Goal: Information Seeking & Learning: Check status

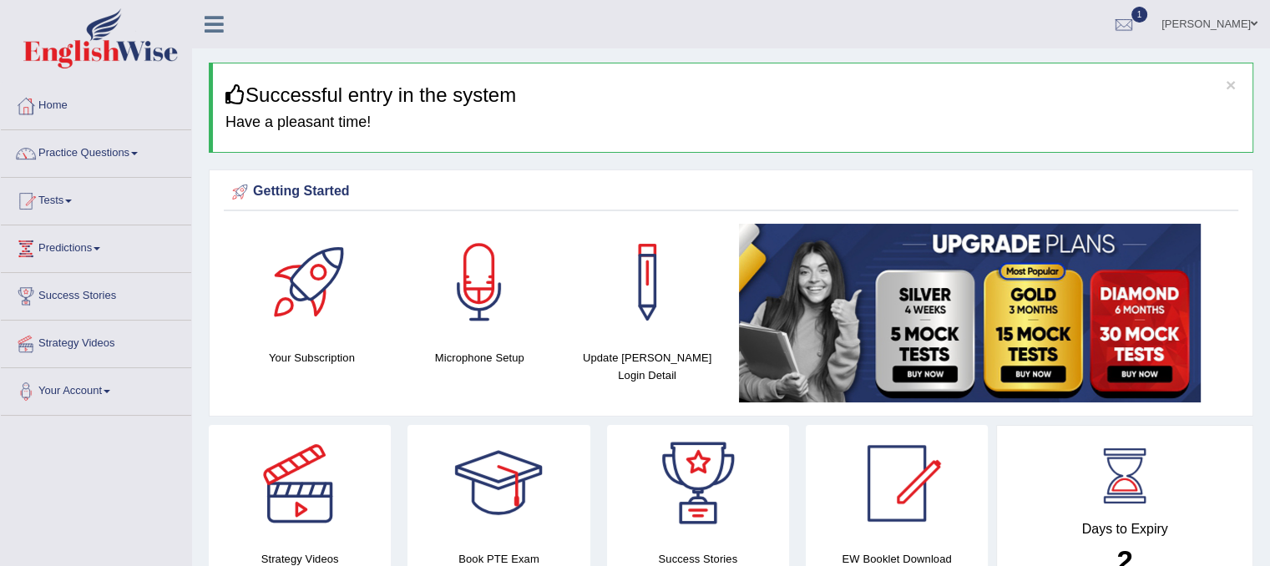
scroll to position [83, 0]
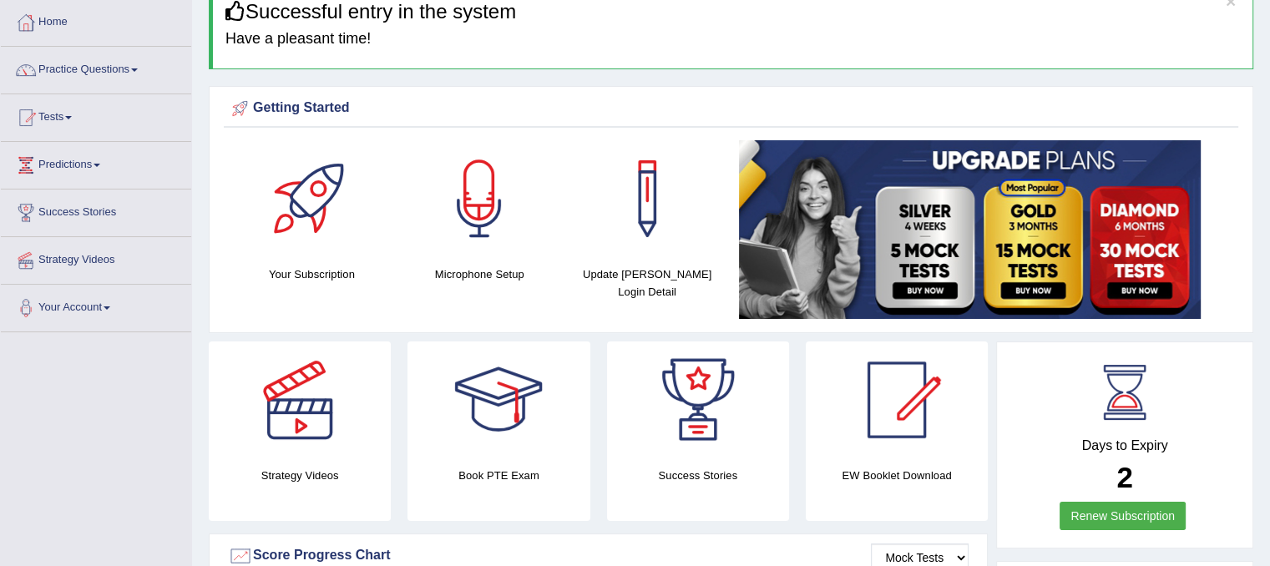
click at [1083, 514] on link "Renew Subscription" at bounding box center [1122, 516] width 126 height 28
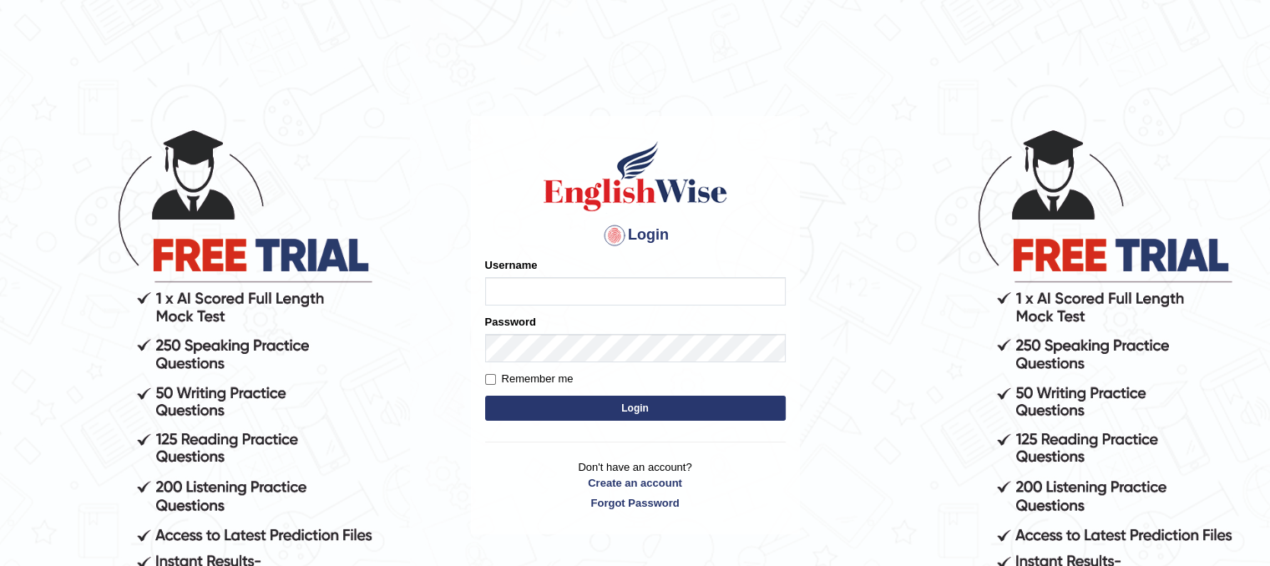
type input "Mannkang"
click at [688, 405] on button "Login" at bounding box center [635, 408] width 300 height 25
type input "Mannkang"
click at [687, 414] on button "Login" at bounding box center [635, 408] width 300 height 25
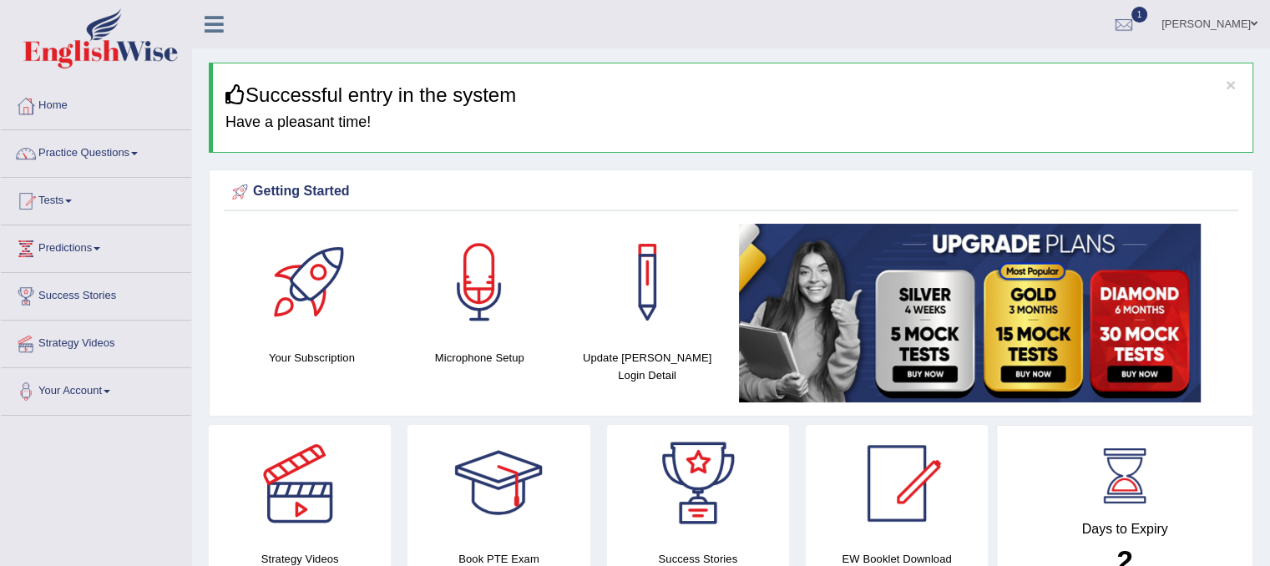
click at [53, 199] on link "Tests" at bounding box center [96, 199] width 190 height 42
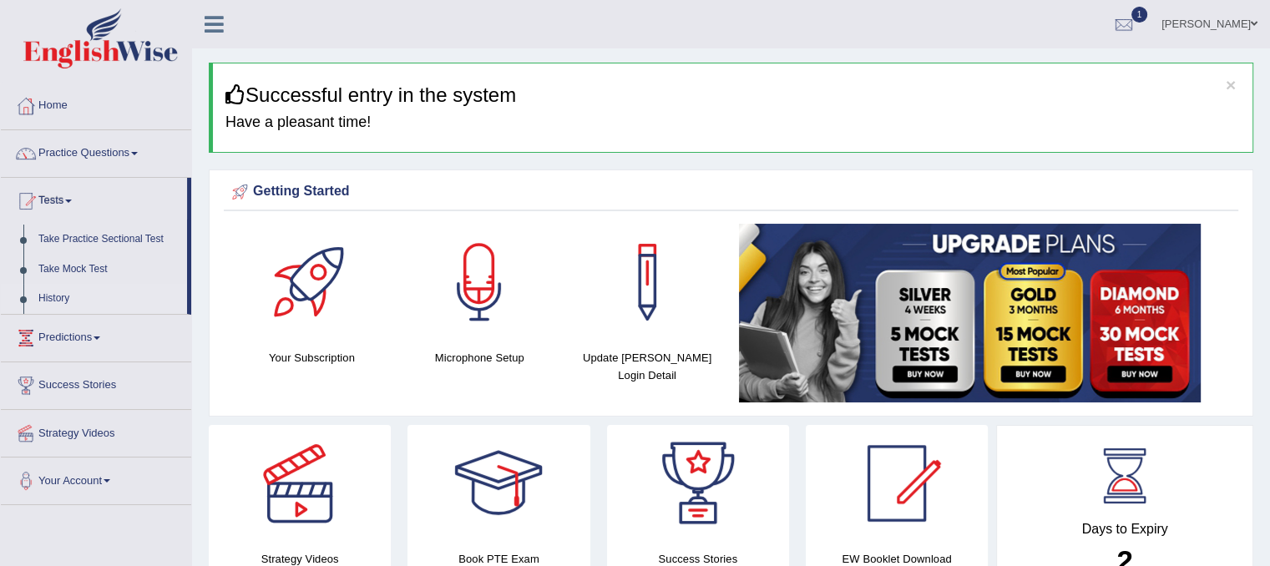
click at [58, 295] on link "History" at bounding box center [109, 299] width 156 height 30
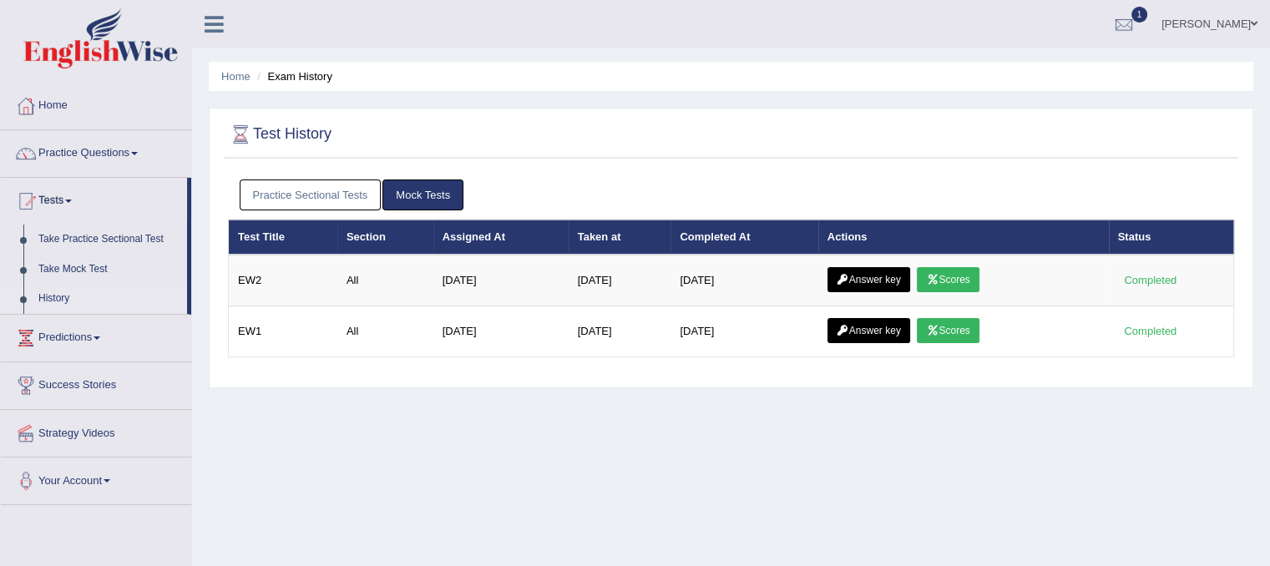
click at [360, 199] on link "Practice Sectional Tests" at bounding box center [311, 194] width 142 height 31
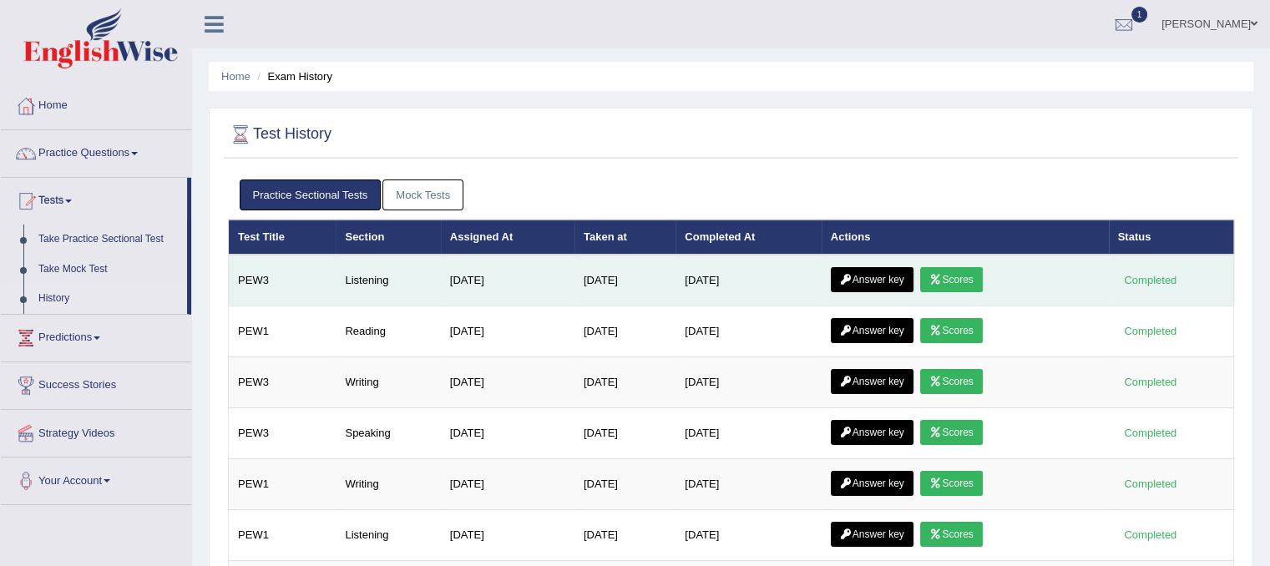
click at [968, 281] on link "Scores" at bounding box center [951, 279] width 62 height 25
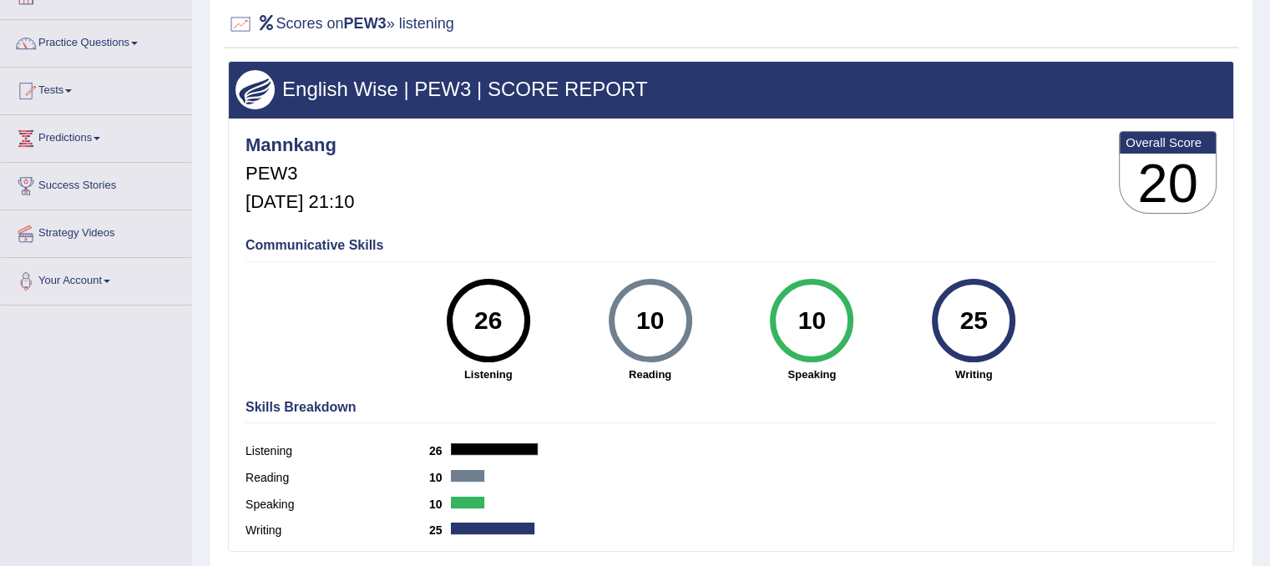
scroll to position [83, 0]
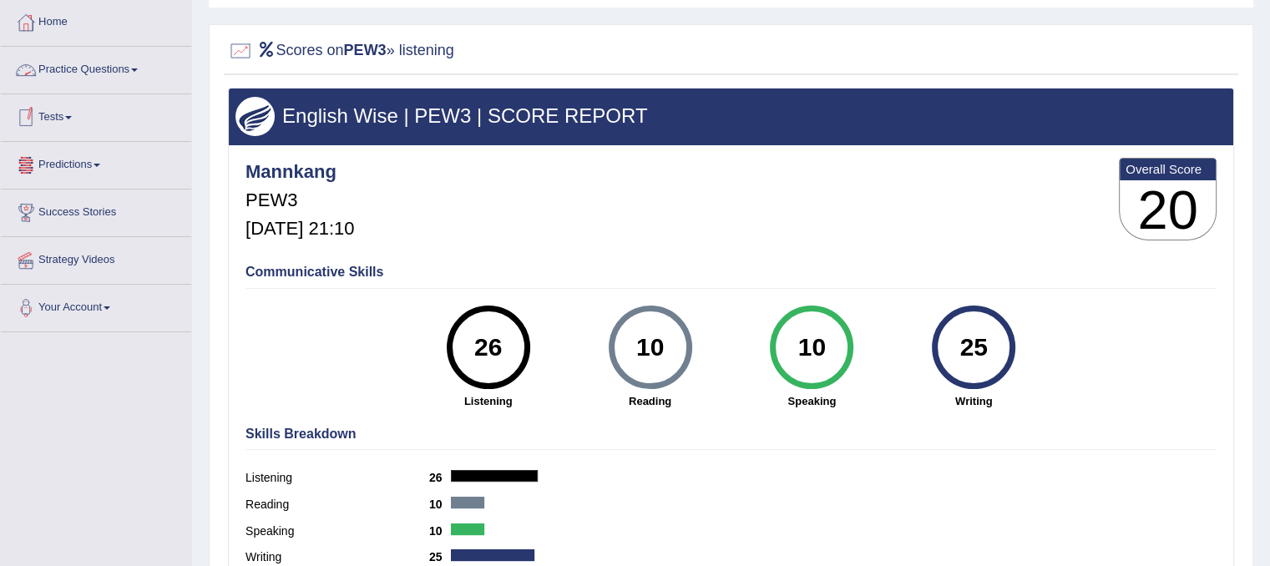
click at [87, 71] on link "Practice Questions" at bounding box center [96, 68] width 190 height 42
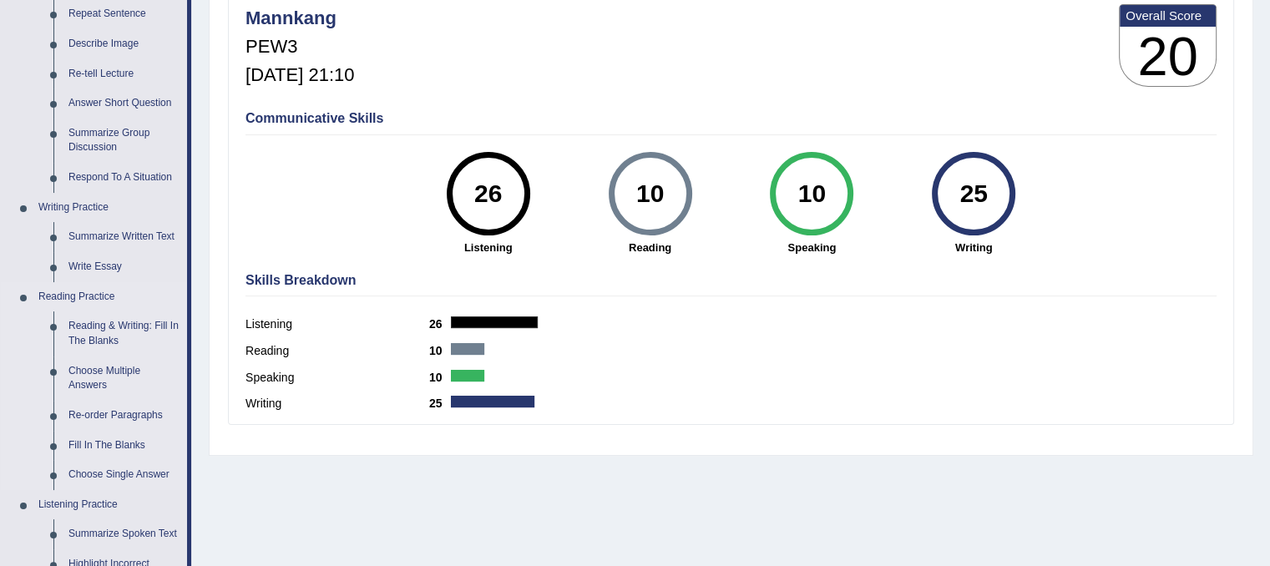
scroll to position [250, 0]
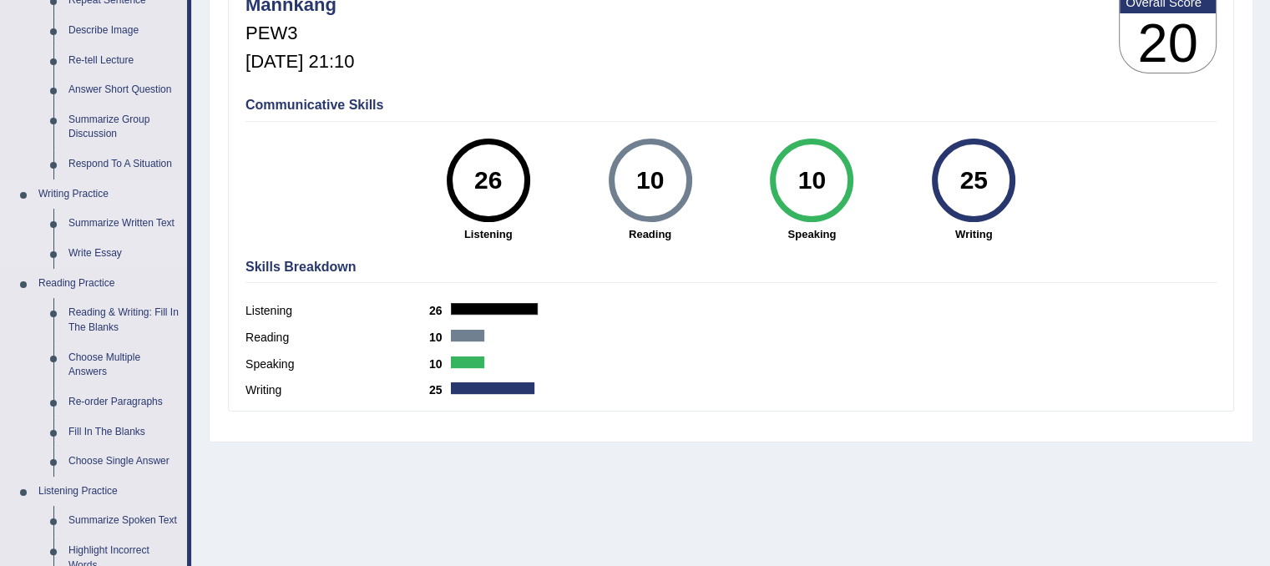
click at [121, 164] on link "Respond To A Situation" at bounding box center [124, 164] width 126 height 30
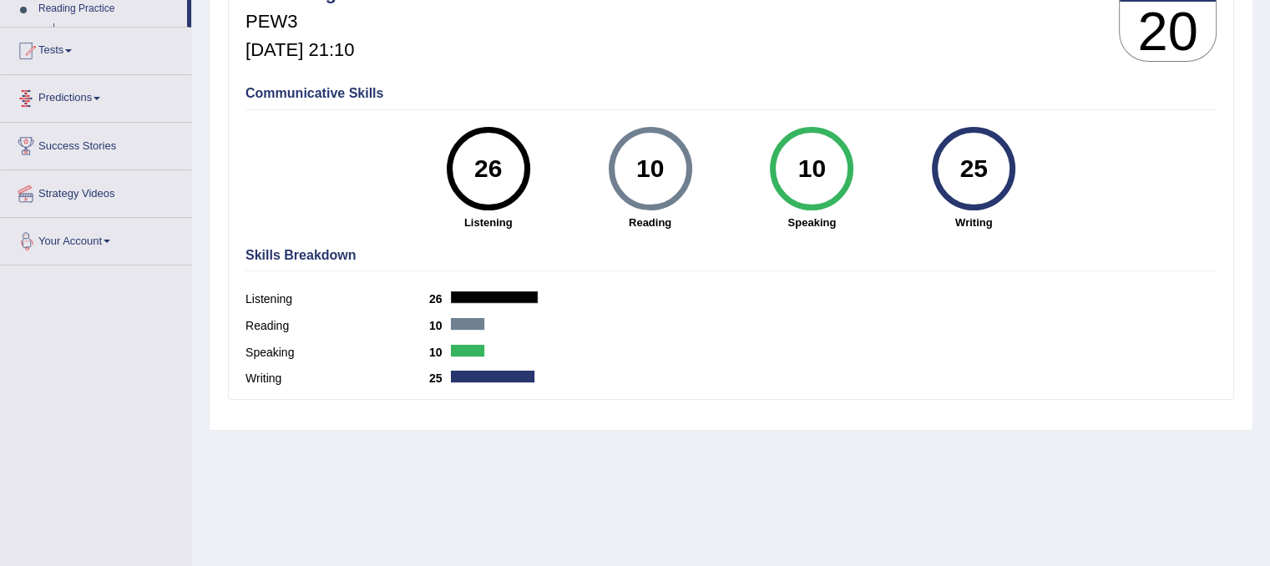
scroll to position [310, 0]
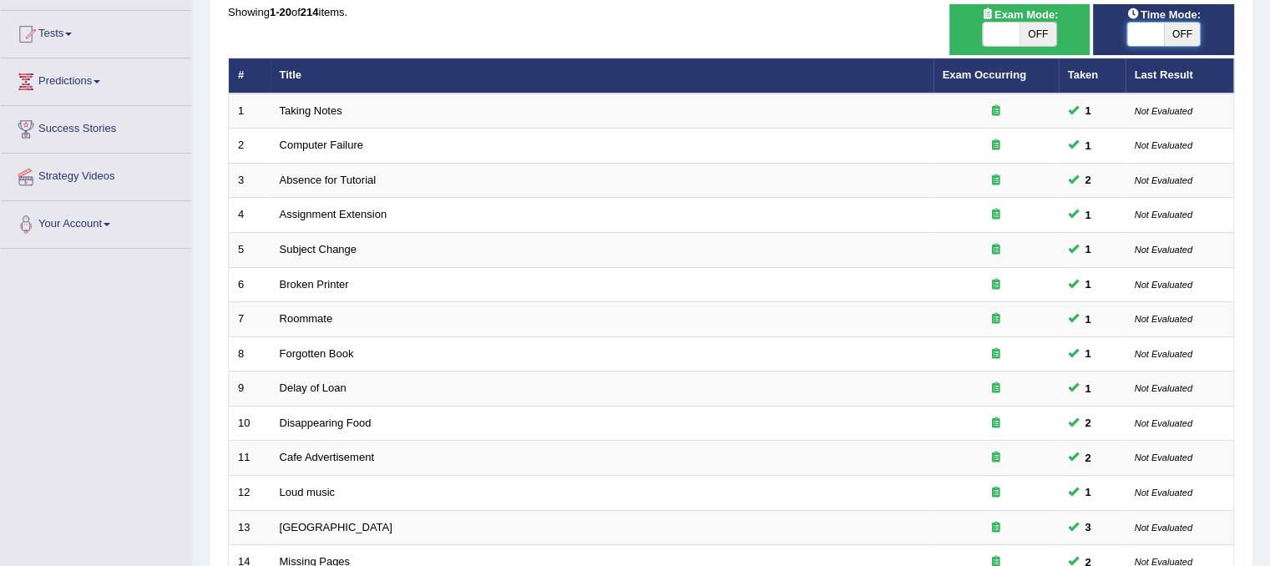
click at [1142, 38] on span at bounding box center [1145, 34] width 37 height 23
checkbox input "true"
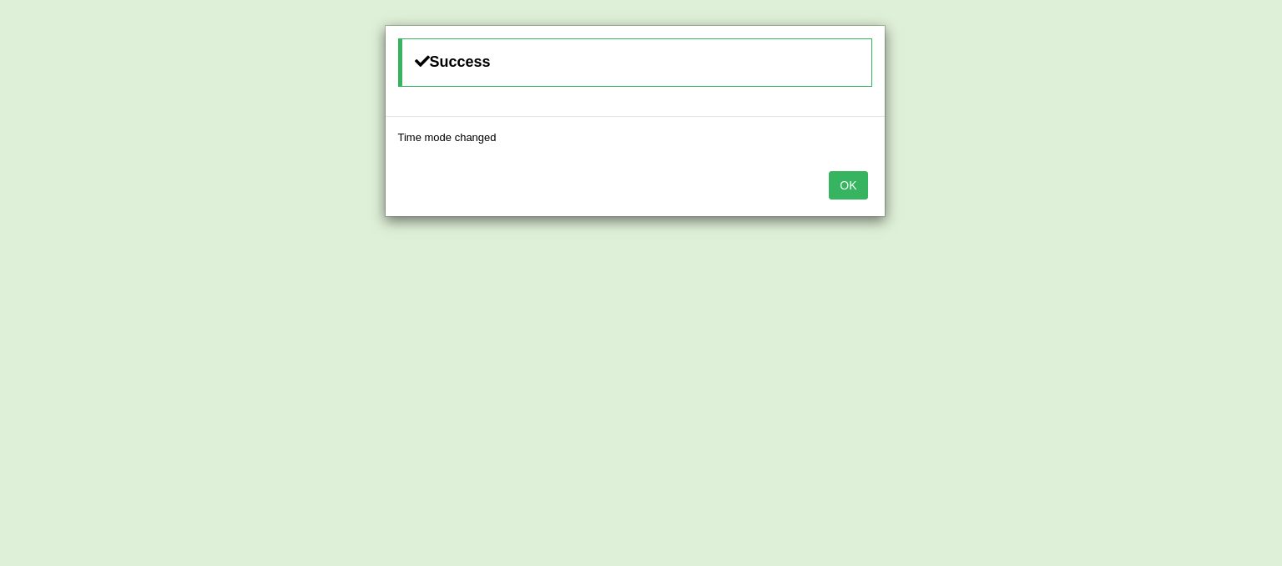
click at [846, 188] on button "OK" at bounding box center [848, 185] width 38 height 28
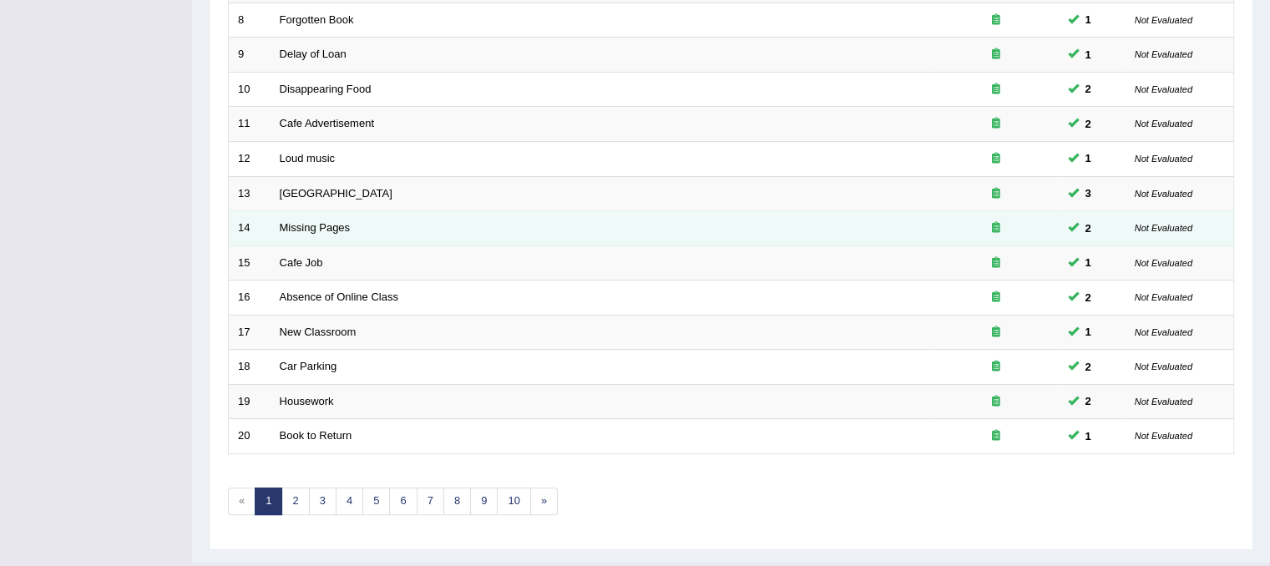
scroll to position [534, 0]
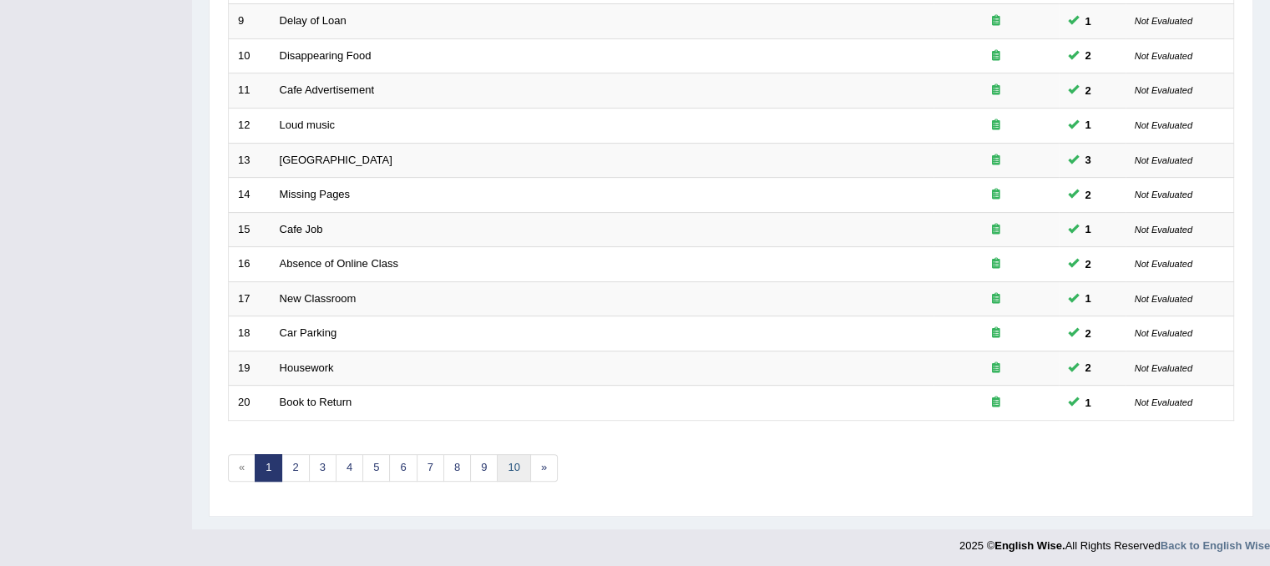
click at [516, 467] on link "10" at bounding box center [513, 468] width 33 height 28
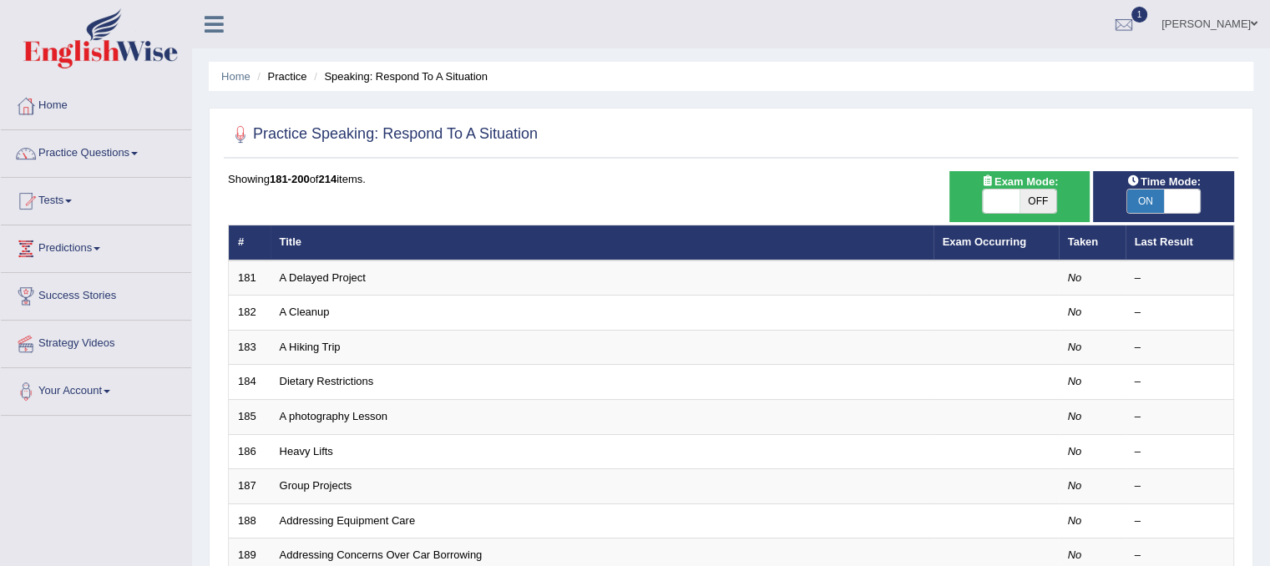
scroll to position [501, 0]
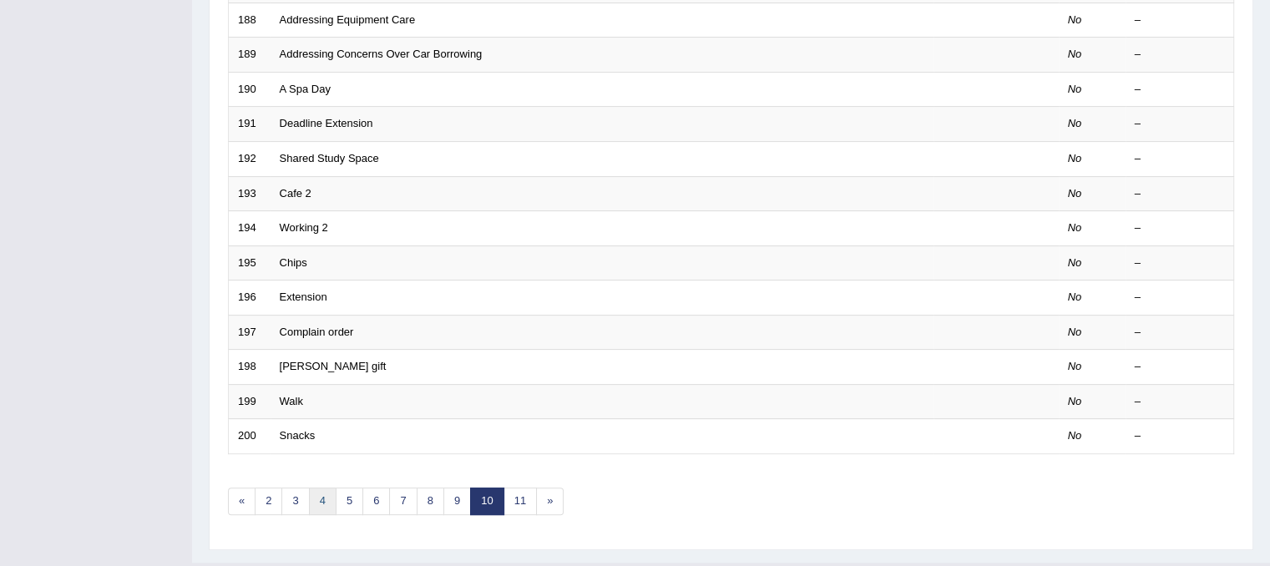
click at [323, 501] on link "4" at bounding box center [323, 501] width 28 height 28
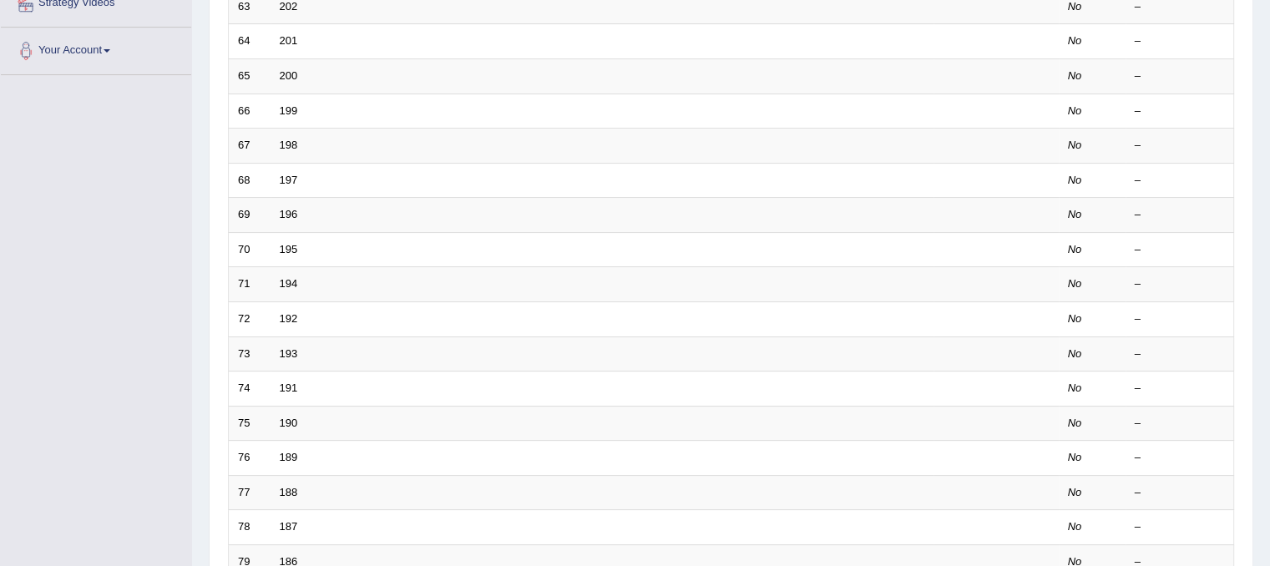
scroll to position [501, 0]
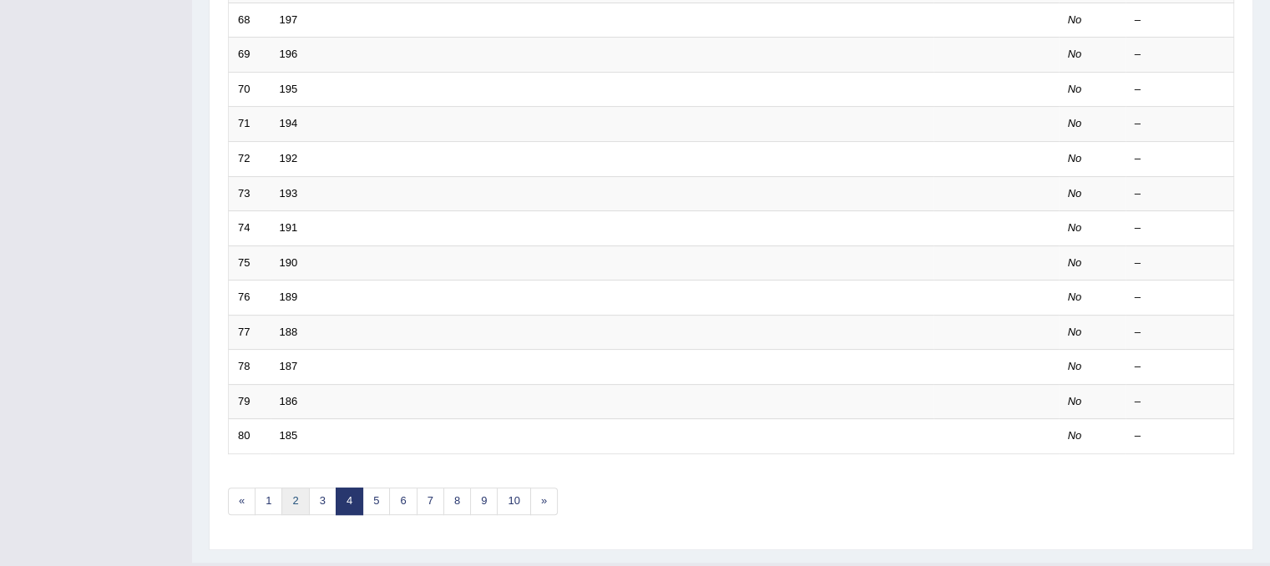
click at [293, 501] on link "2" at bounding box center [295, 501] width 28 height 28
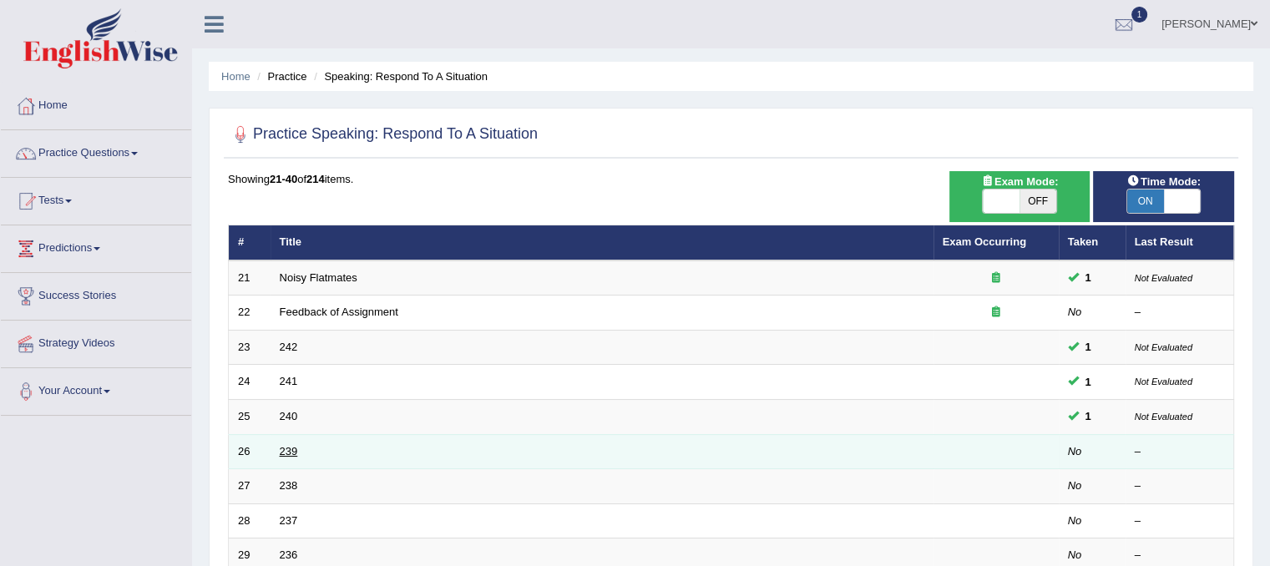
click at [292, 453] on link "239" at bounding box center [289, 451] width 18 height 13
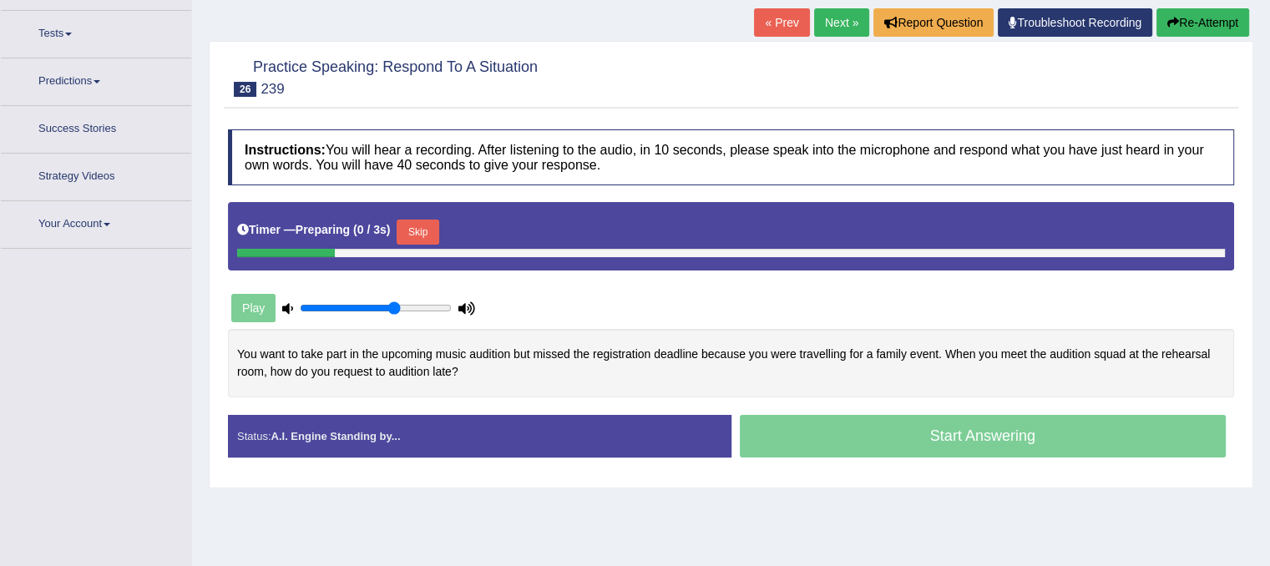
scroll to position [167, 0]
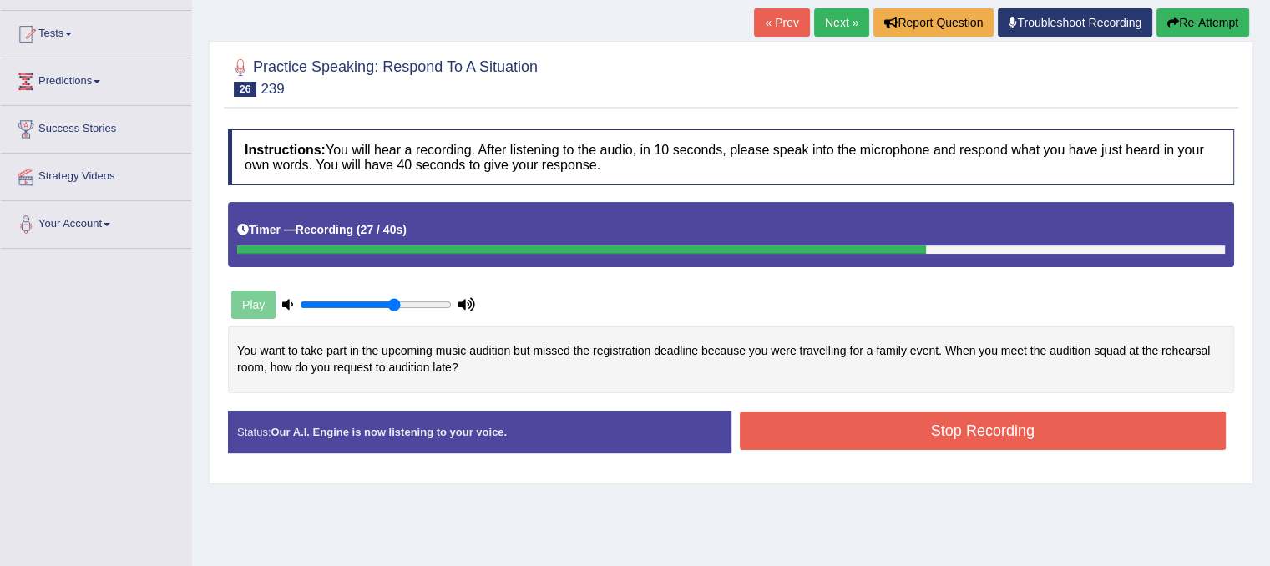
click at [820, 432] on button "Stop Recording" at bounding box center [983, 430] width 487 height 38
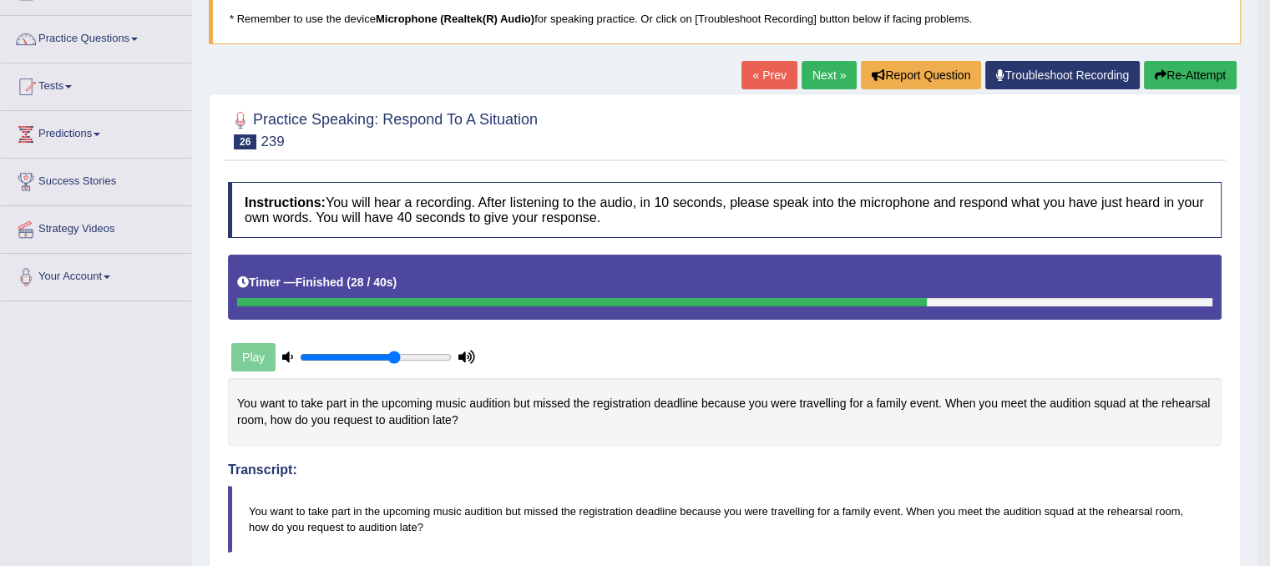
scroll to position [83, 0]
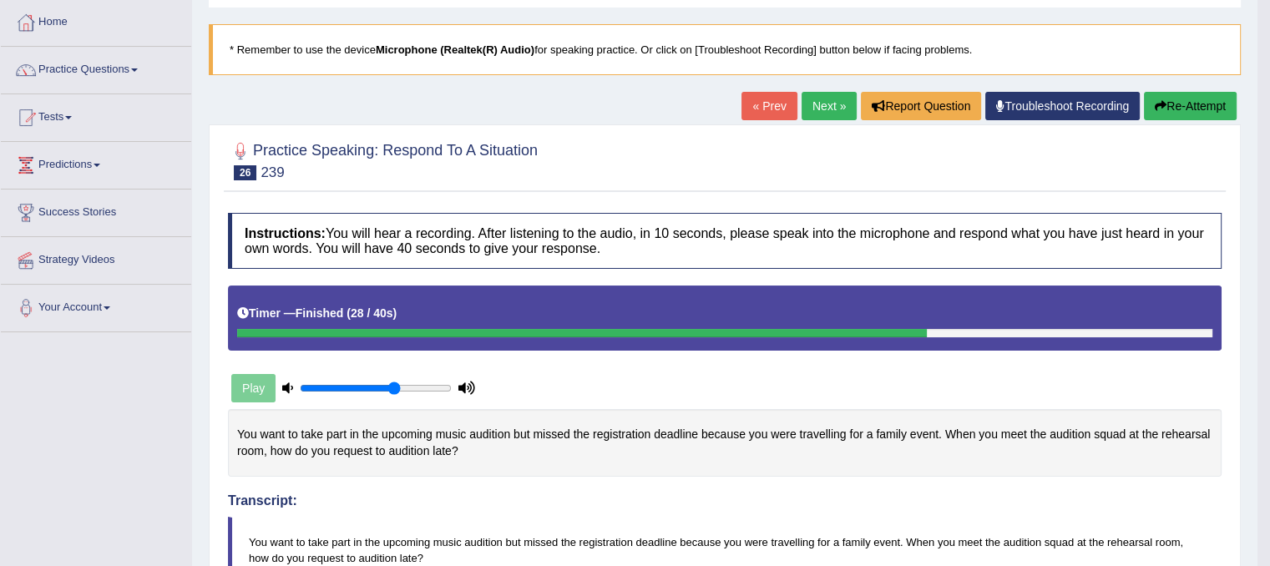
click at [815, 103] on link "Next »" at bounding box center [828, 106] width 55 height 28
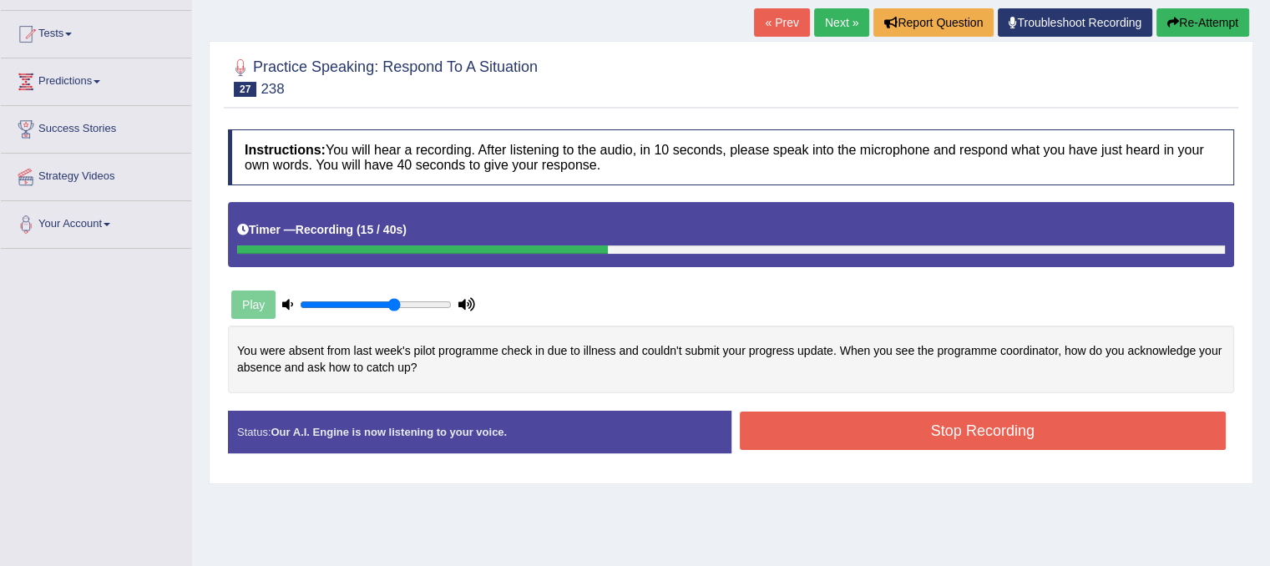
click at [1192, 13] on button "Re-Attempt" at bounding box center [1202, 22] width 93 height 28
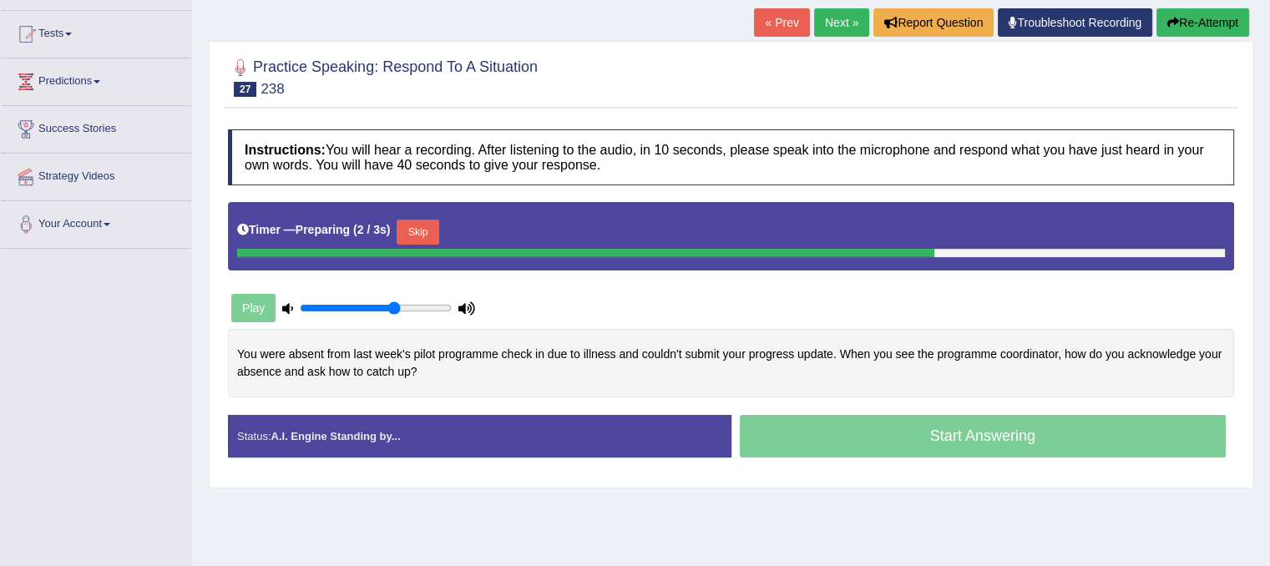
click at [416, 231] on button "Skip" at bounding box center [417, 232] width 42 height 25
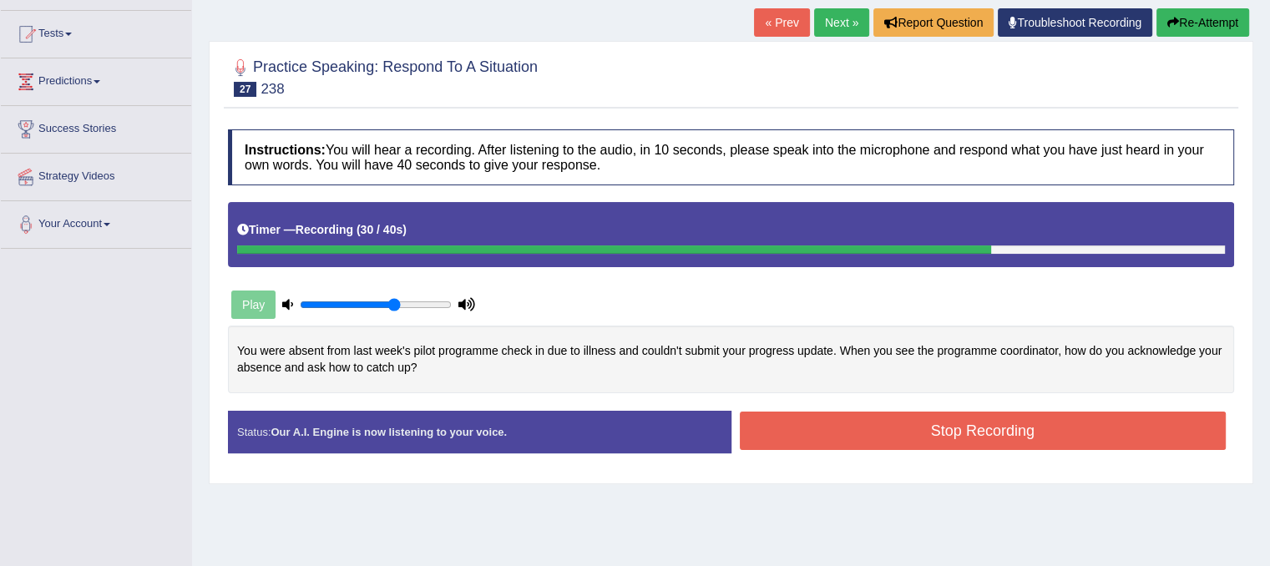
click at [801, 424] on button "Stop Recording" at bounding box center [983, 430] width 487 height 38
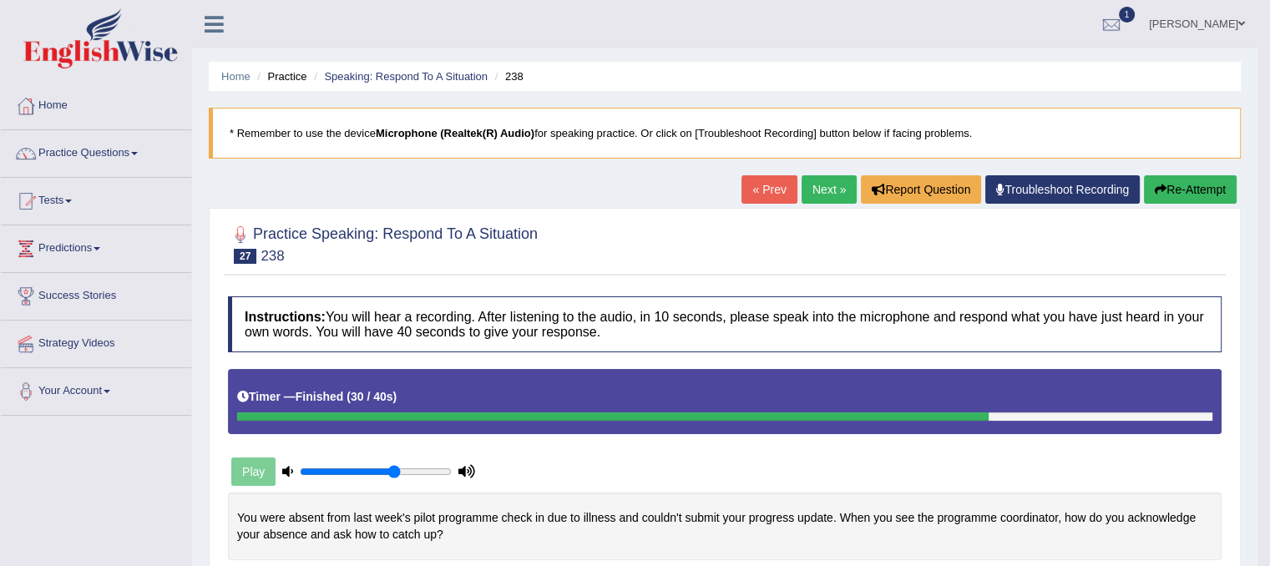
click at [817, 191] on link "Next »" at bounding box center [828, 189] width 55 height 28
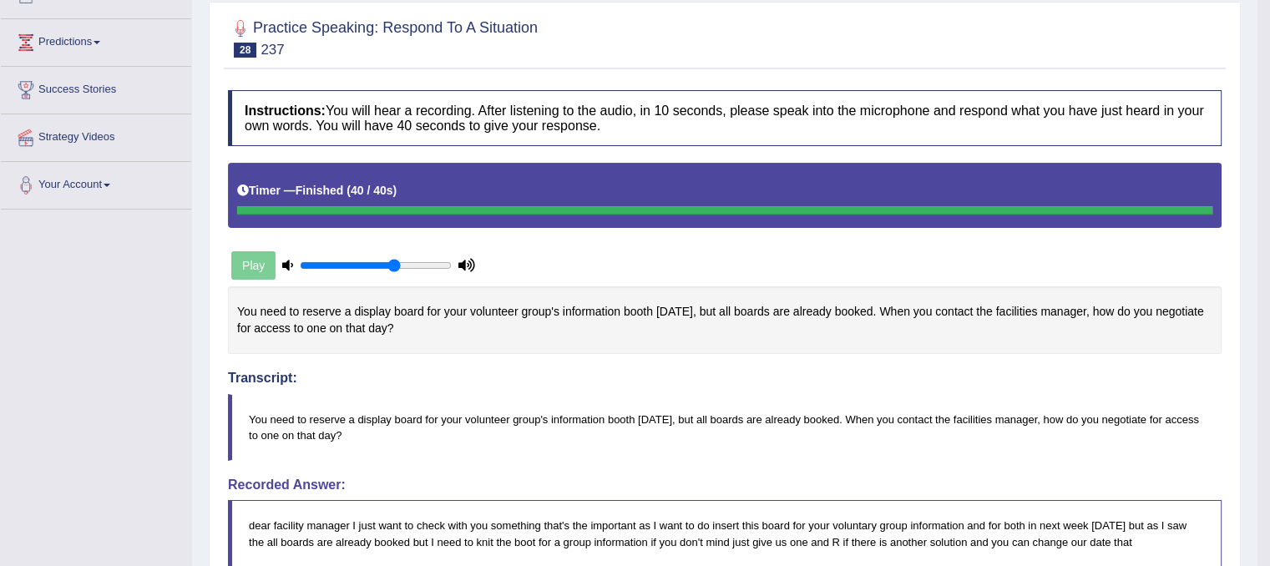
scroll to position [167, 0]
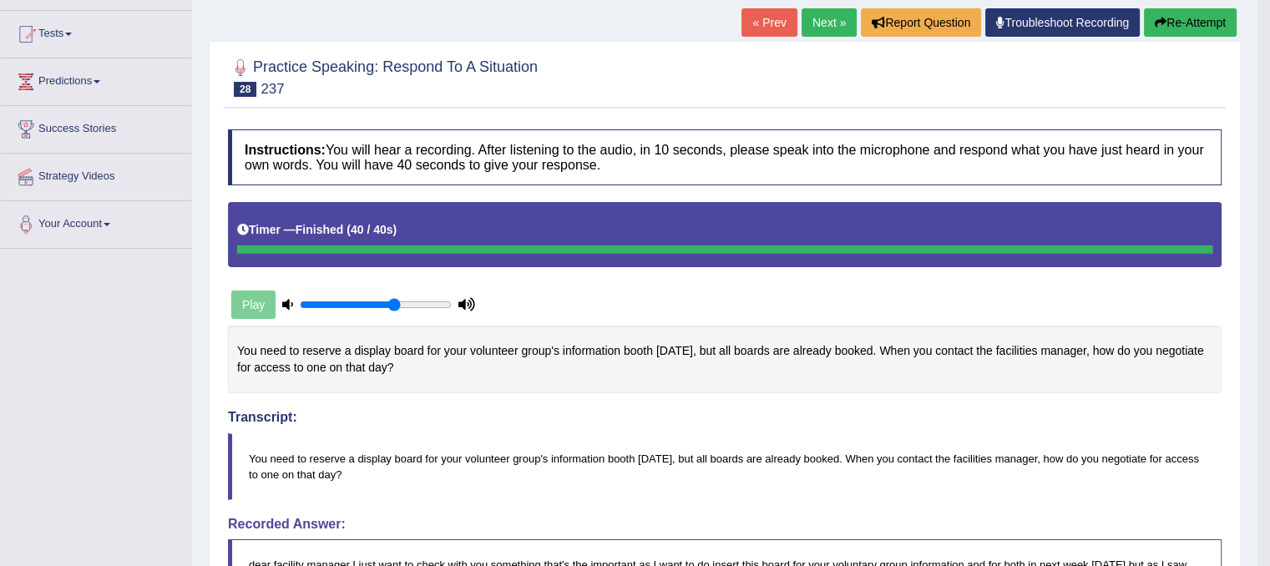
click at [1162, 20] on icon "button" at bounding box center [1160, 23] width 12 height 12
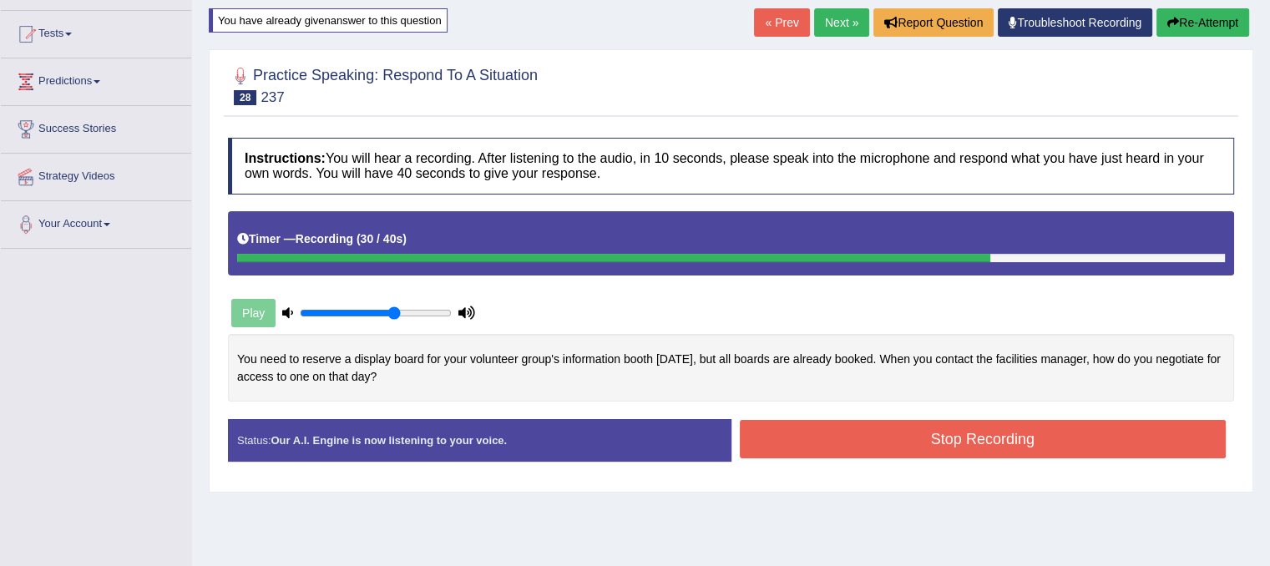
click at [810, 442] on button "Stop Recording" at bounding box center [983, 439] width 487 height 38
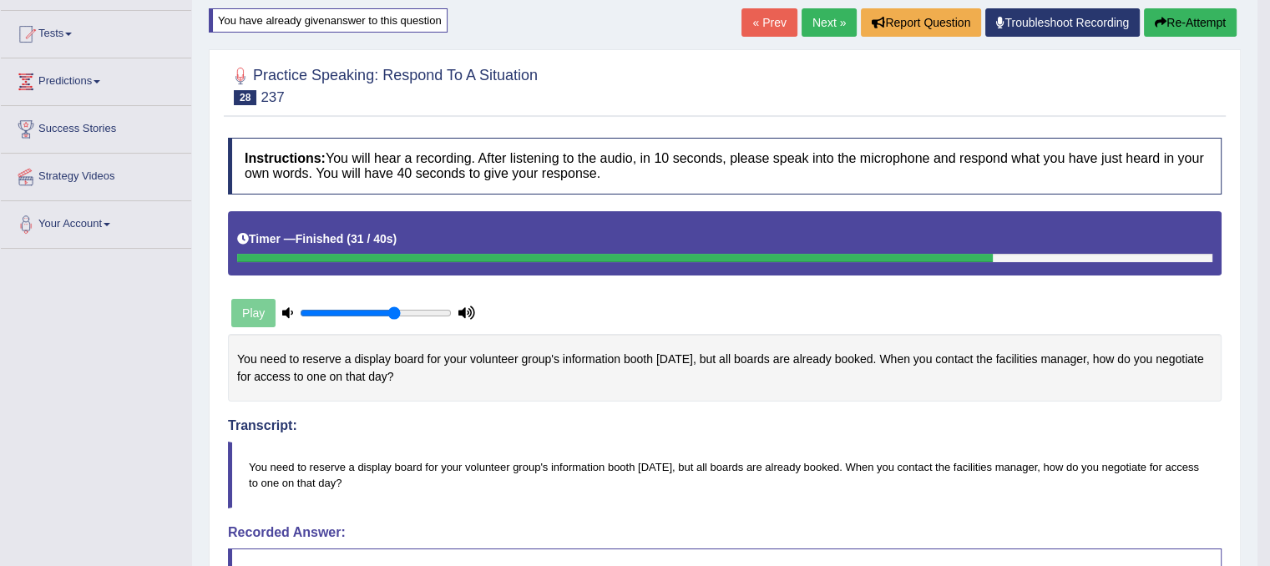
scroll to position [167, 0]
click at [828, 24] on link "Next »" at bounding box center [828, 22] width 55 height 28
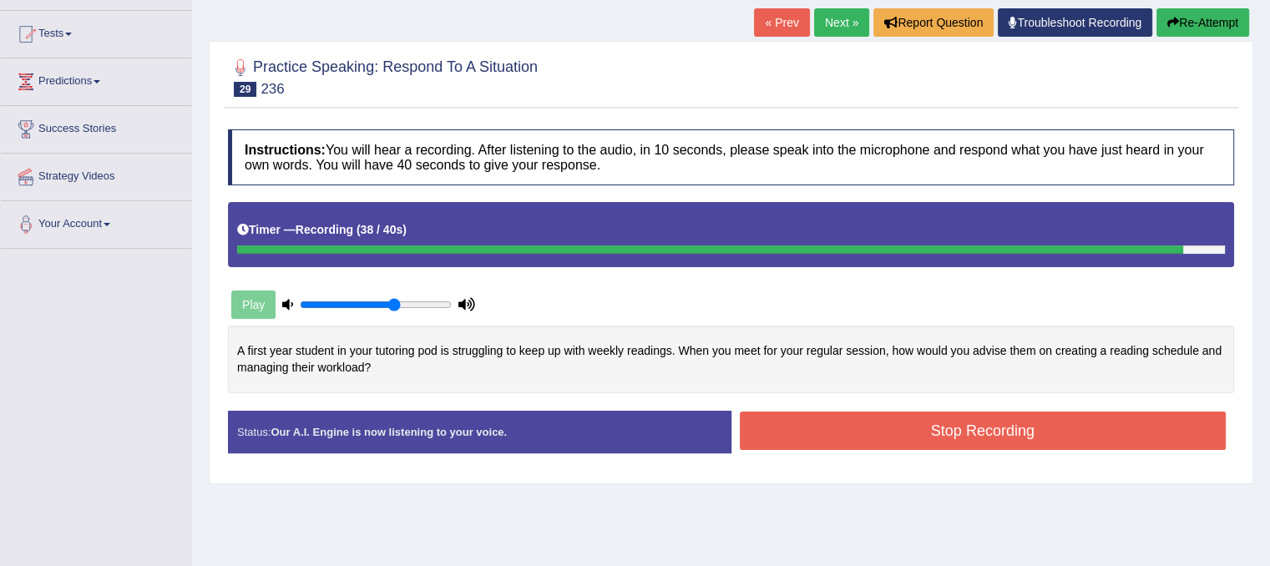
click at [759, 420] on button "Stop Recording" at bounding box center [983, 430] width 487 height 38
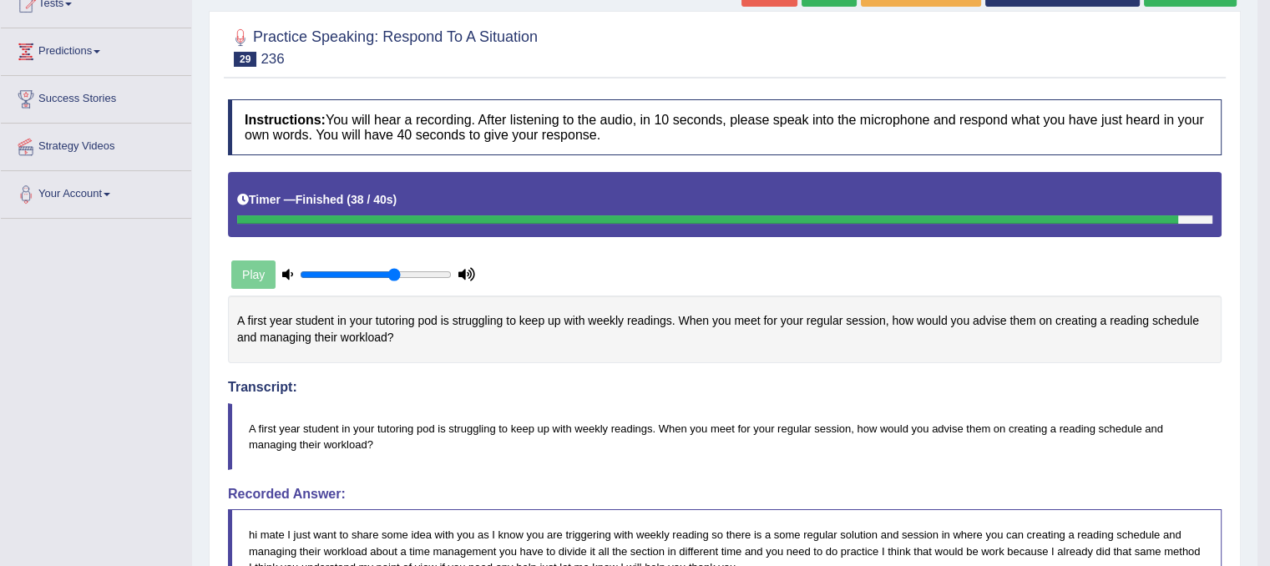
scroll to position [167, 0]
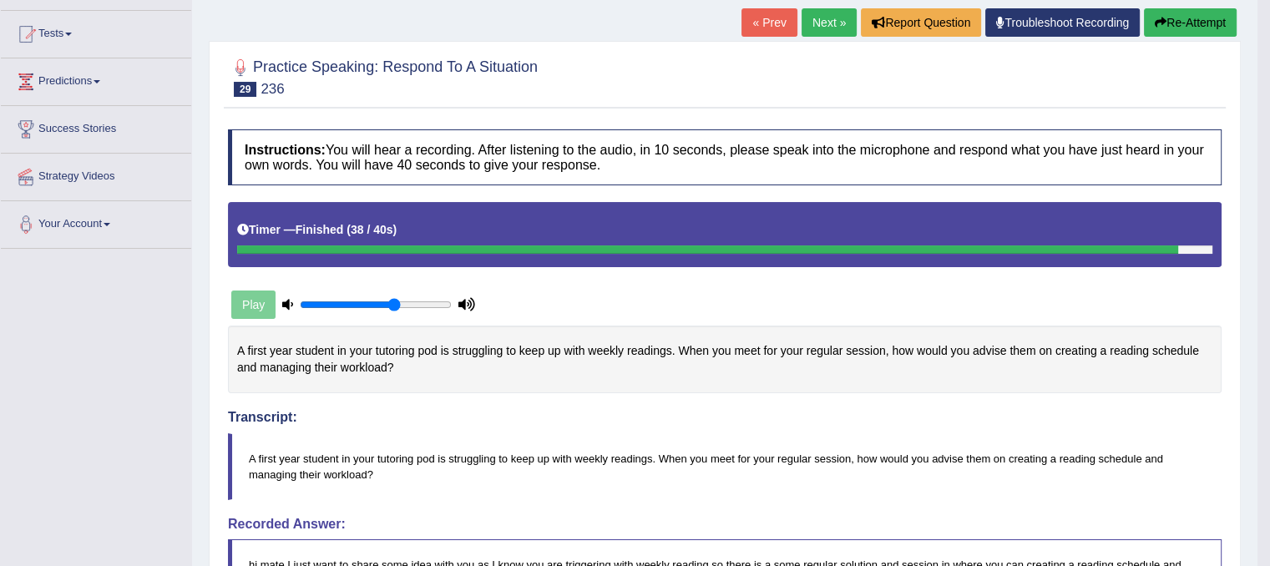
click at [1168, 26] on button "Re-Attempt" at bounding box center [1189, 22] width 93 height 28
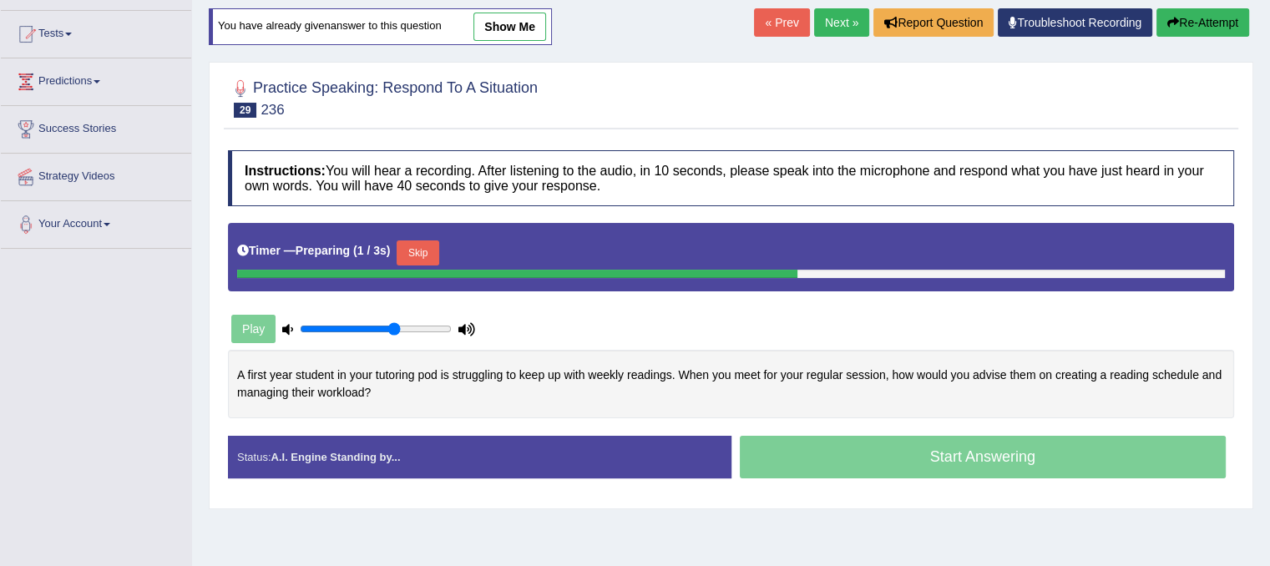
click at [407, 245] on button "Skip" at bounding box center [417, 252] width 42 height 25
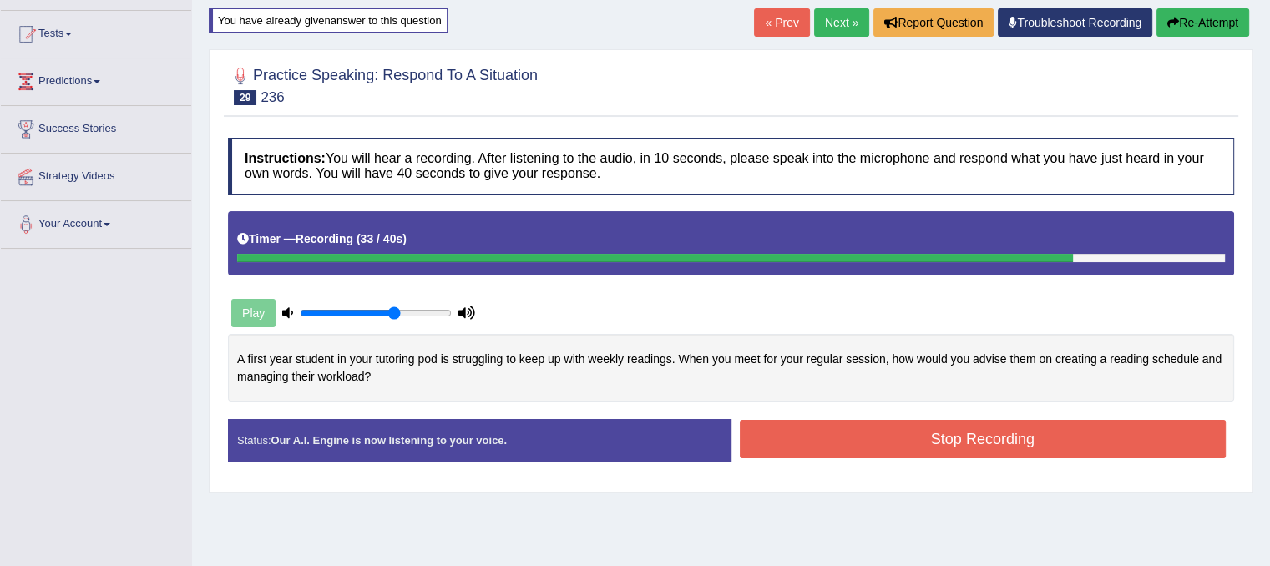
click at [792, 447] on button "Stop Recording" at bounding box center [983, 439] width 487 height 38
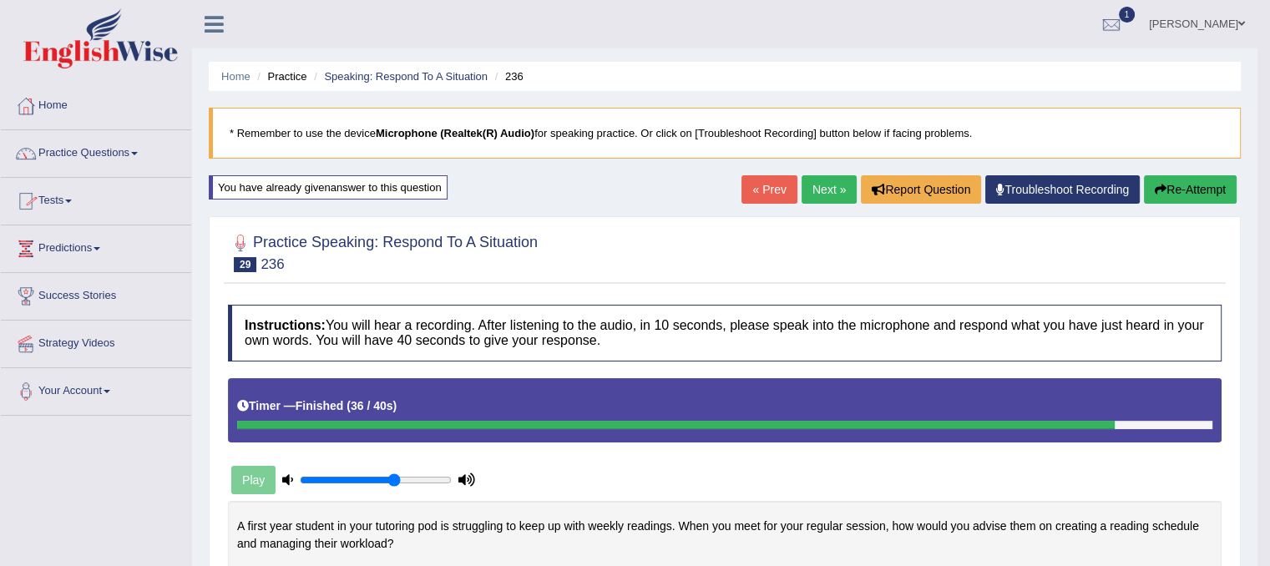
click at [88, 150] on link "Practice Questions" at bounding box center [96, 151] width 190 height 42
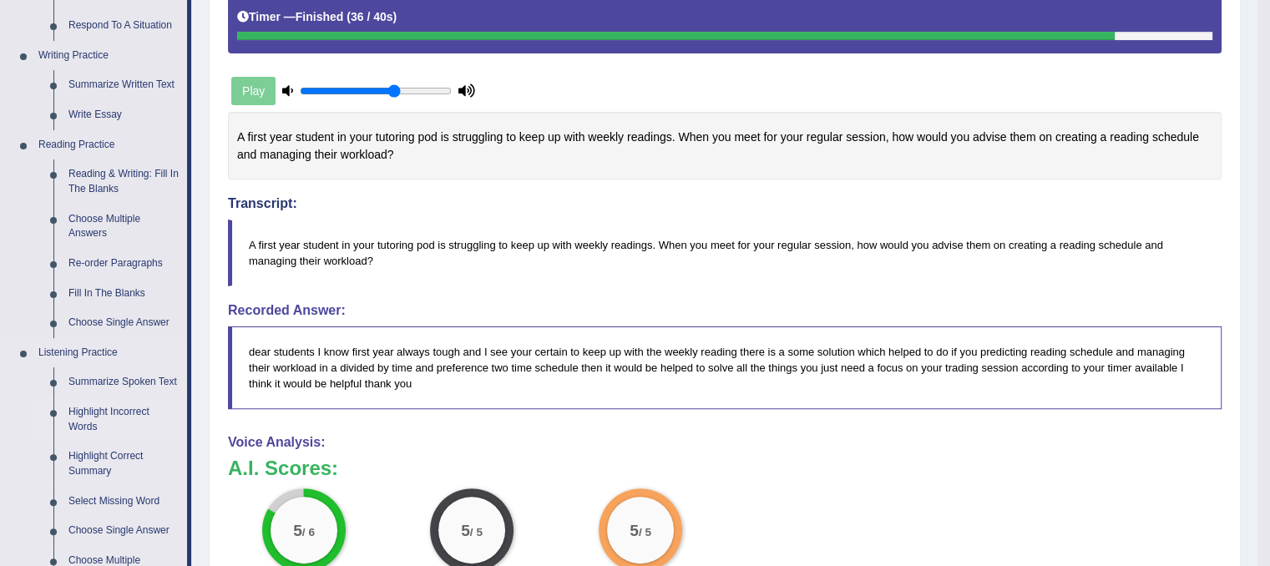
scroll to position [417, 0]
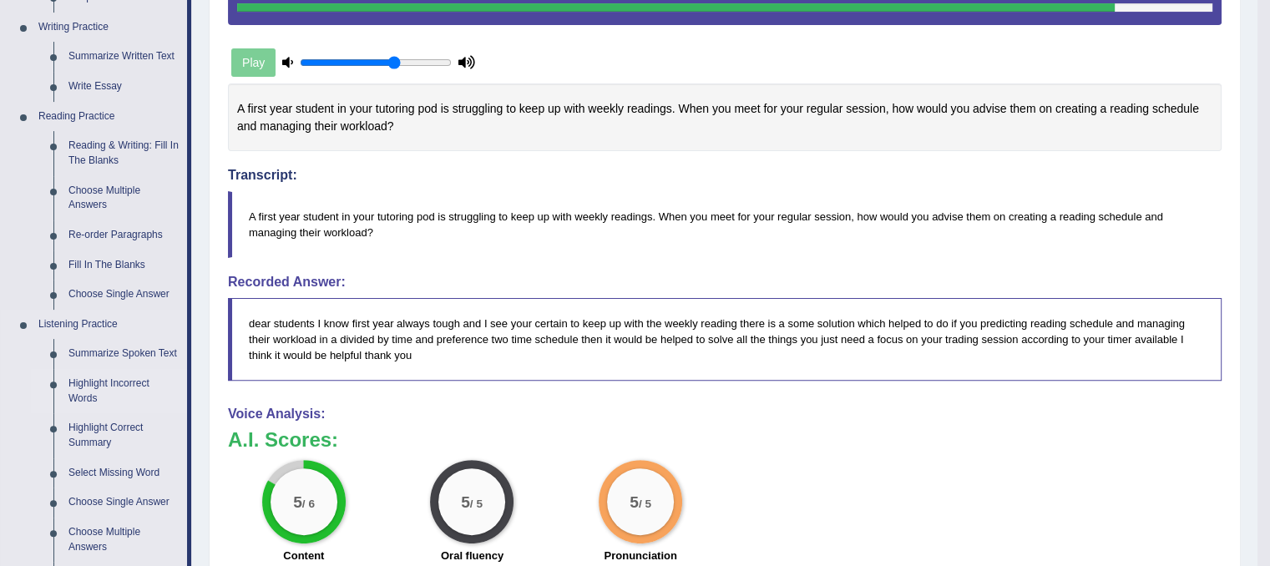
click at [93, 385] on link "Highlight Incorrect Words" at bounding box center [124, 391] width 126 height 44
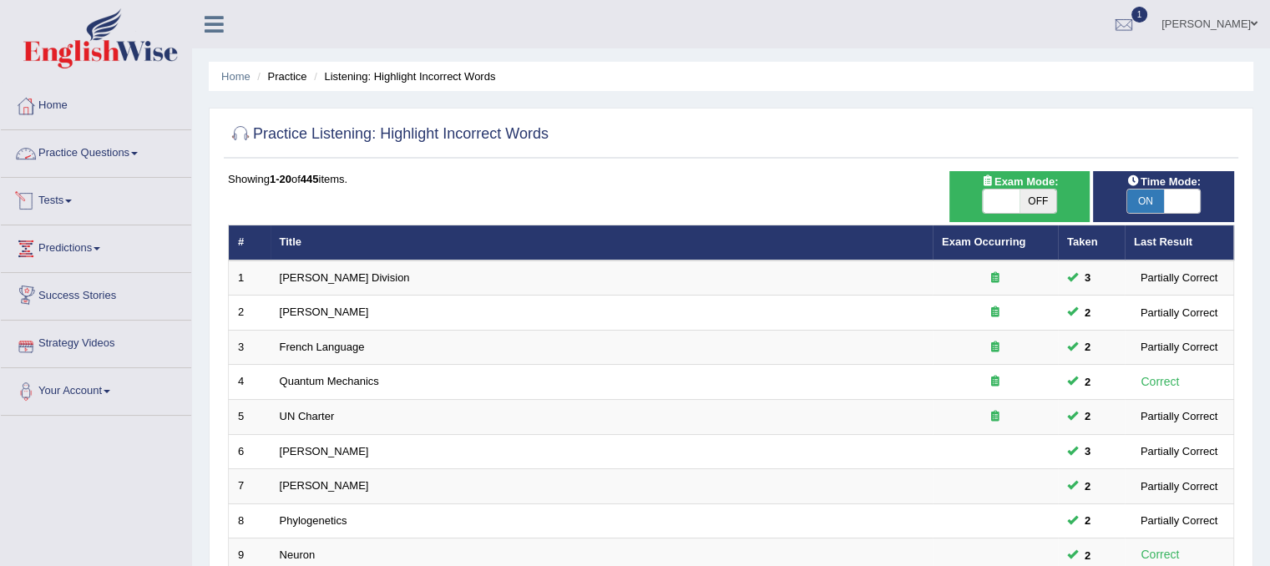
click at [78, 154] on link "Practice Questions" at bounding box center [96, 151] width 190 height 42
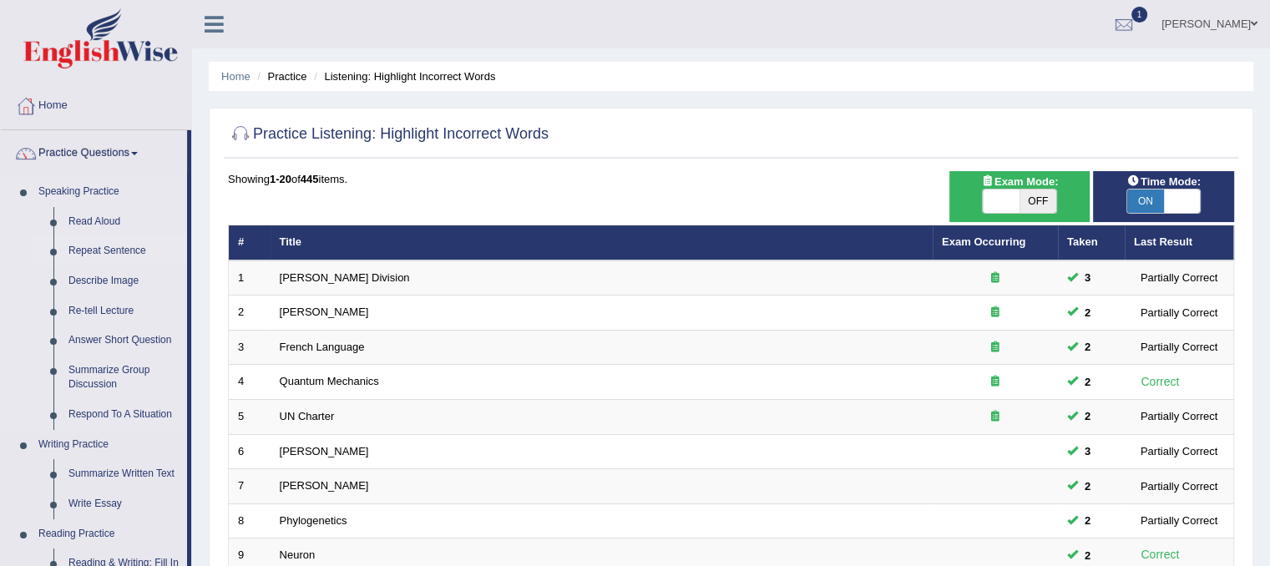
click at [80, 255] on link "Repeat Sentence" at bounding box center [124, 251] width 126 height 30
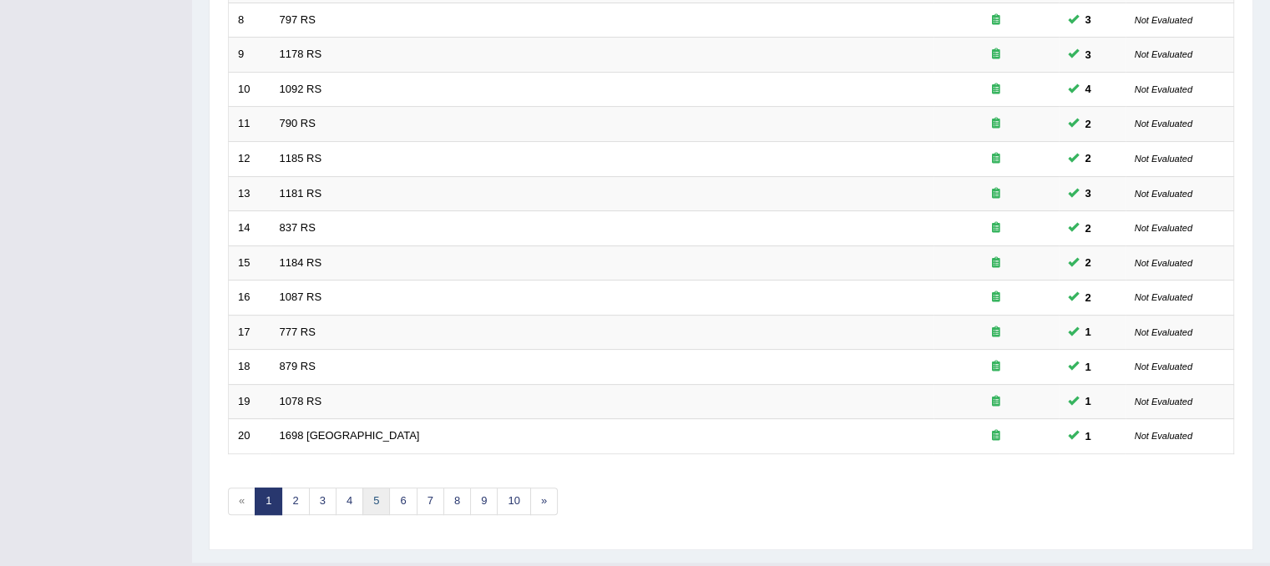
click at [377, 499] on link "5" at bounding box center [376, 501] width 28 height 28
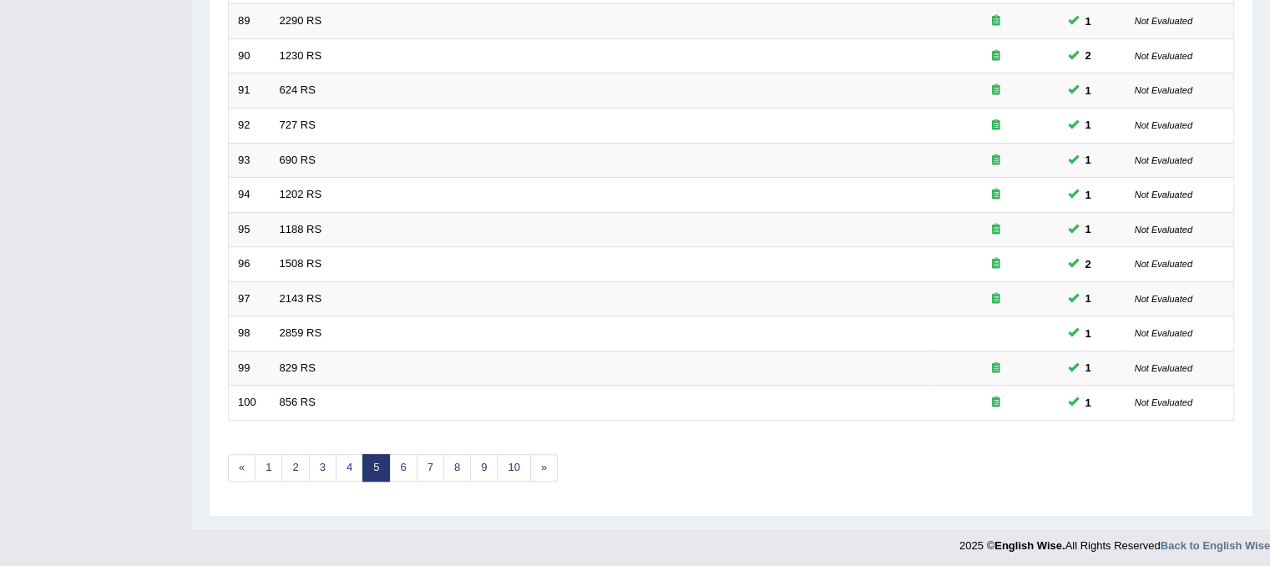
scroll to position [534, 0]
click at [459, 466] on link "8" at bounding box center [457, 468] width 28 height 28
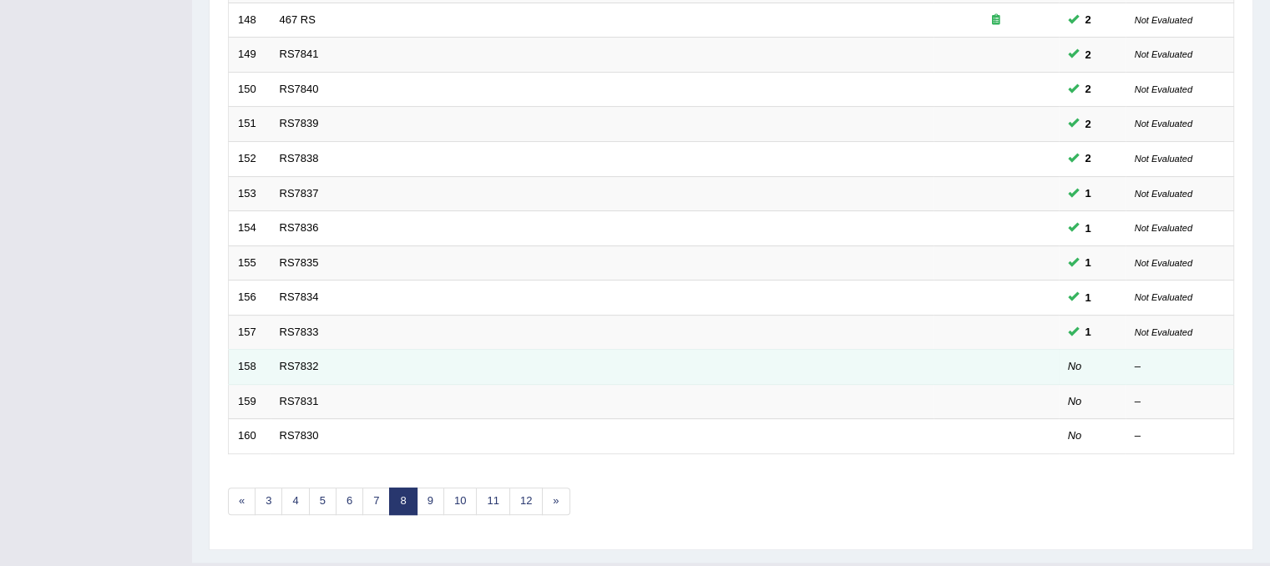
click at [277, 363] on td "RS7832" at bounding box center [601, 367] width 663 height 35
click at [300, 365] on link "RS7832" at bounding box center [299, 366] width 39 height 13
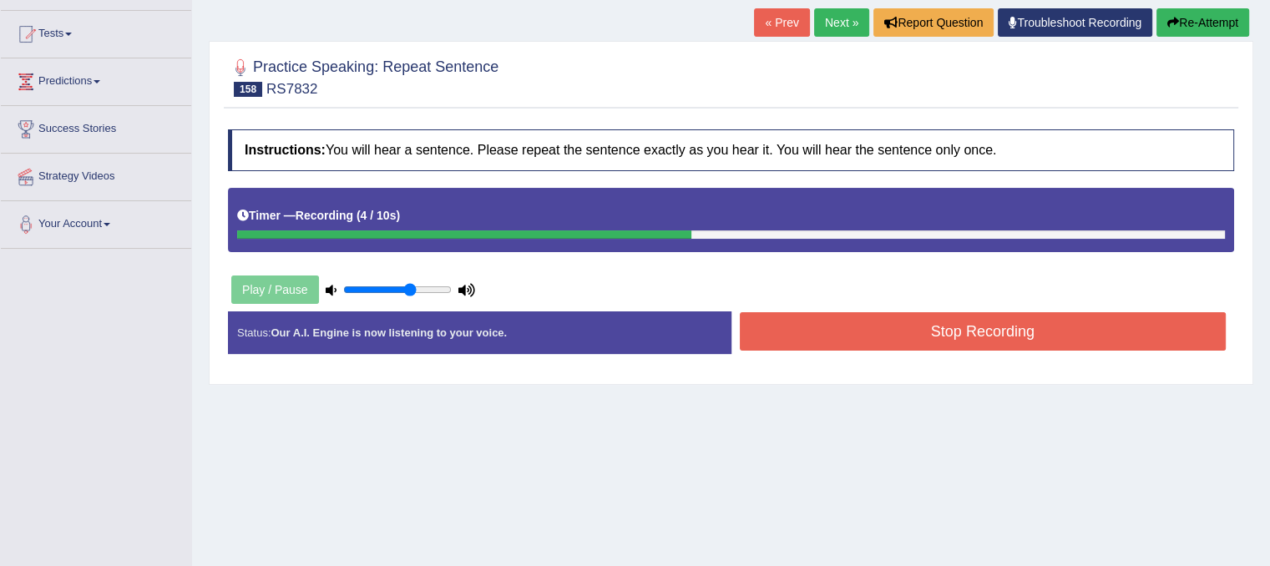
click at [791, 339] on button "Stop Recording" at bounding box center [983, 331] width 487 height 38
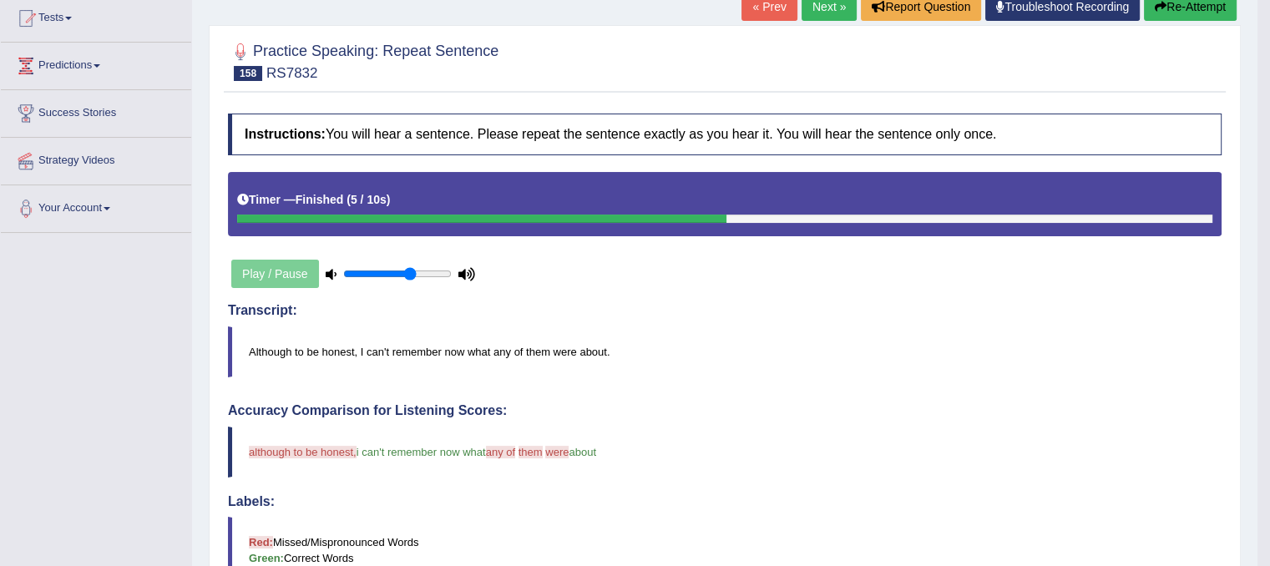
scroll to position [83, 0]
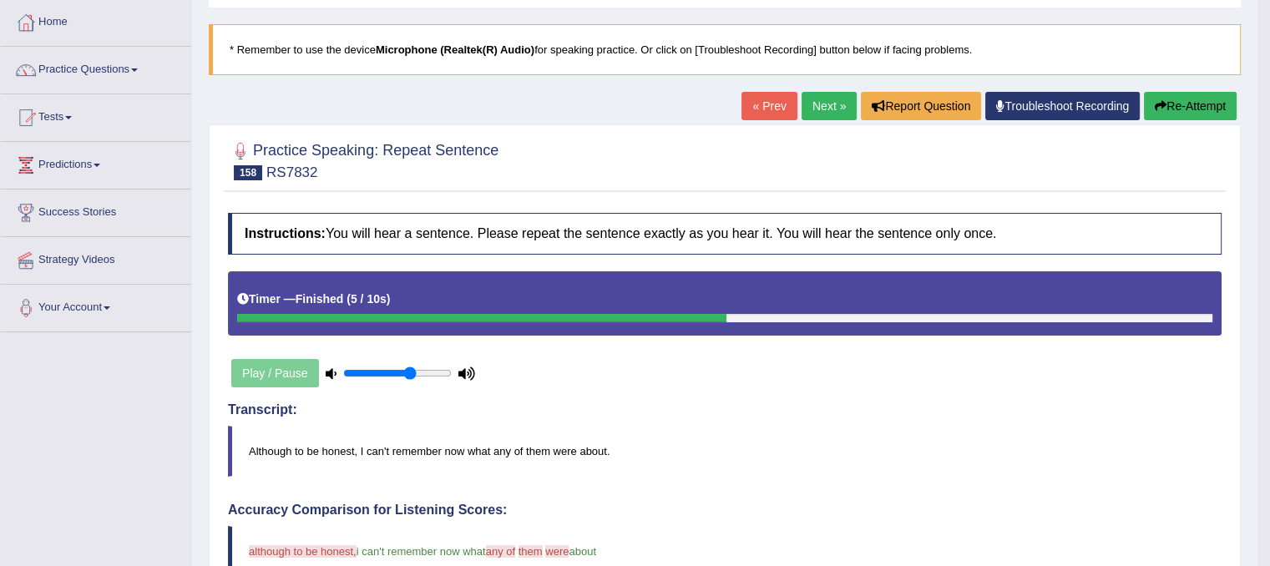
click at [817, 113] on link "Next »" at bounding box center [828, 106] width 55 height 28
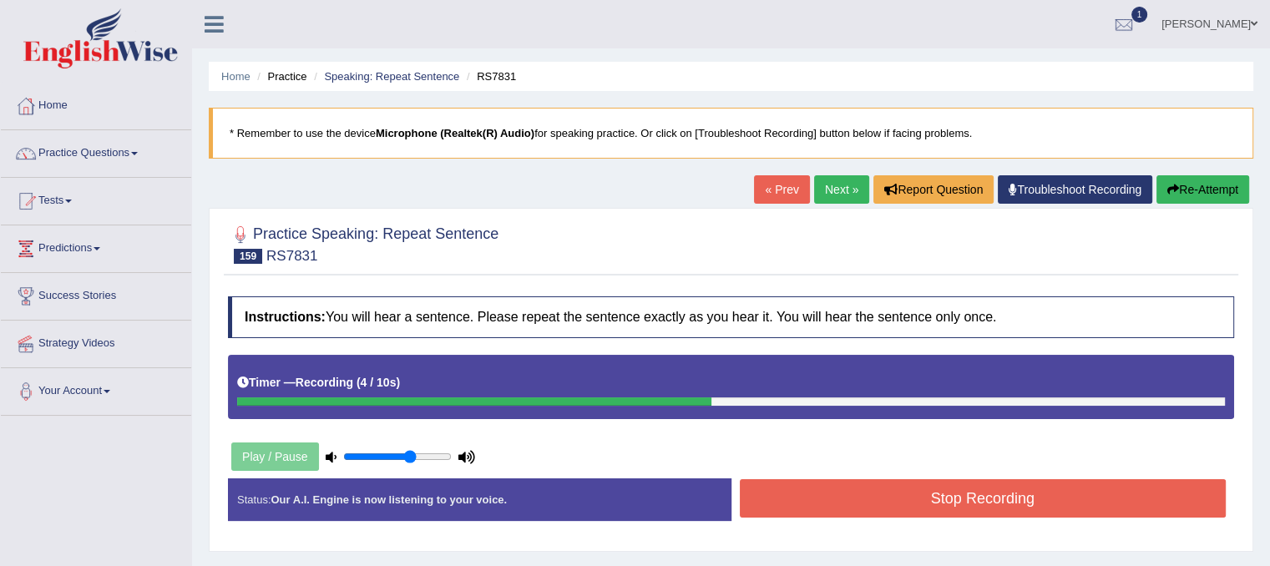
click at [1088, 505] on button "Stop Recording" at bounding box center [983, 498] width 487 height 38
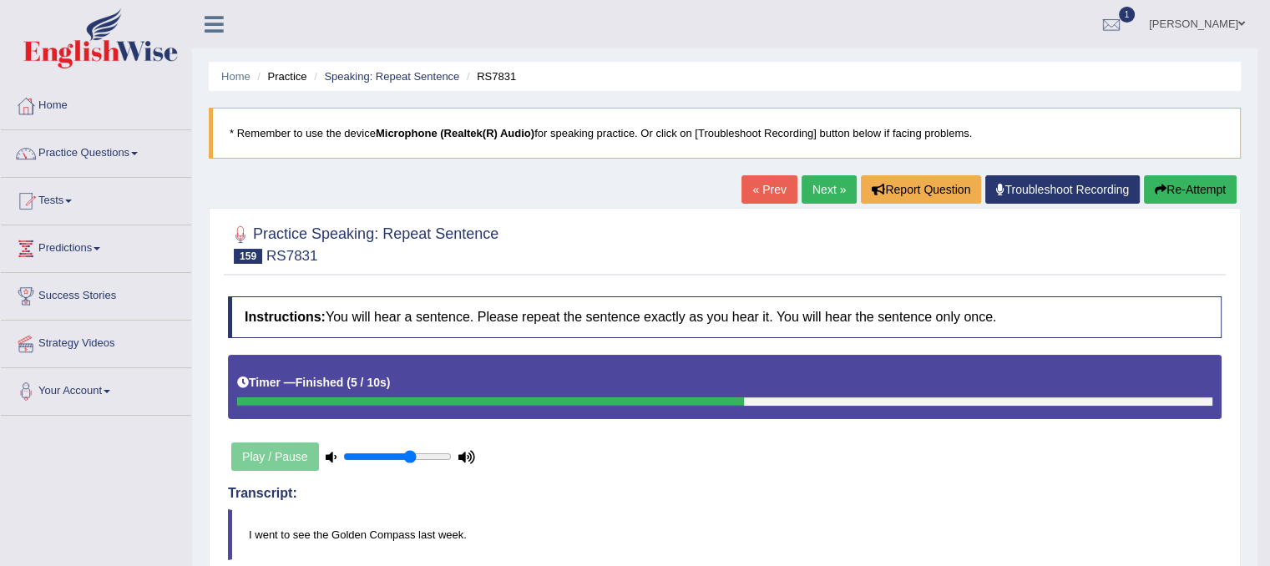
click at [814, 197] on link "Next »" at bounding box center [828, 189] width 55 height 28
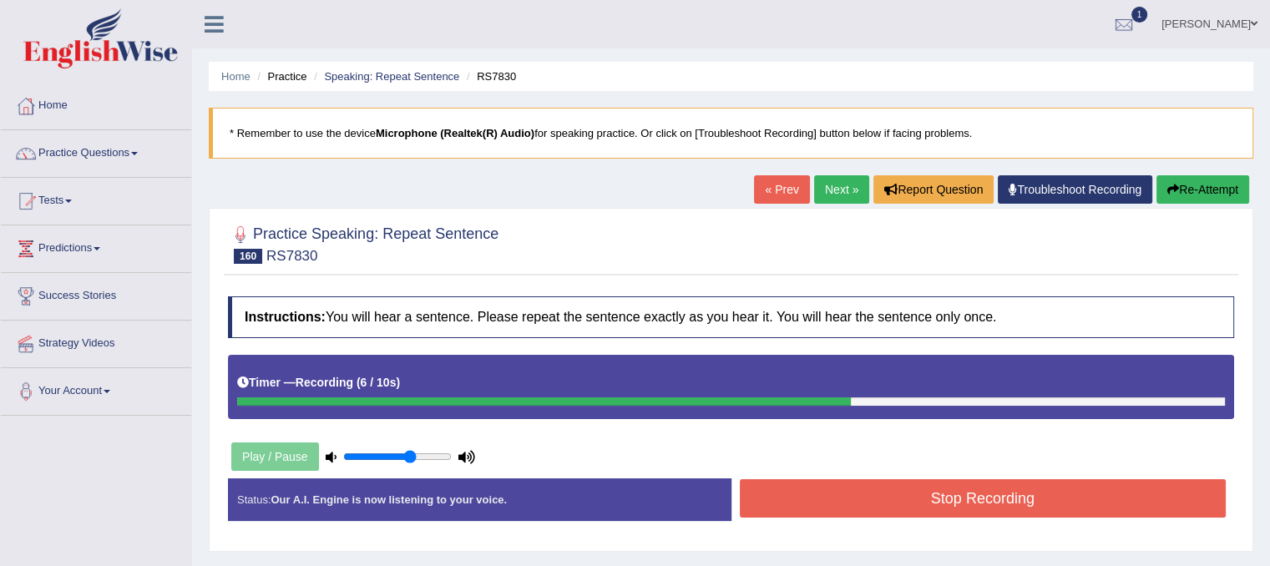
click at [954, 505] on button "Stop Recording" at bounding box center [983, 498] width 487 height 38
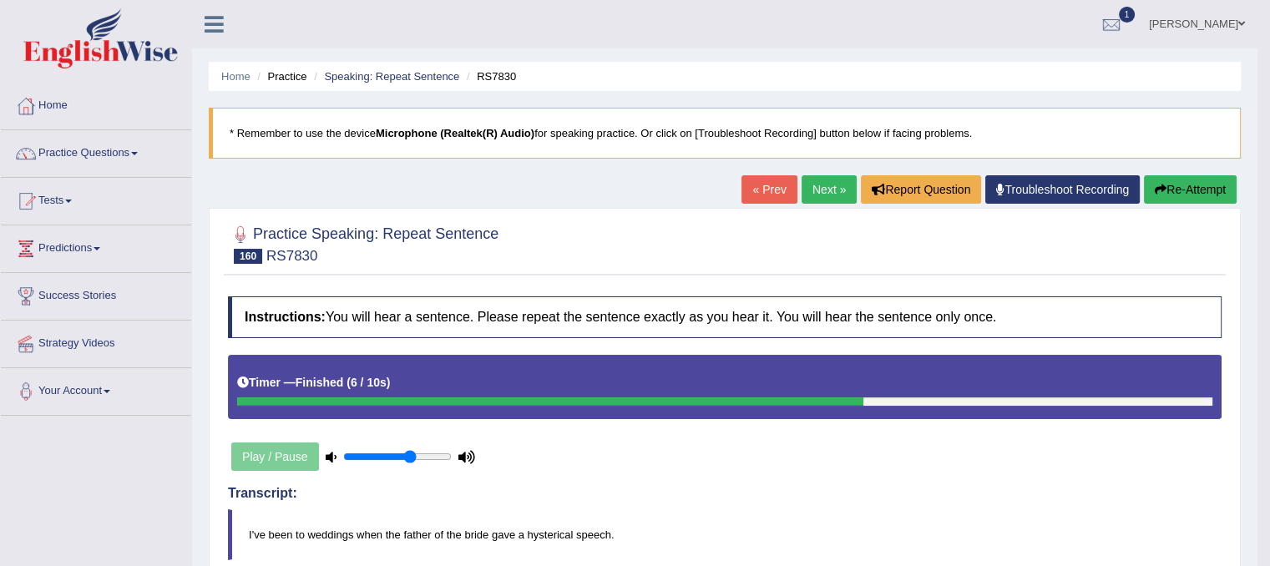
click at [824, 194] on link "Next »" at bounding box center [828, 189] width 55 height 28
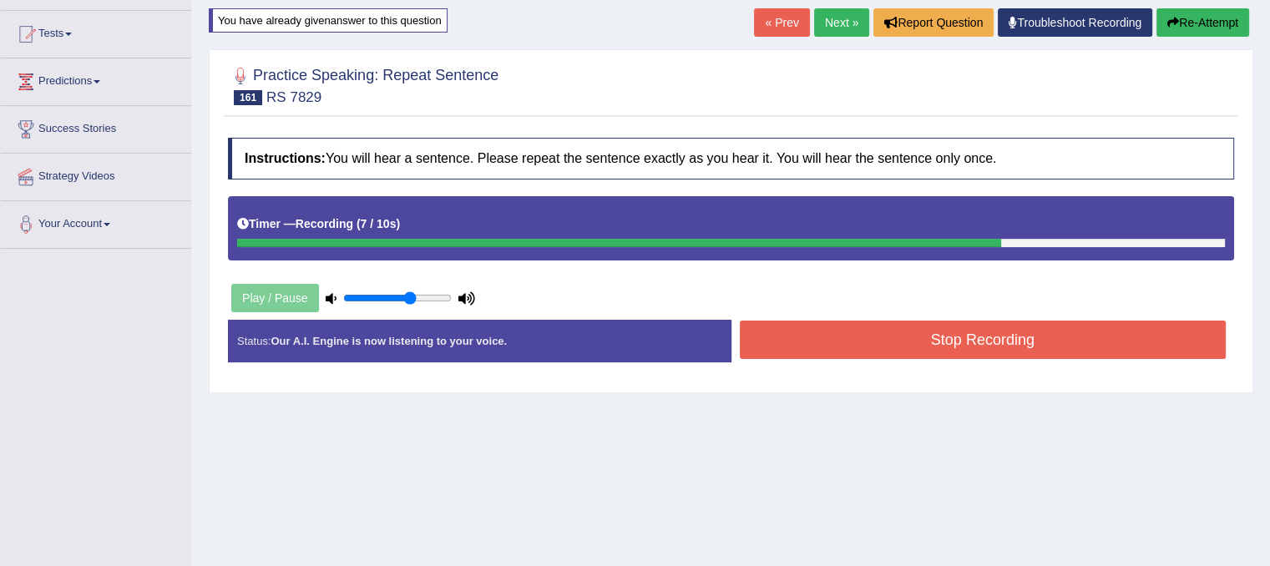
click at [772, 348] on button "Stop Recording" at bounding box center [983, 340] width 487 height 38
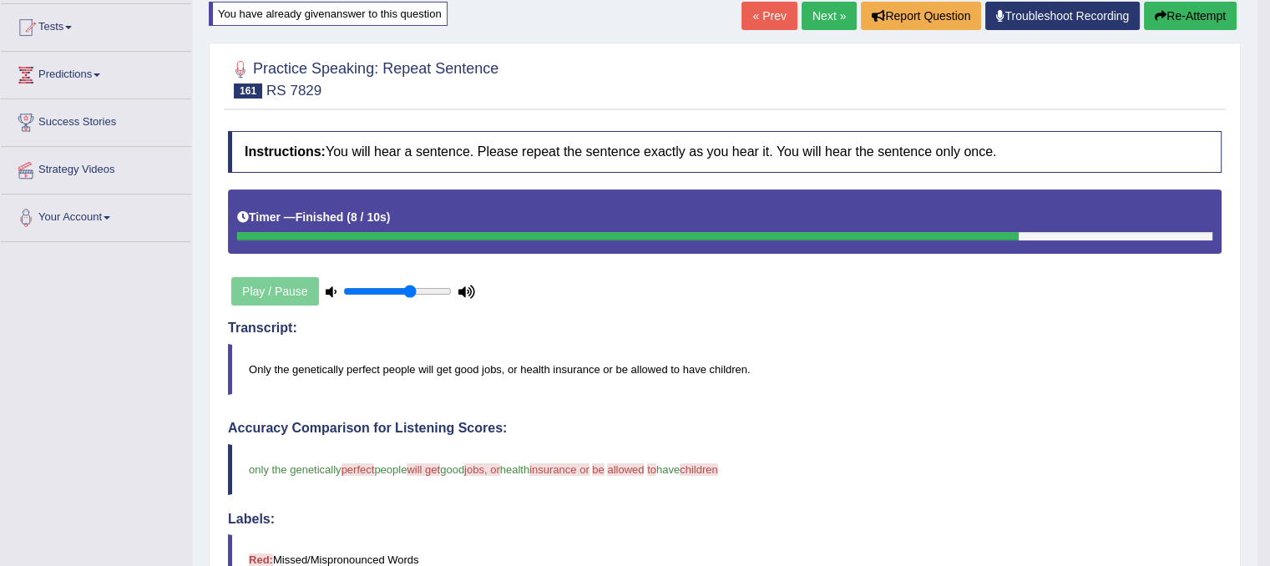
scroll to position [167, 0]
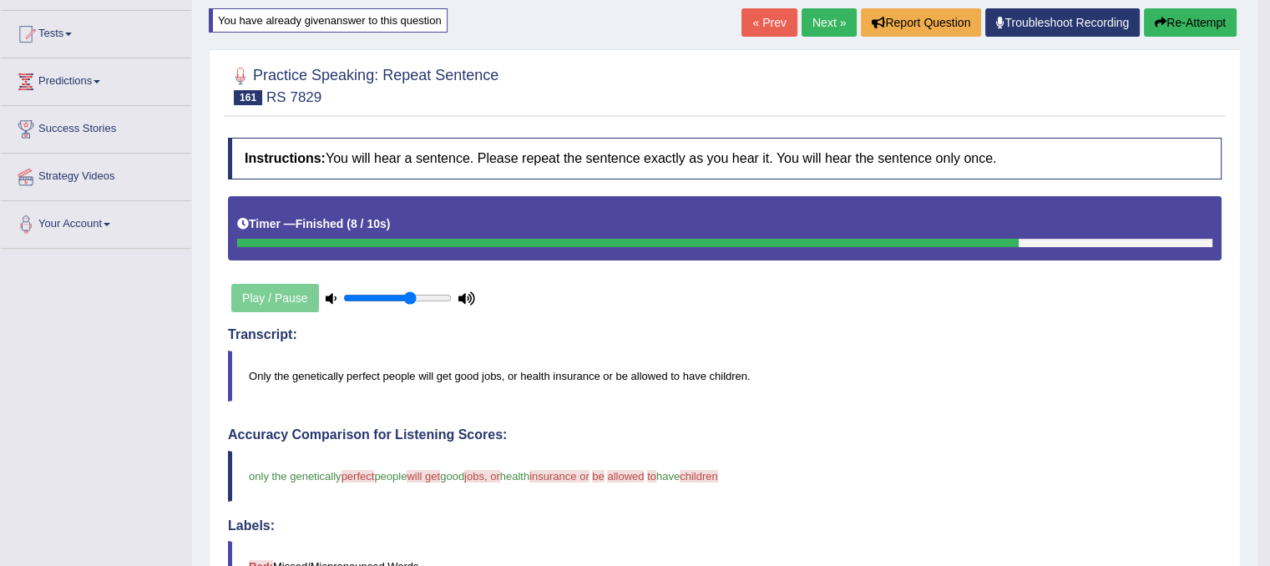
click at [806, 23] on link "Next »" at bounding box center [828, 22] width 55 height 28
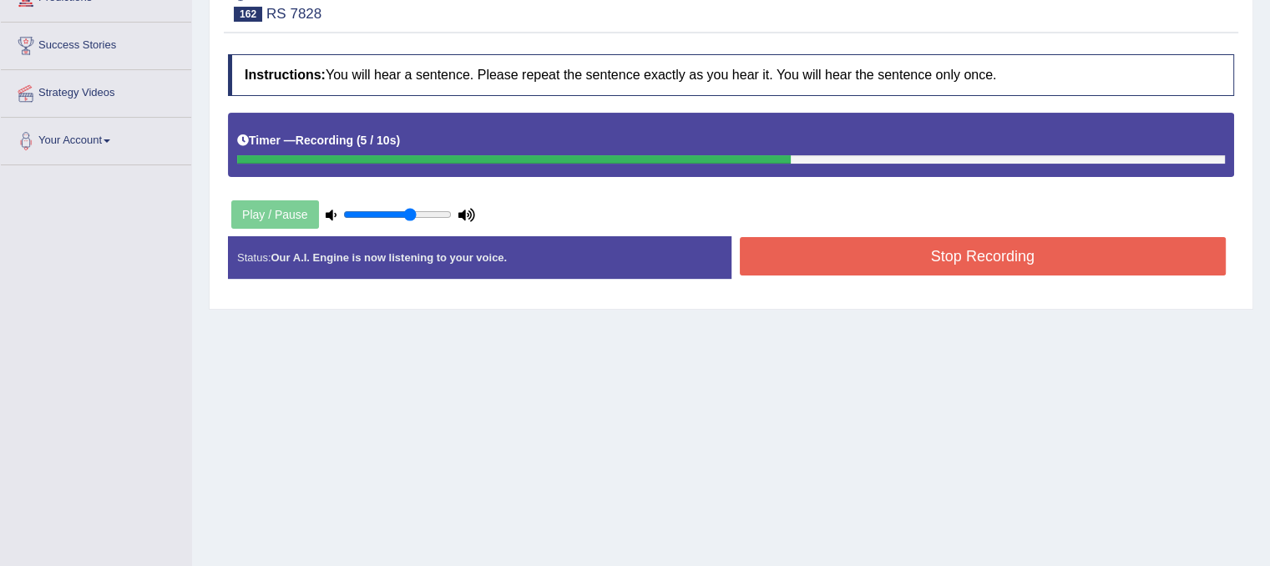
click at [875, 255] on button "Stop Recording" at bounding box center [983, 256] width 487 height 38
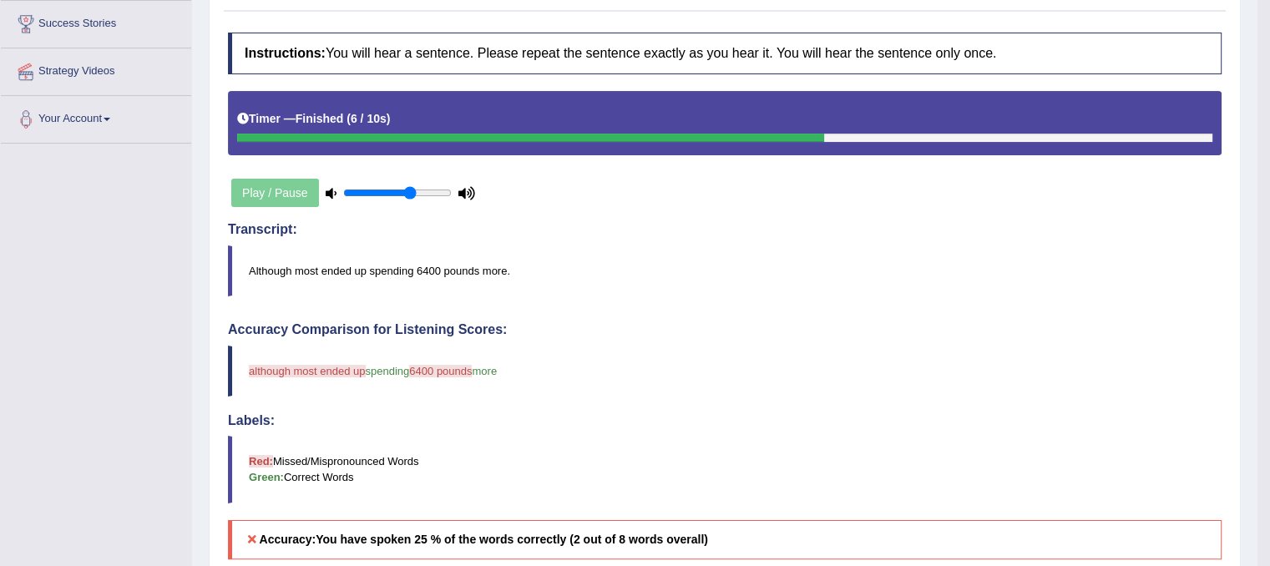
scroll to position [167, 0]
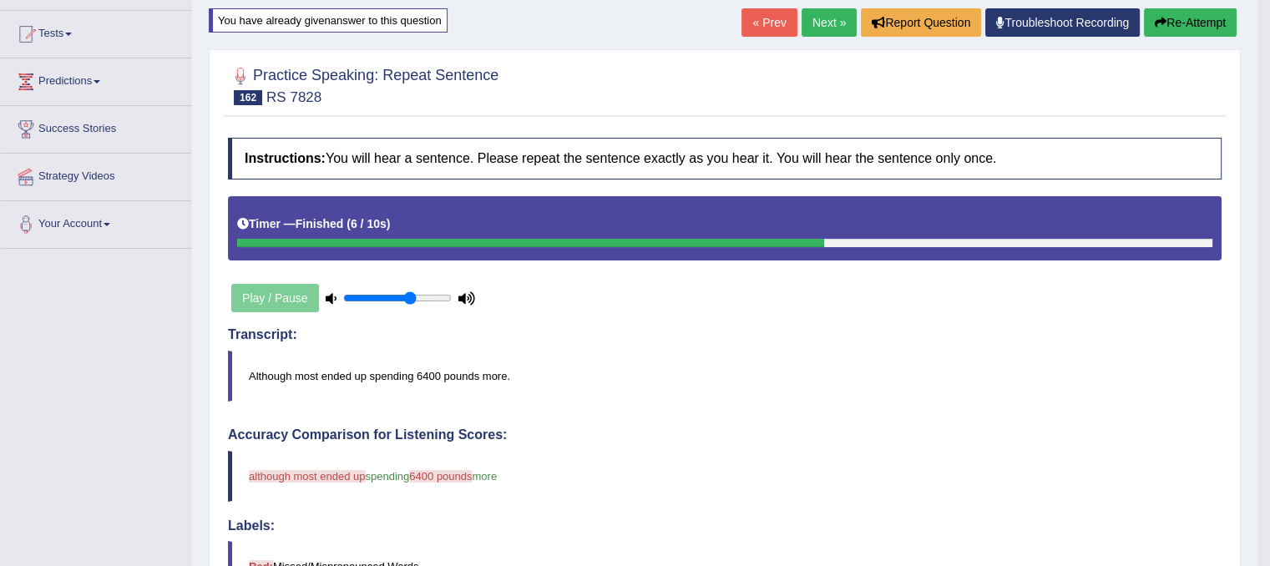
click at [1164, 28] on button "Re-Attempt" at bounding box center [1189, 22] width 93 height 28
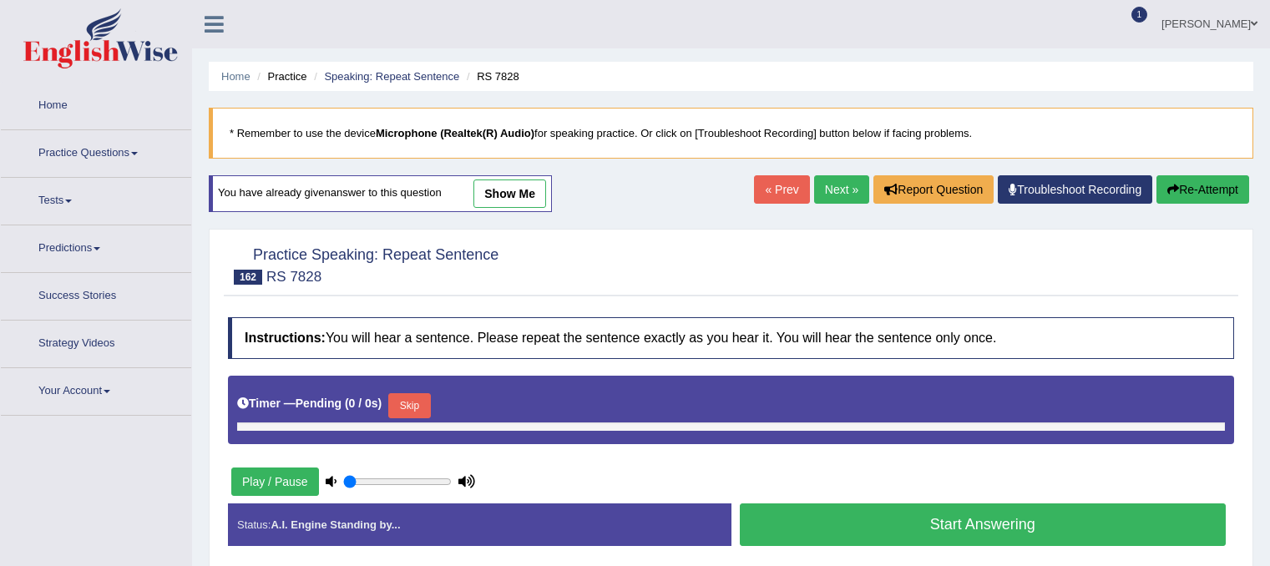
type input "0.65"
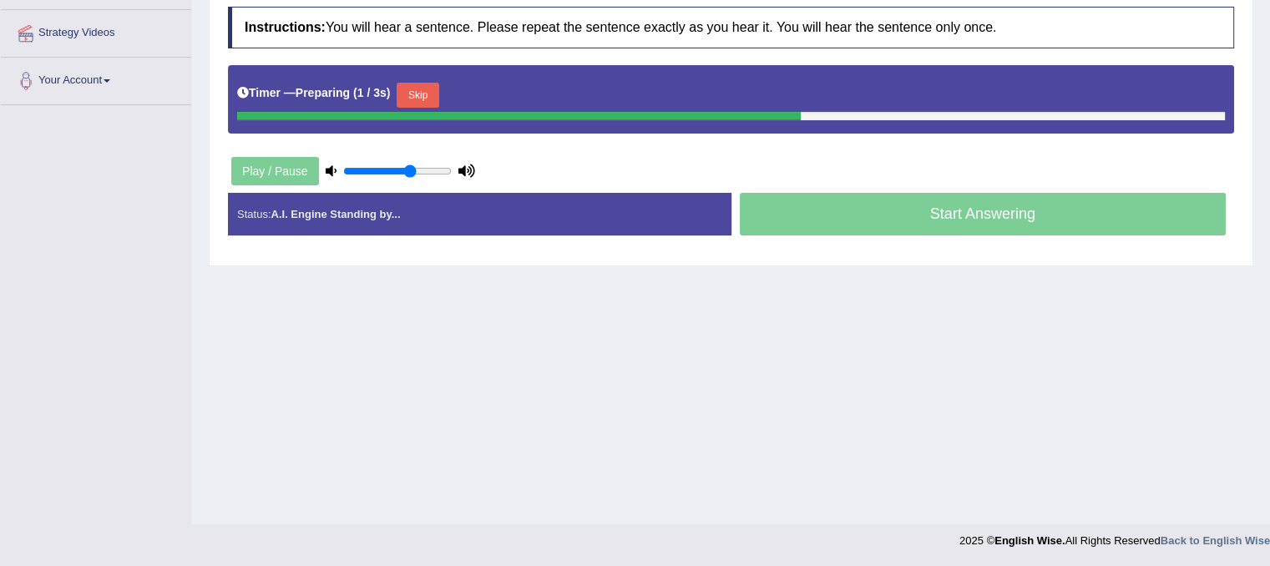
click at [419, 90] on button "Skip" at bounding box center [417, 95] width 42 height 25
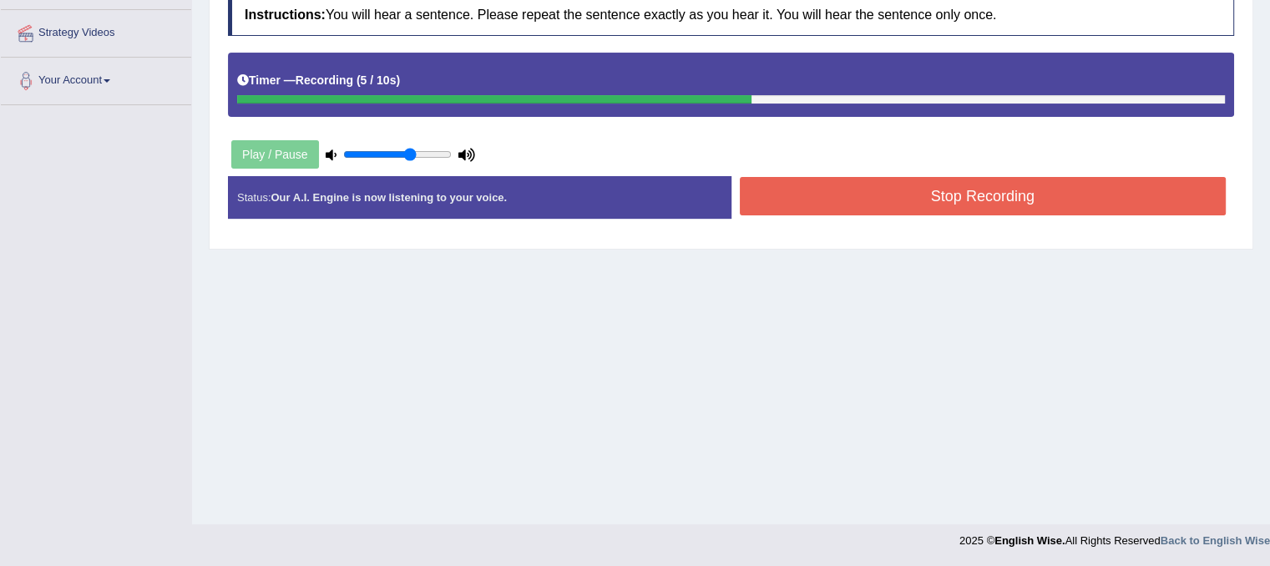
click at [821, 204] on button "Stop Recording" at bounding box center [983, 196] width 487 height 38
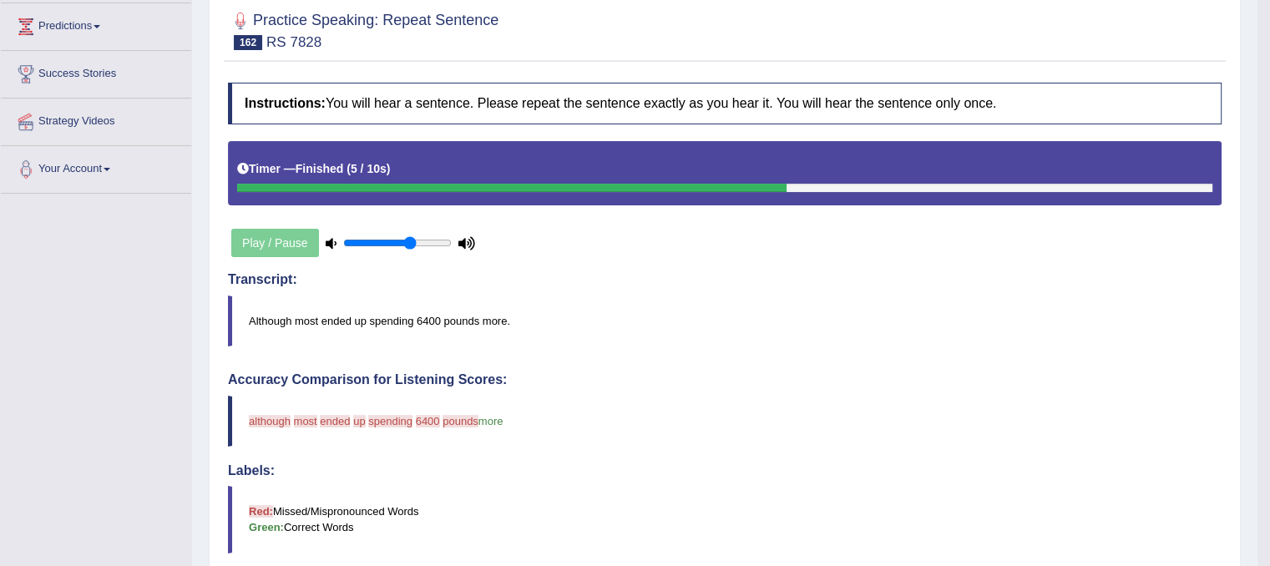
scroll to position [137, 0]
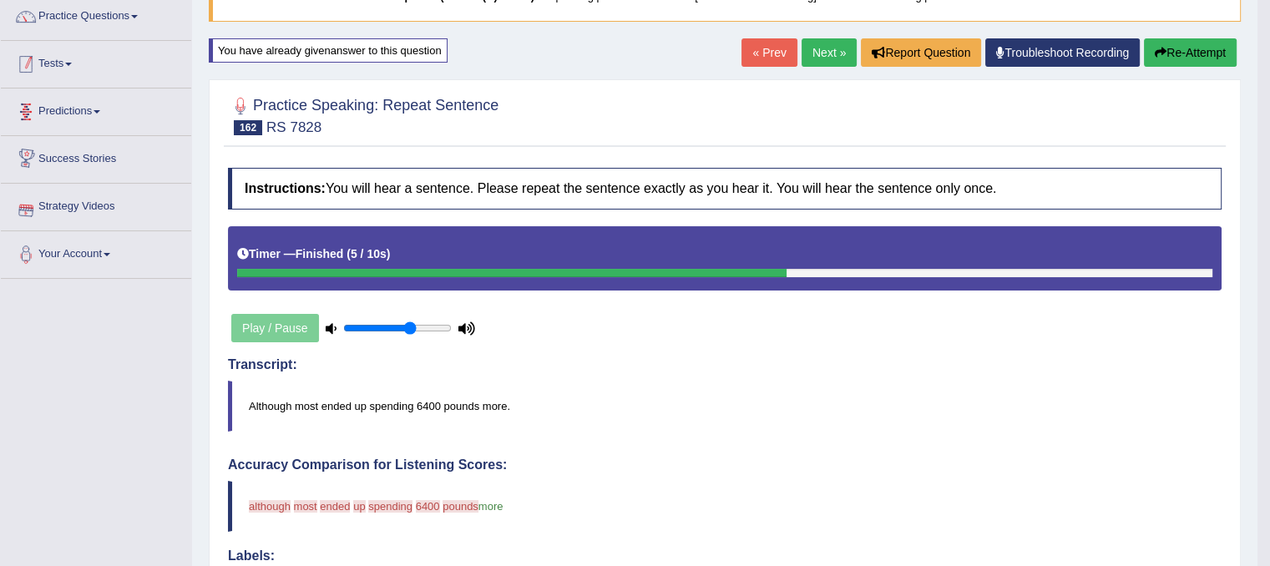
click at [70, 66] on link "Tests" at bounding box center [96, 62] width 190 height 42
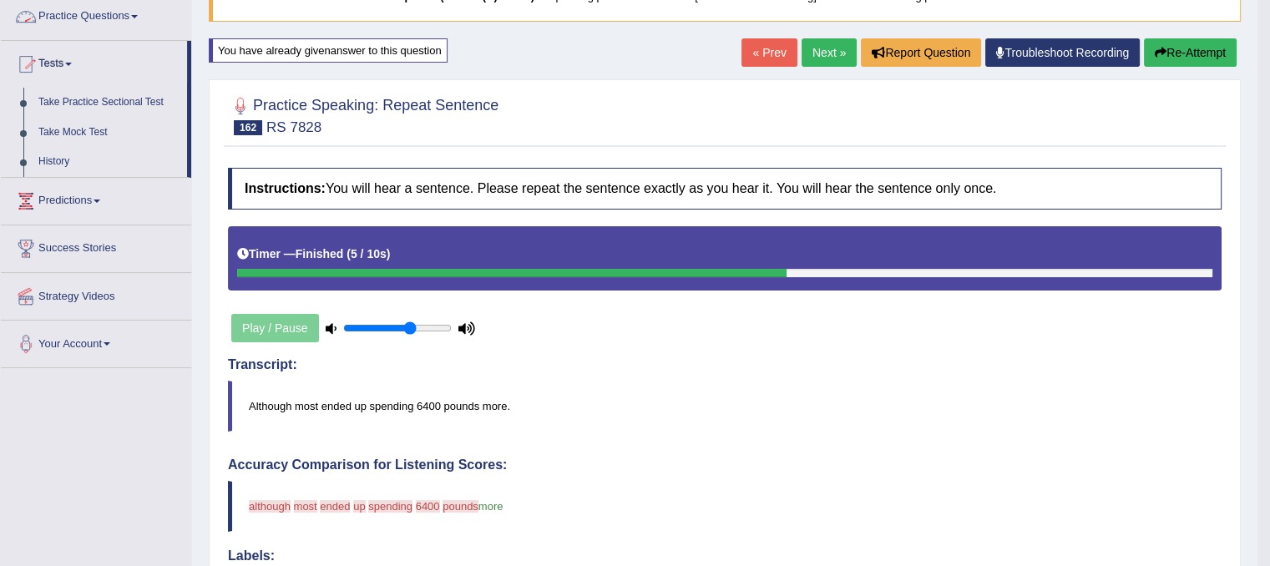
click at [50, 13] on link "Practice Questions" at bounding box center [96, 14] width 190 height 42
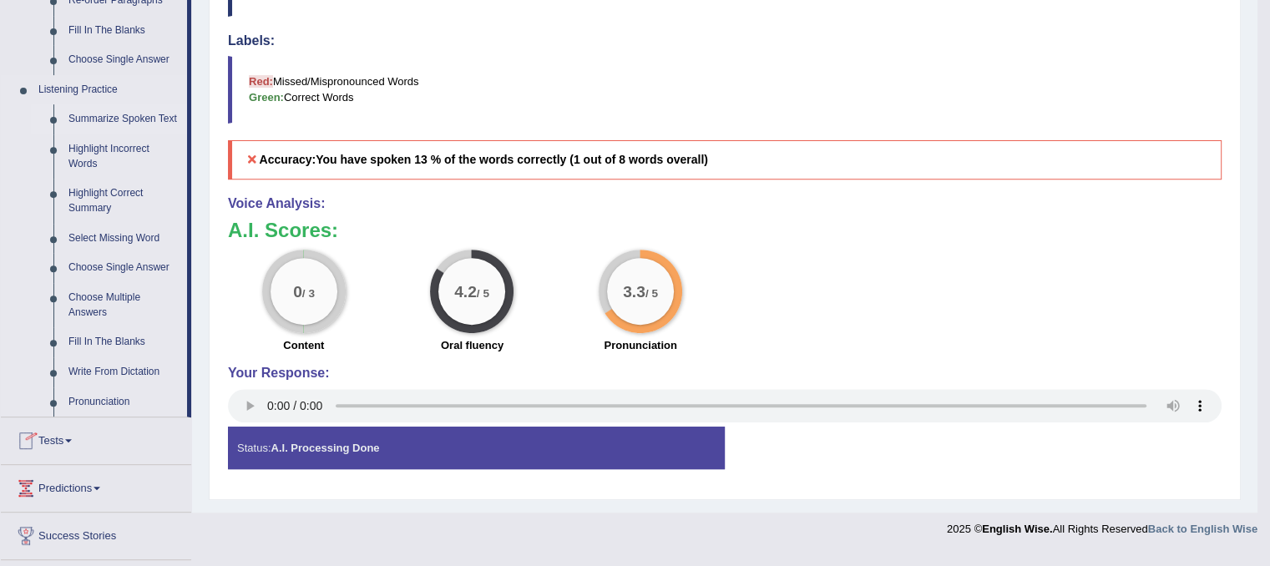
scroll to position [721, 0]
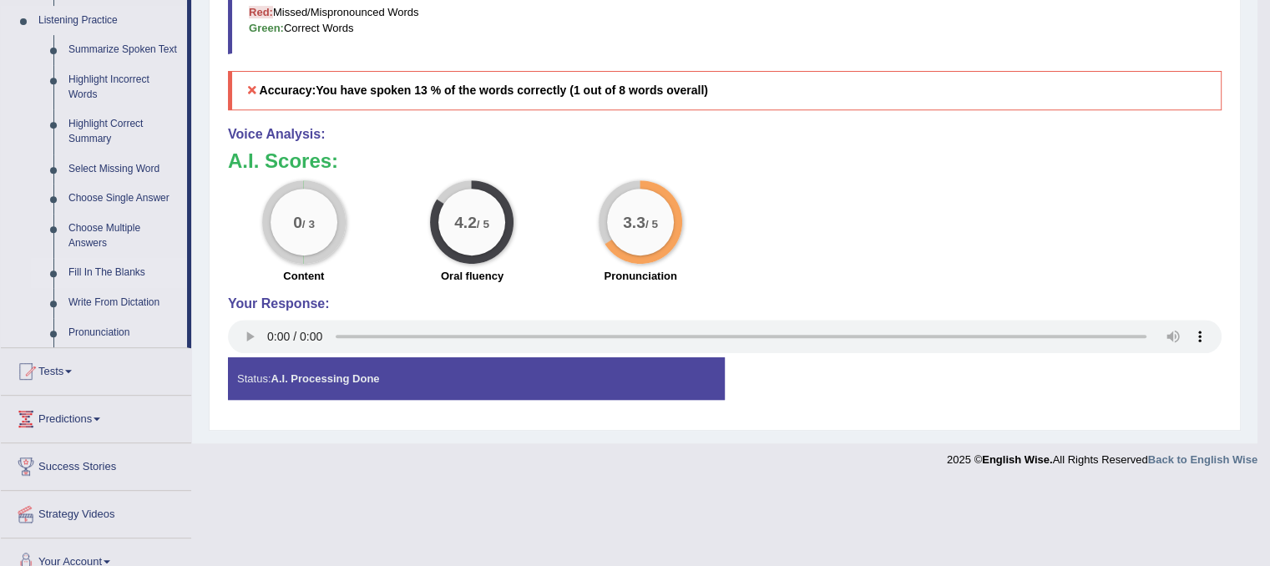
click at [92, 268] on link "Fill In The Blanks" at bounding box center [124, 273] width 126 height 30
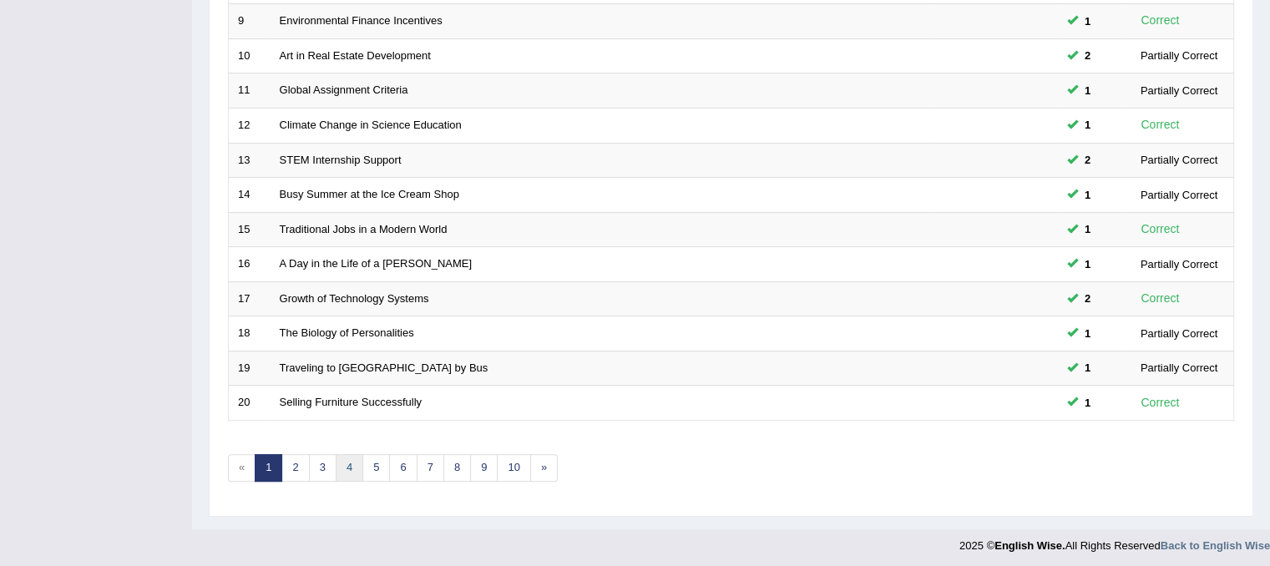
click at [351, 466] on link "4" at bounding box center [350, 468] width 28 height 28
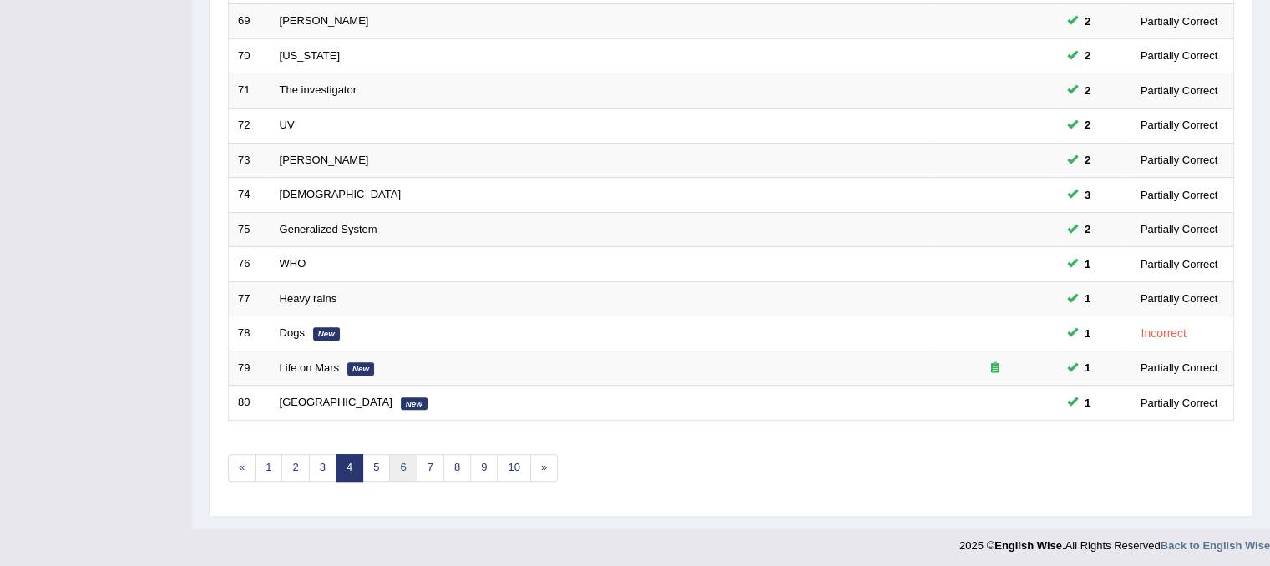
click at [401, 467] on link "6" at bounding box center [403, 468] width 28 height 28
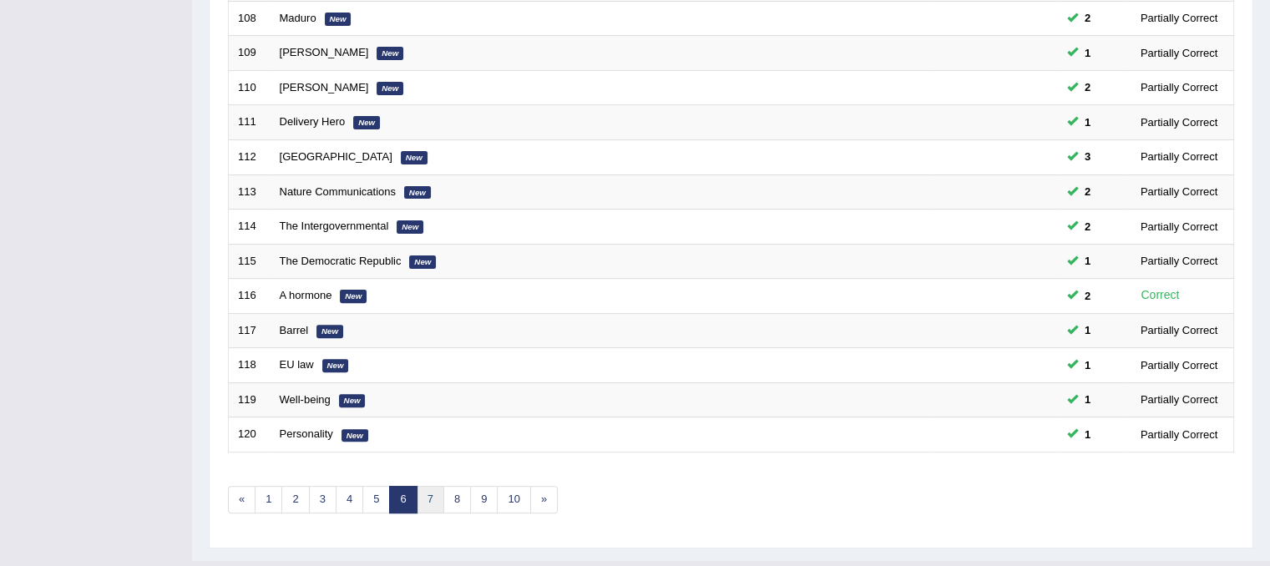
scroll to position [534, 0]
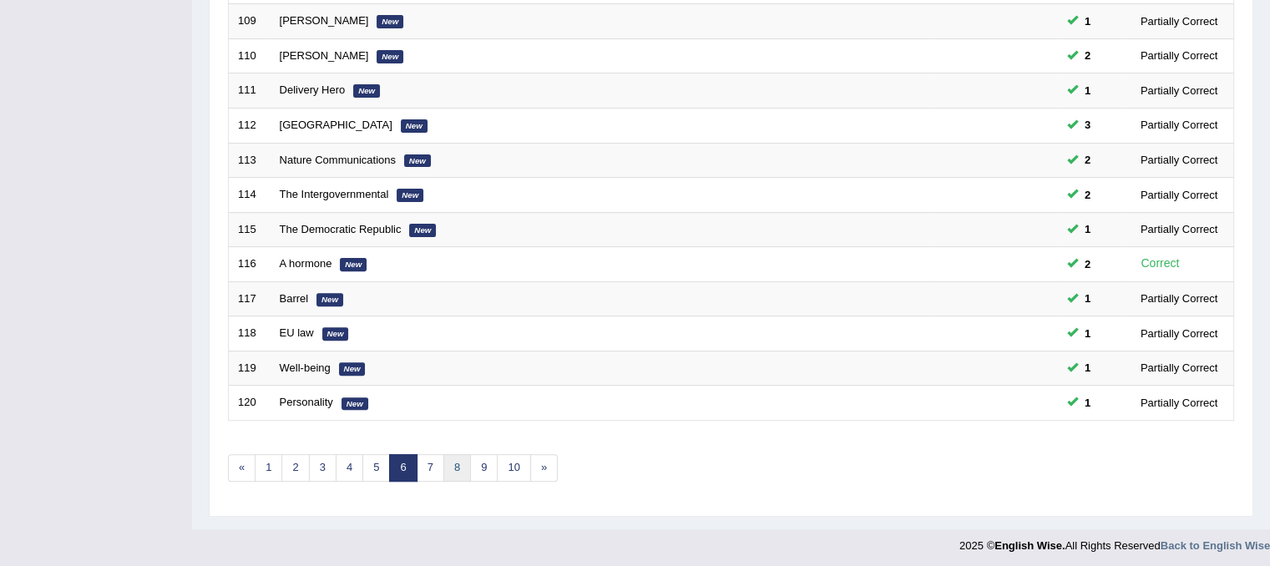
click at [456, 468] on link "8" at bounding box center [457, 468] width 28 height 28
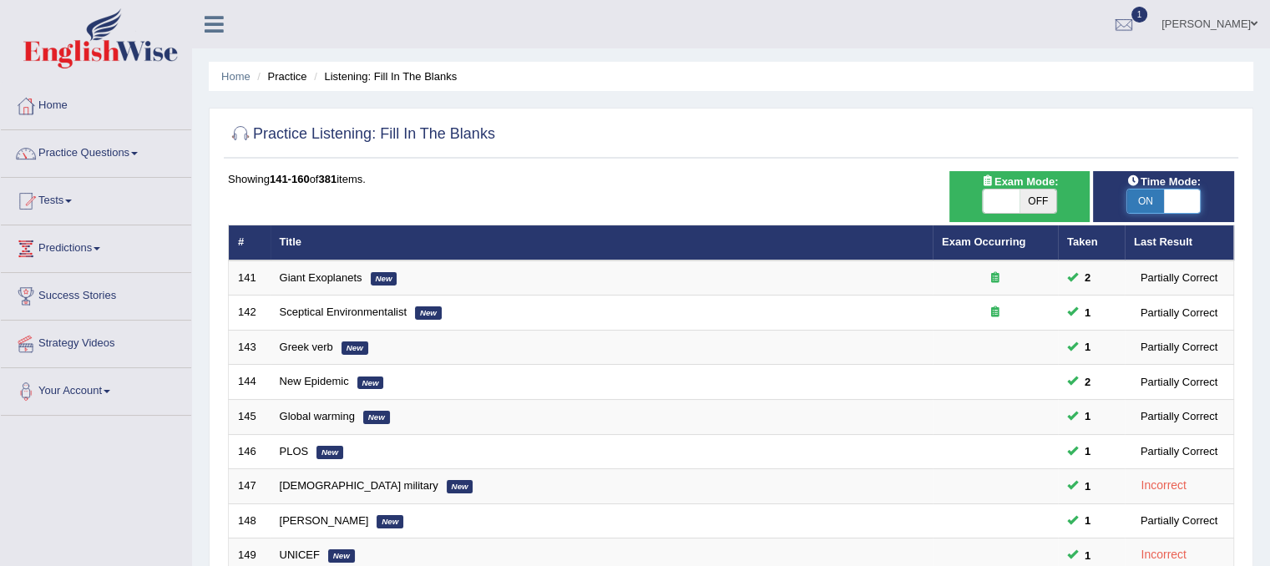
click at [1173, 196] on span at bounding box center [1182, 200] width 37 height 23
checkbox input "false"
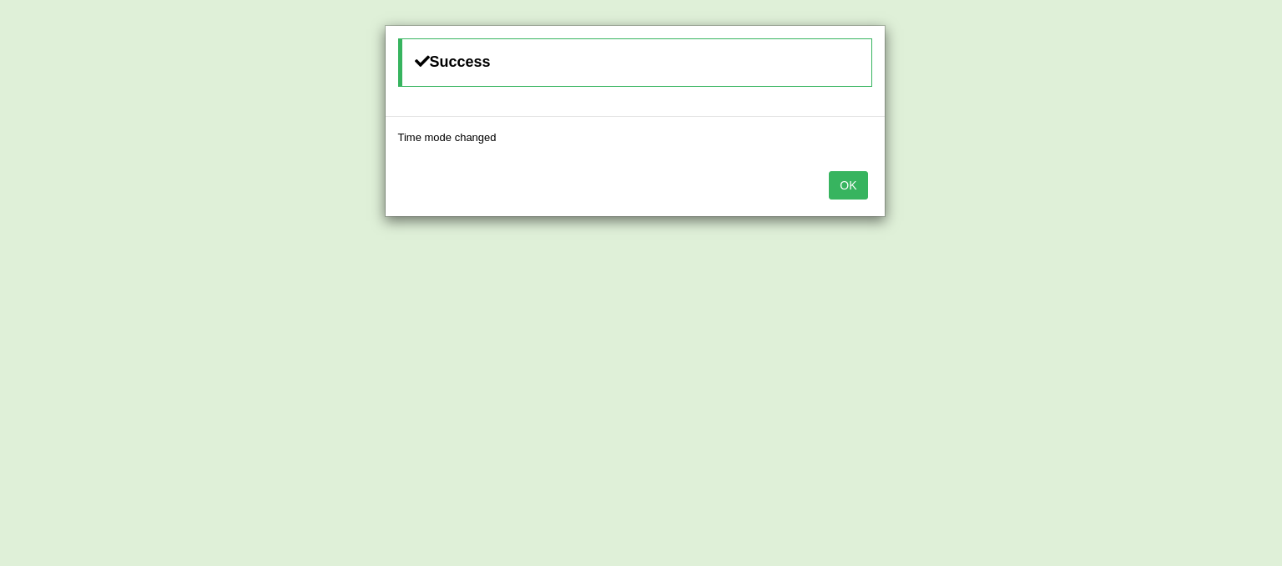
click at [861, 182] on button "OK" at bounding box center [848, 185] width 38 height 28
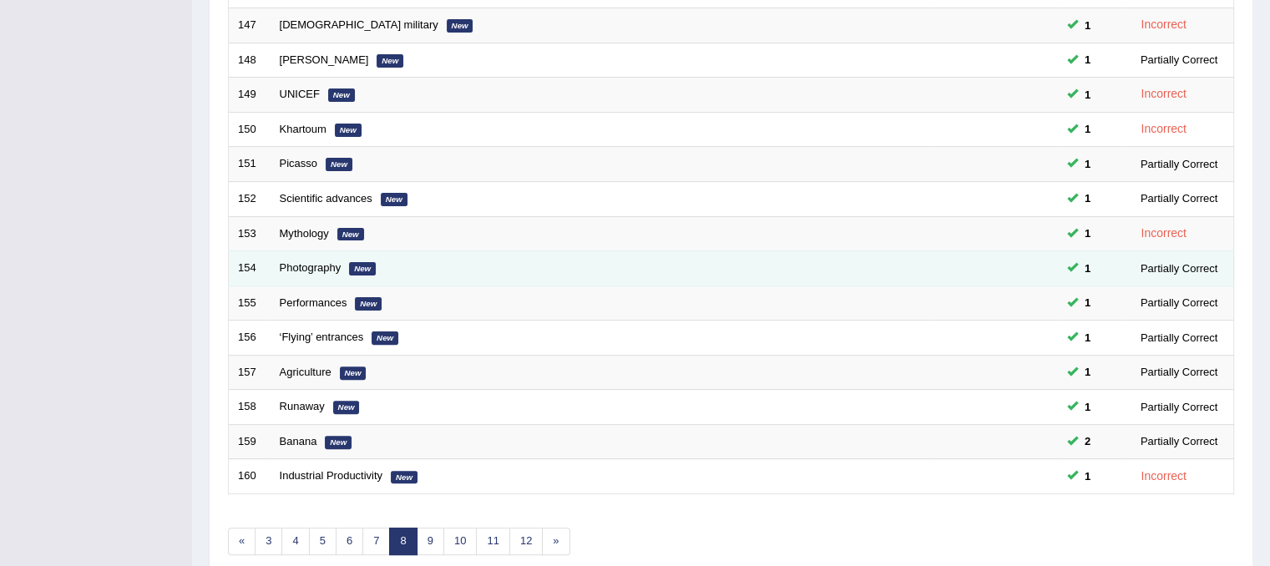
scroll to position [534, 0]
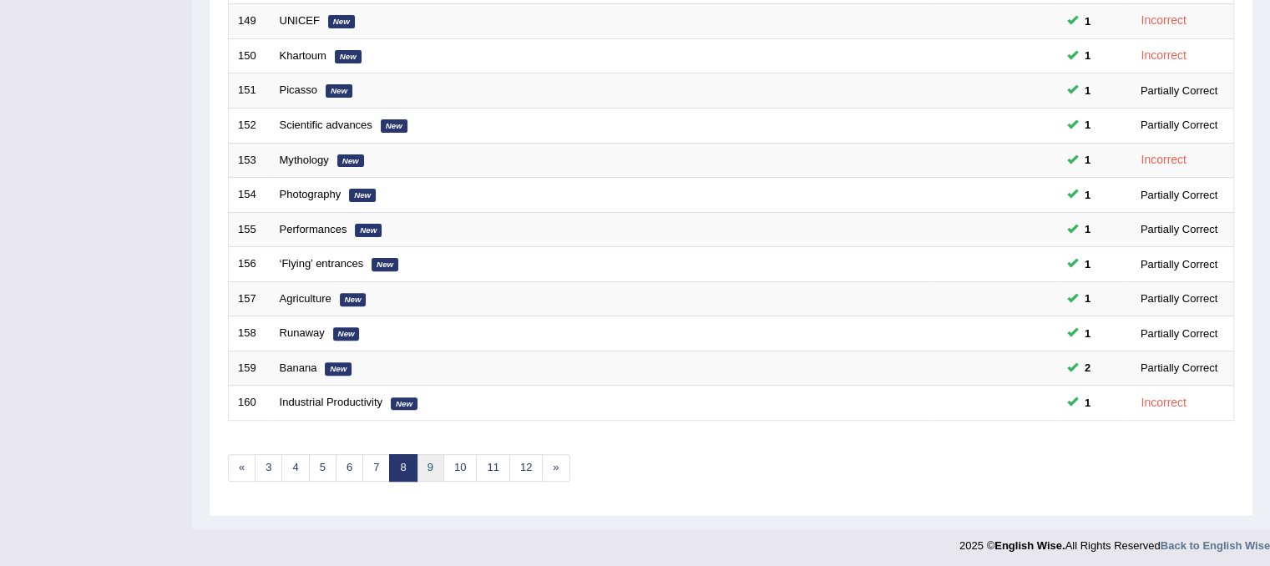
click at [431, 469] on link "9" at bounding box center [430, 468] width 28 height 28
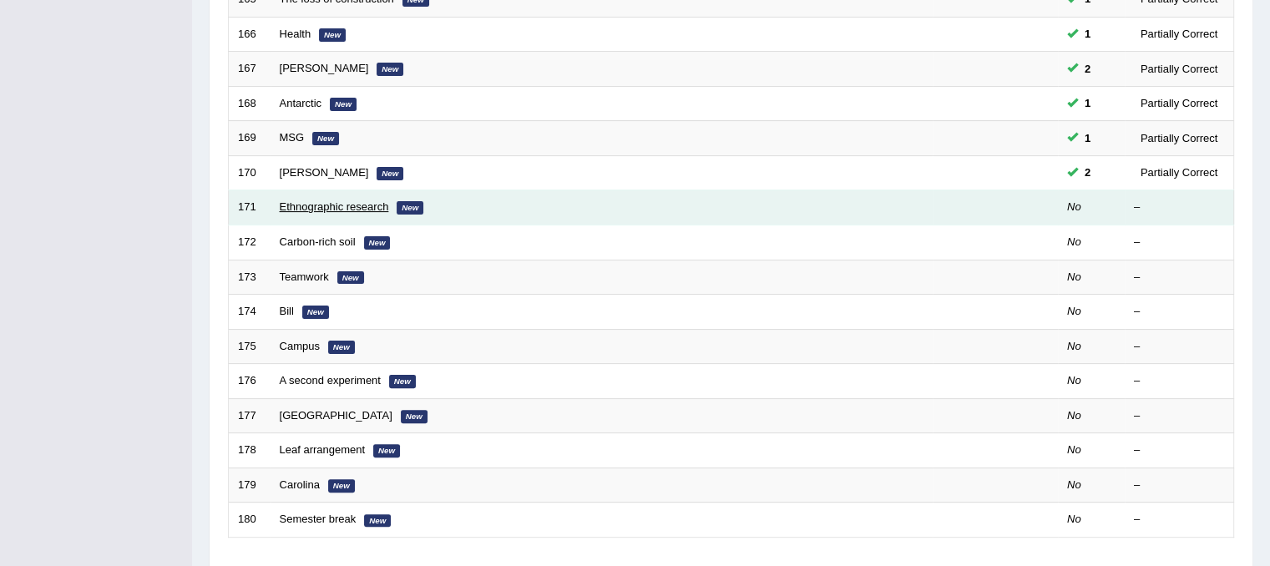
click at [280, 206] on link "Ethnographic research" at bounding box center [334, 206] width 109 height 13
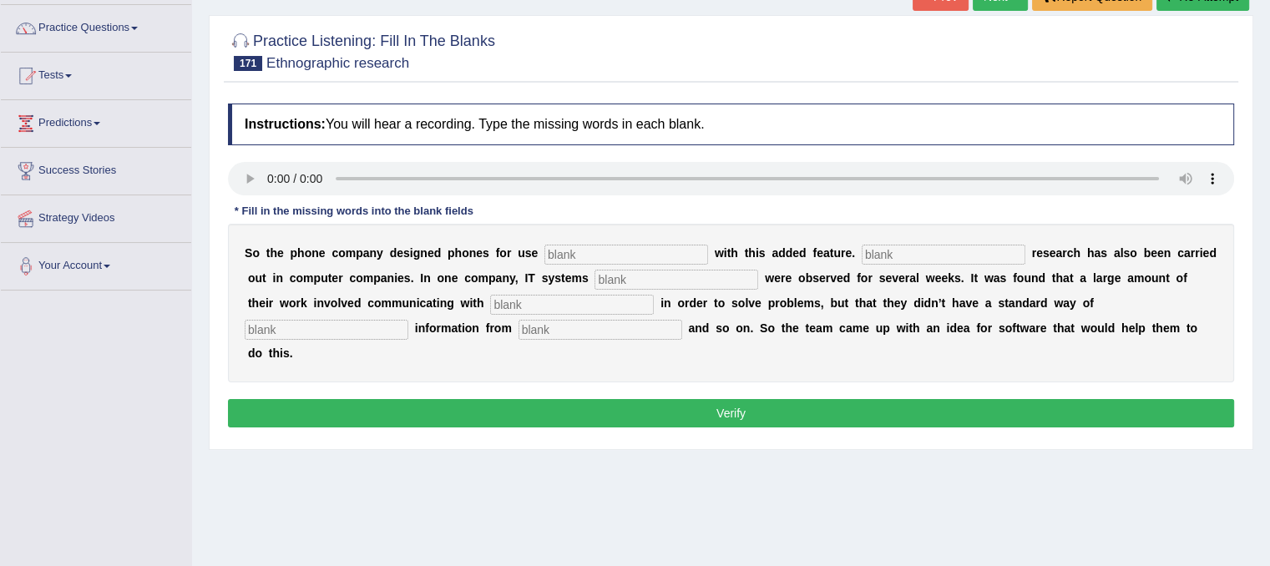
scroll to position [167, 0]
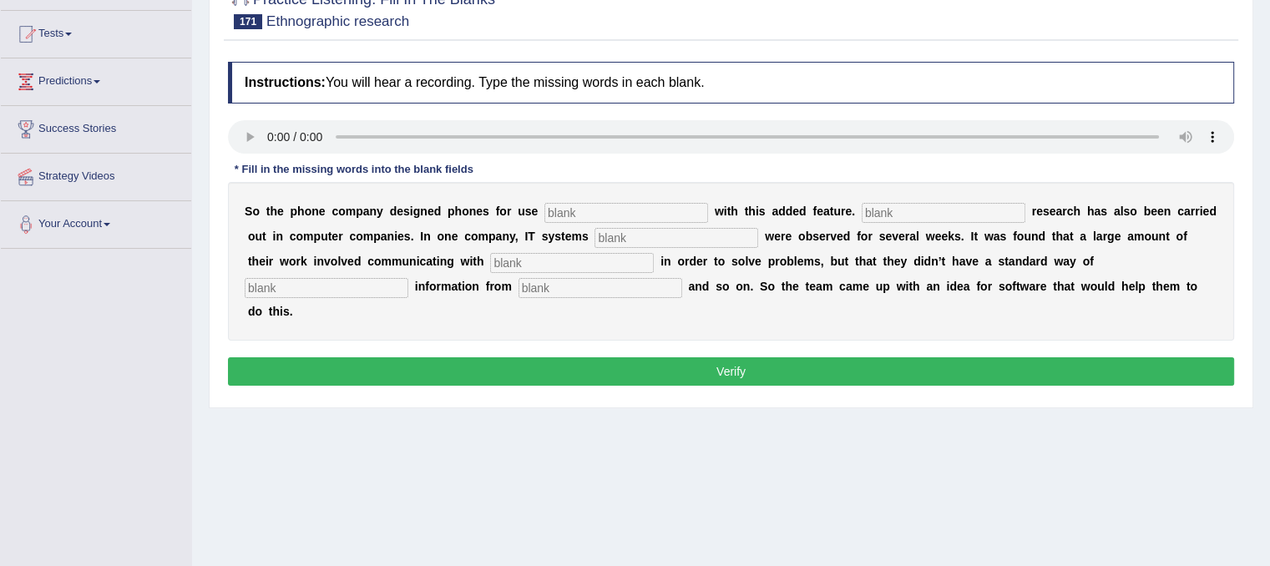
click at [571, 288] on input "text" at bounding box center [600, 288] width 164 height 20
click at [551, 285] on input "spreadsheet" at bounding box center [600, 288] width 164 height 20
type input "spreadsheet"
click at [380, 286] on input "text" at bounding box center [327, 288] width 164 height 20
type input "changes"
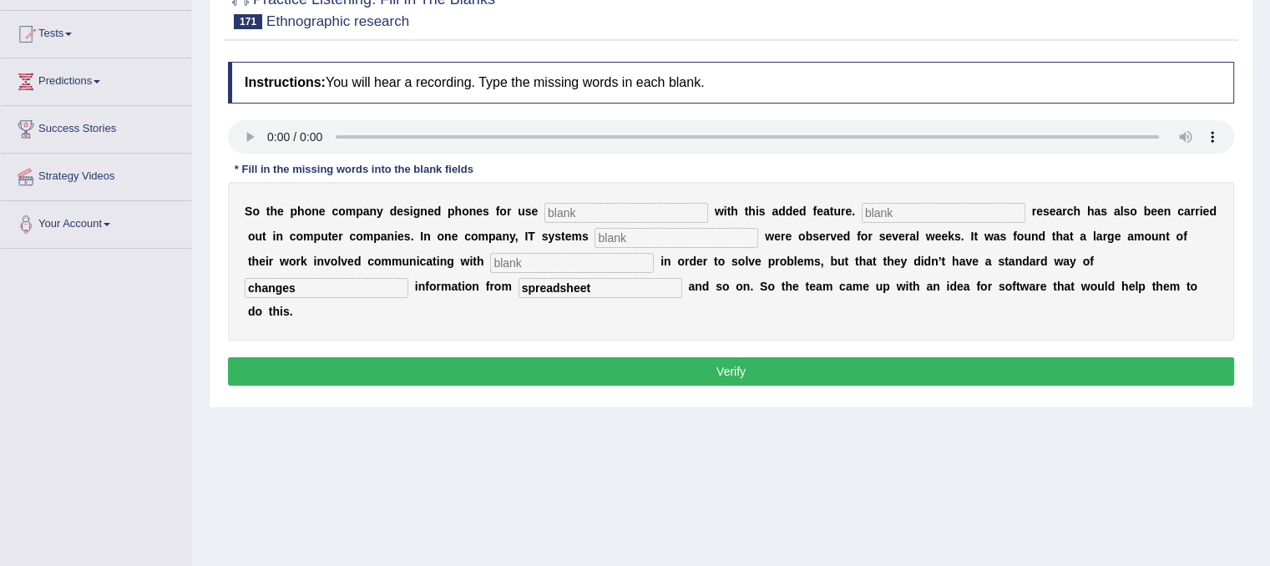
click at [608, 261] on input "text" at bounding box center [572, 263] width 164 height 20
click at [512, 261] on input "cooleges" at bounding box center [572, 263] width 164 height 20
type input "colleges"
click at [625, 230] on input "text" at bounding box center [676, 238] width 164 height 20
click at [628, 216] on input "text" at bounding box center [626, 213] width 164 height 20
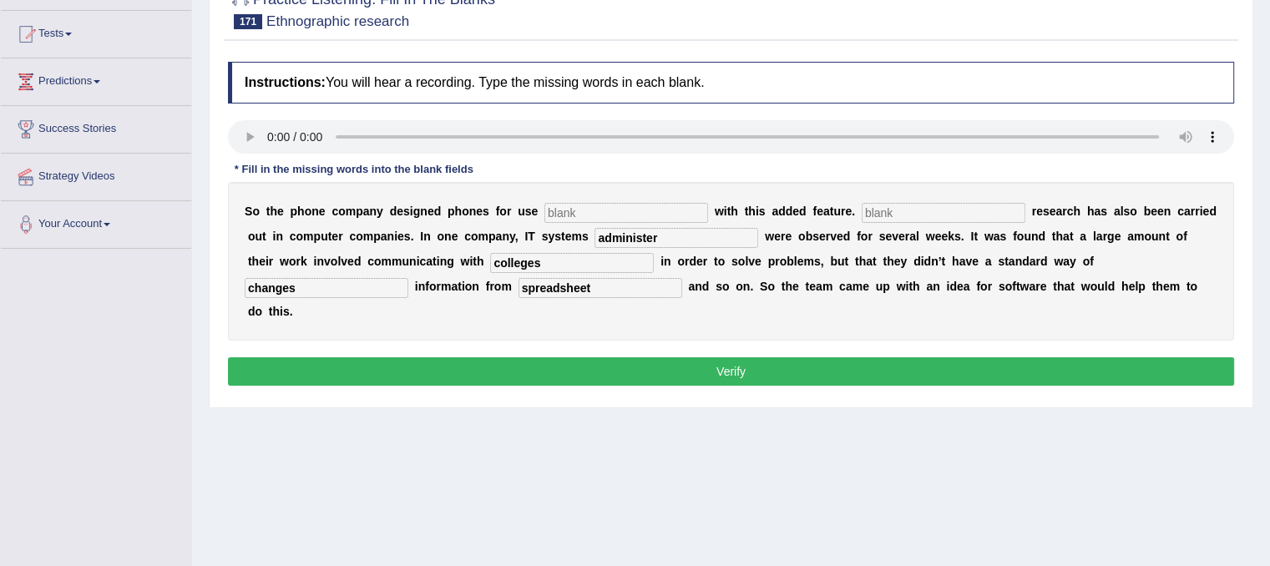
click at [675, 238] on input "administer" at bounding box center [676, 238] width 164 height 20
type input "administered"
click at [885, 211] on input "text" at bounding box center [943, 213] width 164 height 20
drag, startPoint x: 684, startPoint y: 234, endPoint x: 594, endPoint y: 230, distance: 90.2
click at [595, 230] on input "administered" at bounding box center [676, 238] width 164 height 20
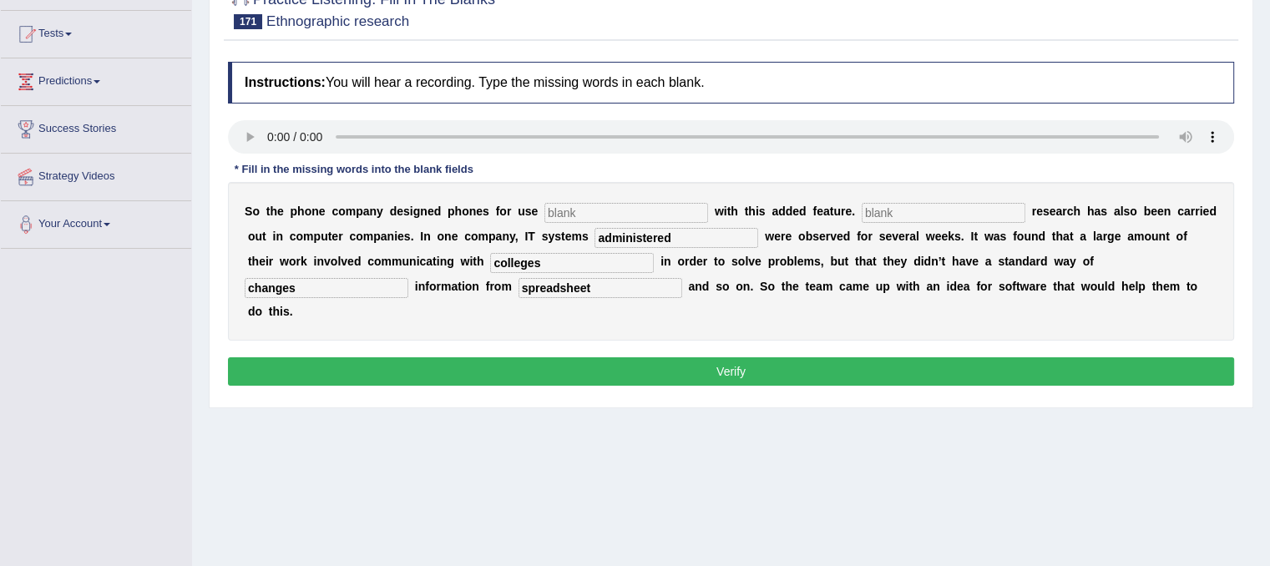
click at [629, 238] on input "administered" at bounding box center [676, 238] width 164 height 20
click at [915, 212] on input "text" at bounding box center [943, 213] width 164 height 20
type input "administered"
click at [699, 235] on input "administered" at bounding box center [676, 238] width 164 height 20
type input "a"
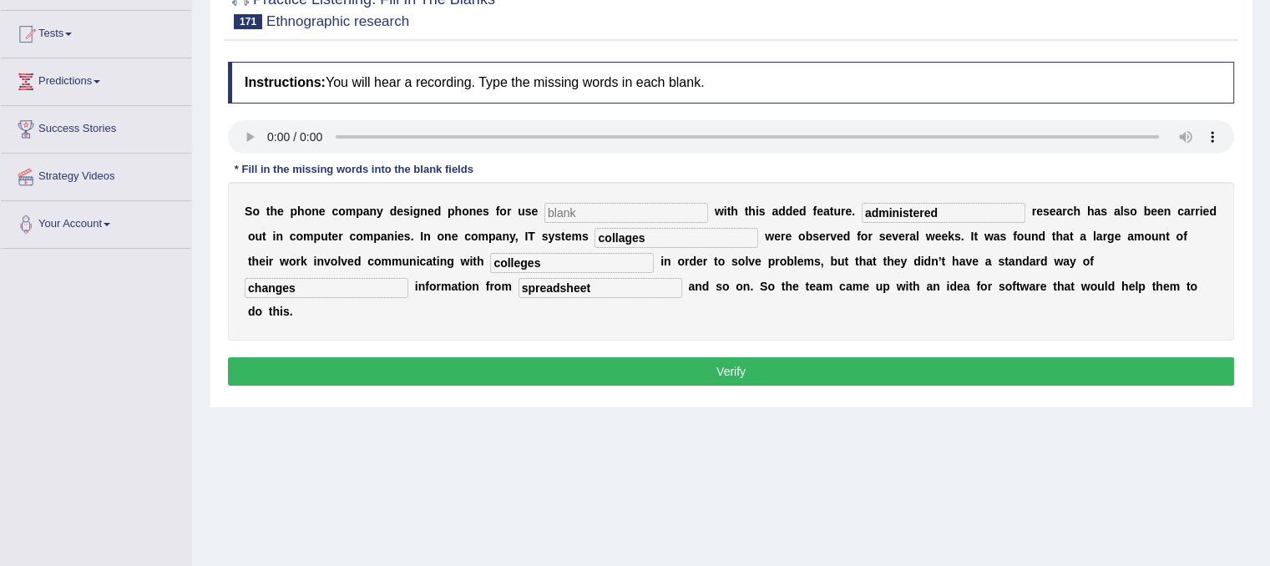
click at [618, 235] on input "collages" at bounding box center [676, 238] width 164 height 20
type input "colliages"
click at [607, 213] on input "text" at bounding box center [626, 213] width 164 height 20
type input "a"
click at [571, 211] on input "globly" at bounding box center [626, 213] width 164 height 20
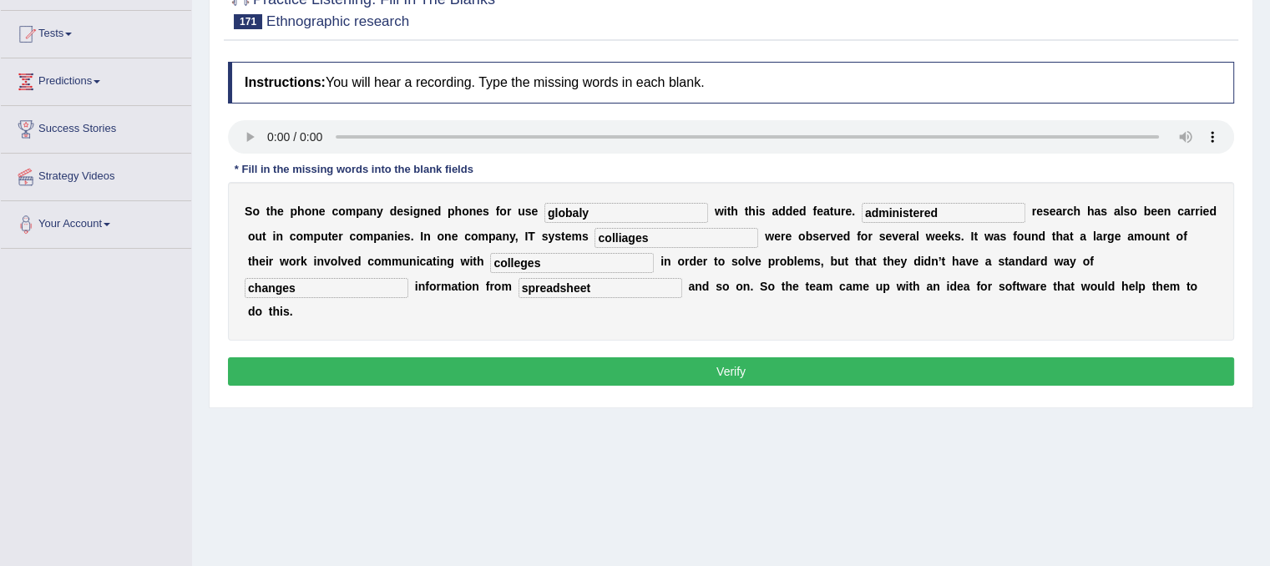
type input "globaly"
click at [603, 364] on button "Verify" at bounding box center [731, 371] width 1006 height 28
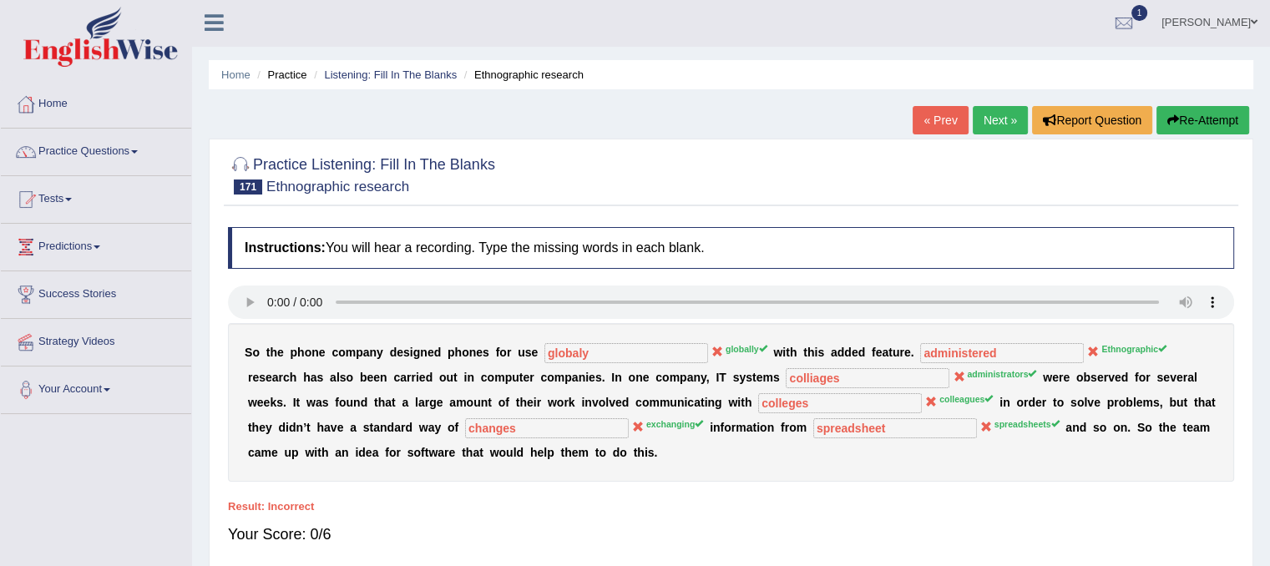
scroll to position [0, 0]
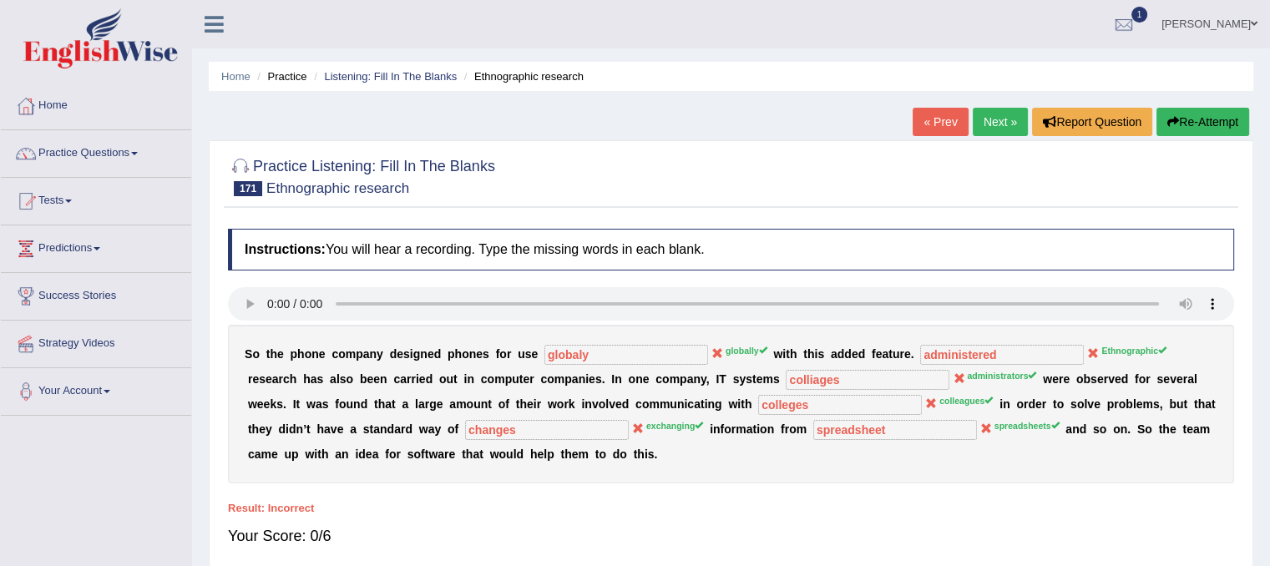
click at [989, 121] on link "Next »" at bounding box center [999, 122] width 55 height 28
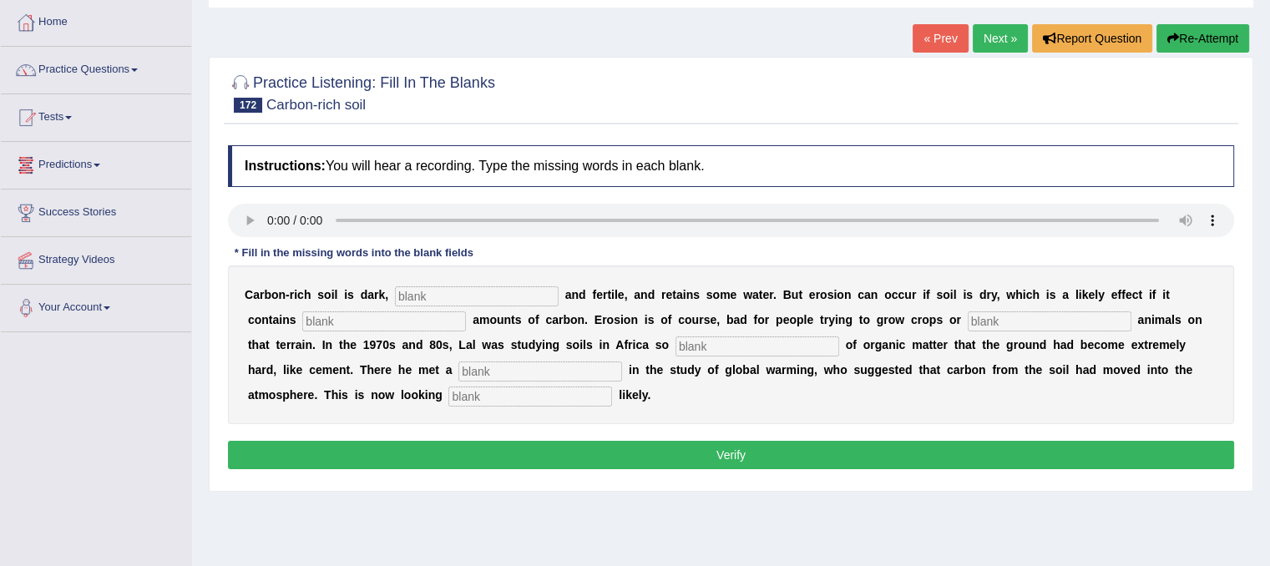
click at [505, 386] on input "text" at bounding box center [530, 396] width 164 height 20
type input "increasingly"
click at [440, 294] on input "text" at bounding box center [477, 296] width 164 height 20
click at [411, 291] on input "curmbally" at bounding box center [477, 296] width 164 height 20
click at [414, 294] on input "curmbally" at bounding box center [477, 296] width 164 height 20
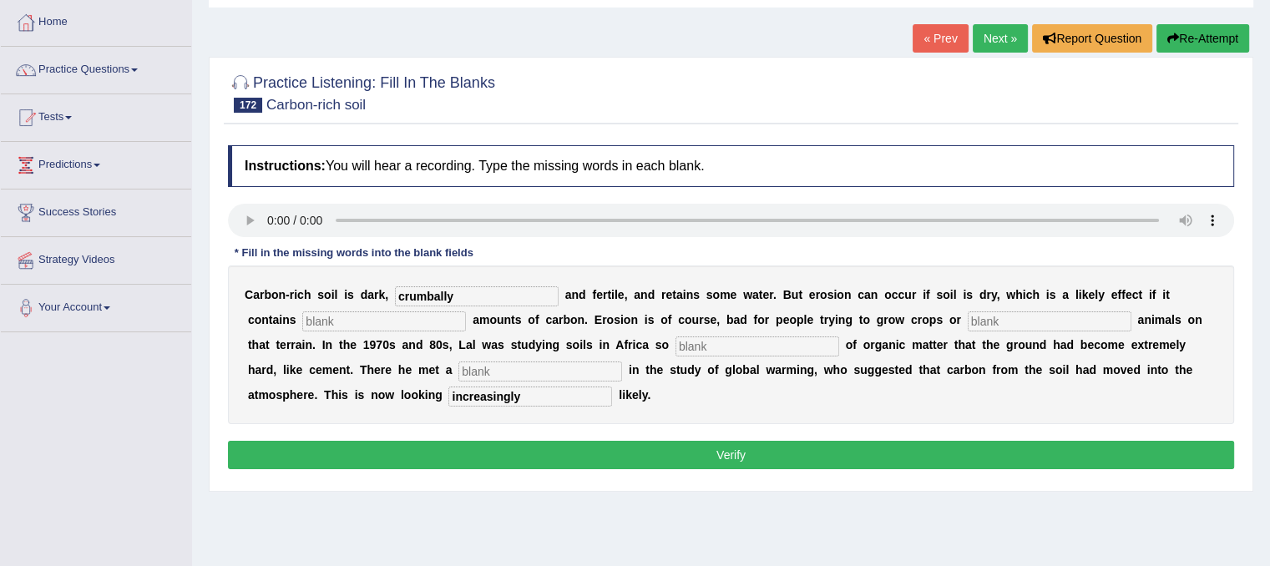
type input "crumbally"
click at [988, 321] on input "text" at bounding box center [1049, 321] width 164 height 20
click at [378, 320] on input "text" at bounding box center [384, 321] width 164 height 20
click at [310, 317] on input "iactoc" at bounding box center [384, 321] width 164 height 20
type input "inactoc"
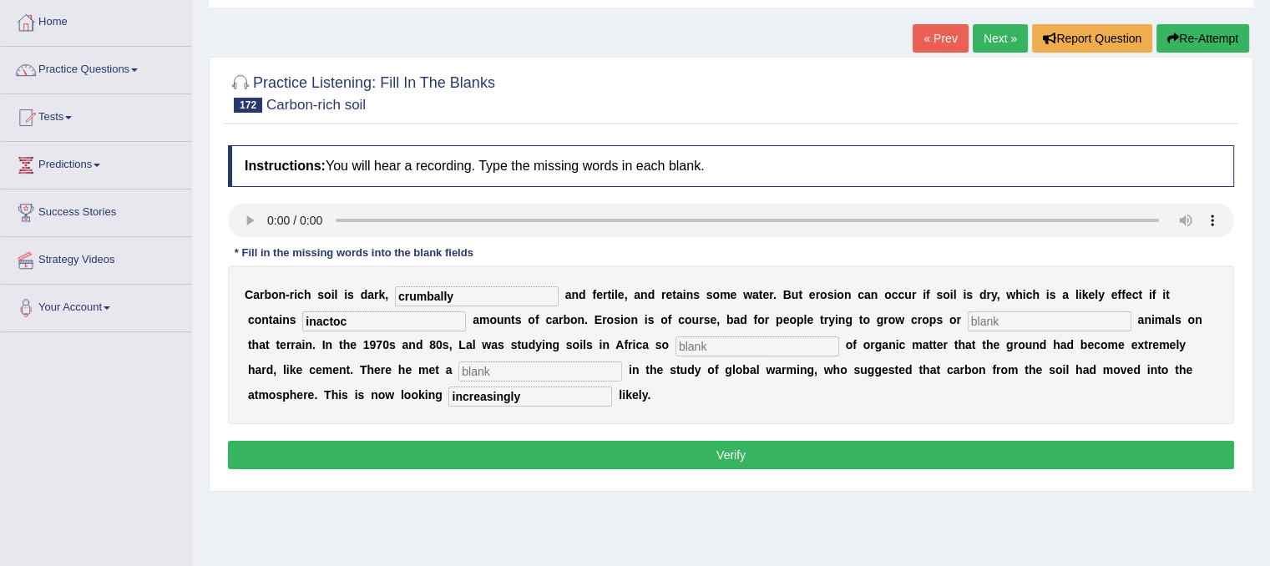
click at [994, 321] on input "text" at bounding box center [1049, 321] width 164 height 20
type input "breath"
click at [814, 345] on input "text" at bounding box center [757, 346] width 164 height 20
type input "devoable"
click at [568, 381] on div "C a r b o n - r i c h s o i l i s d a r k , crumbally a n d f e r t i l e , a n…" at bounding box center [731, 344] width 1006 height 159
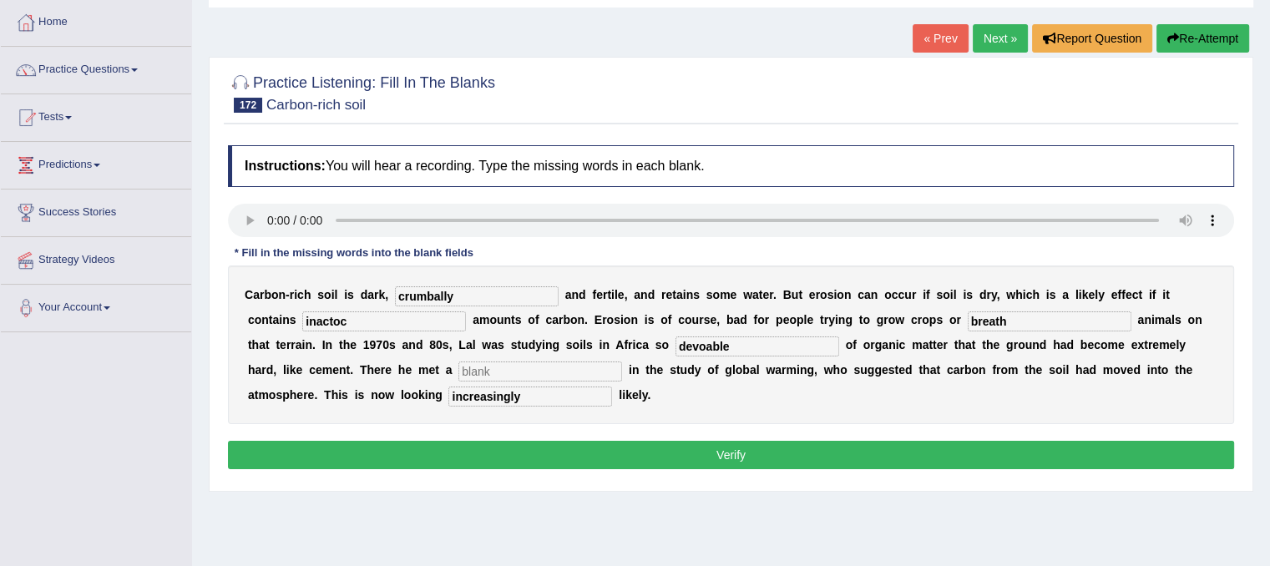
click at [564, 372] on input "text" at bounding box center [540, 371] width 164 height 20
type input "o"
type input "pine"
click at [612, 452] on button "Verify" at bounding box center [731, 455] width 1006 height 28
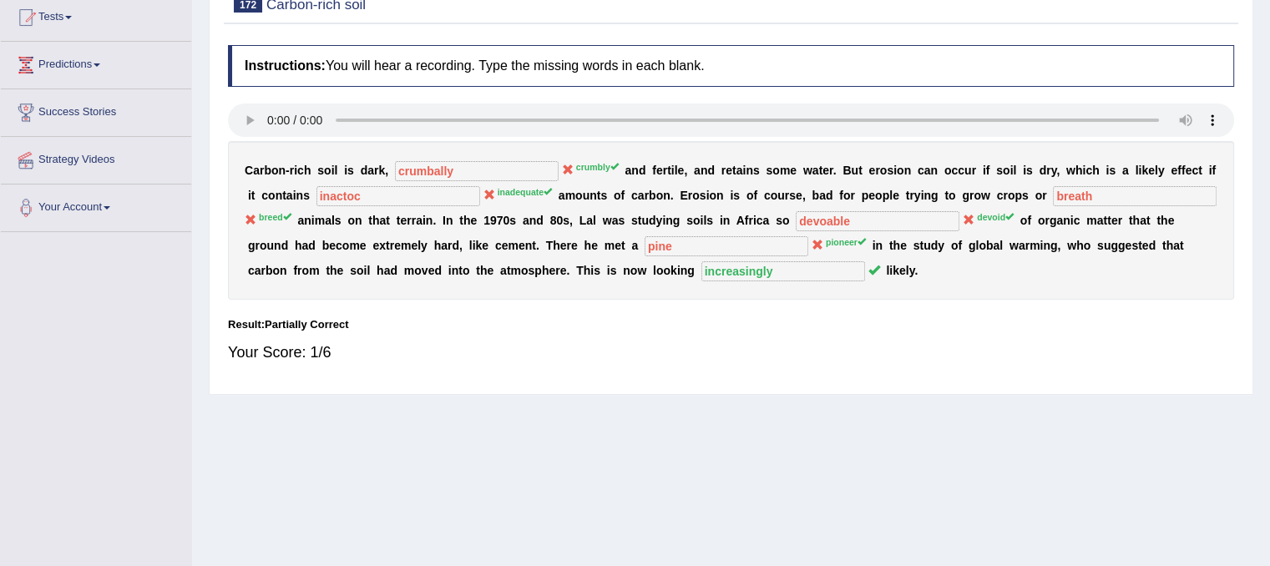
scroll to position [83, 0]
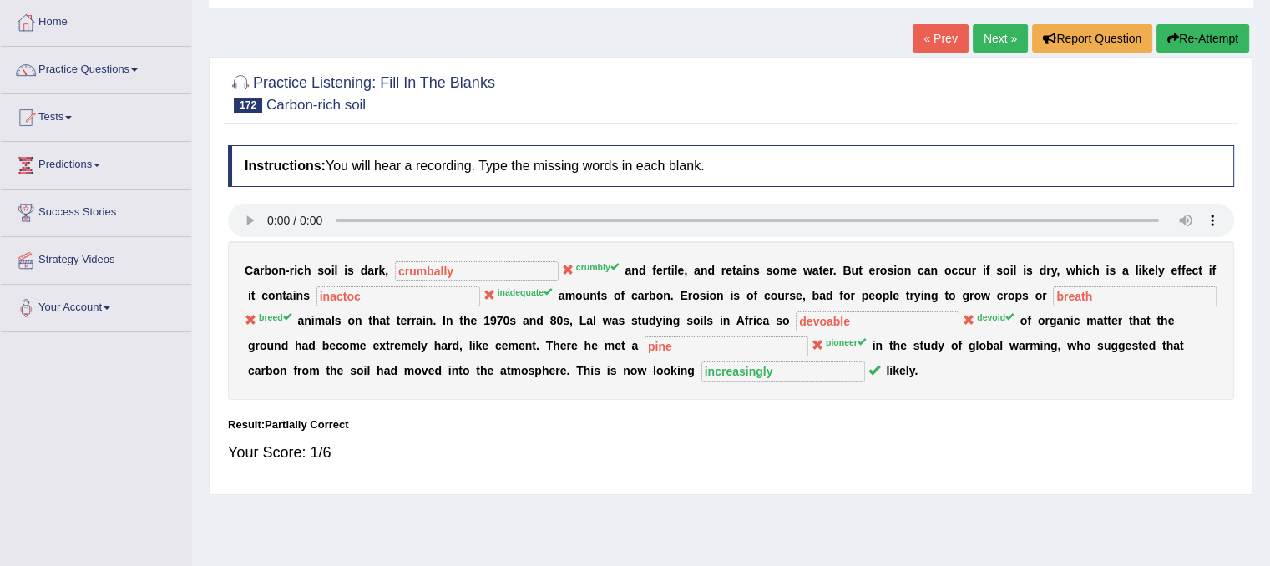
click at [994, 45] on link "Next »" at bounding box center [999, 38] width 55 height 28
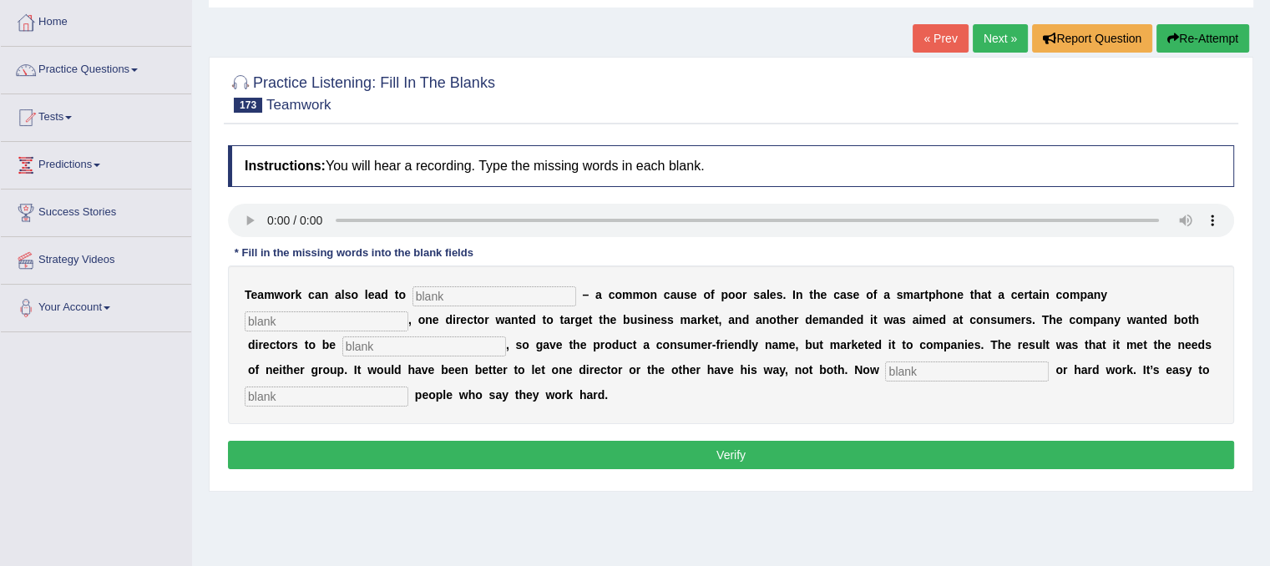
click at [495, 301] on input "text" at bounding box center [494, 296] width 164 height 20
click at [457, 291] on input "text" at bounding box center [494, 296] width 164 height 20
click at [504, 301] on input "text" at bounding box center [494, 296] width 164 height 20
type input "consistancy"
click at [361, 314] on input "text" at bounding box center [327, 321] width 164 height 20
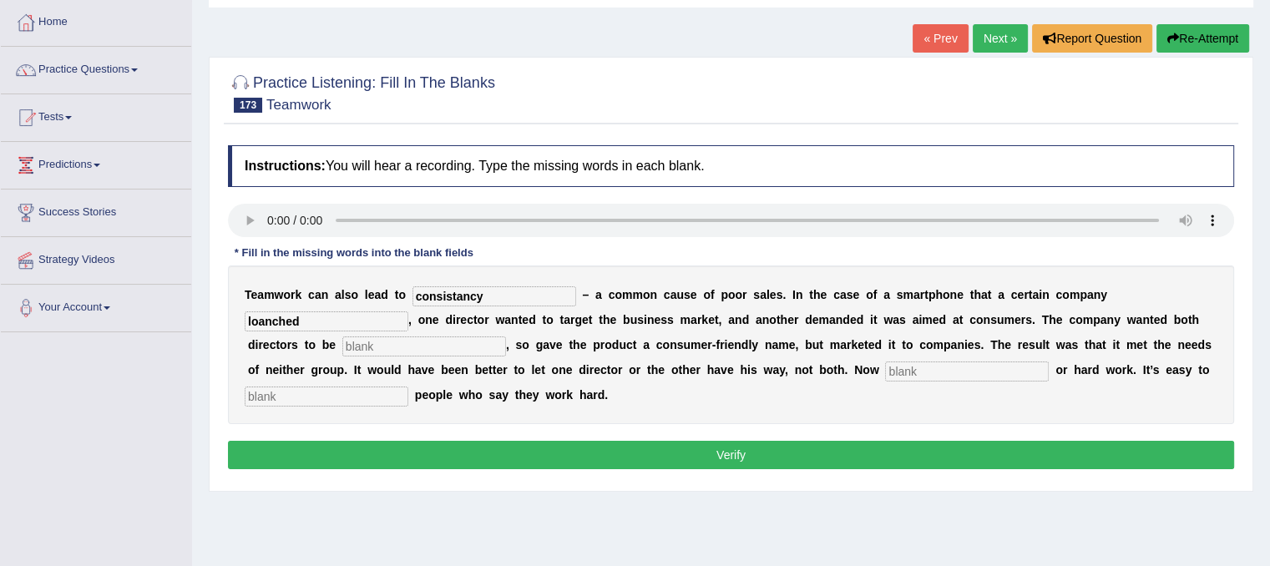
click at [256, 317] on input "loanched" at bounding box center [327, 321] width 164 height 20
type input "lanched"
click at [364, 344] on input "text" at bounding box center [424, 346] width 164 height 20
type input "involed"
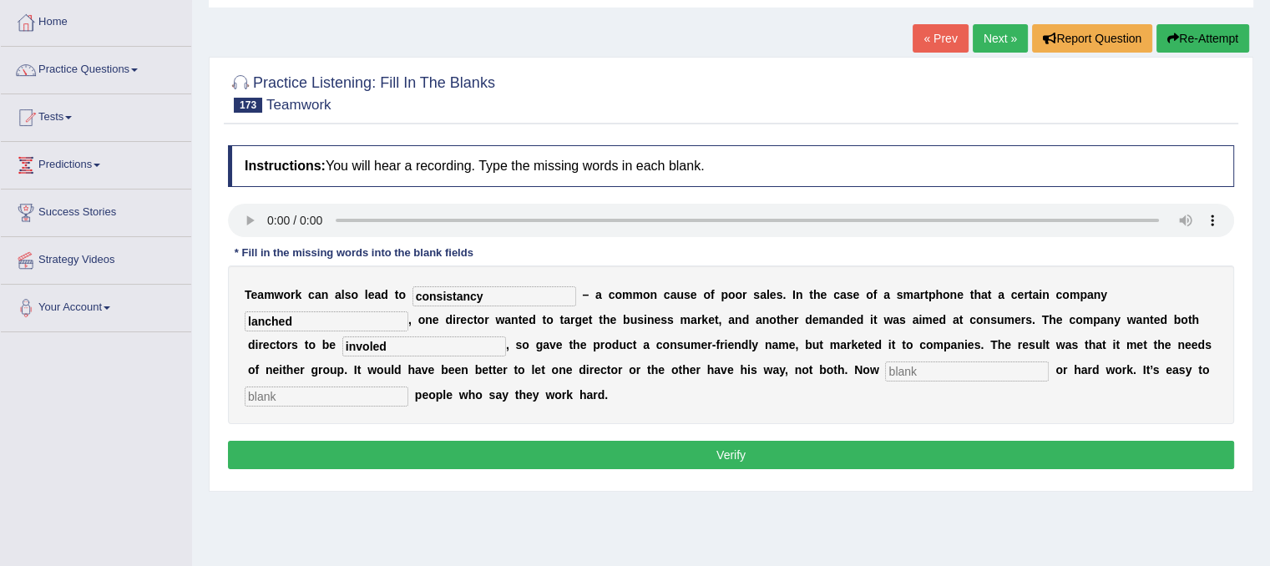
click at [925, 367] on input "text" at bounding box center [967, 371] width 164 height 20
type input "industeriness"
click at [376, 395] on input "text" at bounding box center [327, 396] width 164 height 20
click at [334, 386] on input "text" at bounding box center [327, 396] width 164 height 20
type input "mark"
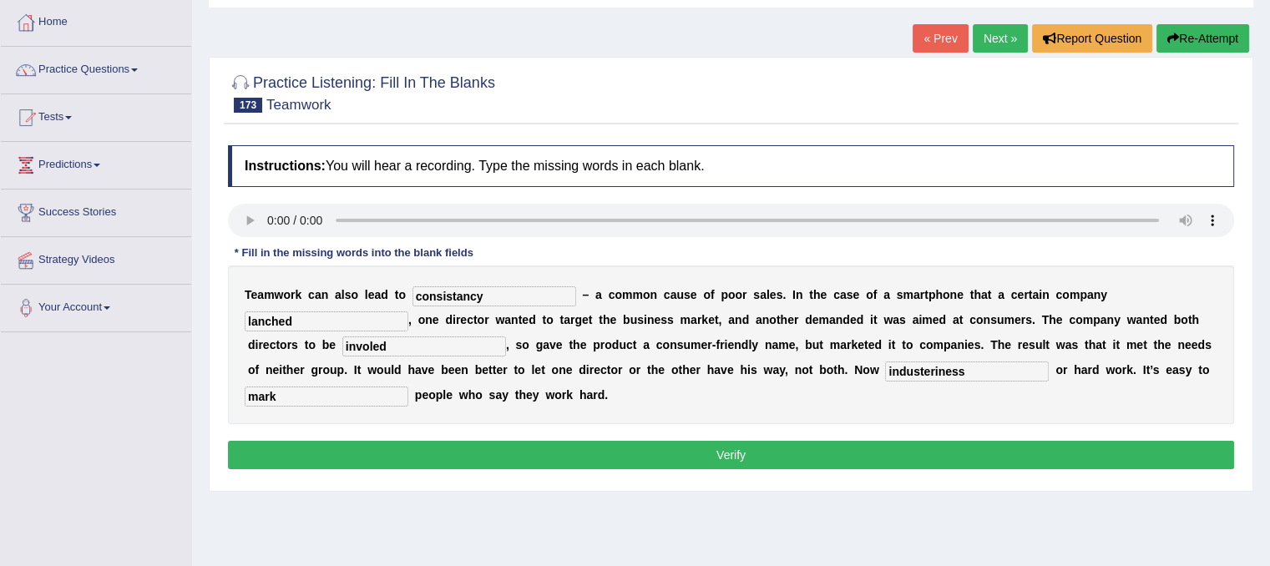
click at [970, 371] on input "industeriness" at bounding box center [967, 371] width 164 height 20
type input "industerinesses"
click at [447, 449] on button "Verify" at bounding box center [731, 455] width 1006 height 28
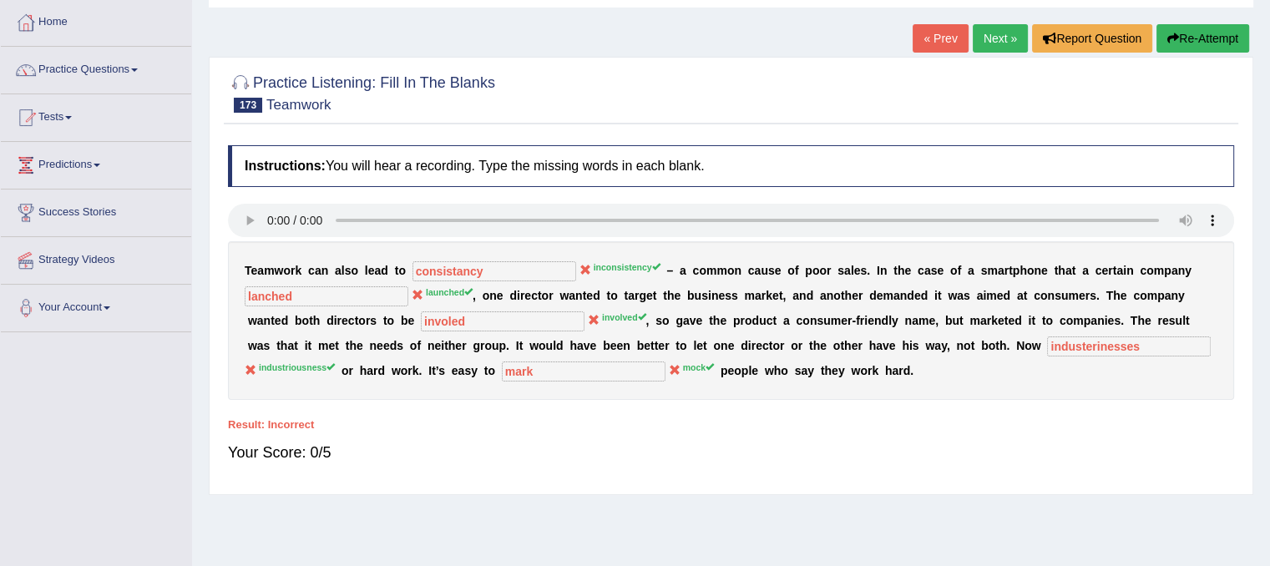
click at [1002, 40] on link "Next »" at bounding box center [999, 38] width 55 height 28
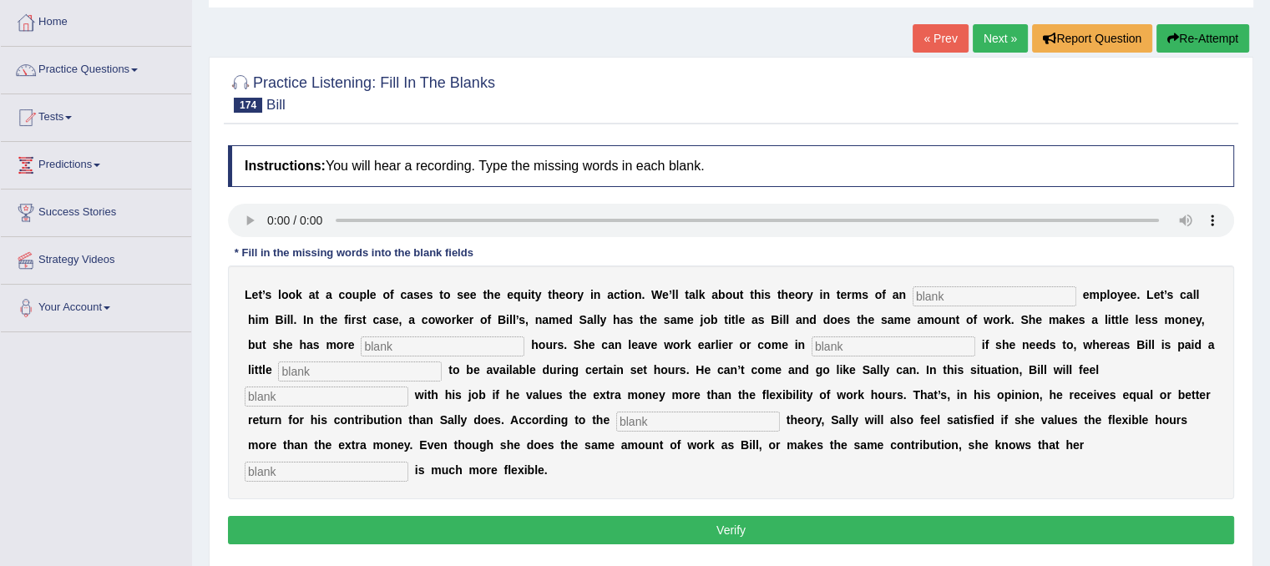
scroll to position [83, 0]
click at [957, 298] on input "text" at bounding box center [994, 296] width 164 height 20
type input "interm"
click at [453, 353] on input "text" at bounding box center [443, 346] width 164 height 20
type input "less"
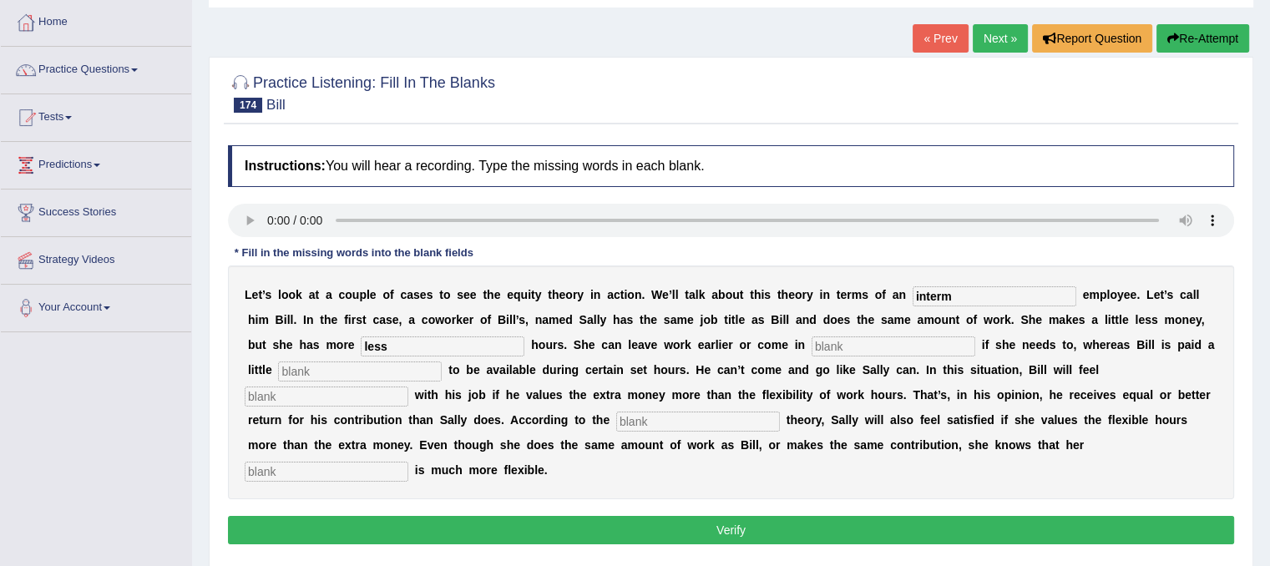
click at [906, 350] on input "text" at bounding box center [893, 346] width 164 height 20
type input "rarly"
click at [320, 468] on input "text" at bounding box center [327, 472] width 164 height 20
click at [280, 471] on input "sechudual" at bounding box center [327, 472] width 164 height 20
click at [305, 468] on input "sechdual" at bounding box center [327, 472] width 164 height 20
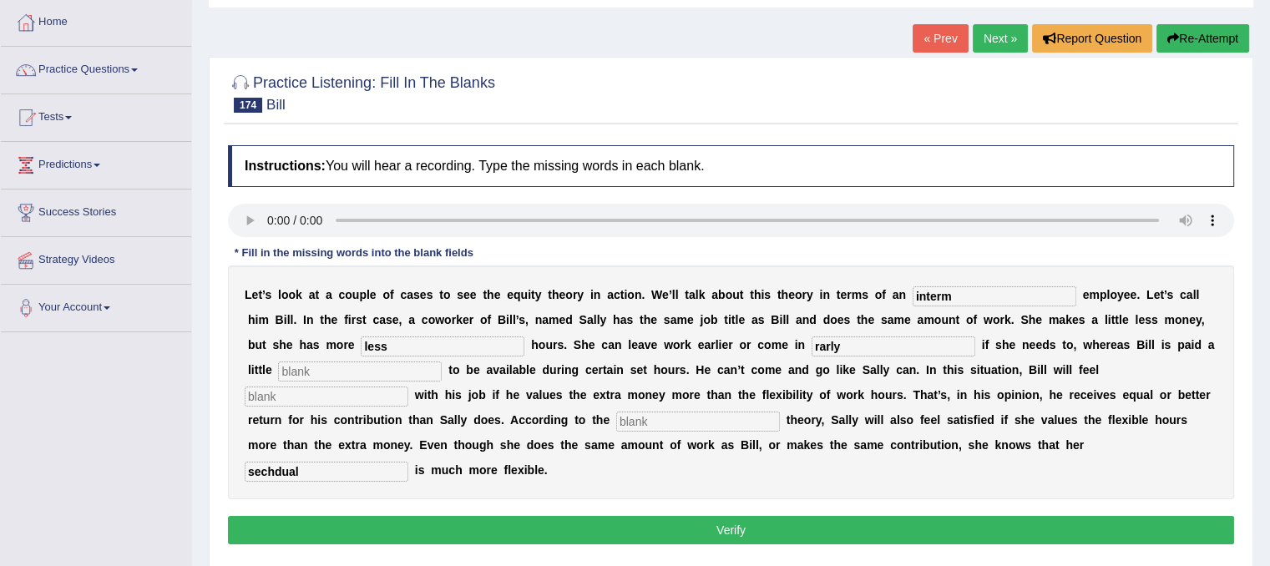
click at [269, 468] on input "sechdual" at bounding box center [327, 472] width 164 height 20
type input "sechdual"
click at [951, 293] on input "interm" at bounding box center [994, 296] width 164 height 20
type input "interms"
click at [423, 344] on input "less" at bounding box center [443, 346] width 164 height 20
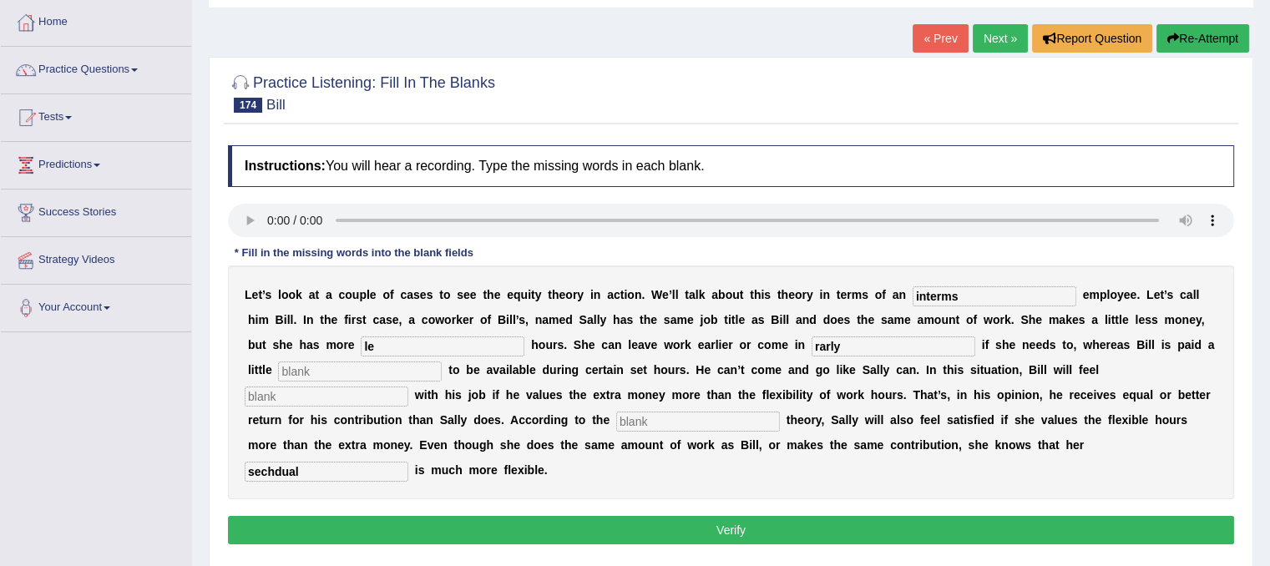
type input "l"
type input "flexible"
click at [865, 347] on input "rarly" at bounding box center [893, 346] width 164 height 20
type input "r"
type input "early"
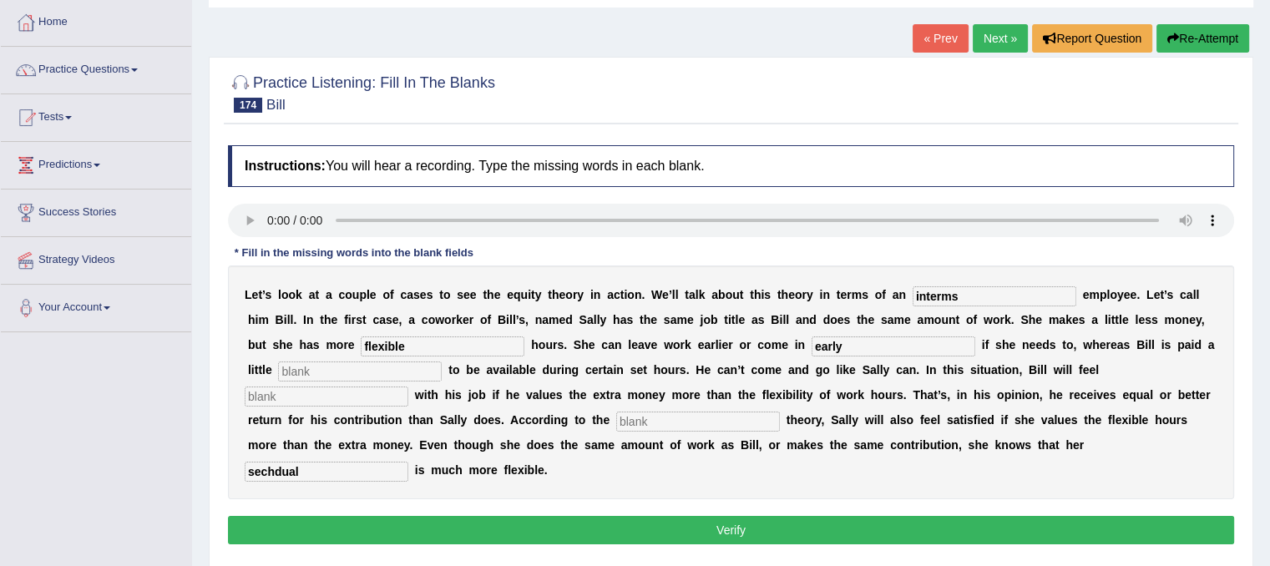
click at [295, 365] on input "text" at bounding box center [360, 371] width 164 height 20
click at [312, 368] on input "satisafied" at bounding box center [360, 371] width 164 height 20
type input "satisfied"
click at [300, 393] on input "text" at bounding box center [327, 396] width 164 height 20
type input "extra"
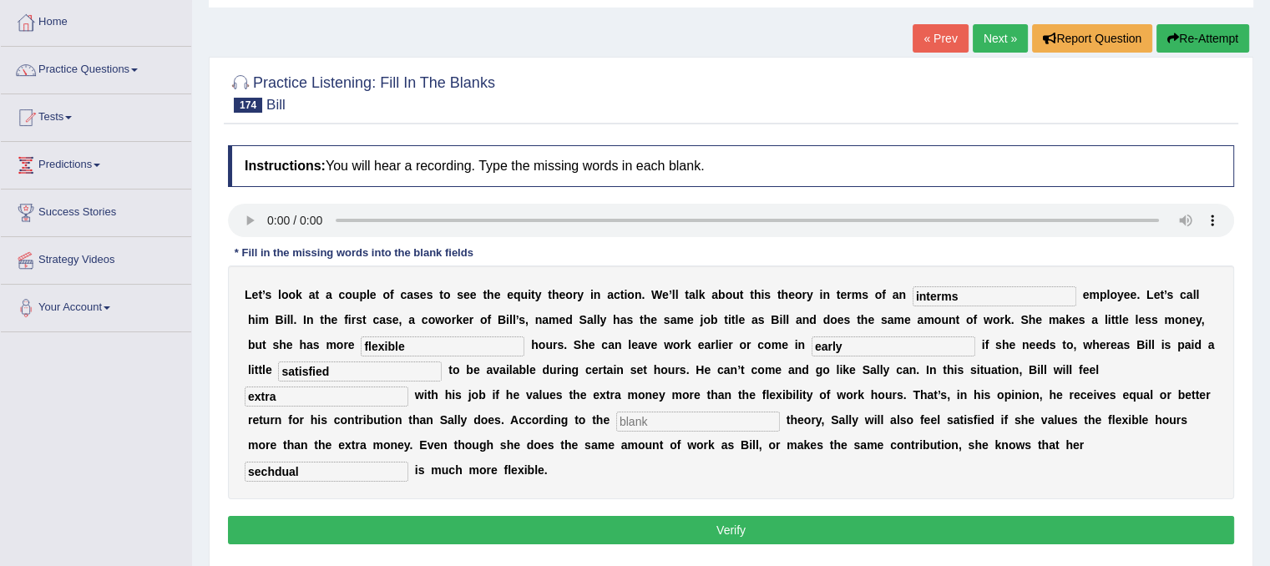
click at [857, 347] on input "early" at bounding box center [893, 346] width 164 height 20
type input "e"
type input "letter"
click at [725, 421] on input "text" at bounding box center [698, 421] width 164 height 20
type input "educide"
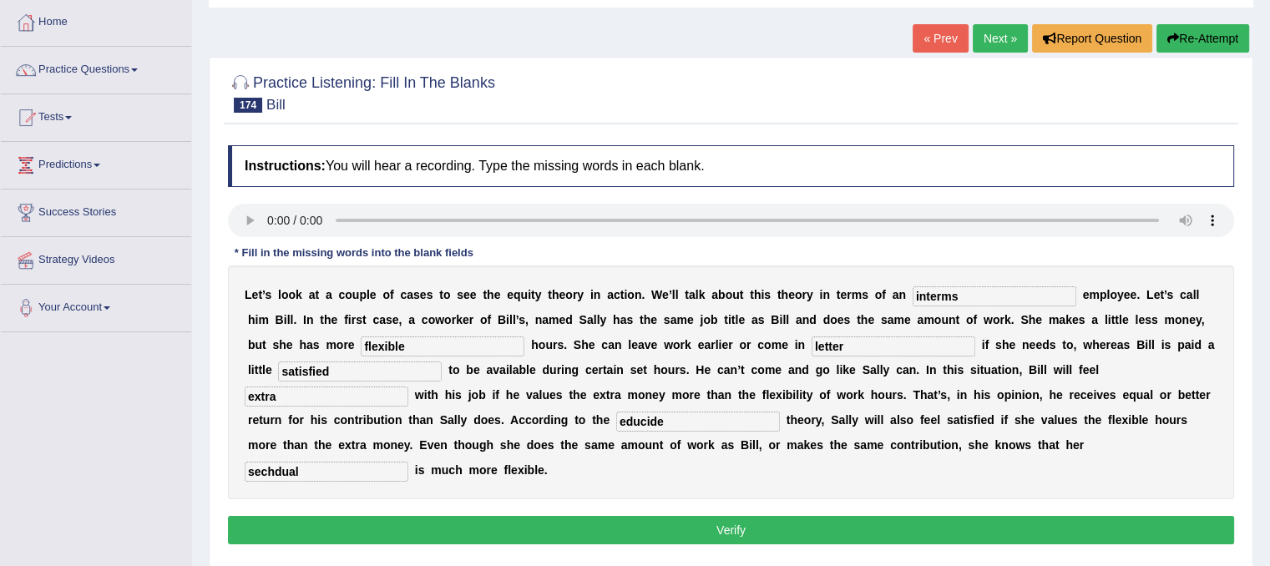
click at [671, 528] on button "Verify" at bounding box center [731, 530] width 1006 height 28
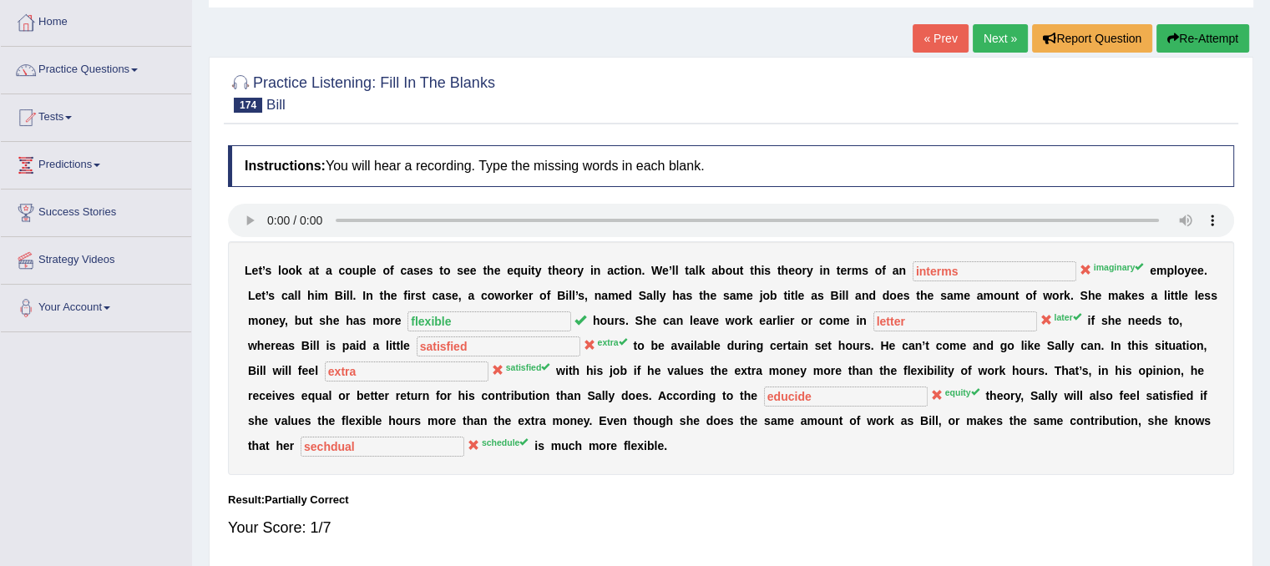
click at [998, 32] on link "Next »" at bounding box center [999, 38] width 55 height 28
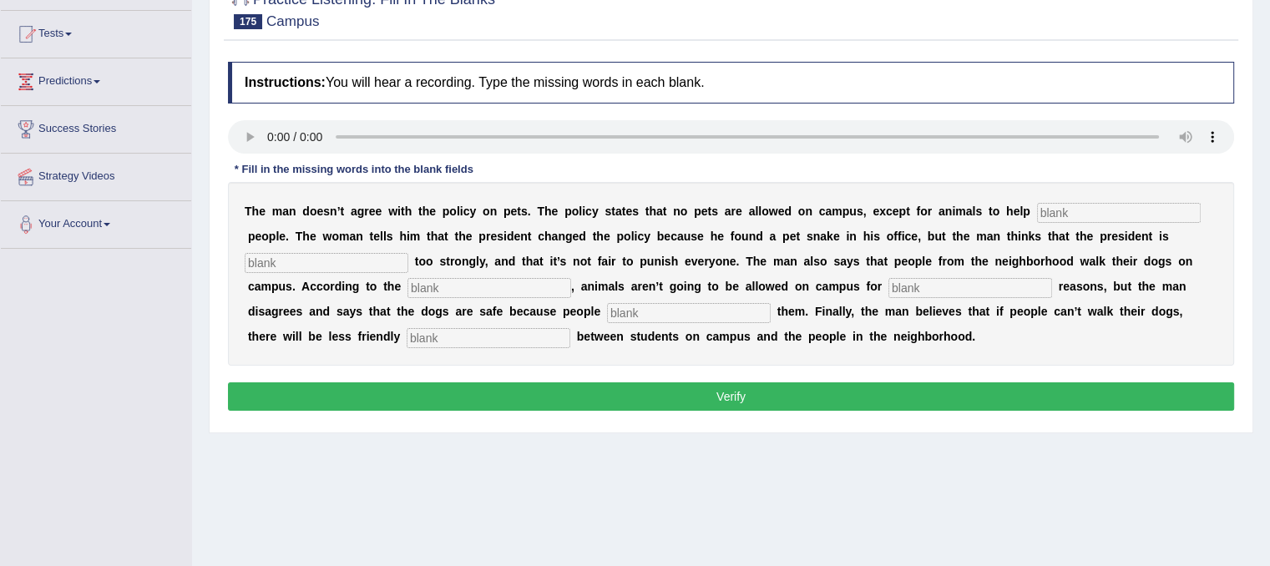
click at [411, 335] on input "text" at bounding box center [488, 338] width 164 height 20
type input "actions"
click at [1053, 206] on input "text" at bounding box center [1119, 213] width 164 height 20
type input "disble"
click at [307, 264] on input "text" at bounding box center [327, 263] width 164 height 20
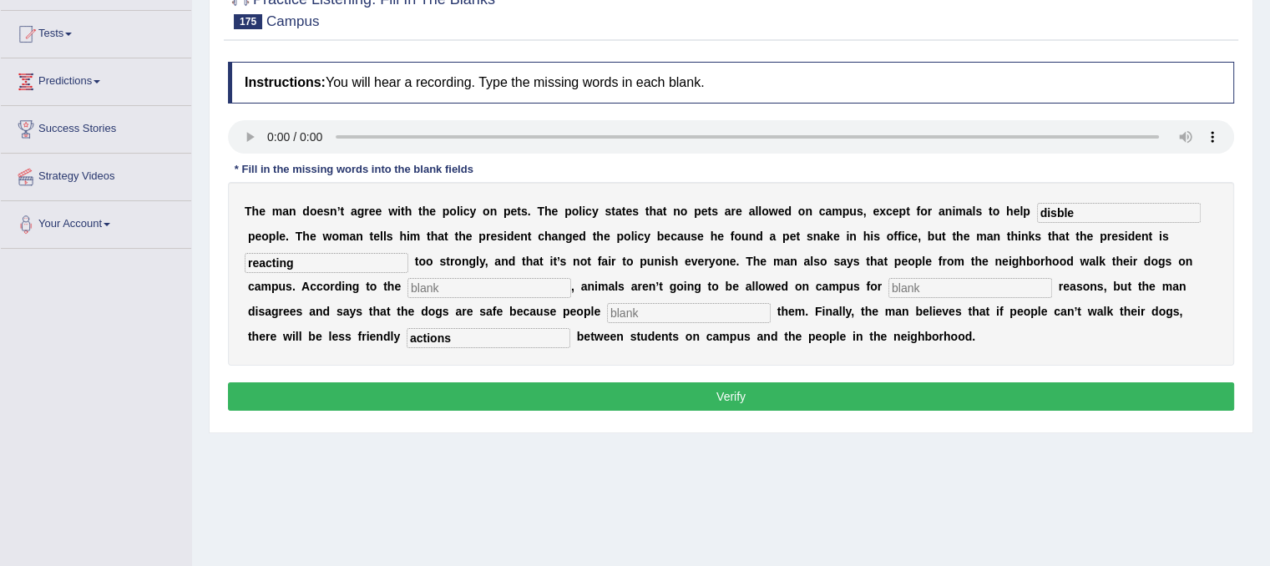
type input "reacting"
click at [485, 286] on input "text" at bounding box center [489, 288] width 164 height 20
type input "notice"
click at [924, 278] on input "text" at bounding box center [970, 288] width 164 height 20
click at [908, 282] on input "safty" at bounding box center [970, 288] width 164 height 20
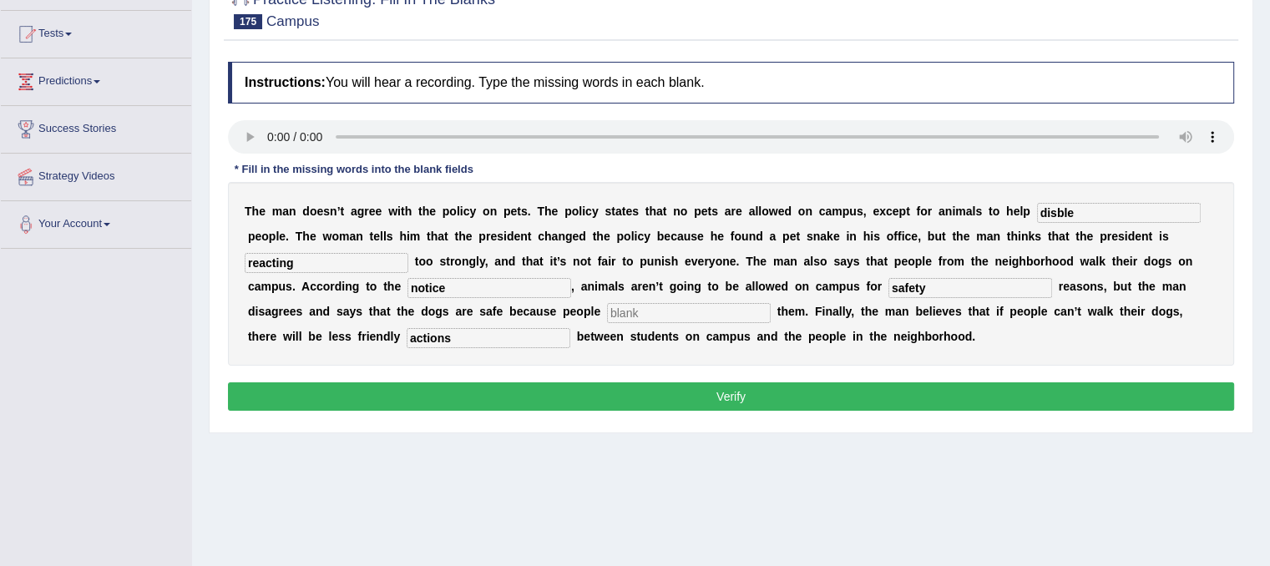
type input "safety"
click at [648, 308] on input "text" at bounding box center [689, 313] width 164 height 20
type input "controled"
click at [578, 384] on button "Verify" at bounding box center [731, 396] width 1006 height 28
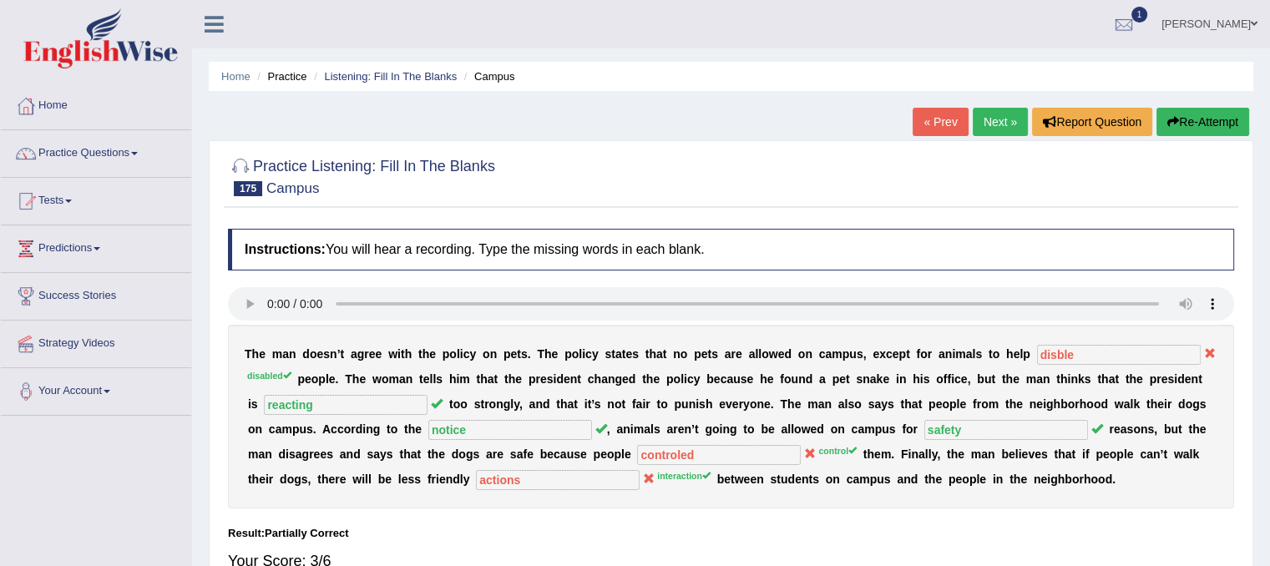
click at [990, 134] on link "Next »" at bounding box center [999, 122] width 55 height 28
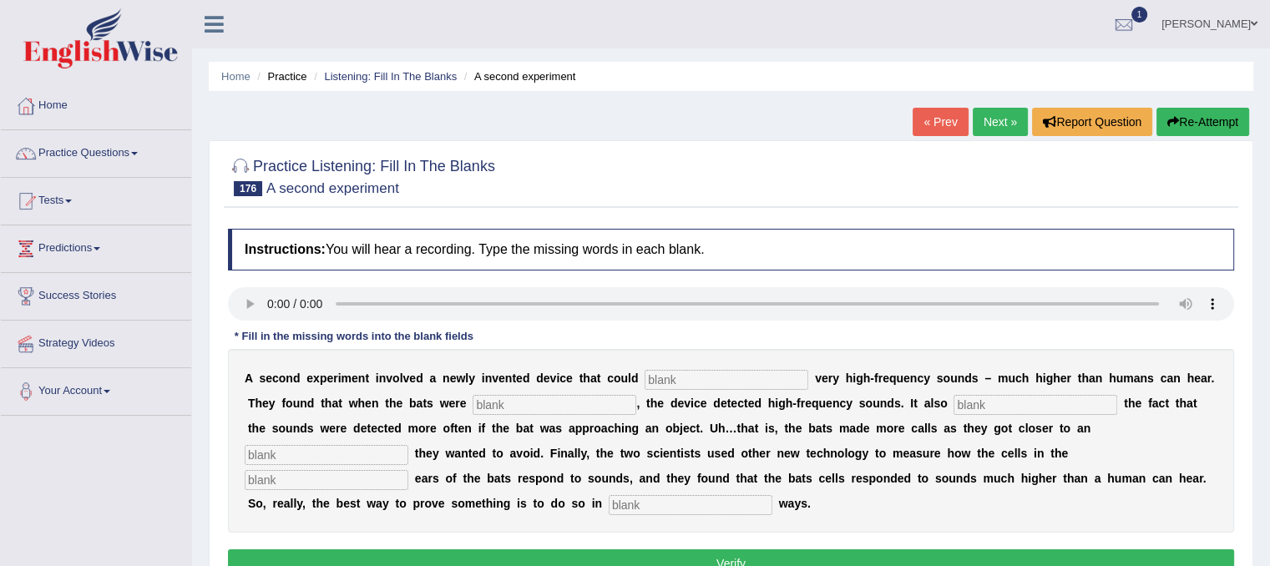
click at [317, 484] on input "text" at bounding box center [327, 480] width 164 height 20
type input "inner"
click at [728, 498] on input "text" at bounding box center [690, 505] width 164 height 20
type input "multiple"
click at [350, 458] on input "text" at bounding box center [327, 455] width 164 height 20
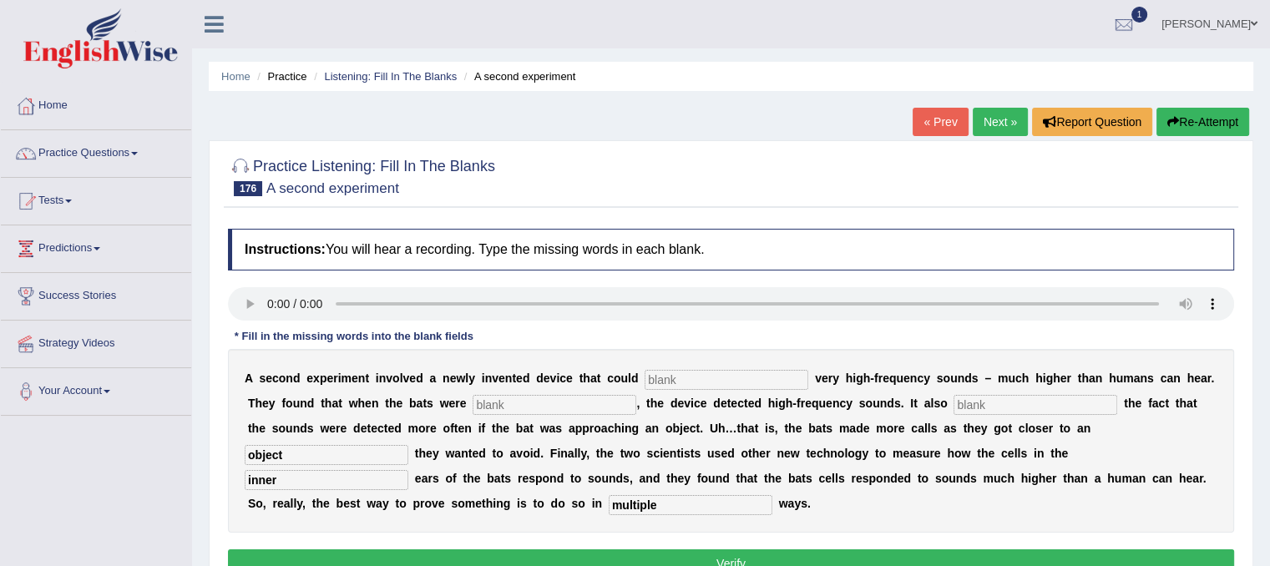
type input "object"
click at [1020, 401] on input "text" at bounding box center [1035, 405] width 164 height 20
type input "measure"
click at [593, 406] on input "text" at bounding box center [554, 405] width 164 height 20
type input "flying"
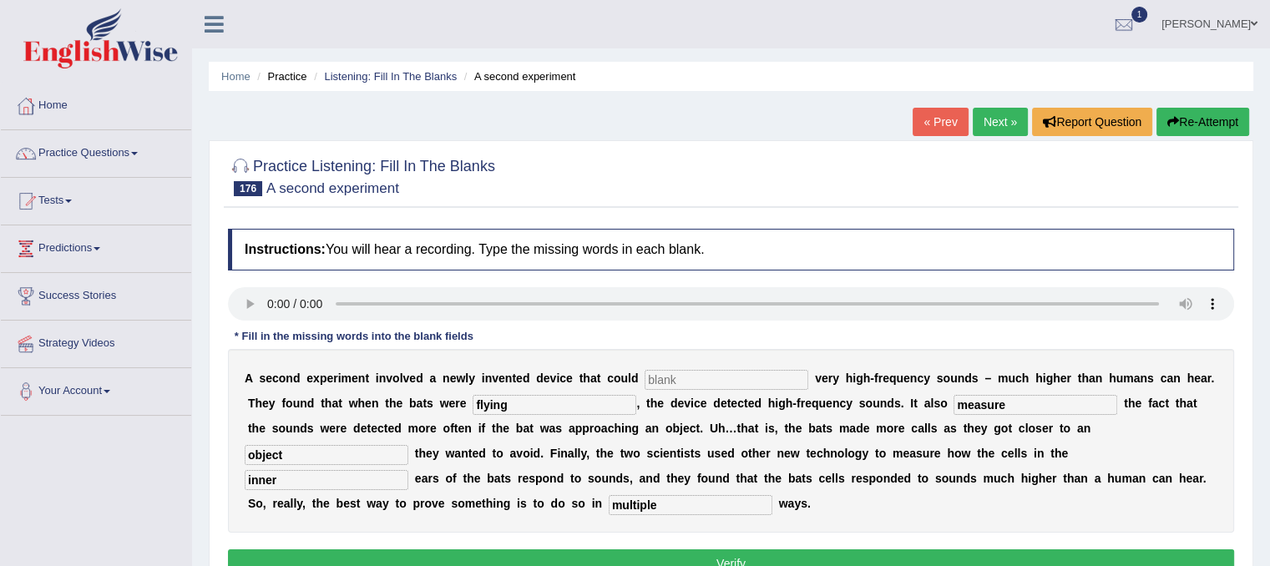
click at [761, 375] on input "text" at bounding box center [726, 380] width 164 height 20
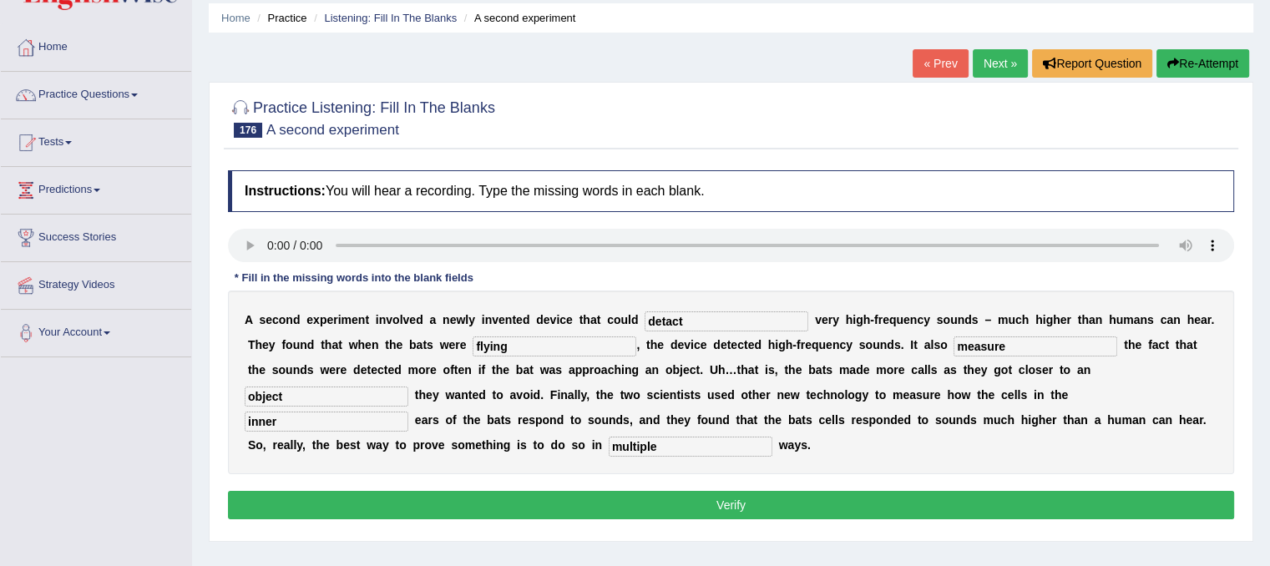
scroll to position [83, 0]
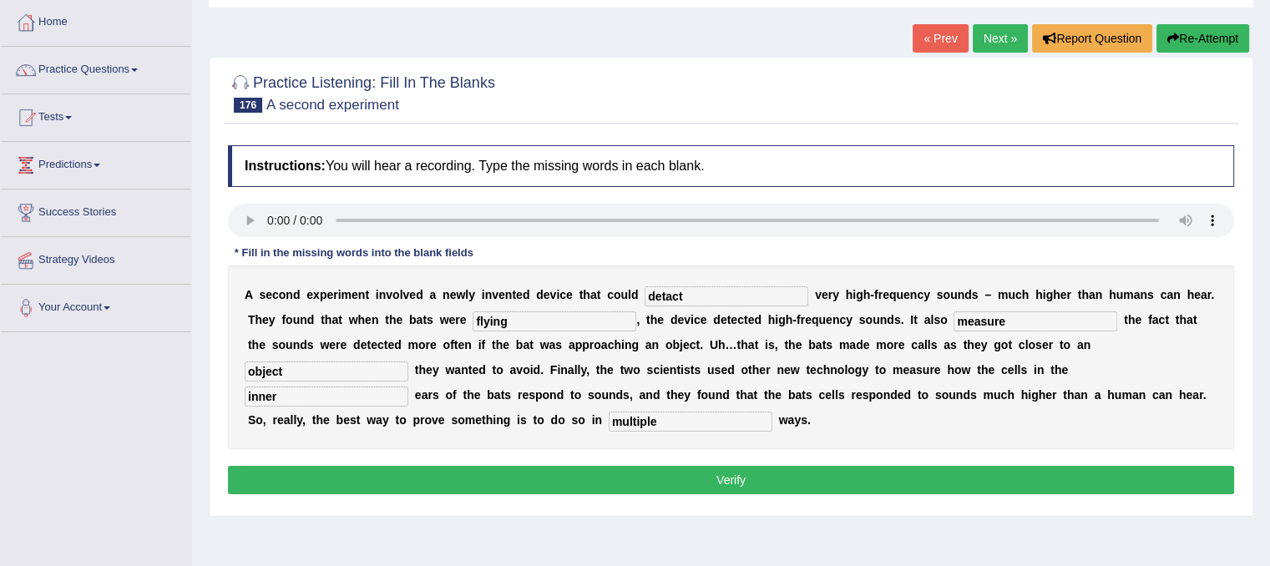
type input "detact"
click at [741, 479] on button "Verify" at bounding box center [731, 480] width 1006 height 28
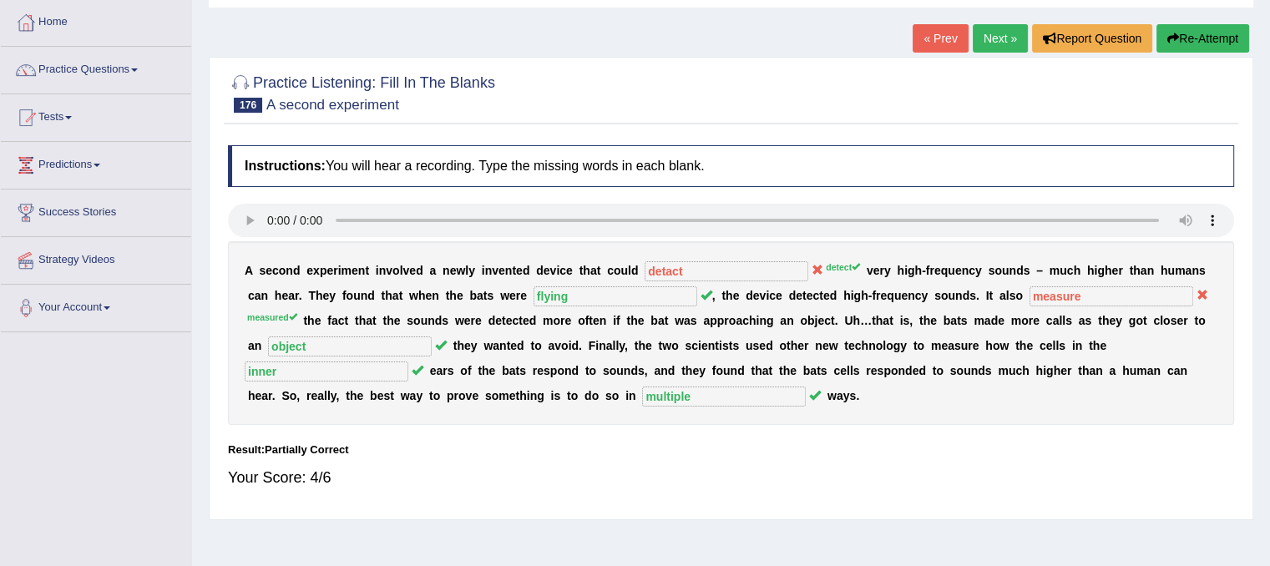
click at [976, 43] on link "Next »" at bounding box center [999, 38] width 55 height 28
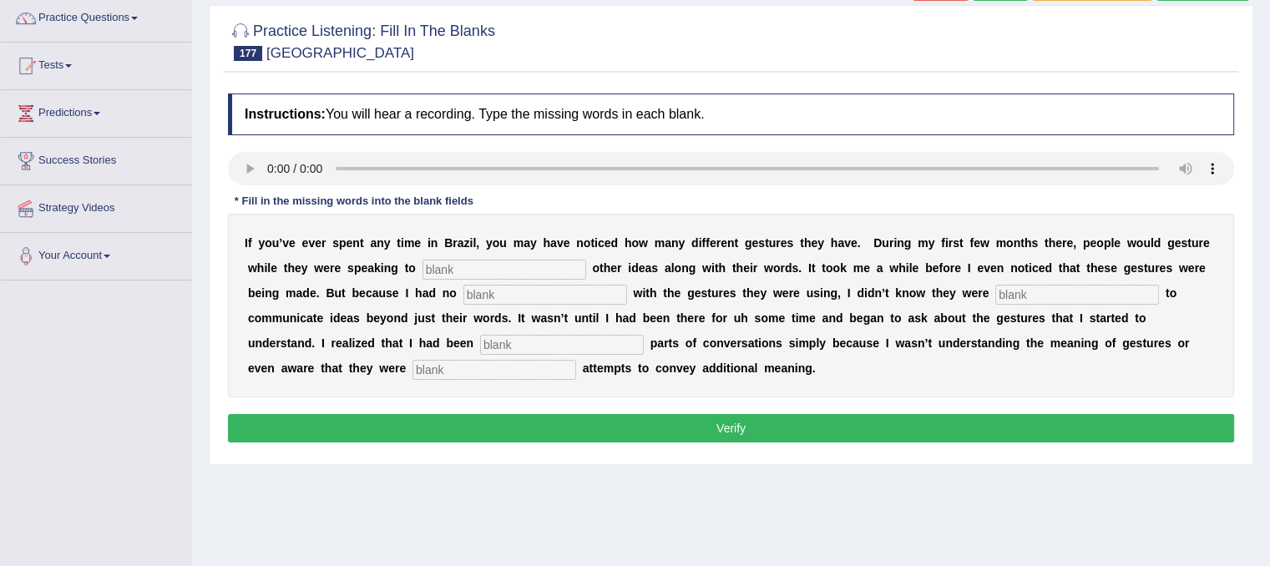
scroll to position [167, 0]
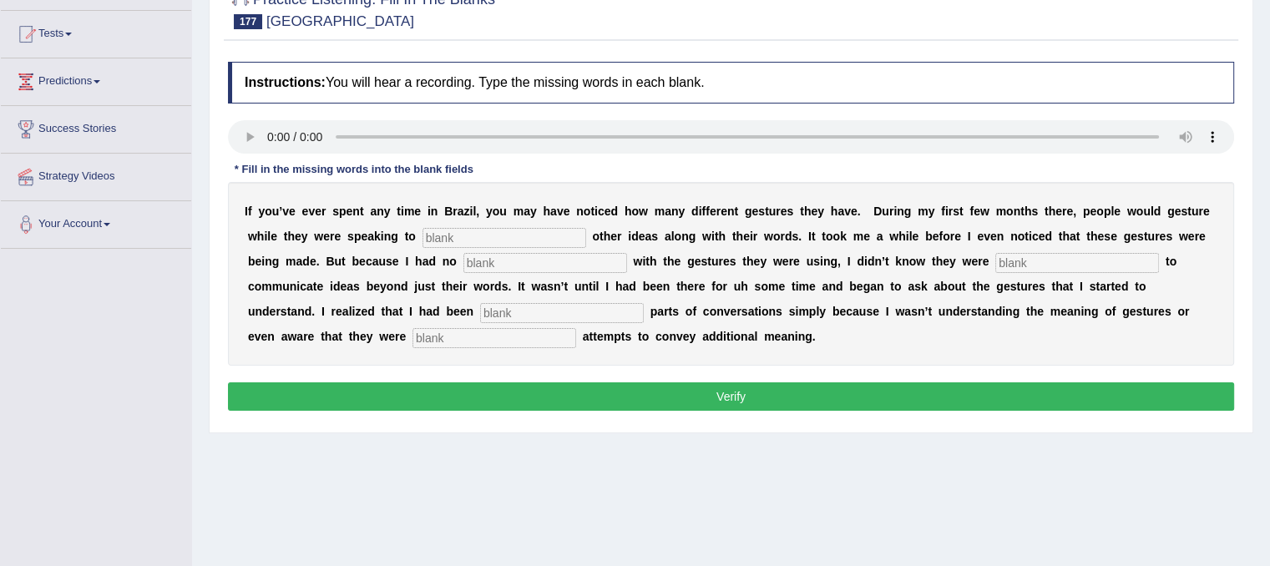
click at [482, 341] on input "text" at bounding box center [494, 338] width 164 height 20
type input "diliver"
click at [471, 230] on input "text" at bounding box center [504, 238] width 164 height 20
type input "communicate"
click at [505, 265] on input "text" at bounding box center [545, 263] width 164 height 20
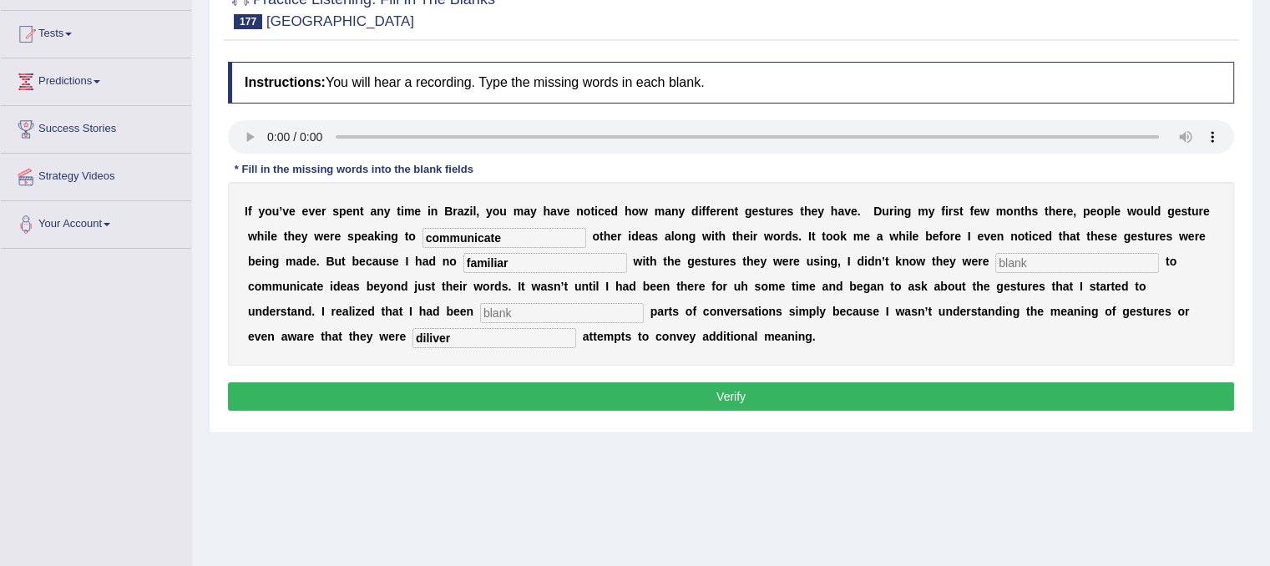
type input "familiar"
click at [1028, 256] on input "text" at bounding box center [1077, 263] width 164 height 20
type input "attempting"
click at [629, 310] on input "text" at bounding box center [562, 313] width 164 height 20
type input "missing"
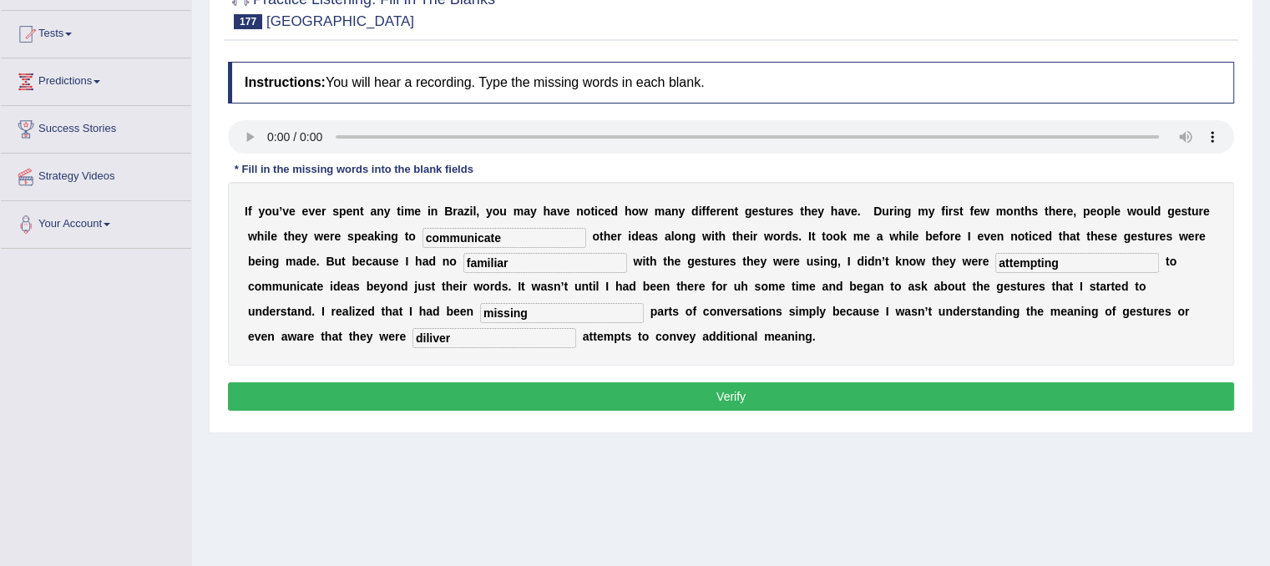
click at [424, 335] on input "diliver" at bounding box center [494, 338] width 164 height 20
type input "deliver"
click at [507, 393] on button "Verify" at bounding box center [731, 396] width 1006 height 28
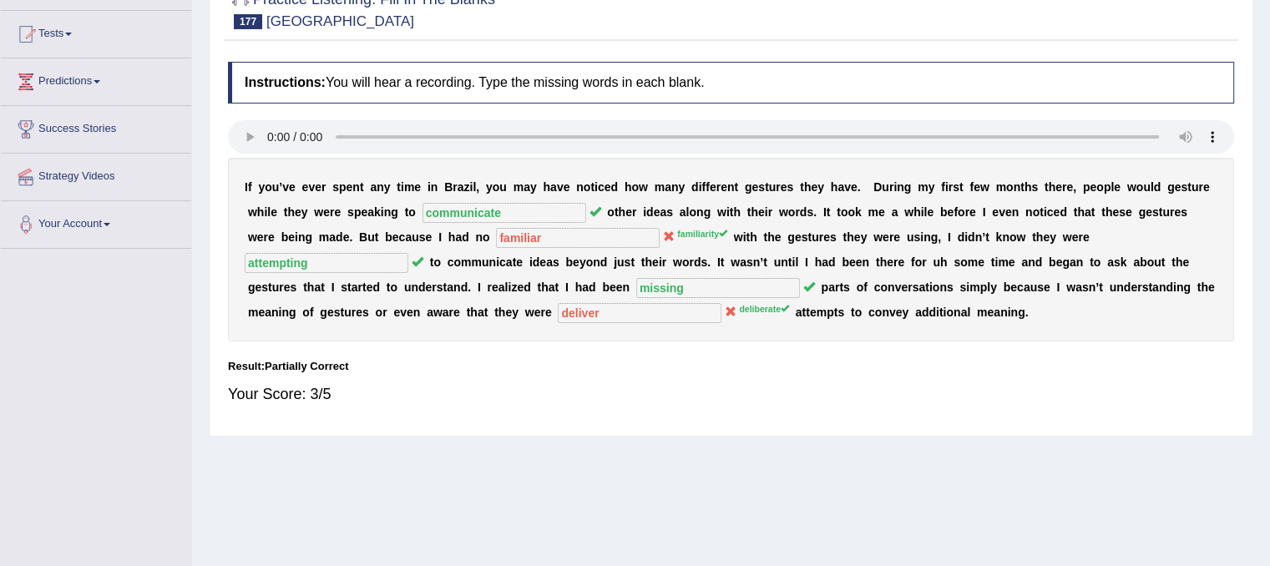
scroll to position [83, 0]
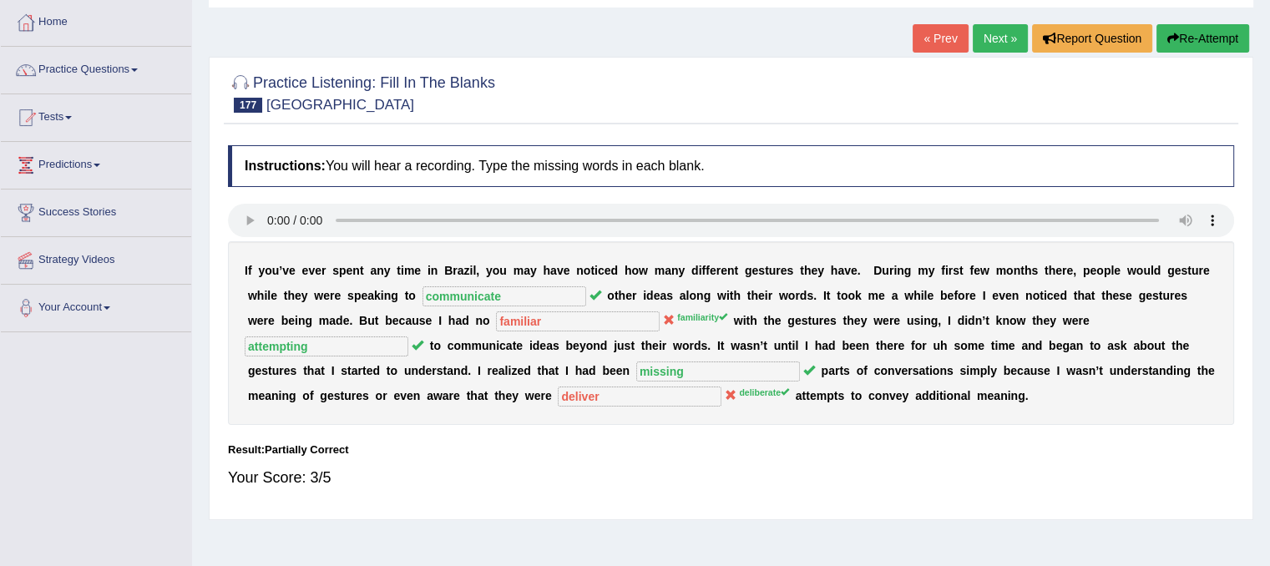
click at [992, 39] on link "Next »" at bounding box center [999, 38] width 55 height 28
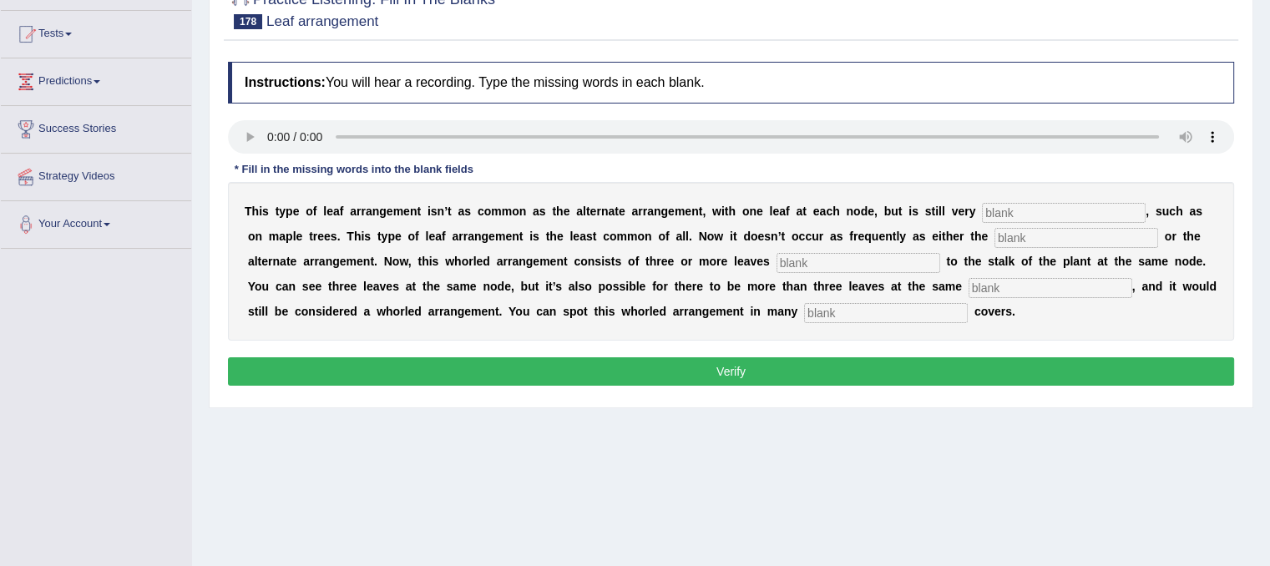
click at [864, 314] on input "text" at bounding box center [886, 313] width 164 height 20
type input "ground"
click at [1005, 280] on input "text" at bounding box center [1050, 288] width 164 height 20
type input "node"
click at [901, 257] on input "text" at bounding box center [858, 263] width 164 height 20
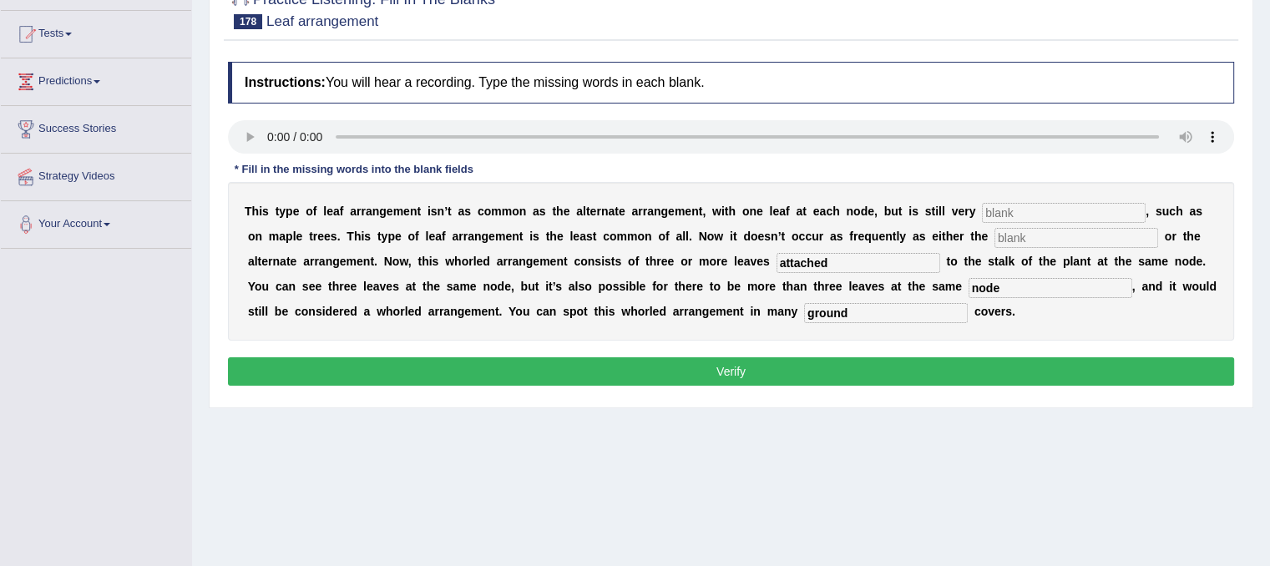
type input "attached"
click at [1013, 232] on input "text" at bounding box center [1076, 238] width 164 height 20
type input "opposite"
click at [1017, 210] on input "text" at bounding box center [1064, 213] width 164 height 20
type input "evident"
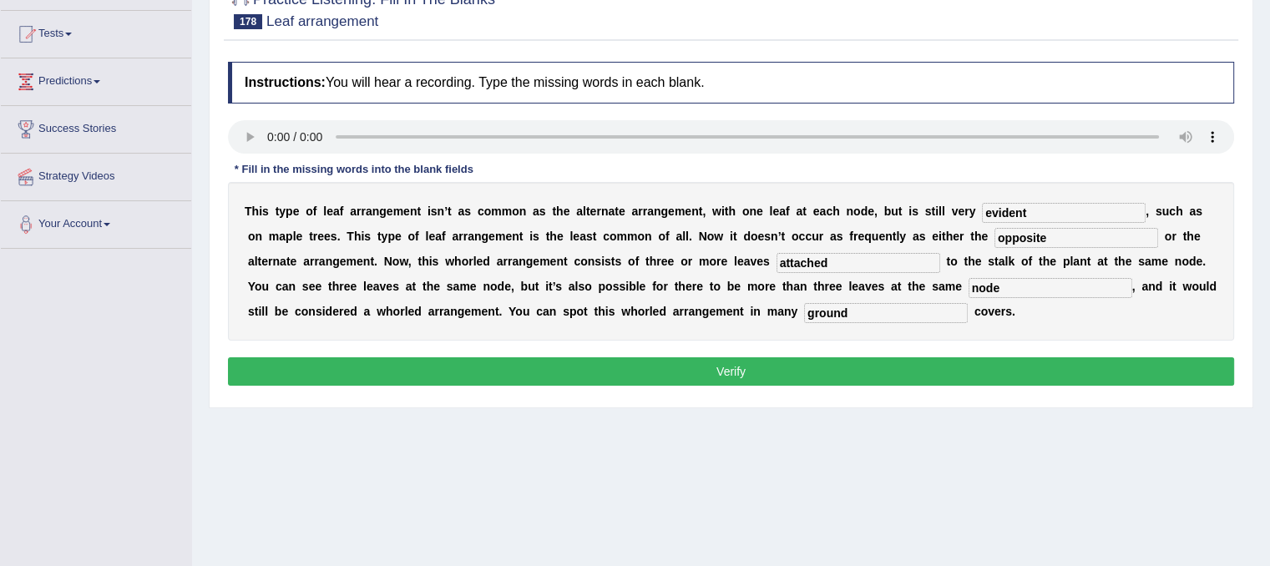
click at [935, 373] on button "Verify" at bounding box center [731, 371] width 1006 height 28
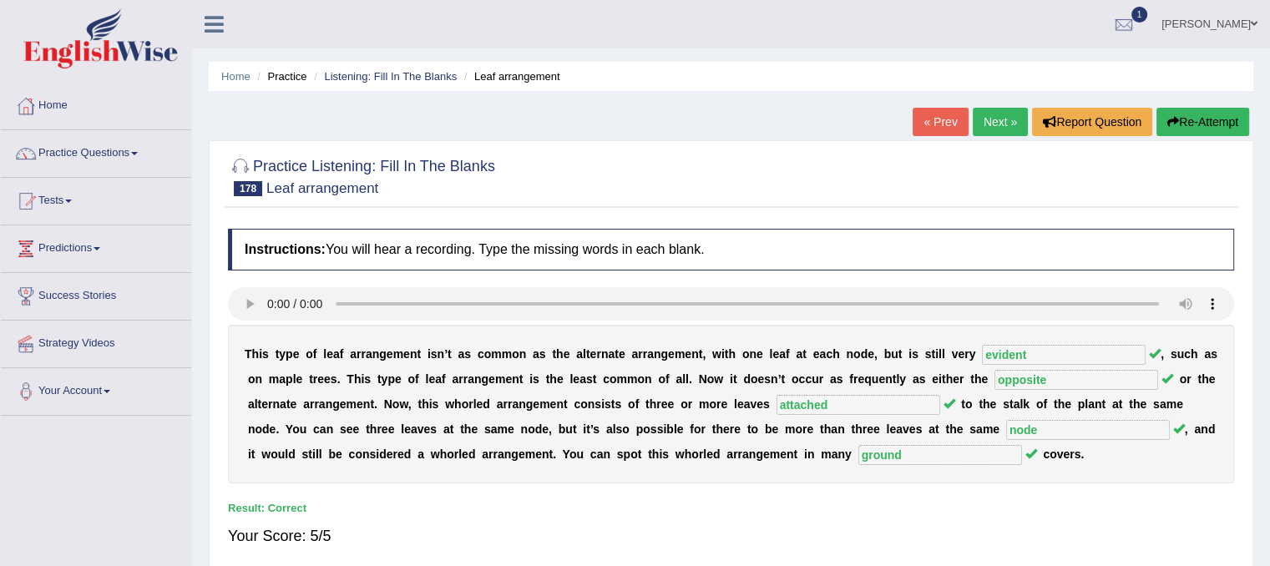
click at [985, 117] on link "Next »" at bounding box center [999, 122] width 55 height 28
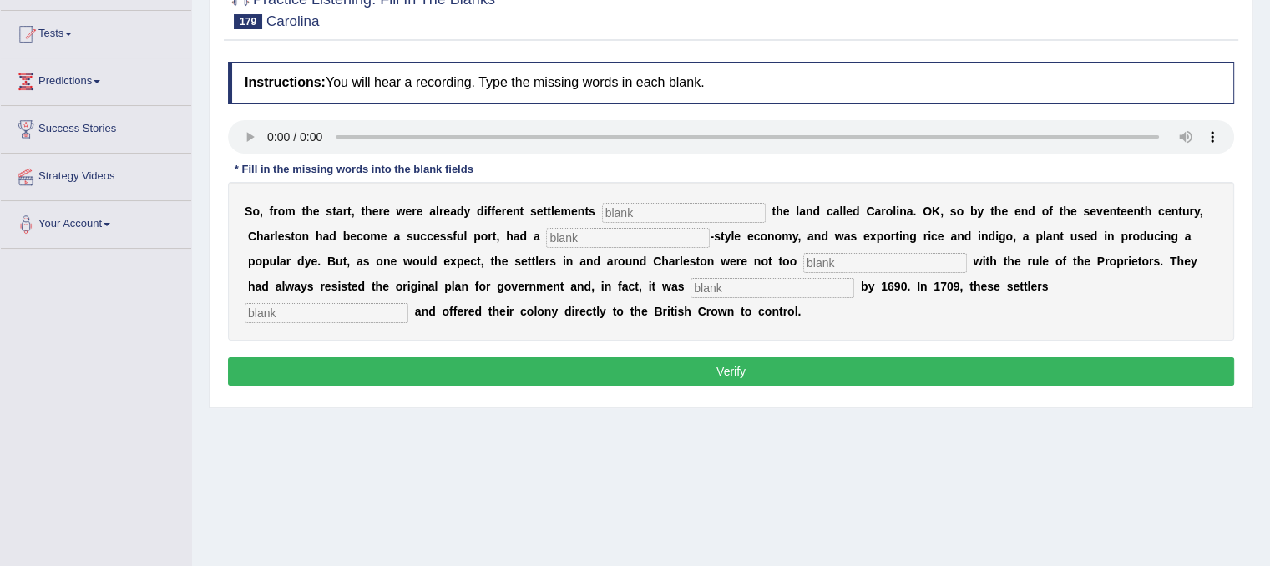
click at [330, 314] on input "text" at bounding box center [327, 313] width 164 height 20
type input "several"
click at [647, 218] on input "text" at bounding box center [684, 213] width 164 height 20
type input "within"
click at [635, 224] on div "S o , f r o m t h e s t a r t , t h e r e w e r e a l r e a d y d i f f e r e n…" at bounding box center [731, 261] width 1006 height 159
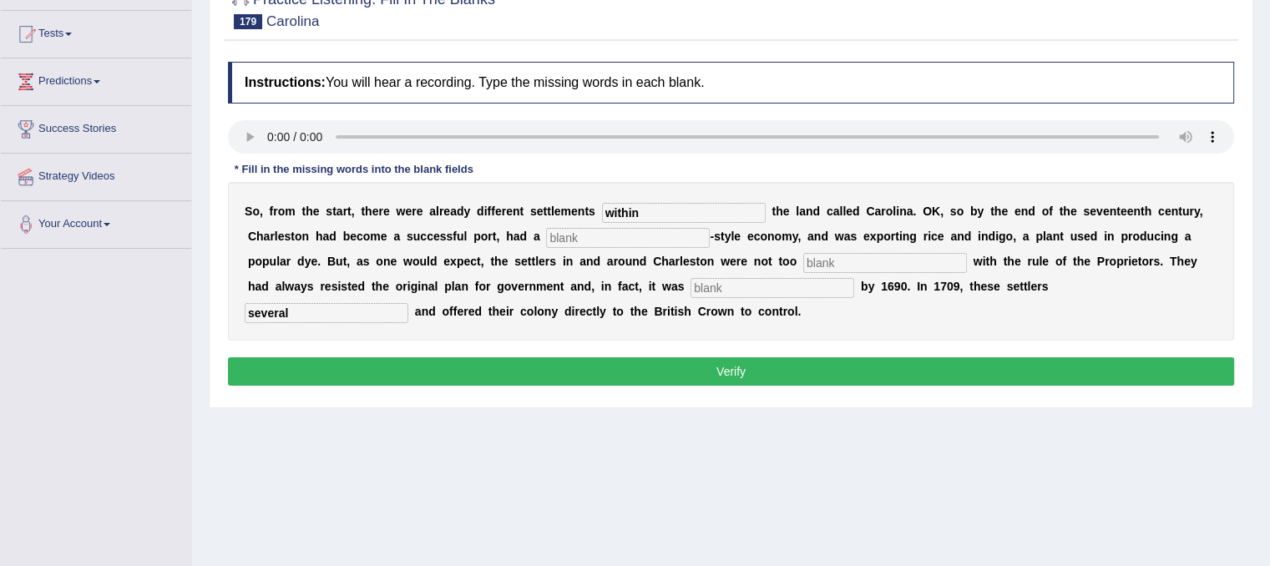
click at [634, 228] on input "text" at bounding box center [628, 238] width 164 height 20
click at [576, 237] on input "plantations" at bounding box center [628, 238] width 164 height 20
type input "plantsations"
click at [835, 262] on input "text" at bounding box center [885, 263] width 164 height 20
type input "pleased"
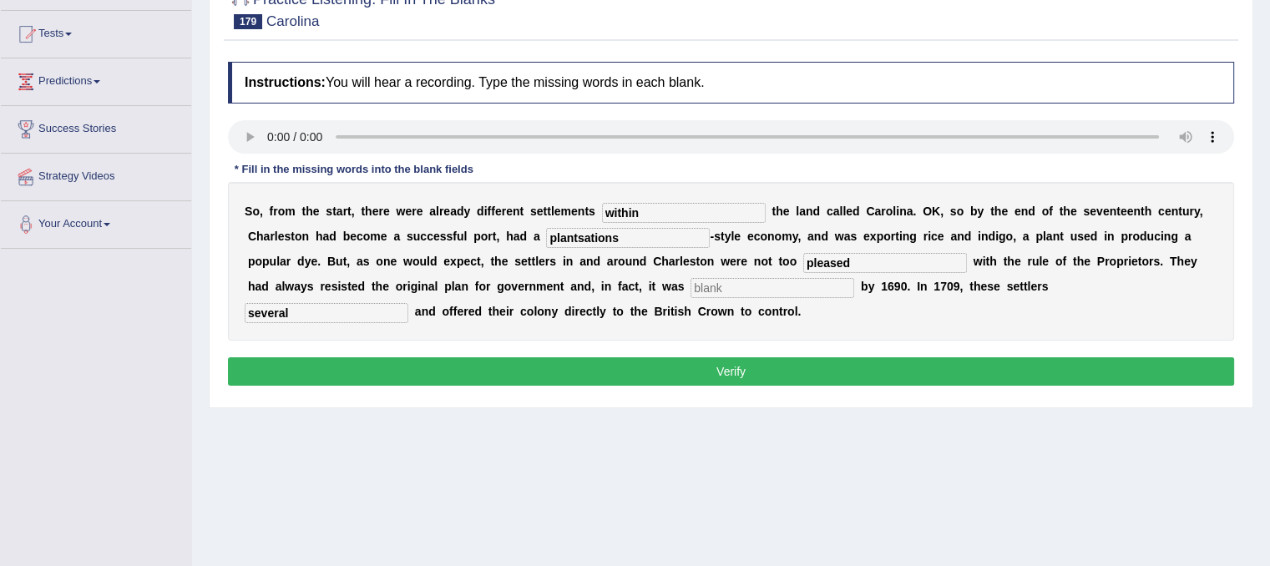
click at [832, 278] on input "text" at bounding box center [772, 288] width 164 height 20
type input "abbounded"
click at [841, 371] on button "Verify" at bounding box center [731, 371] width 1006 height 28
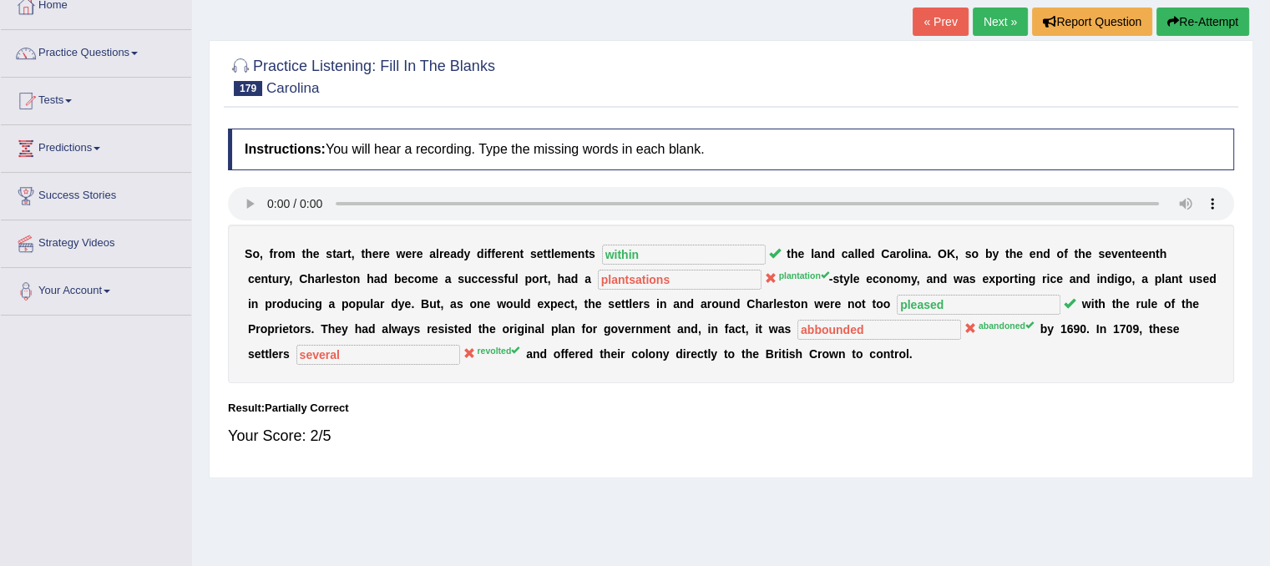
scroll to position [83, 0]
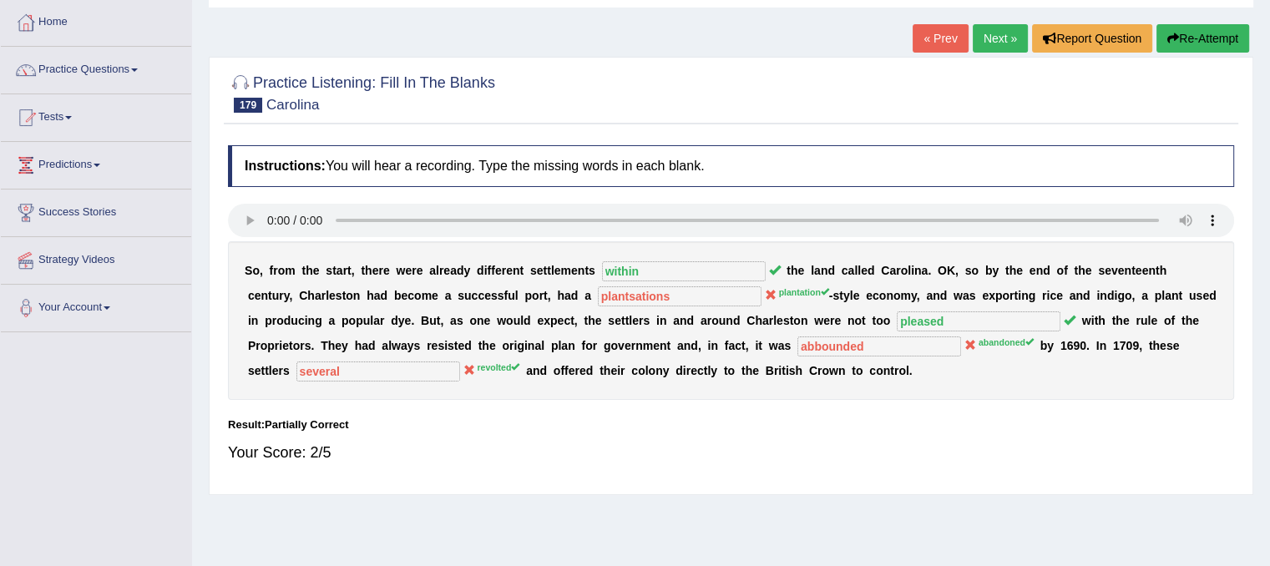
click at [985, 50] on link "Next »" at bounding box center [999, 38] width 55 height 28
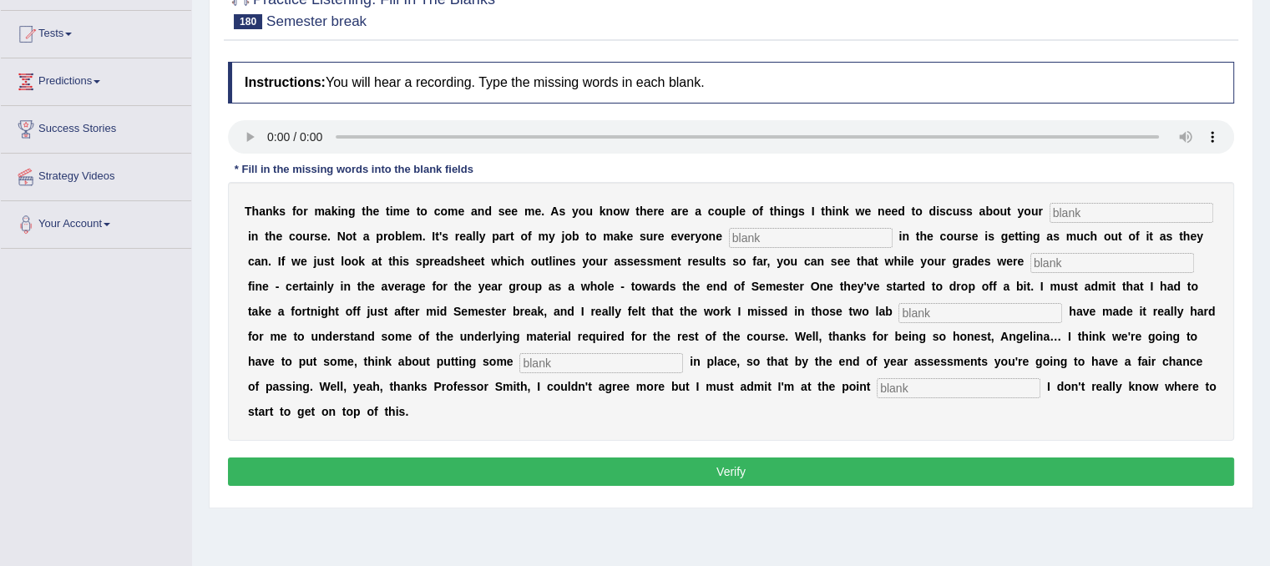
click at [914, 388] on input "text" at bounding box center [958, 388] width 164 height 20
type input "and"
click at [1062, 211] on input "text" at bounding box center [1131, 213] width 164 height 20
type input "progress"
click at [851, 241] on input "text" at bounding box center [811, 238] width 164 height 20
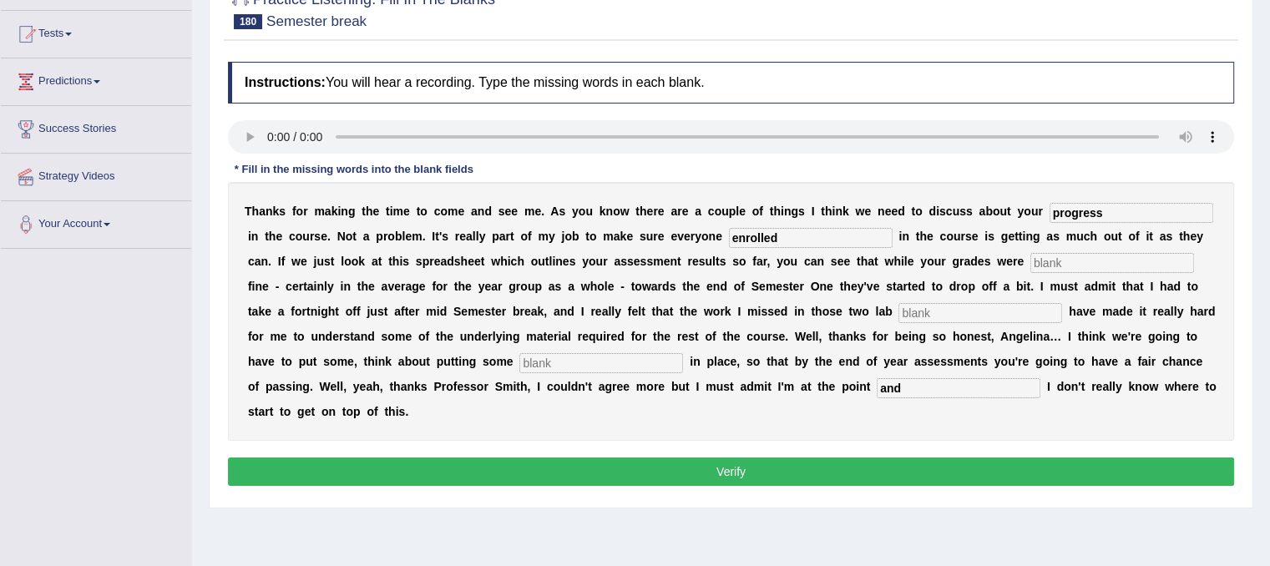
type input "enrolled"
click at [1050, 265] on input "text" at bounding box center [1112, 263] width 164 height 20
click at [1045, 263] on input "esential" at bounding box center [1112, 263] width 164 height 20
type input "essential"
click at [1004, 312] on input "text" at bounding box center [980, 313] width 164 height 20
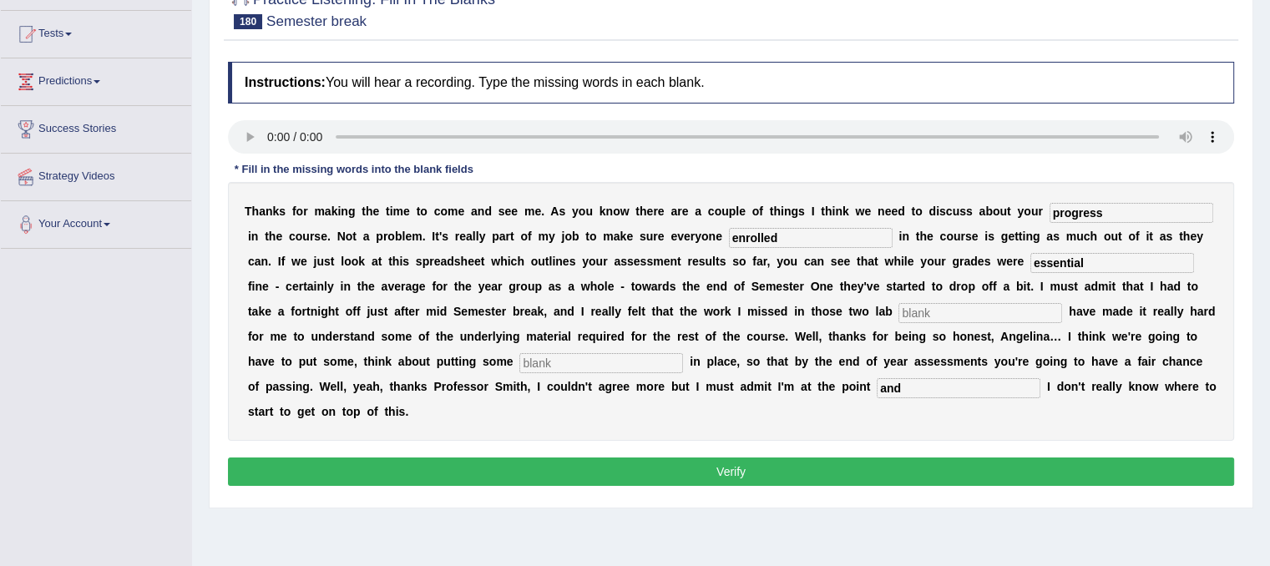
click at [945, 313] on input "text" at bounding box center [980, 313] width 164 height 20
click at [915, 311] on input "seations" at bounding box center [980, 313] width 164 height 20
drag, startPoint x: 925, startPoint y: 311, endPoint x: 921, endPoint y: 332, distance: 21.3
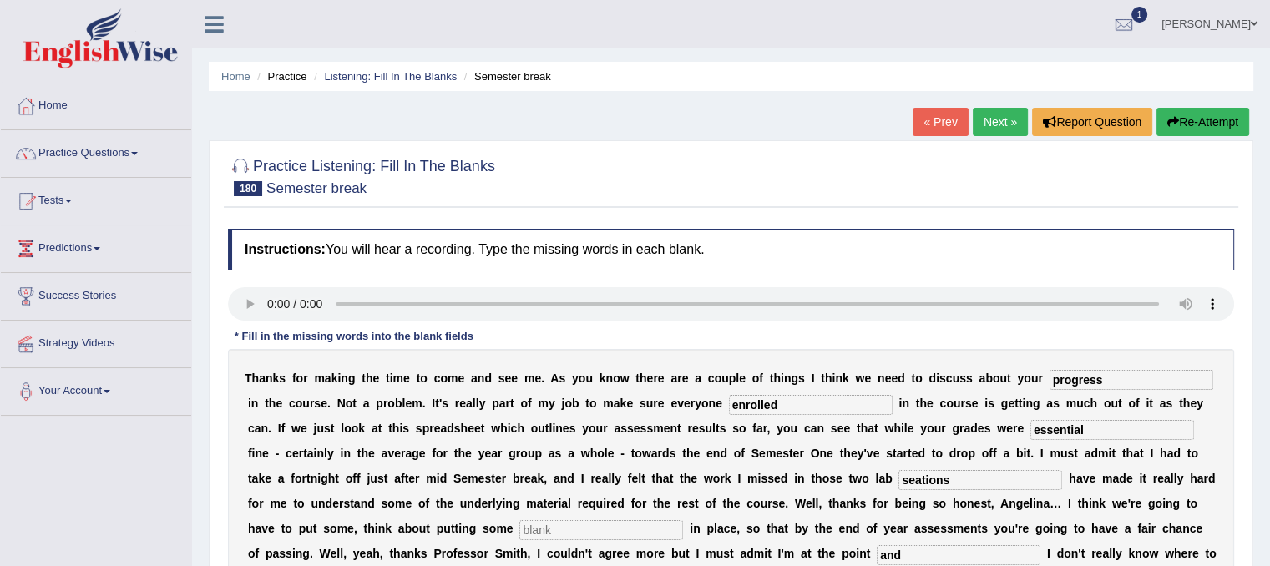
click at [977, 486] on input "seations" at bounding box center [980, 480] width 164 height 20
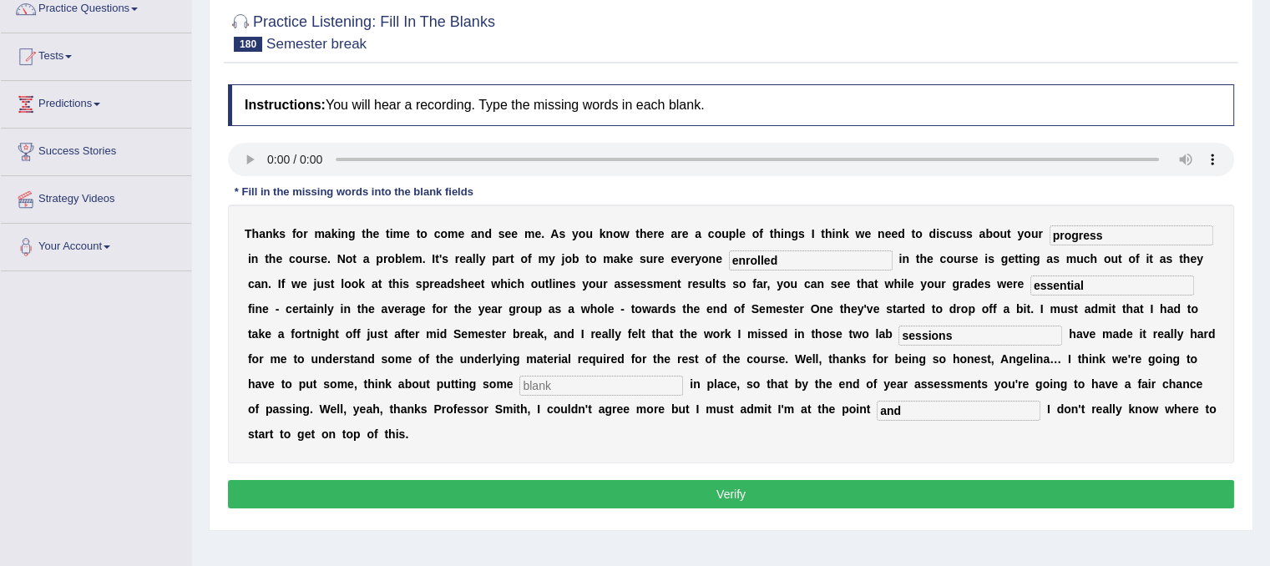
scroll to position [167, 0]
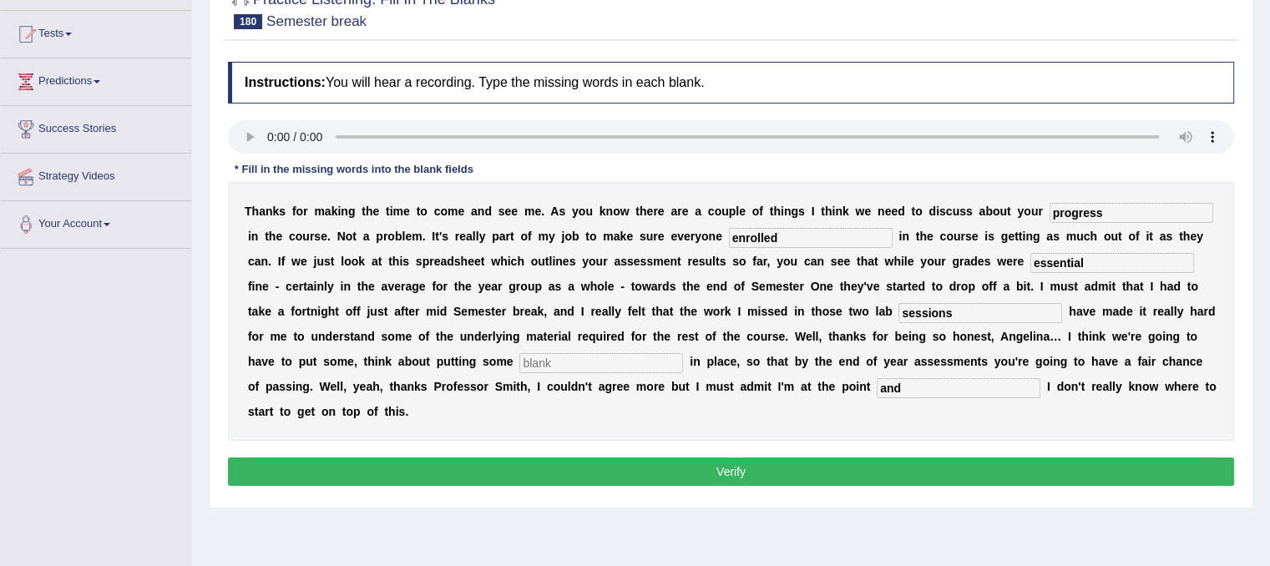
type input "sessions"
click at [604, 365] on input "text" at bounding box center [601, 363] width 164 height 20
type input "staties"
click at [608, 471] on button "Verify" at bounding box center [731, 471] width 1006 height 28
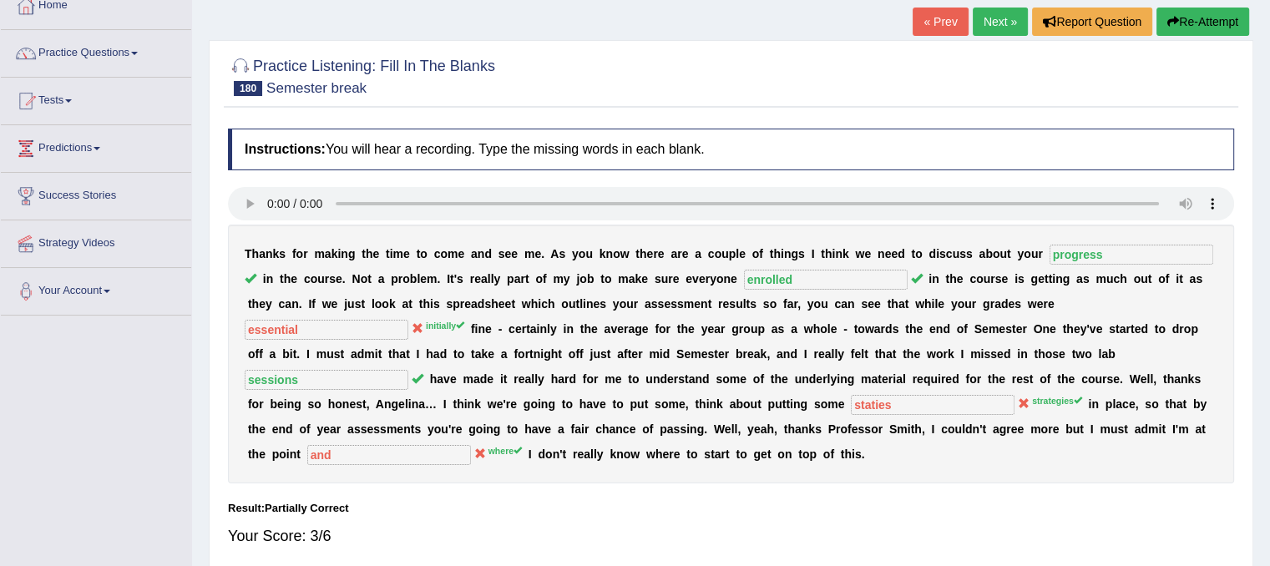
scroll to position [60, 0]
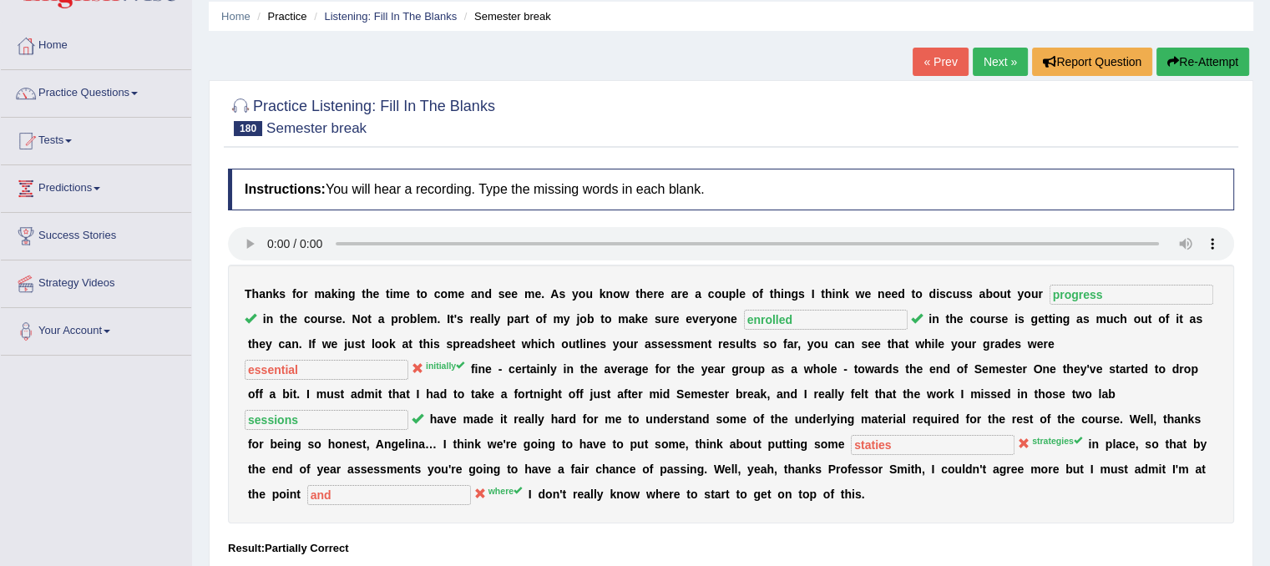
click at [997, 70] on link "Next »" at bounding box center [999, 62] width 55 height 28
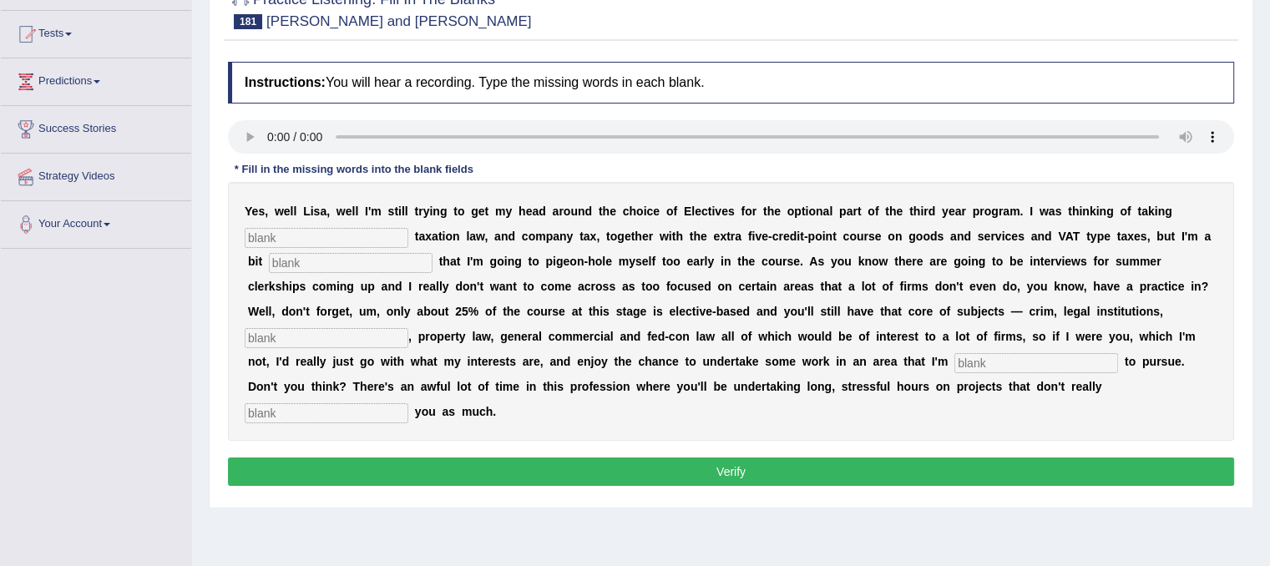
click at [295, 240] on input "text" at bounding box center [327, 238] width 164 height 20
type input "personal"
click at [302, 265] on input "text" at bounding box center [351, 263] width 164 height 20
type input "conserved"
click at [303, 334] on input "text" at bounding box center [327, 338] width 164 height 20
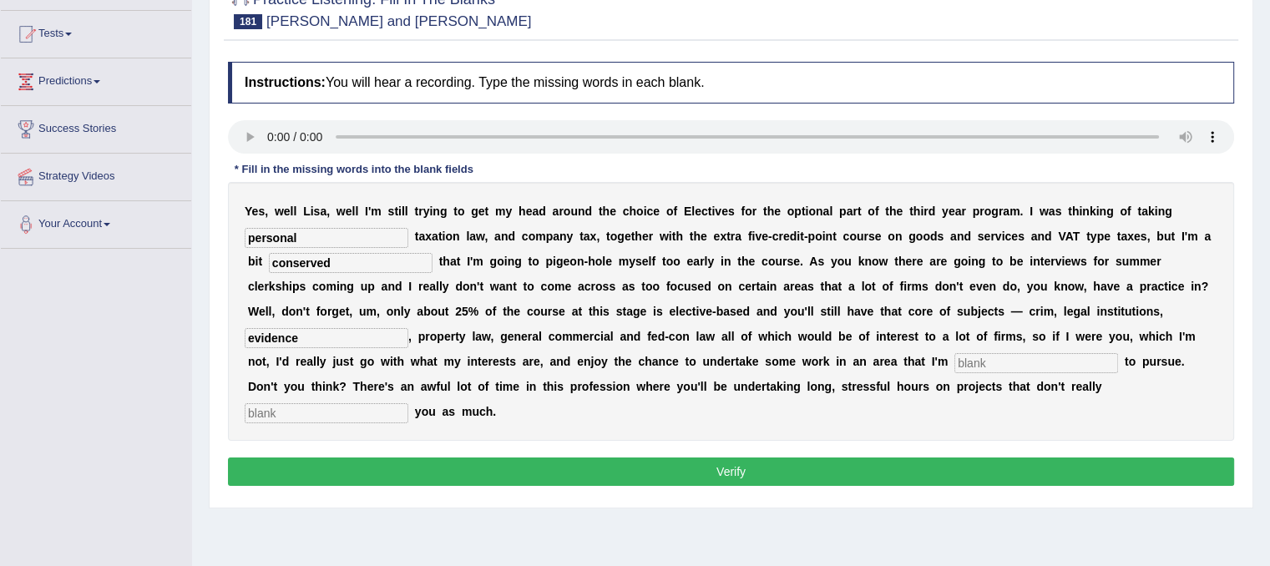
type input "evidence"
click at [980, 358] on input "text" at bounding box center [1036, 363] width 164 height 20
type input "motivated"
click at [362, 408] on input "text" at bounding box center [327, 413] width 164 height 20
type input "interest"
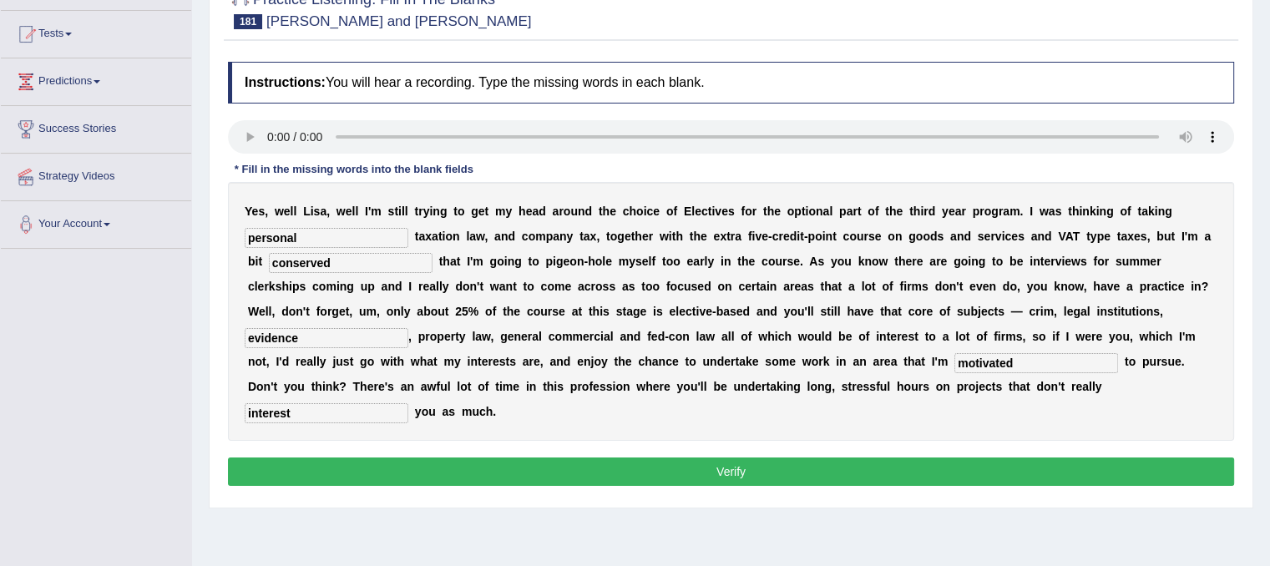
click at [477, 468] on button "Verify" at bounding box center [731, 471] width 1006 height 28
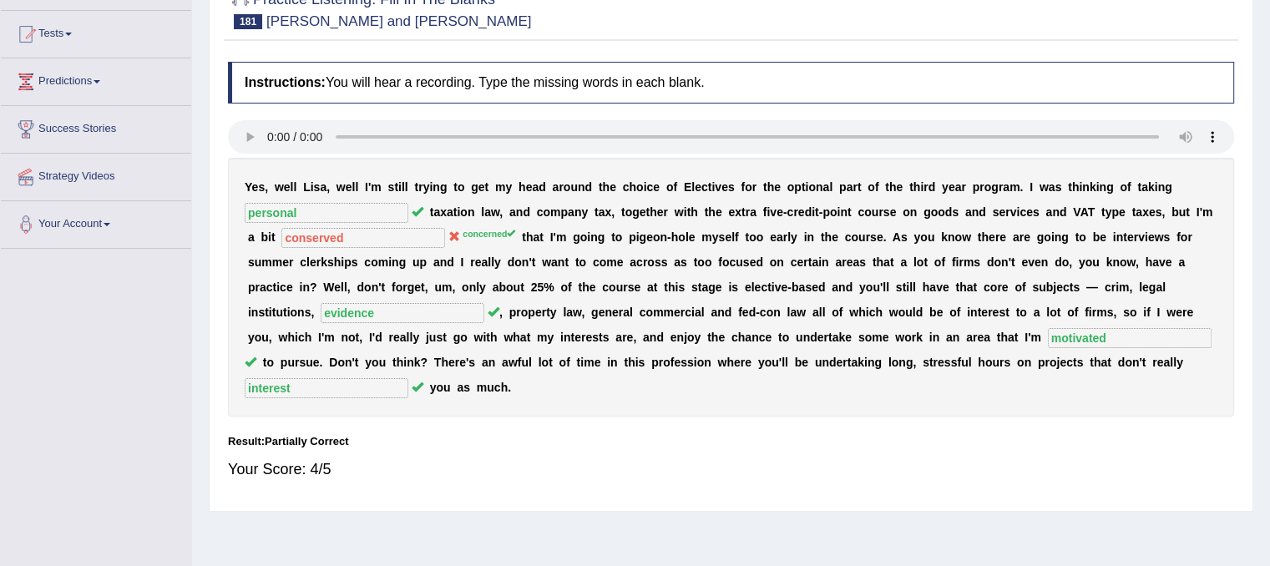
scroll to position [83, 0]
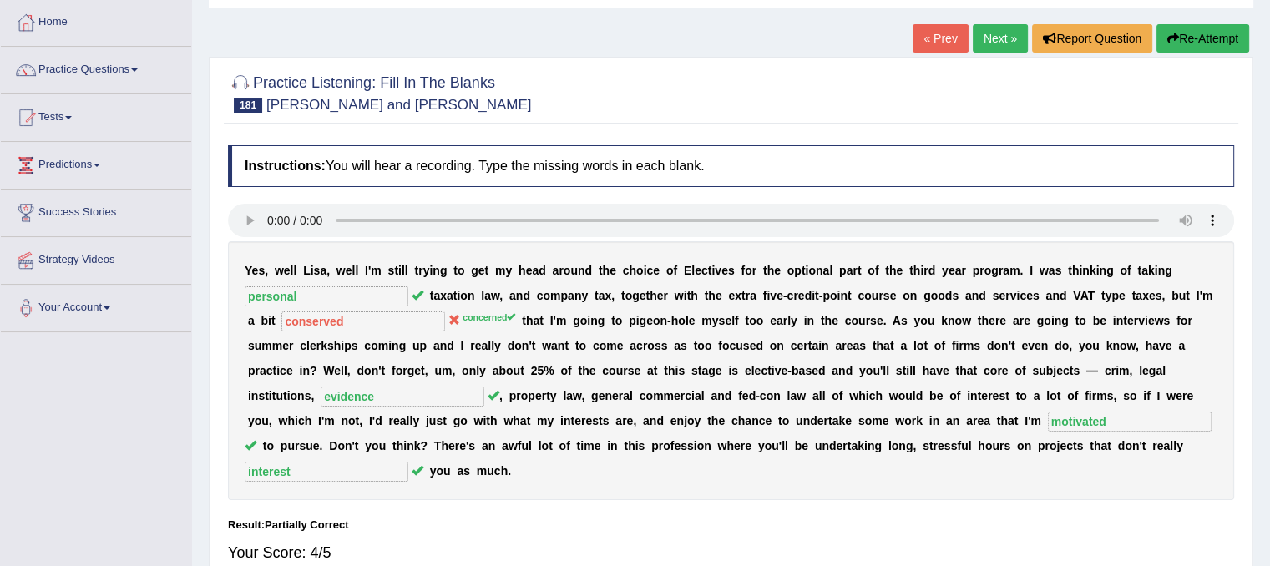
click at [982, 38] on link "Next »" at bounding box center [999, 38] width 55 height 28
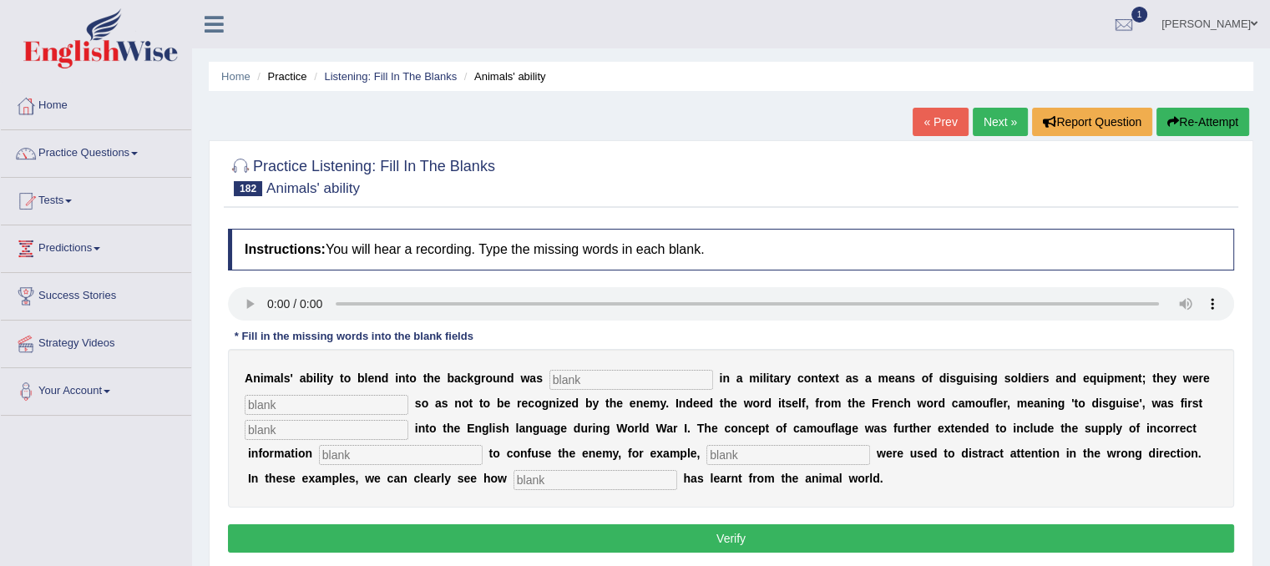
click at [643, 479] on input "text" at bounding box center [595, 480] width 164 height 20
type input "human"
click at [777, 455] on input "text" at bounding box center [788, 455] width 164 height 20
type input "deconfused"
click at [339, 453] on input "text" at bounding box center [401, 455] width 164 height 20
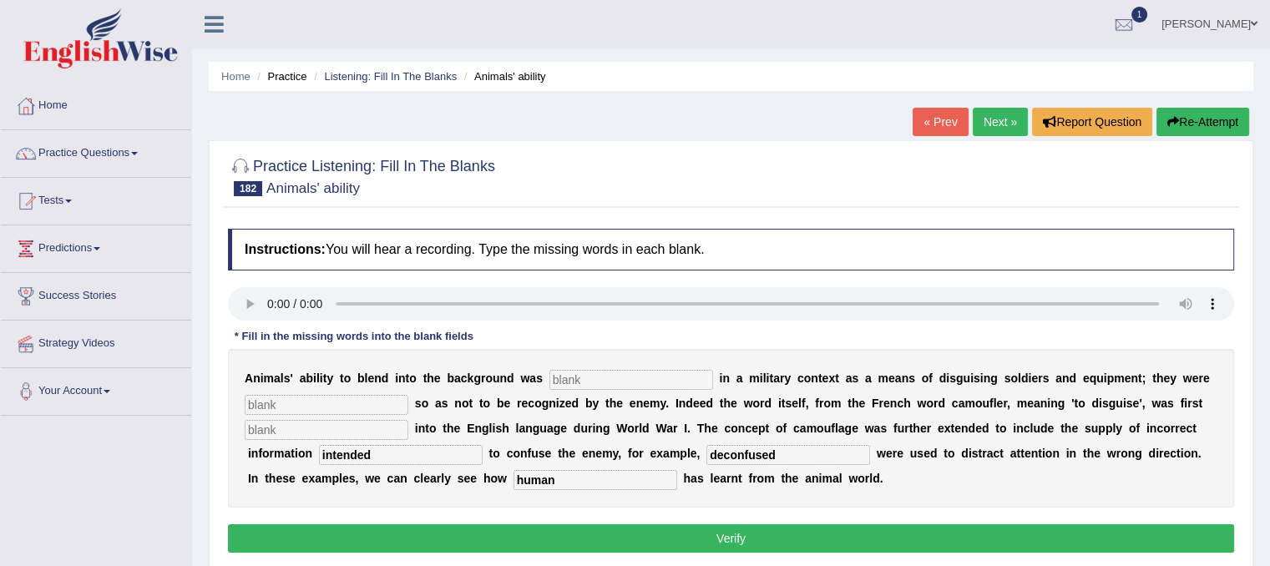
type input "intended"
click at [302, 427] on input "text" at bounding box center [327, 430] width 164 height 20
type input "i"
click at [270, 428] on input "interduced" at bounding box center [327, 430] width 164 height 20
type input "introduced"
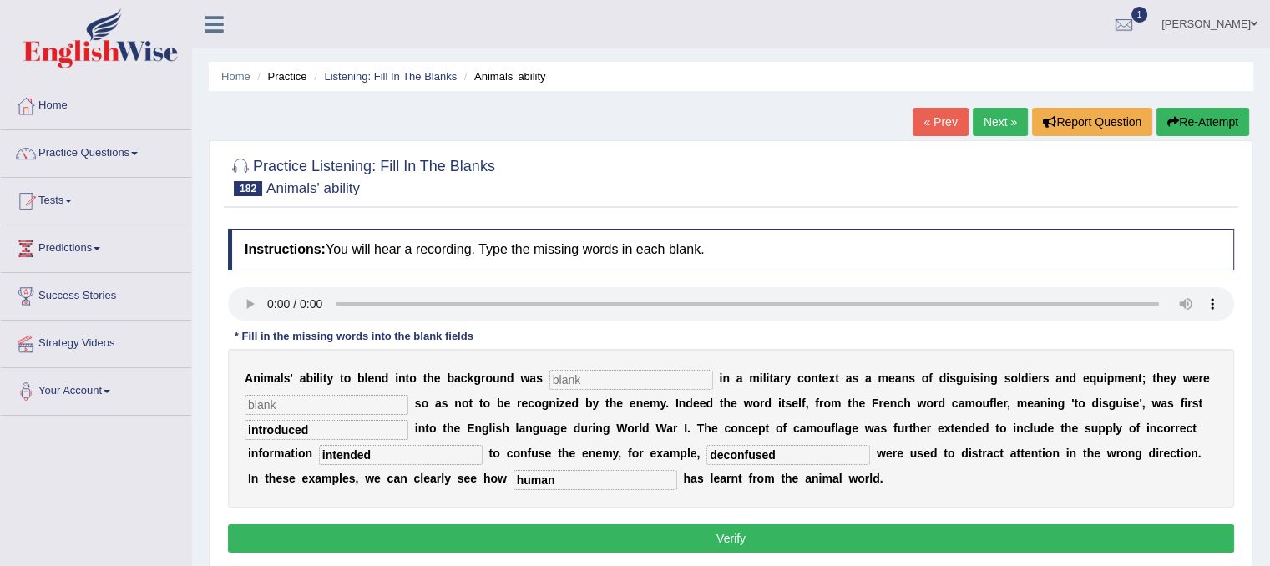
click at [337, 406] on input "text" at bounding box center [327, 405] width 164 height 20
click at [578, 382] on input "text" at bounding box center [631, 380] width 164 height 20
click at [344, 395] on input "camouflage" at bounding box center [327, 405] width 164 height 20
type input "camouflaged"
click at [598, 377] on input "text" at bounding box center [631, 380] width 164 height 20
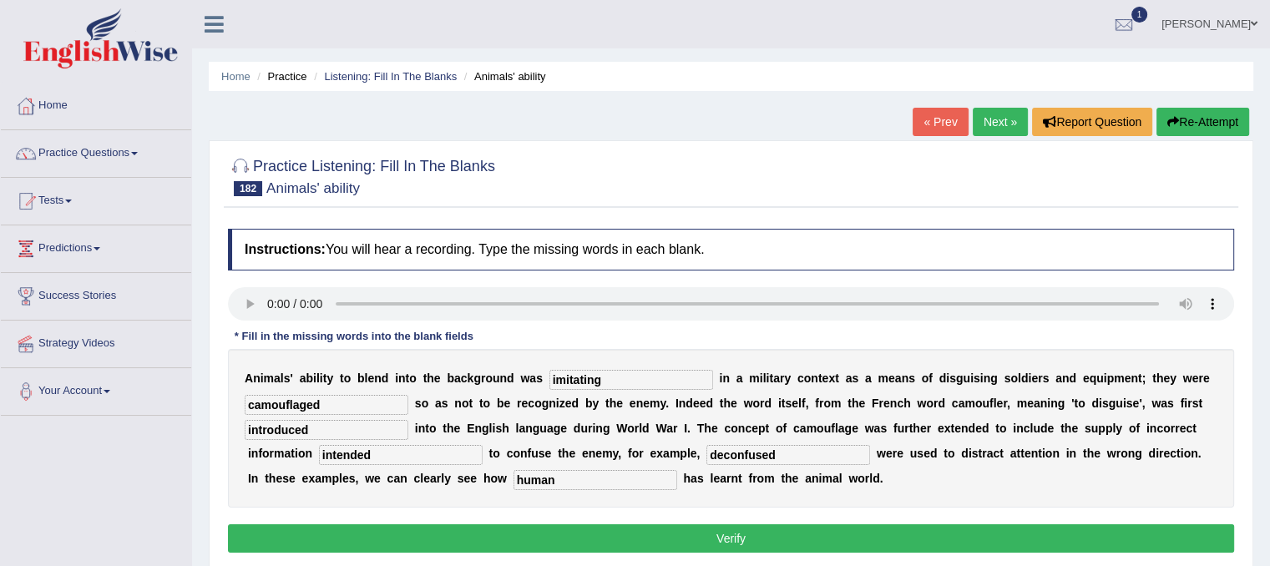
type input "imitating"
click at [608, 533] on button "Verify" at bounding box center [731, 538] width 1006 height 28
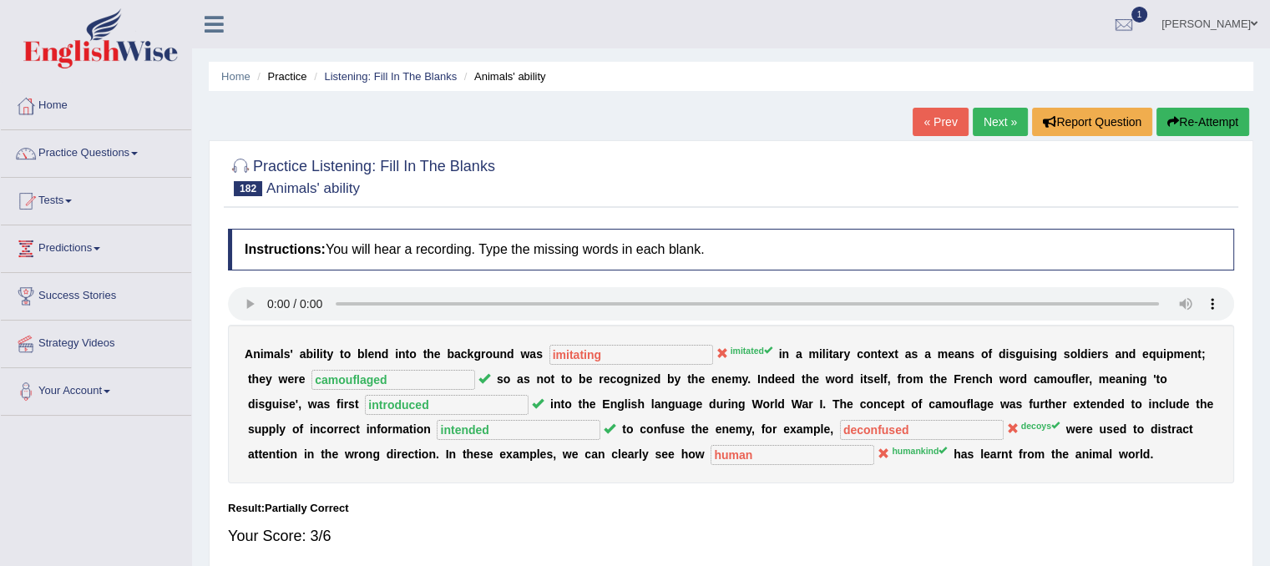
click at [988, 119] on link "Next »" at bounding box center [999, 122] width 55 height 28
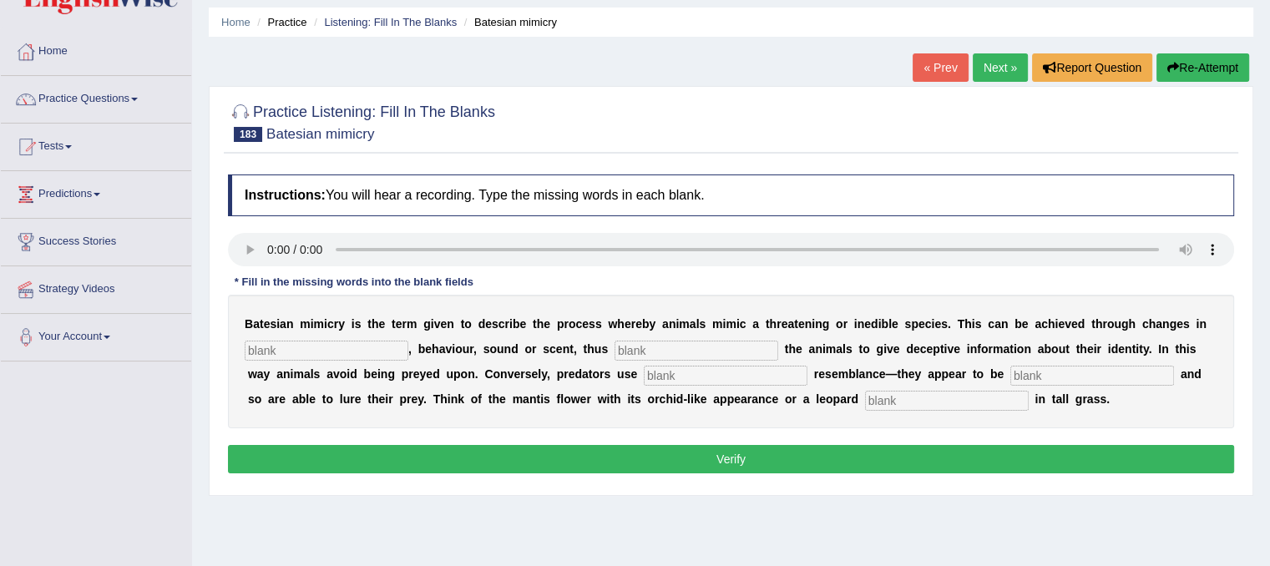
scroll to position [83, 0]
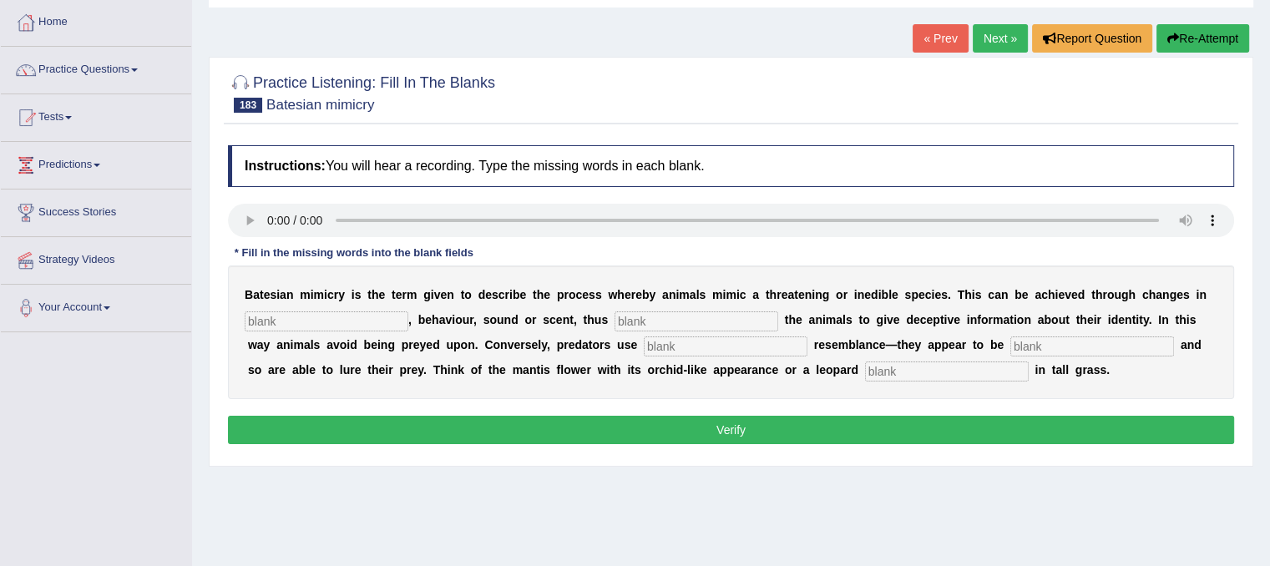
click at [928, 371] on input "text" at bounding box center [947, 371] width 164 height 20
type input "lie"
click at [1049, 341] on input "text" at bounding box center [1092, 346] width 164 height 20
type input "harmness"
click at [694, 344] on input "text" at bounding box center [726, 346] width 164 height 20
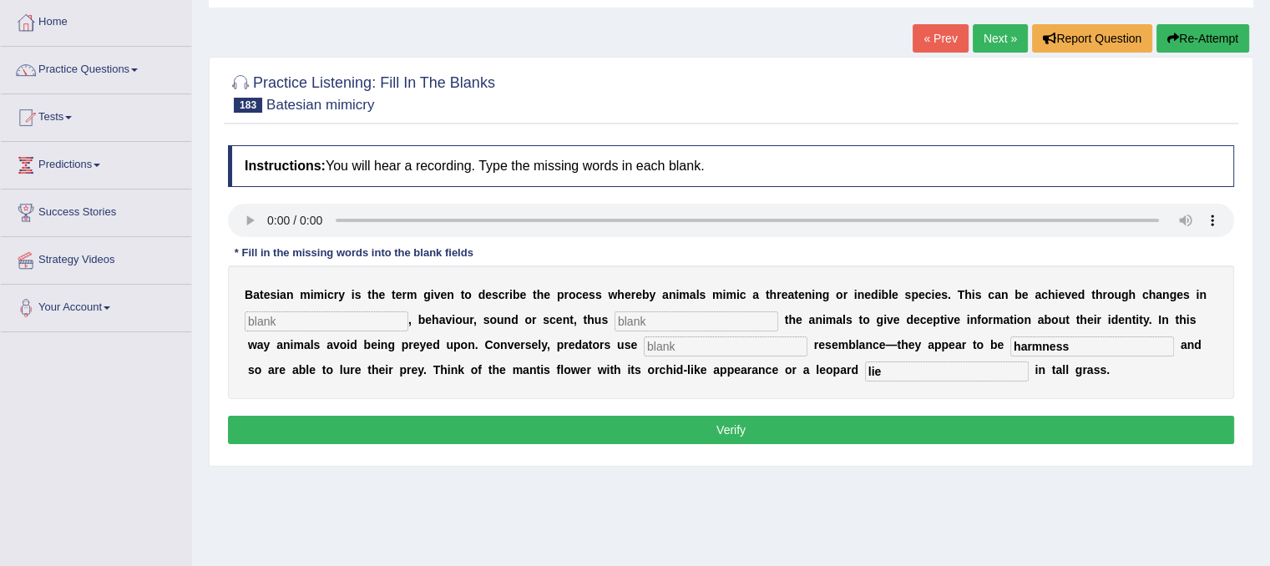
type input "g"
click at [680, 345] on input "aggresive" at bounding box center [726, 346] width 164 height 20
type input "aggressive"
click at [666, 311] on input "text" at bounding box center [696, 321] width 164 height 20
type input "unabling"
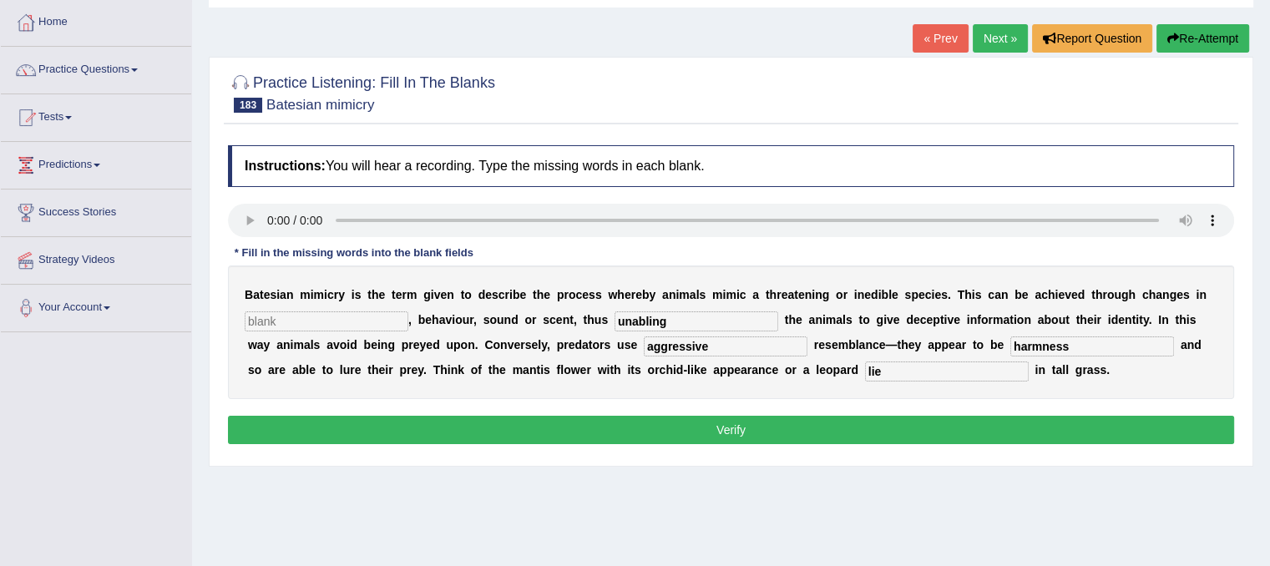
click at [315, 326] on input "text" at bounding box center [327, 321] width 164 height 20
type input "apperance"
click at [417, 432] on button "Verify" at bounding box center [731, 430] width 1006 height 28
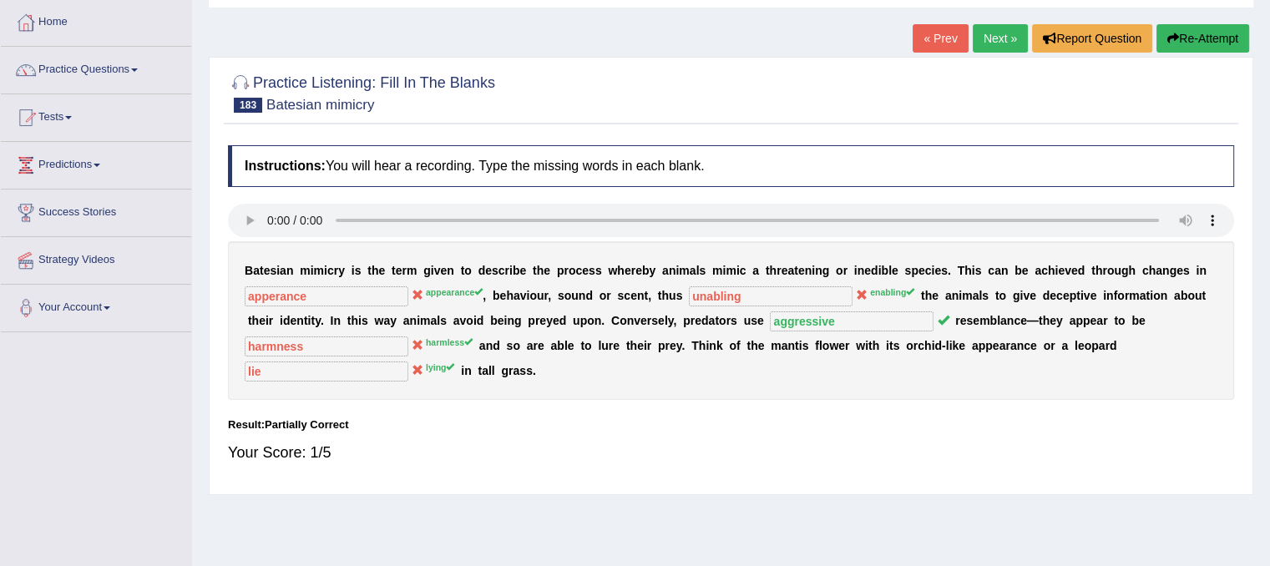
click at [1187, 36] on button "Re-Attempt" at bounding box center [1202, 38] width 93 height 28
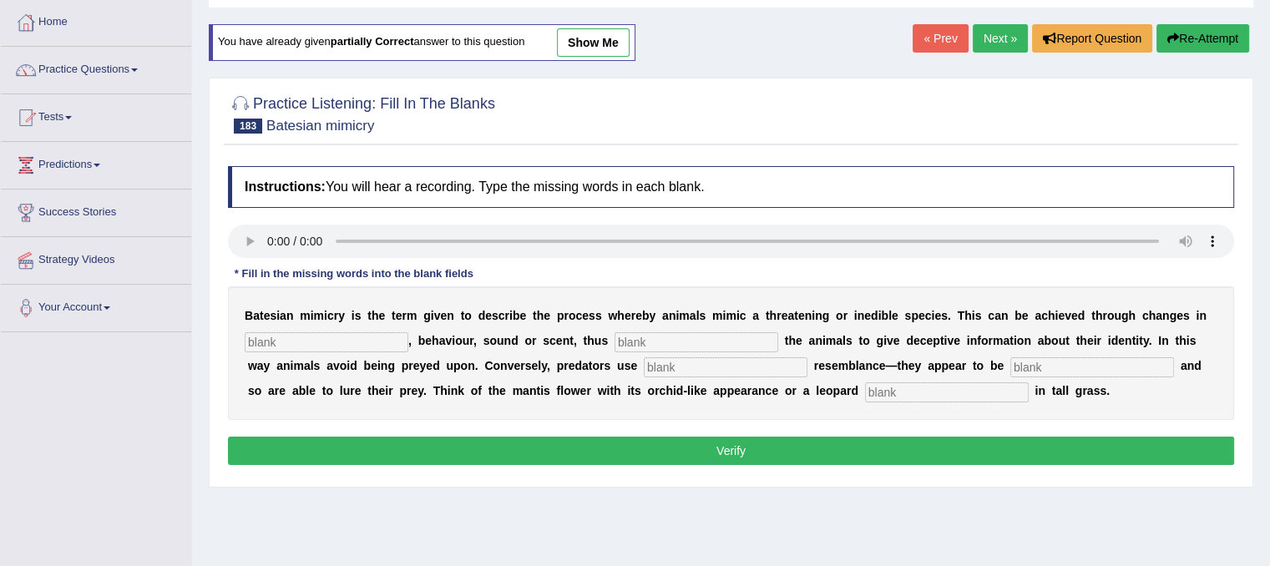
scroll to position [83, 0]
click at [359, 340] on input "text" at bounding box center [327, 342] width 164 height 20
type input "appearance"
click at [728, 338] on input "text" at bounding box center [696, 342] width 164 height 20
click at [631, 337] on input "enbling" at bounding box center [696, 342] width 164 height 20
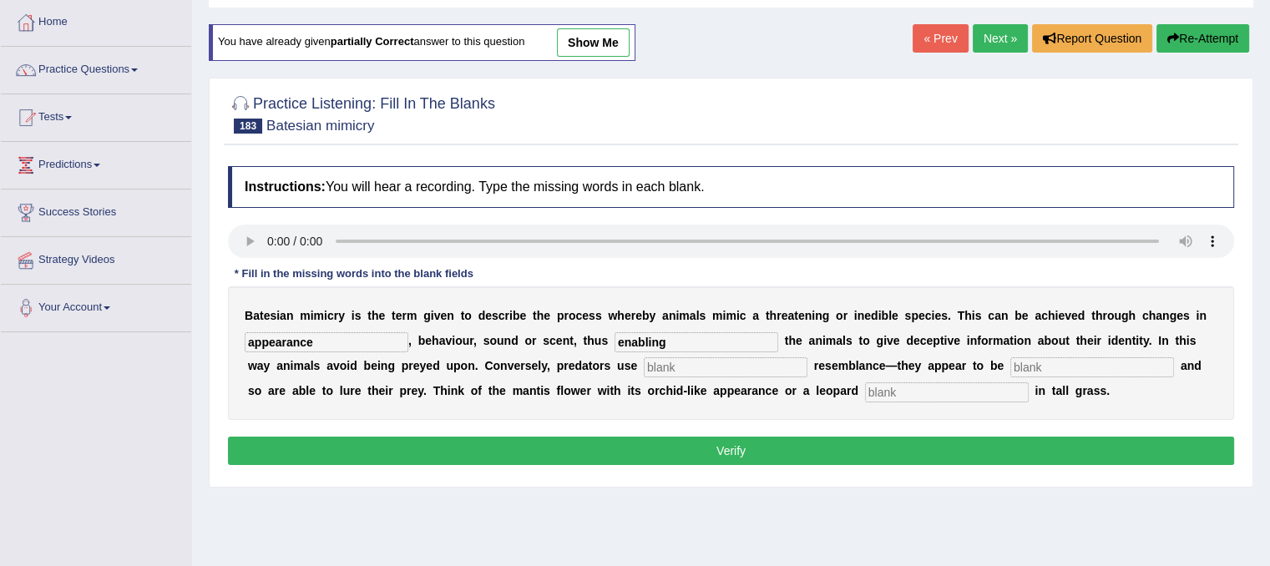
type input "enabling"
click at [704, 361] on input "text" at bounding box center [726, 367] width 164 height 20
type input "aggressive"
click at [1115, 357] on input "text" at bounding box center [1092, 367] width 164 height 20
type input "harmless"
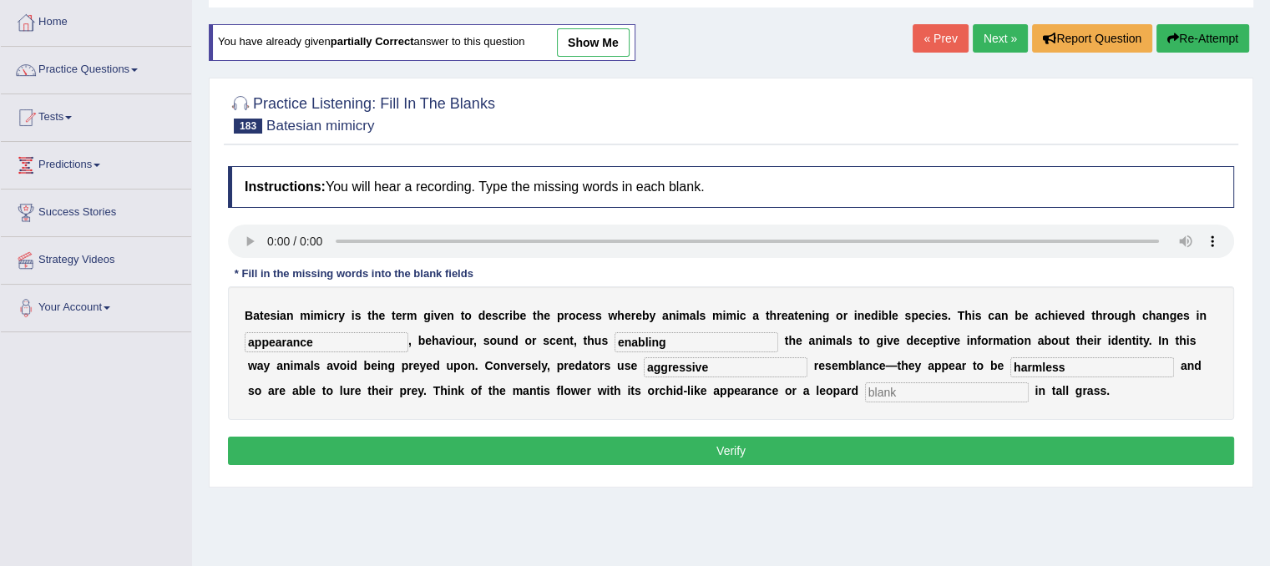
click at [1002, 391] on input "text" at bounding box center [947, 392] width 164 height 20
type input "lying"
click at [925, 457] on button "Verify" at bounding box center [731, 451] width 1006 height 28
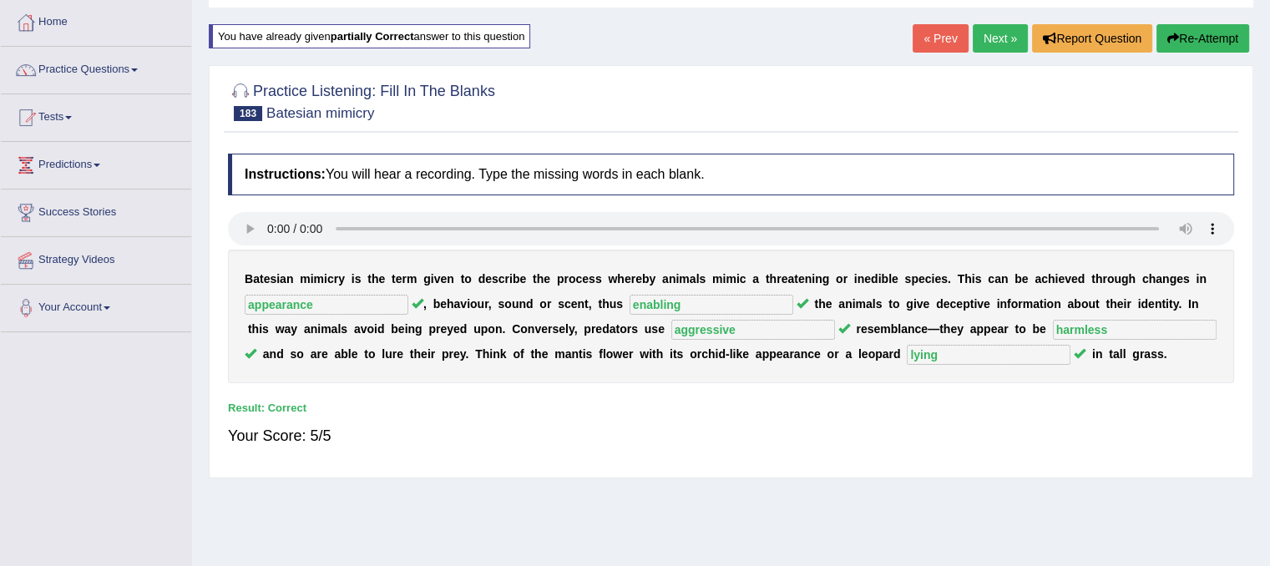
click at [981, 43] on link "Next »" at bounding box center [999, 38] width 55 height 28
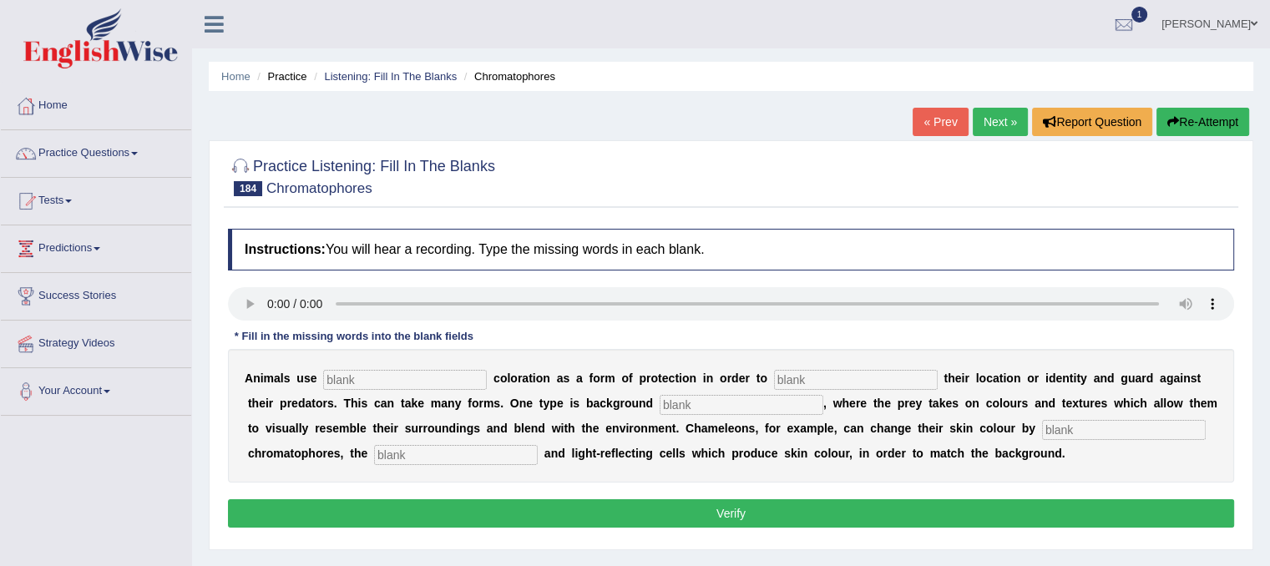
click at [417, 451] on input "text" at bounding box center [456, 455] width 164 height 20
type input "pigment"
click at [1128, 432] on input "text" at bounding box center [1124, 430] width 164 height 20
type input "exploding"
click at [704, 405] on input "text" at bounding box center [741, 405] width 164 height 20
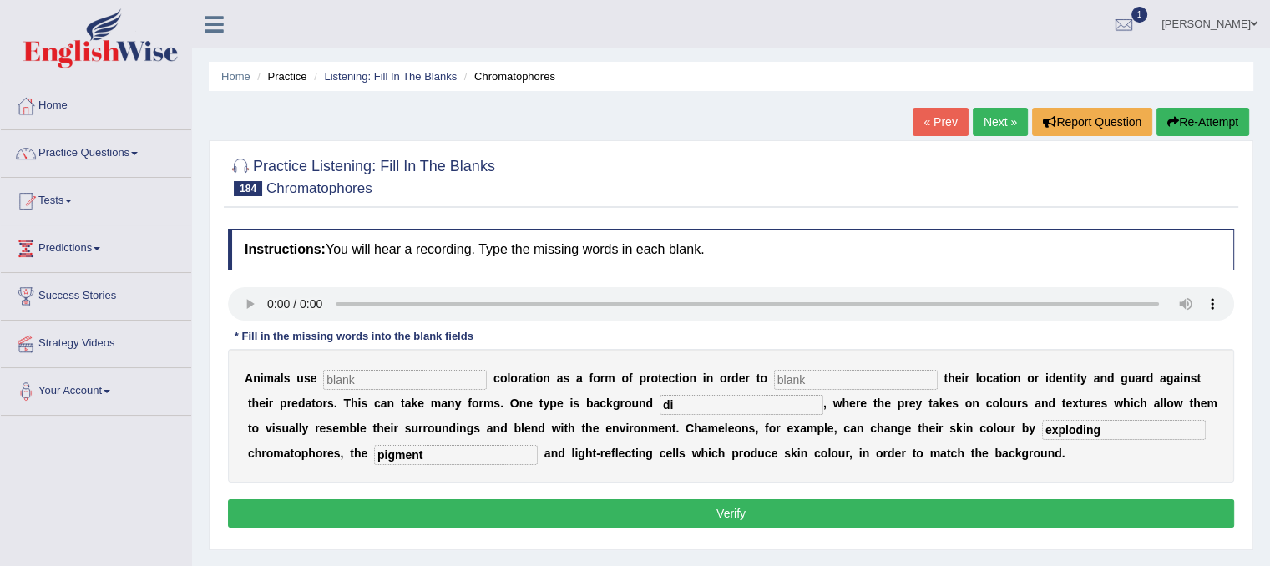
type input "d"
type input "matching"
click at [871, 370] on input "text" at bounding box center [856, 380] width 164 height 20
type input "discise"
click at [381, 377] on input "text" at bounding box center [405, 380] width 164 height 20
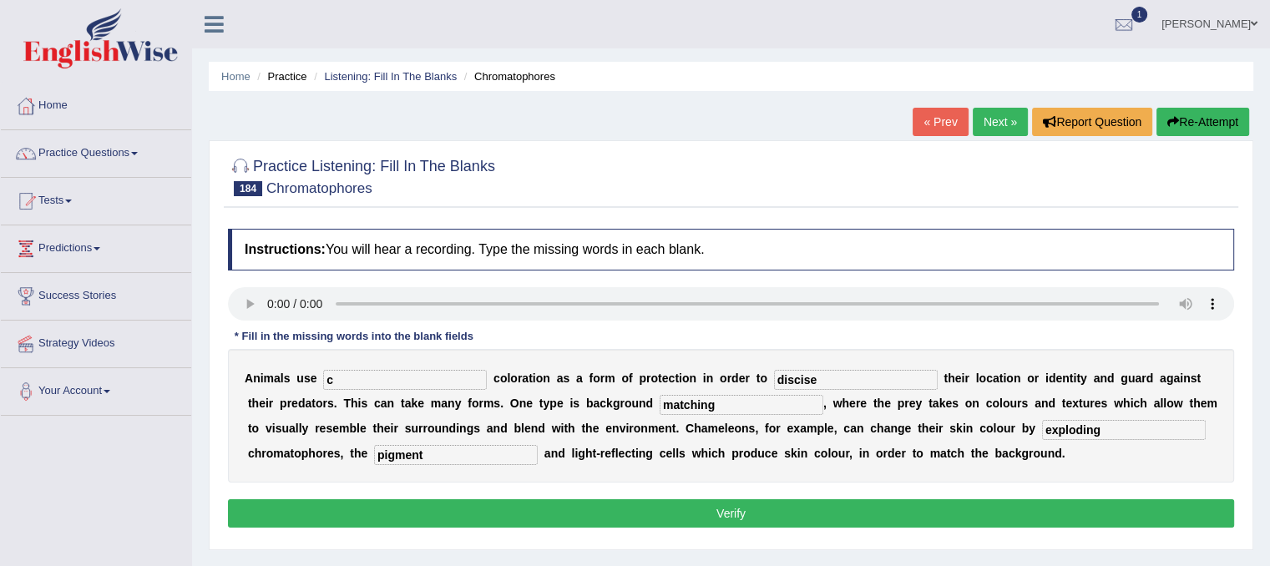
click at [354, 382] on input "c" at bounding box center [405, 380] width 164 height 20
type input "conselling"
click at [995, 509] on button "Verify" at bounding box center [731, 513] width 1006 height 28
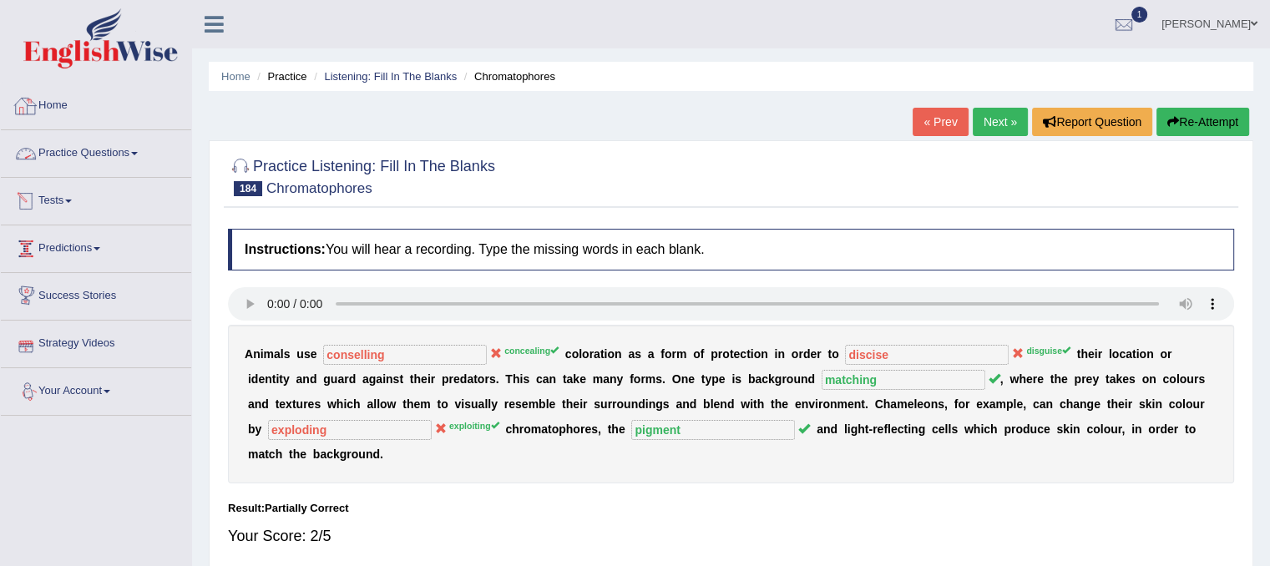
click at [80, 148] on link "Practice Questions" at bounding box center [96, 151] width 190 height 42
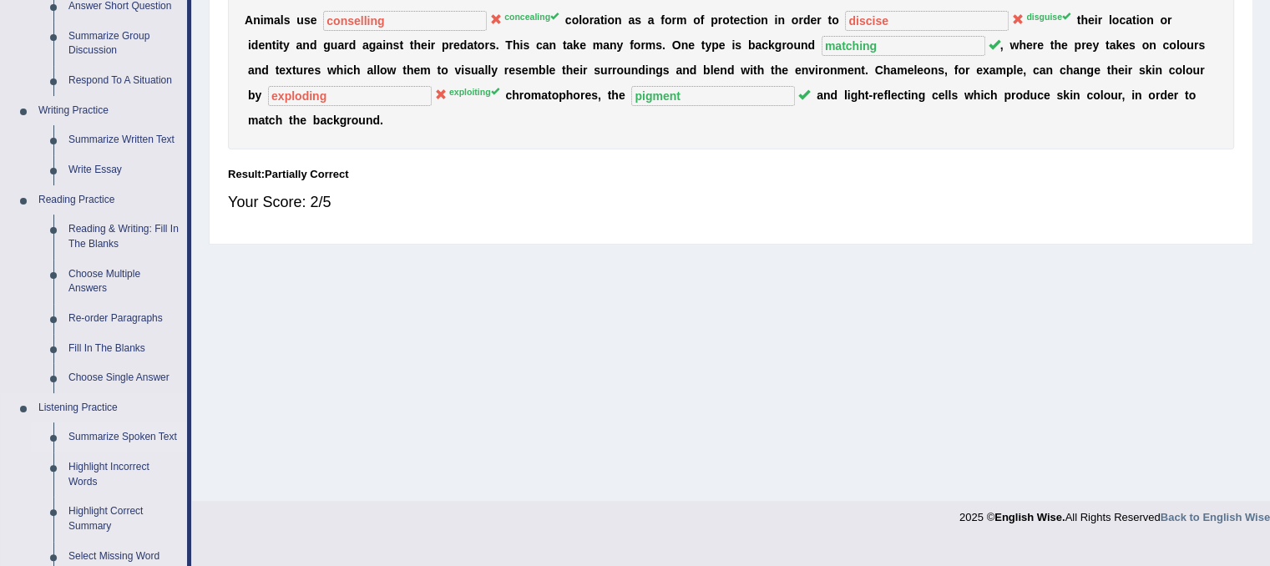
scroll to position [417, 0]
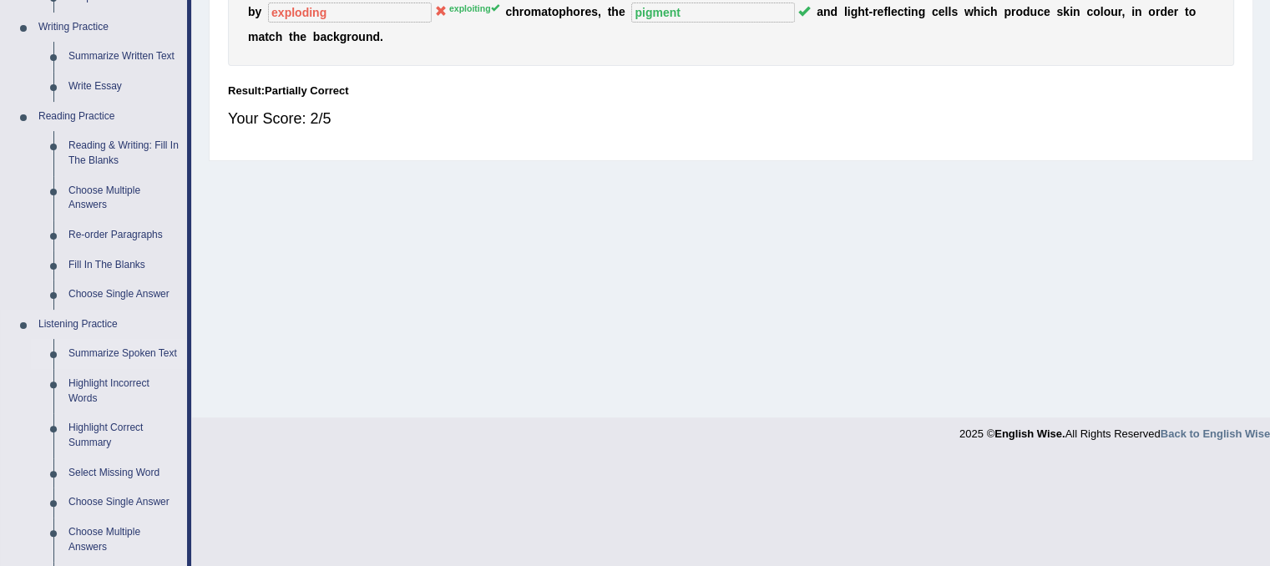
click at [109, 354] on link "Summarize Spoken Text" at bounding box center [124, 354] width 126 height 30
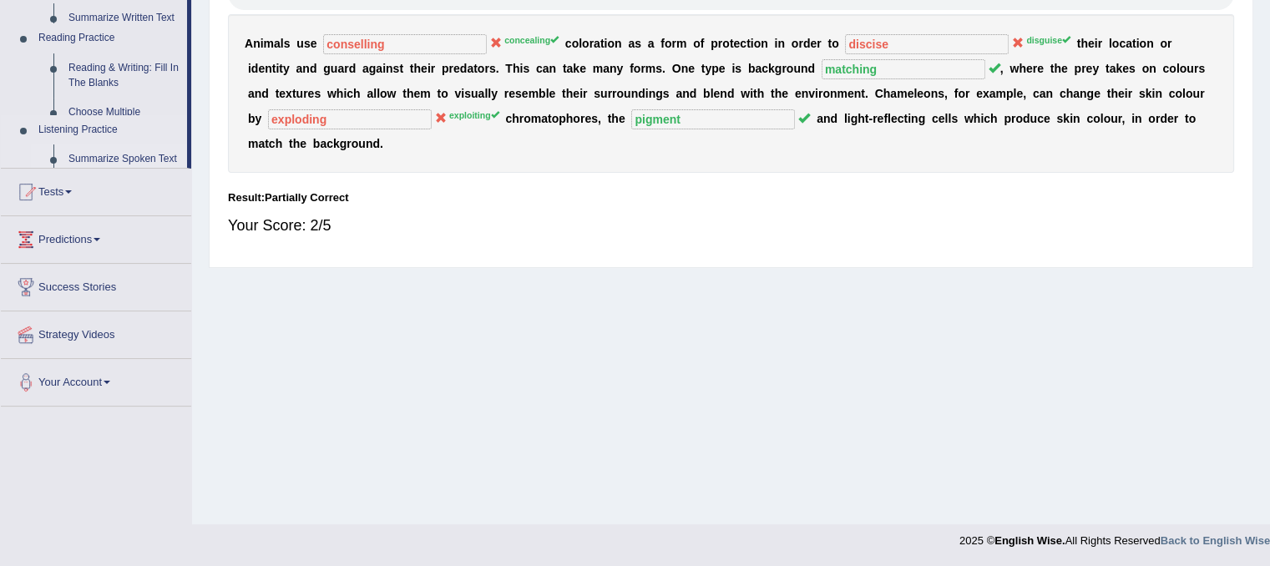
scroll to position [310, 0]
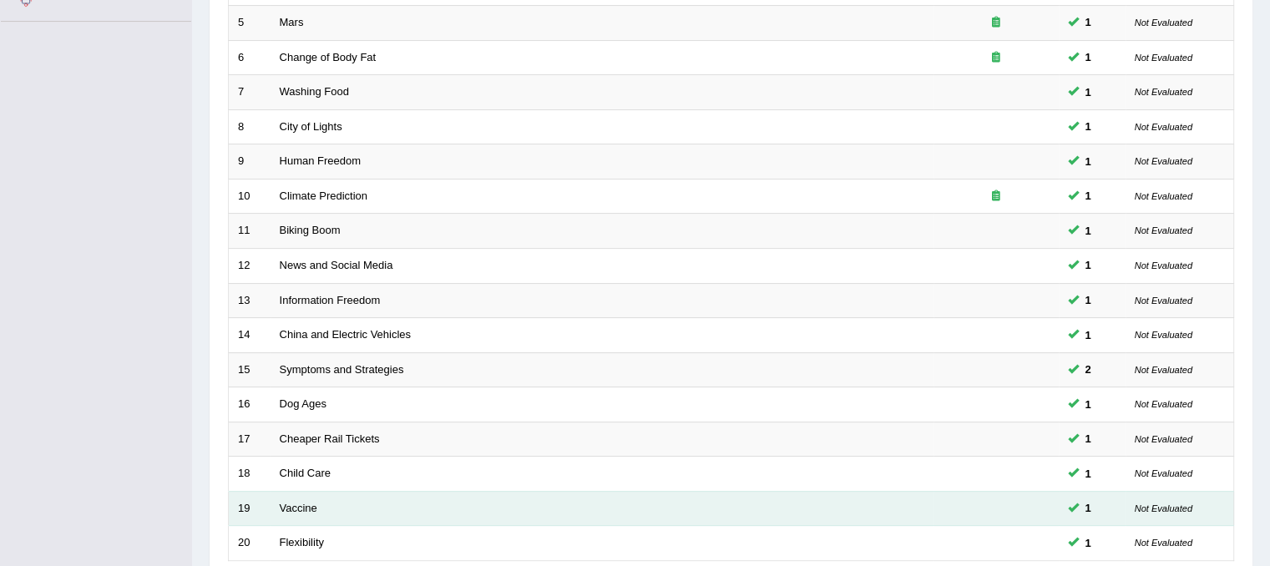
scroll to position [534, 0]
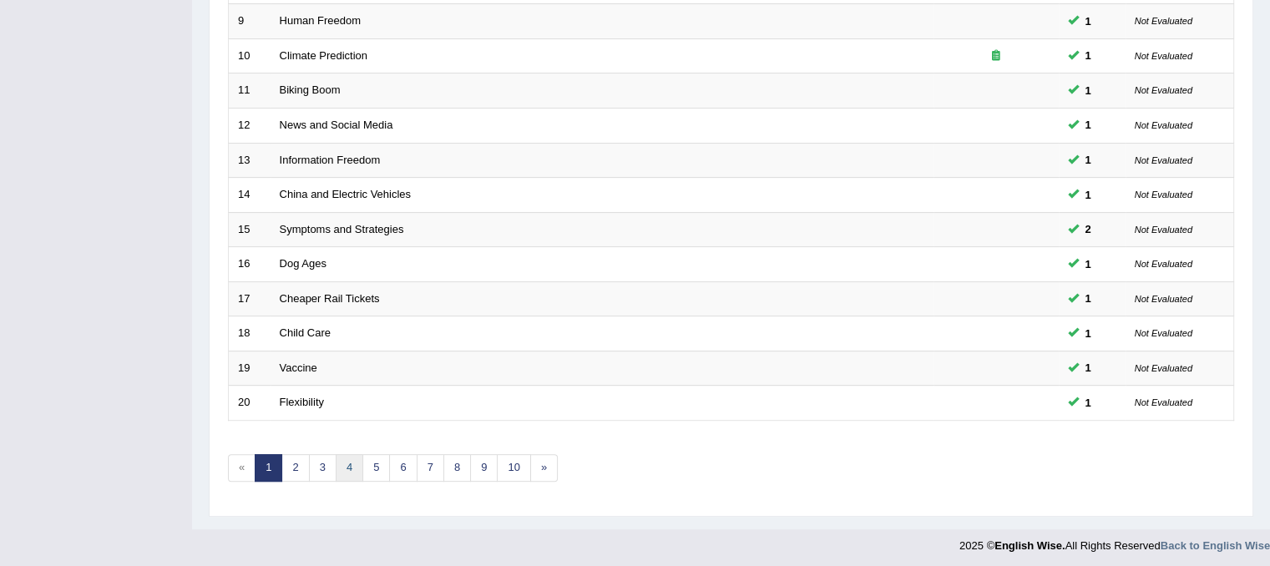
click at [355, 470] on link "4" at bounding box center [350, 468] width 28 height 28
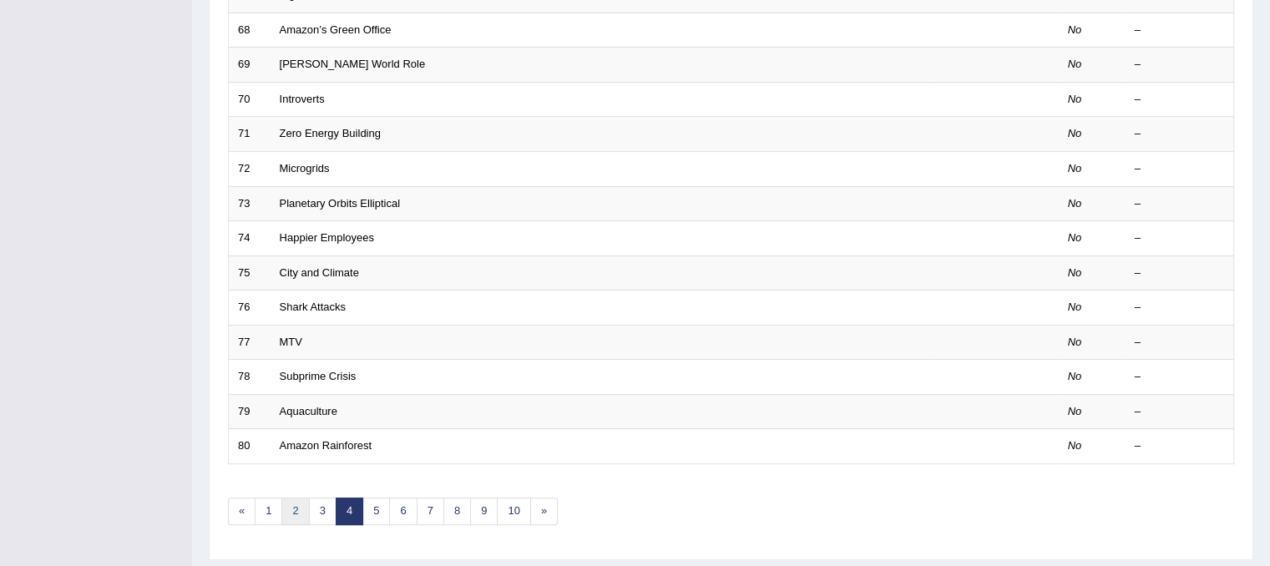
scroll to position [501, 0]
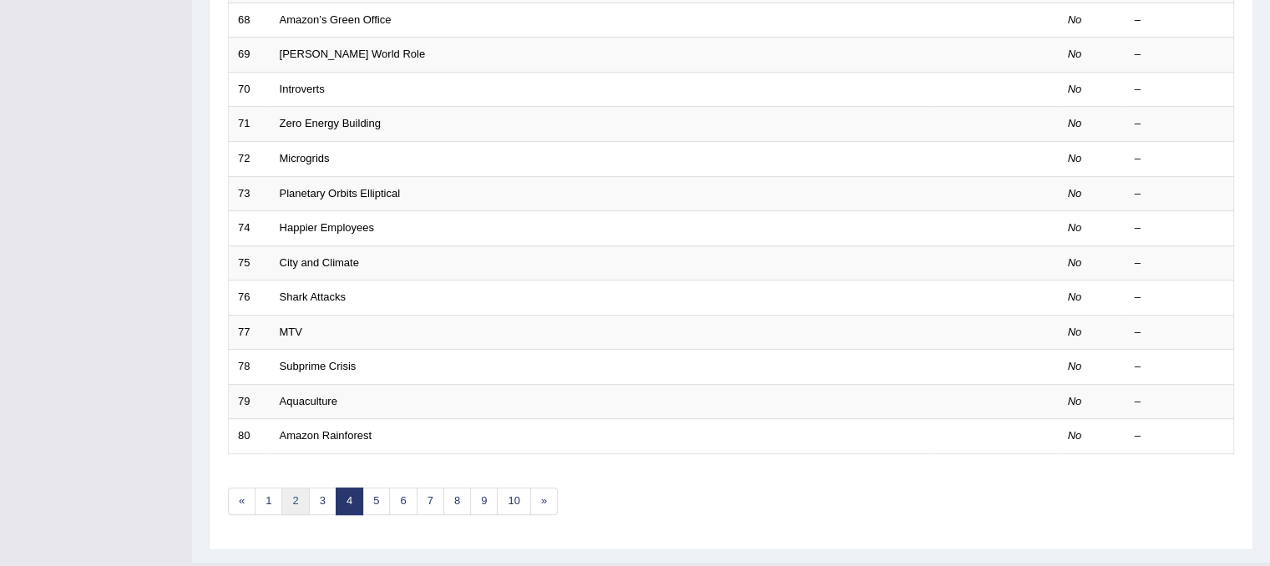
click at [297, 492] on link "2" at bounding box center [295, 501] width 28 height 28
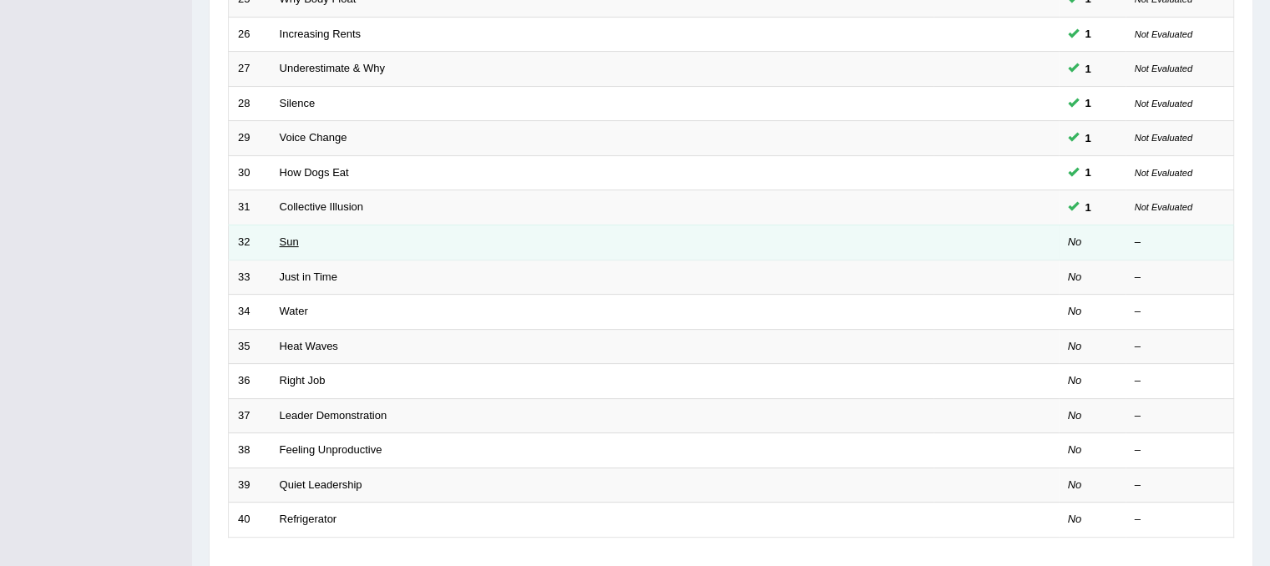
click at [285, 240] on link "Sun" at bounding box center [289, 241] width 19 height 13
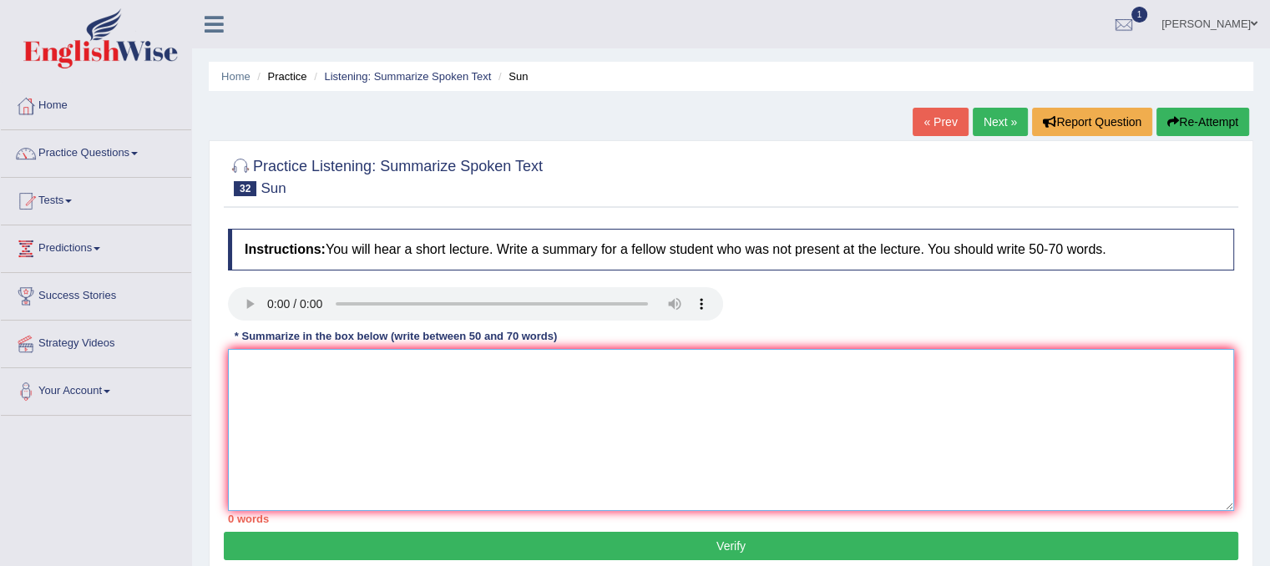
click at [310, 401] on textarea at bounding box center [731, 430] width 1006 height 162
type textarea "T"
click at [587, 371] on textarea "The provided lecture gives a comprehensive overview of sun, highlighing" at bounding box center [731, 430] width 1006 height 162
click at [539, 367] on textarea "The provided lecture gives a comprehensive overview of sun, highlighting" at bounding box center [731, 430] width 1006 height 162
click at [671, 365] on textarea "The provided lecture gives a comprehensive overview of the sun, highlighting" at bounding box center [731, 430] width 1006 height 162
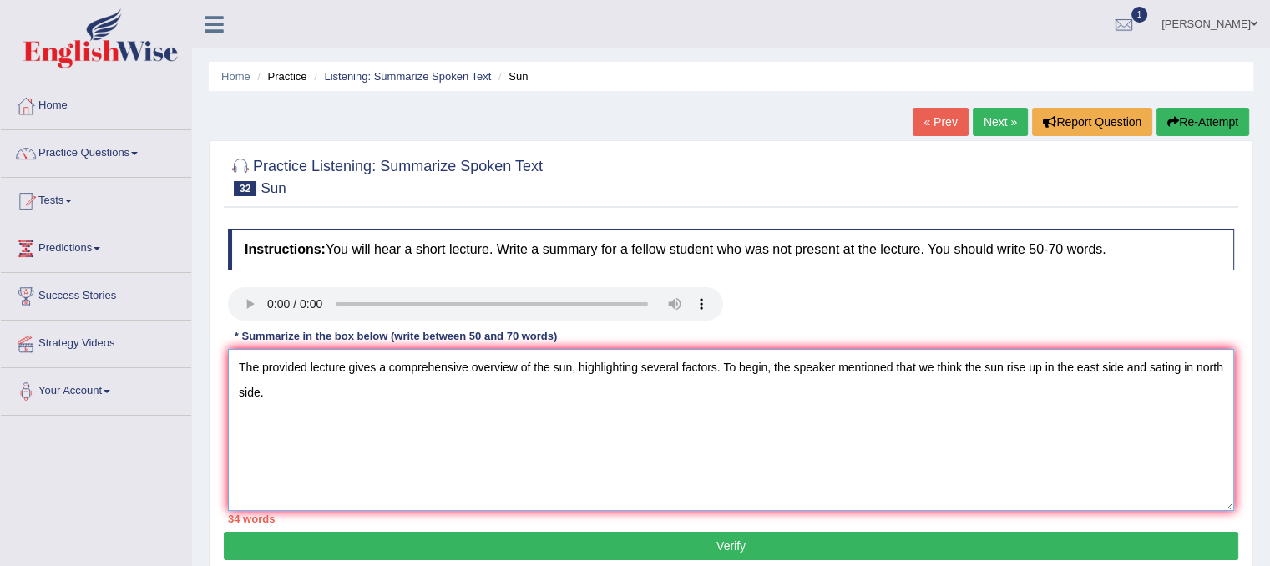
click at [1017, 365] on textarea "The provided lecture gives a comprehensive overview of the sun, highlighting se…" at bounding box center [731, 430] width 1006 height 162
click at [1042, 367] on textarea "The provided lecture gives a comprehensive overview of the sun, highlighting se…" at bounding box center [731, 430] width 1006 height 162
click at [1103, 366] on textarea "The provided lecture gives a comprehensive overview of the sun, highlighting se…" at bounding box center [731, 430] width 1006 height 162
click at [1106, 370] on textarea "The provided lecture gives a comprehensive overview of the sun, highlighting se…" at bounding box center [731, 430] width 1006 height 162
click at [1215, 369] on textarea "The provided lecture gives a comprehensive overview of the sun, highlighting se…" at bounding box center [731, 430] width 1006 height 162
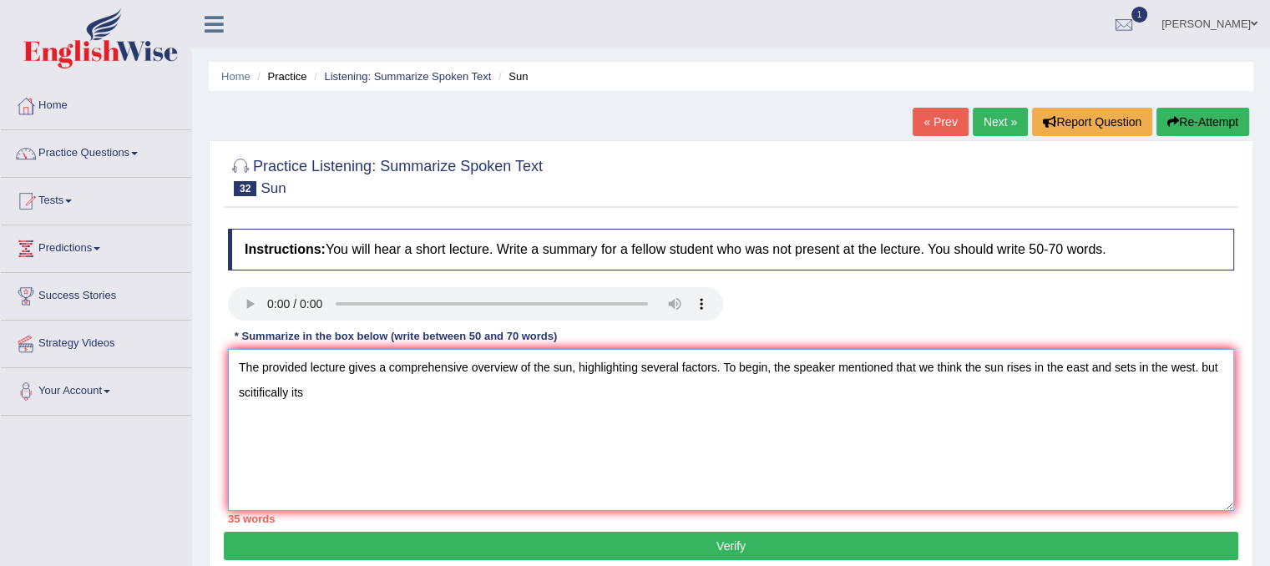
click at [257, 386] on textarea "The provided lecture gives a comprehensive overview of the sun, highlighting se…" at bounding box center [731, 430] width 1006 height 162
click at [335, 395] on textarea "The provided lecture gives a comprehensive overview of the sun, highlighting se…" at bounding box center [731, 430] width 1006 height 162
click at [313, 388] on textarea "The provided lecture gives a comprehensive overview of the sun, highlighting se…" at bounding box center [731, 430] width 1006 height 162
click at [351, 393] on textarea "The provided lecture gives a comprehensive overview of the sun, highlighting se…" at bounding box center [731, 430] width 1006 height 162
click at [362, 388] on textarea "The provided lecture gives a comprehensive overview of the sun, highlighting se…" at bounding box center [731, 430] width 1006 height 162
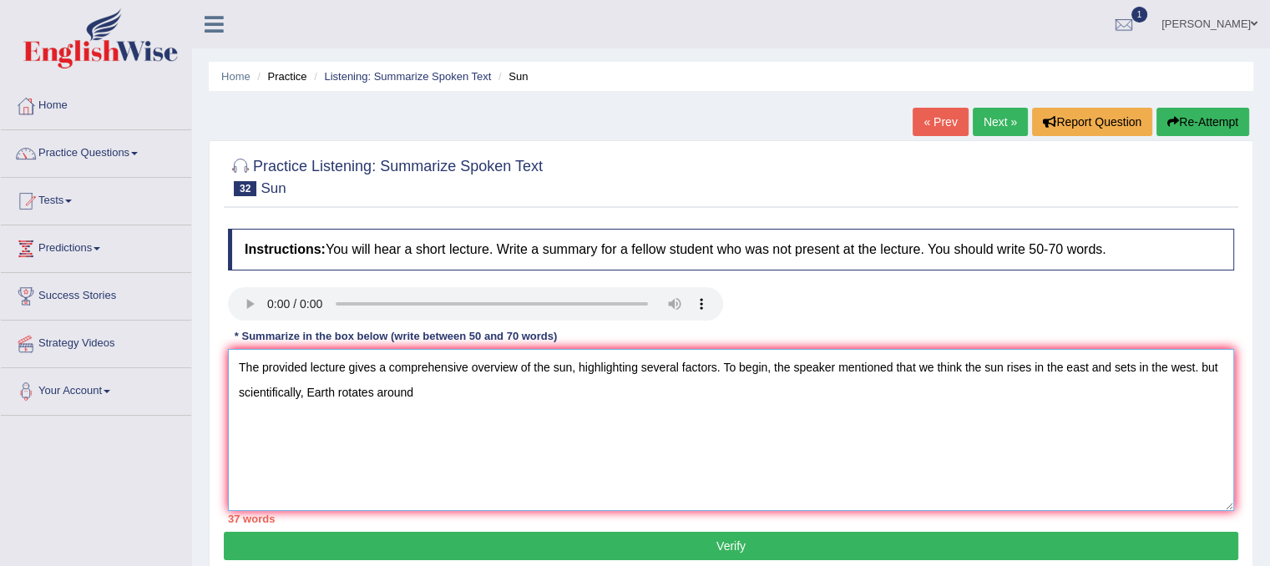
click at [418, 391] on textarea "The provided lecture gives a comprehensive overview of the sun, highlighting se…" at bounding box center [731, 430] width 1006 height 162
click at [401, 392] on textarea "The provided lecture gives a comprehensive overview of the sun, highlighting se…" at bounding box center [731, 430] width 1006 height 162
click at [449, 387] on textarea "The provided lecture gives a comprehensive overview of the sun, highlighting se…" at bounding box center [731, 430] width 1006 height 162
click at [437, 391] on textarea "The provided lecture gives a comprehensive overview of the sun, highlighting se…" at bounding box center [731, 430] width 1006 height 162
click at [473, 387] on textarea "The provided lecture gives a comprehensive overview of the sun, highlighting se…" at bounding box center [731, 430] width 1006 height 162
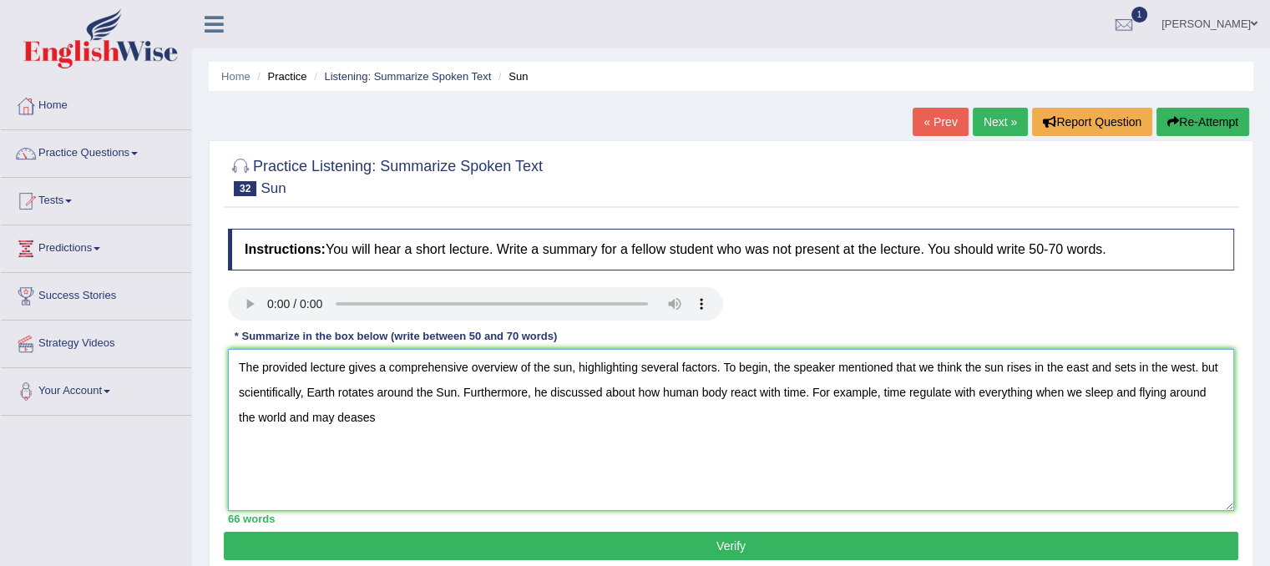
click at [342, 418] on textarea "The provided lecture gives a comprehensive overview of the sun, highlighting se…" at bounding box center [731, 430] width 1006 height 162
click at [361, 411] on textarea "The provided lecture gives a comprehensive overview of the sun, highlighting se…" at bounding box center [731, 430] width 1006 height 162
click at [481, 417] on textarea "The provided lecture gives a comprehensive overview of the sun, highlighting se…" at bounding box center [731, 430] width 1006 height 162
click at [491, 424] on textarea "The provided lecture gives a comprehensive overview of the sun, highlighting se…" at bounding box center [731, 430] width 1006 height 162
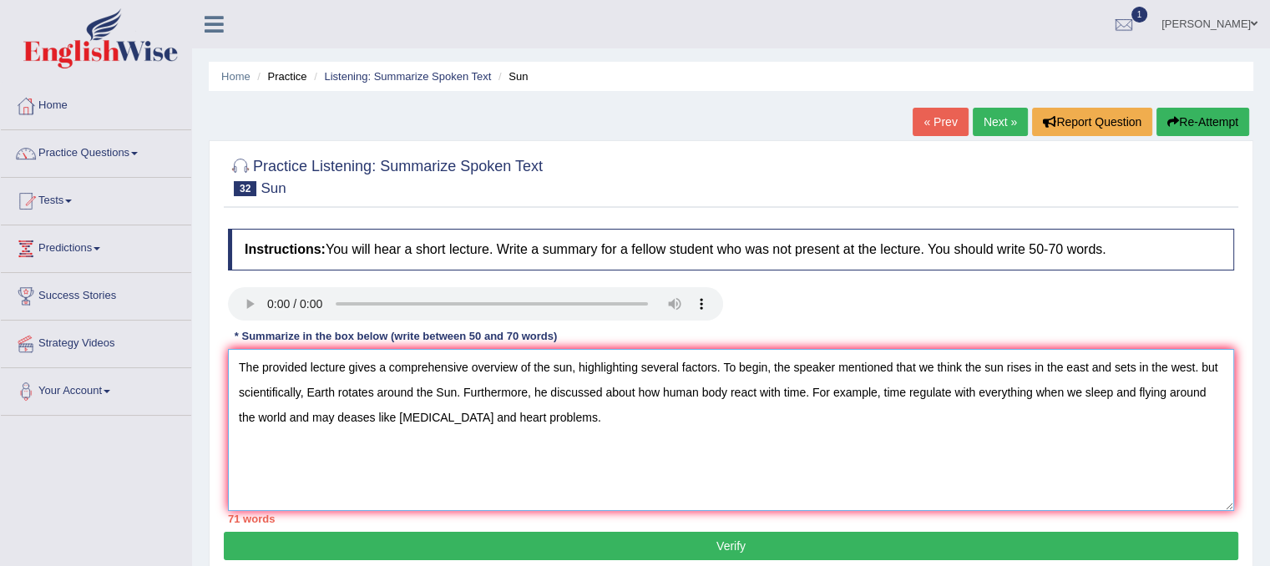
click at [351, 416] on textarea "The provided lecture gives a comprehensive overview of the sun, highlighting se…" at bounding box center [731, 430] width 1006 height 162
click at [338, 412] on textarea "The provided lecture gives a comprehensive overview of the sun, highlighting se…" at bounding box center [731, 430] width 1006 height 162
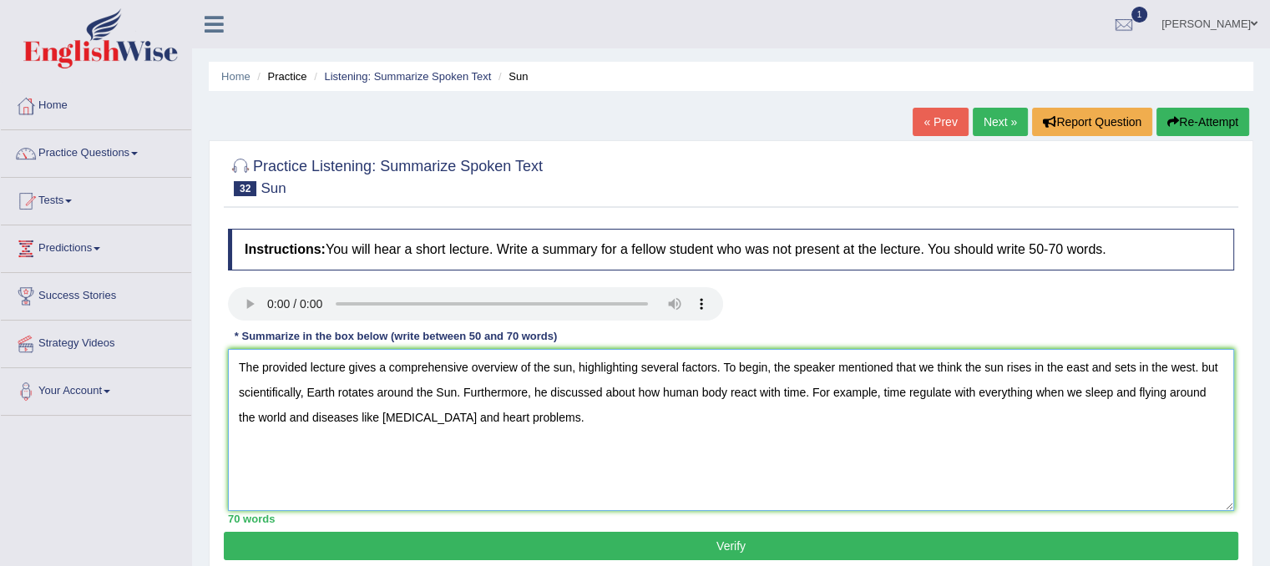
click at [618, 391] on textarea "The provided lecture gives a comprehensive overview of the sun, highlighting se…" at bounding box center [731, 430] width 1006 height 162
click at [618, 388] on textarea "The provided lecture gives a comprehensive overview of the sun, highlighting se…" at bounding box center [731, 430] width 1006 height 162
click at [639, 394] on textarea "The provided lecture gives a comprehensive overview of the sun, highlighting se…" at bounding box center [731, 430] width 1006 height 162
click at [646, 387] on textarea "The provided lecture gives a comprehensive overview of the sun, highlighting se…" at bounding box center [731, 430] width 1006 height 162
click at [738, 396] on textarea "The provided lecture gives a comprehensive overview of the sun, highlighting se…" at bounding box center [731, 430] width 1006 height 162
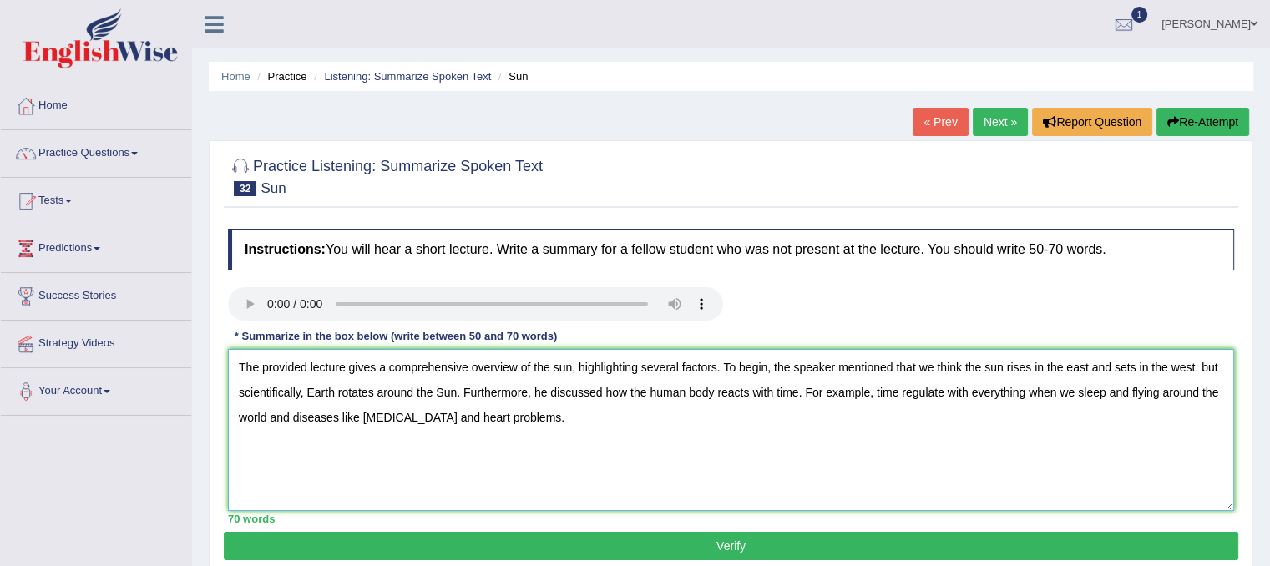
click at [915, 391] on textarea "The provided lecture gives a comprehensive overview of the sun, highlighting se…" at bounding box center [731, 430] width 1006 height 162
click at [956, 388] on textarea "The provided lecture gives a comprehensive overview of the sun, highlighting se…" at bounding box center [731, 430] width 1006 height 162
click at [972, 397] on textarea "The provided lecture gives a comprehensive overview of the sun, highlighting se…" at bounding box center [731, 430] width 1006 height 162
click at [1184, 368] on textarea "The provided lecture gives a comprehensive overview of the sun, highlighting se…" at bounding box center [731, 430] width 1006 height 162
type textarea "The provided lecture gives a comprehensive overview of the sun, highlighting se…"
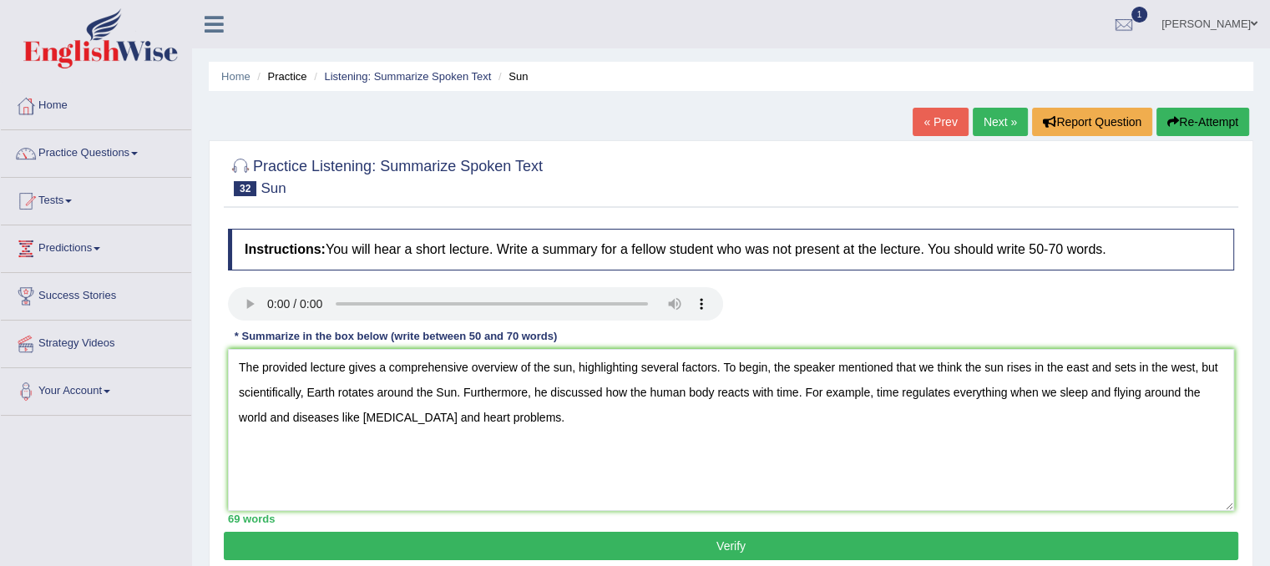
click at [616, 550] on button "Verify" at bounding box center [731, 546] width 1014 height 28
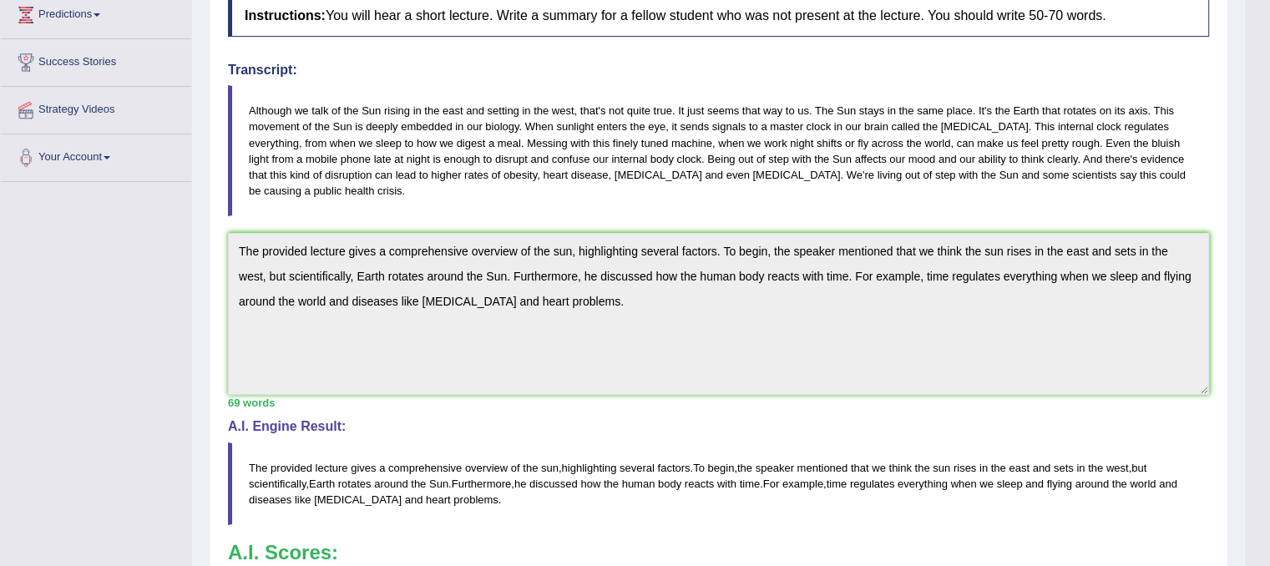
scroll to position [173, 0]
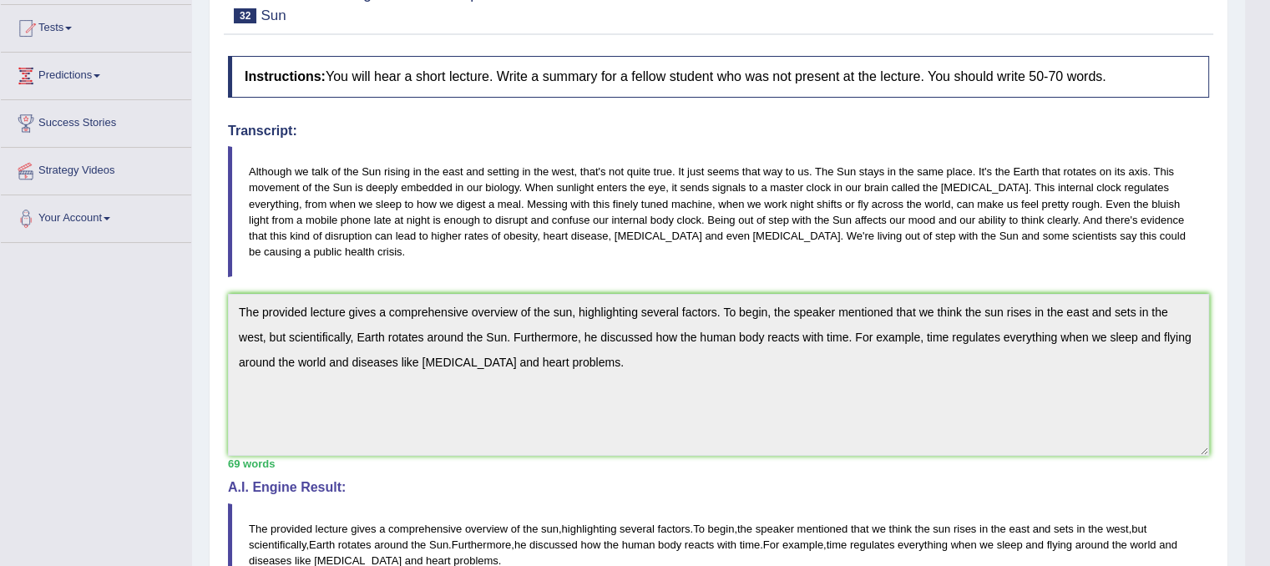
click at [83, 70] on link "Predictions" at bounding box center [96, 74] width 190 height 42
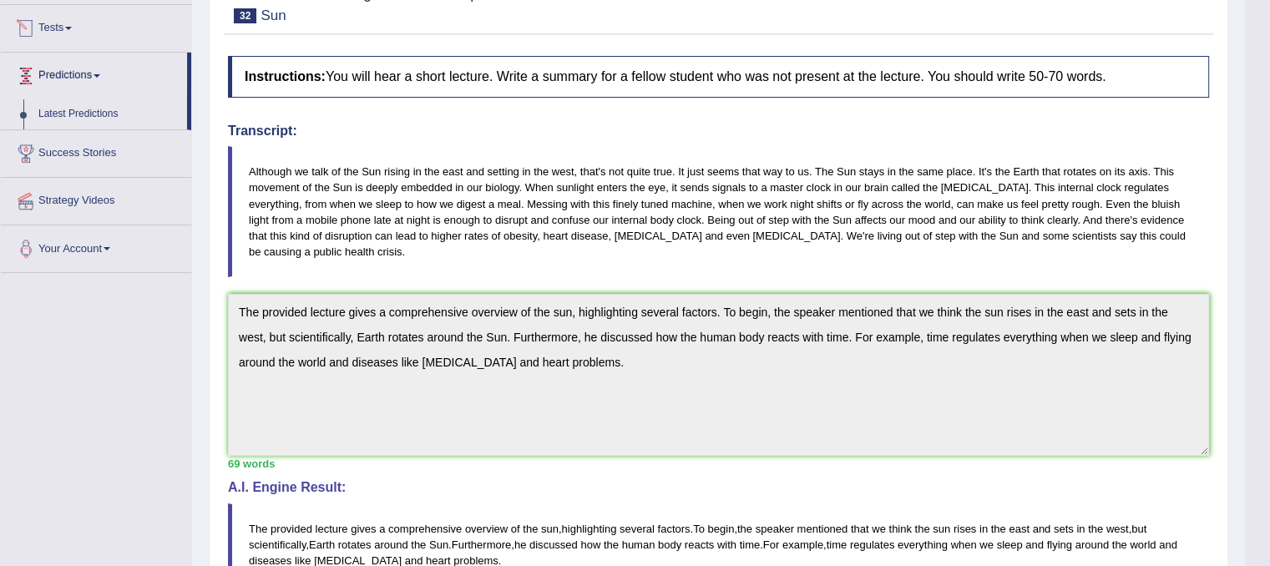
click at [62, 26] on link "Tests" at bounding box center [96, 26] width 190 height 42
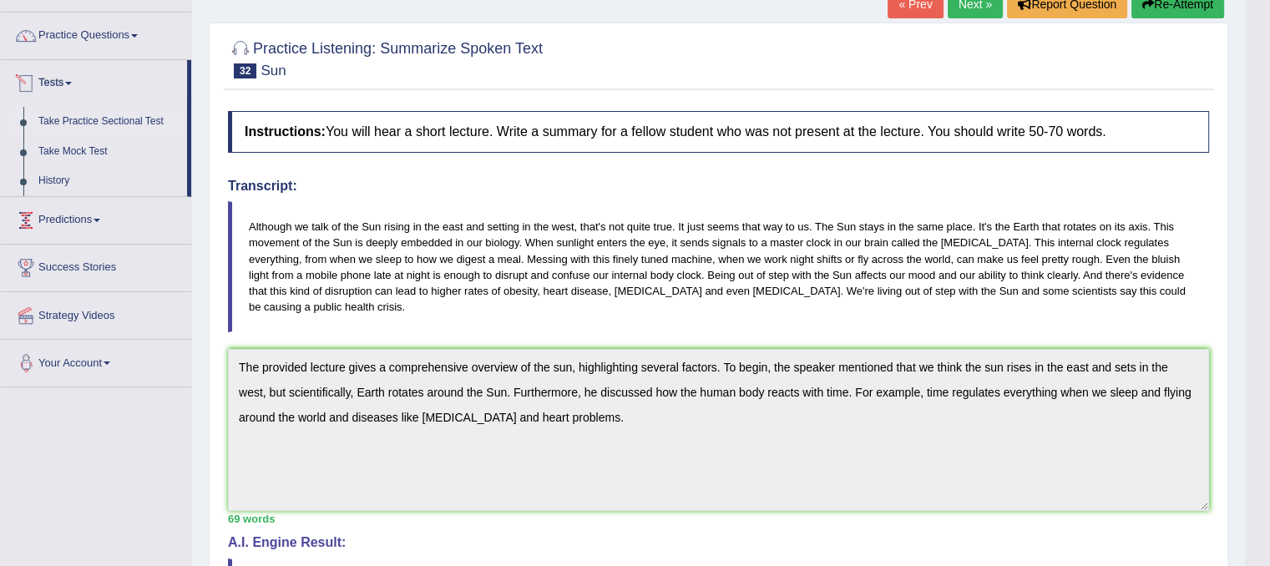
scroll to position [89, 0]
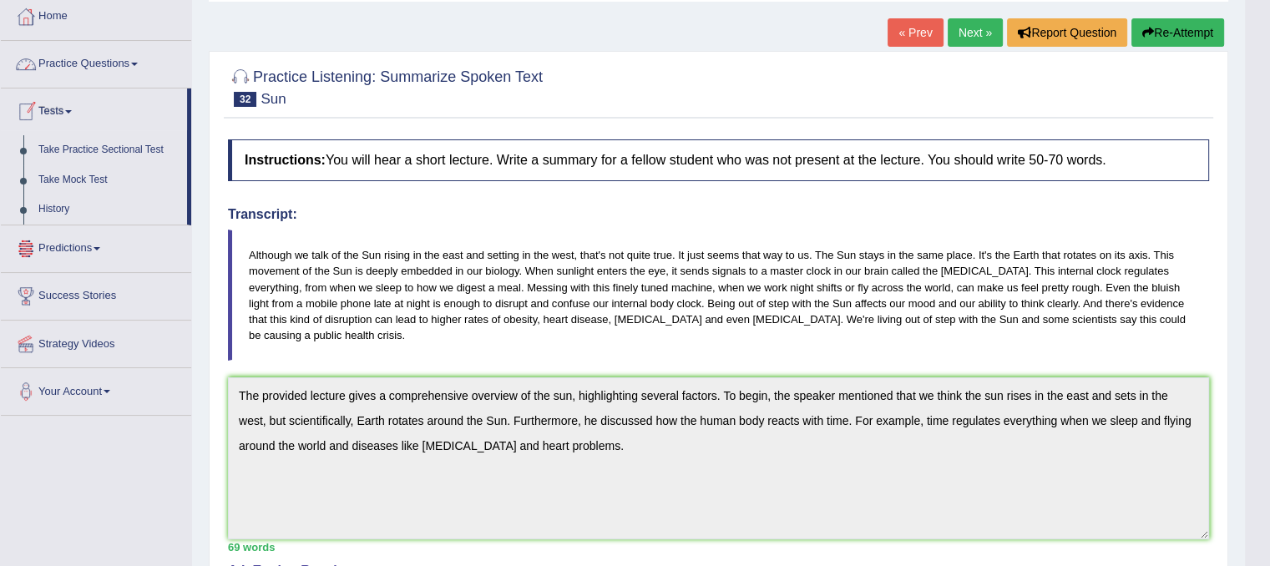
click at [53, 61] on link "Practice Questions" at bounding box center [96, 62] width 190 height 42
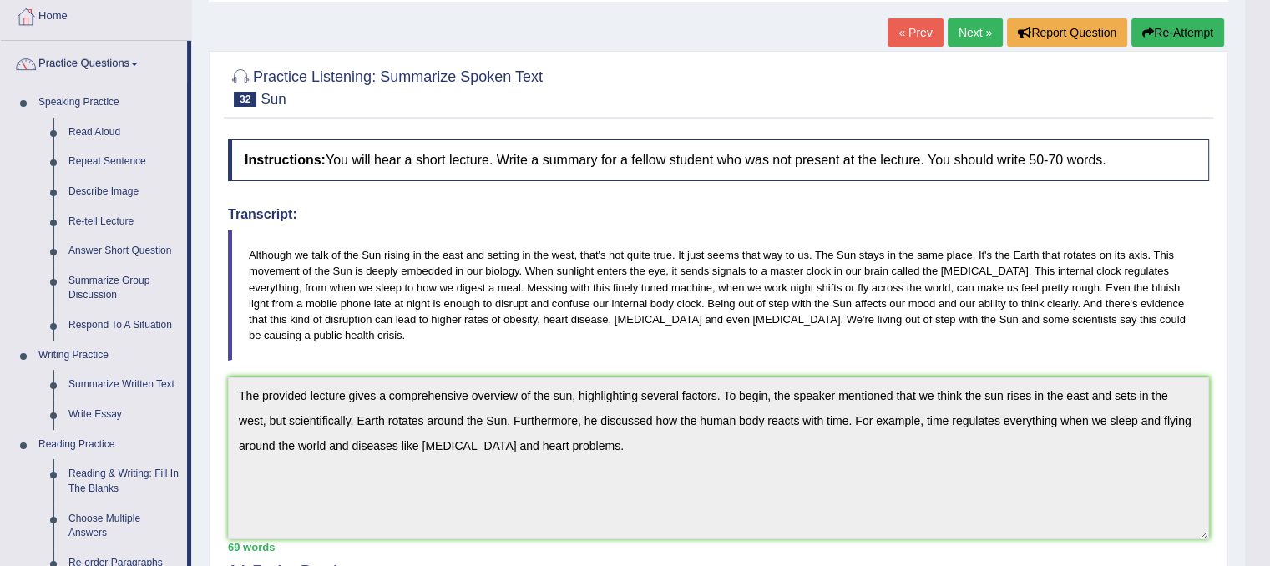
click at [963, 33] on link "Next »" at bounding box center [974, 32] width 55 height 28
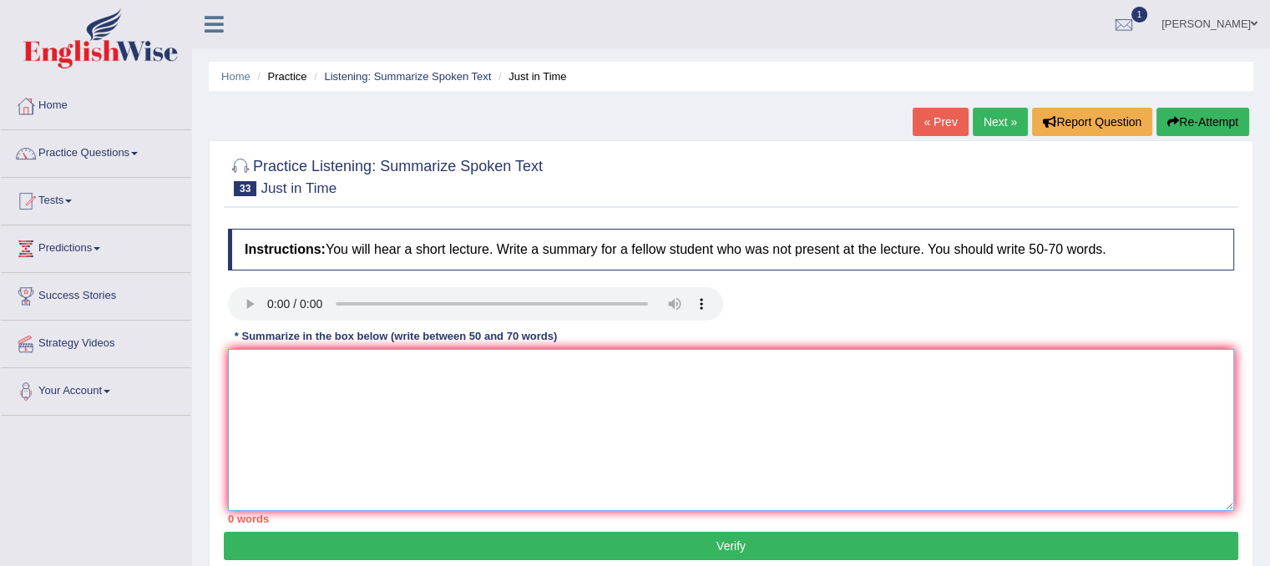
click at [288, 381] on textarea at bounding box center [731, 430] width 1006 height 162
click at [372, 373] on textarea "The speaker provided acomprehensive overview of just in time" at bounding box center [731, 430] width 1006 height 162
click at [552, 362] on textarea "The speaker provided a comprehensive overview of just in time" at bounding box center [731, 430] width 1006 height 162
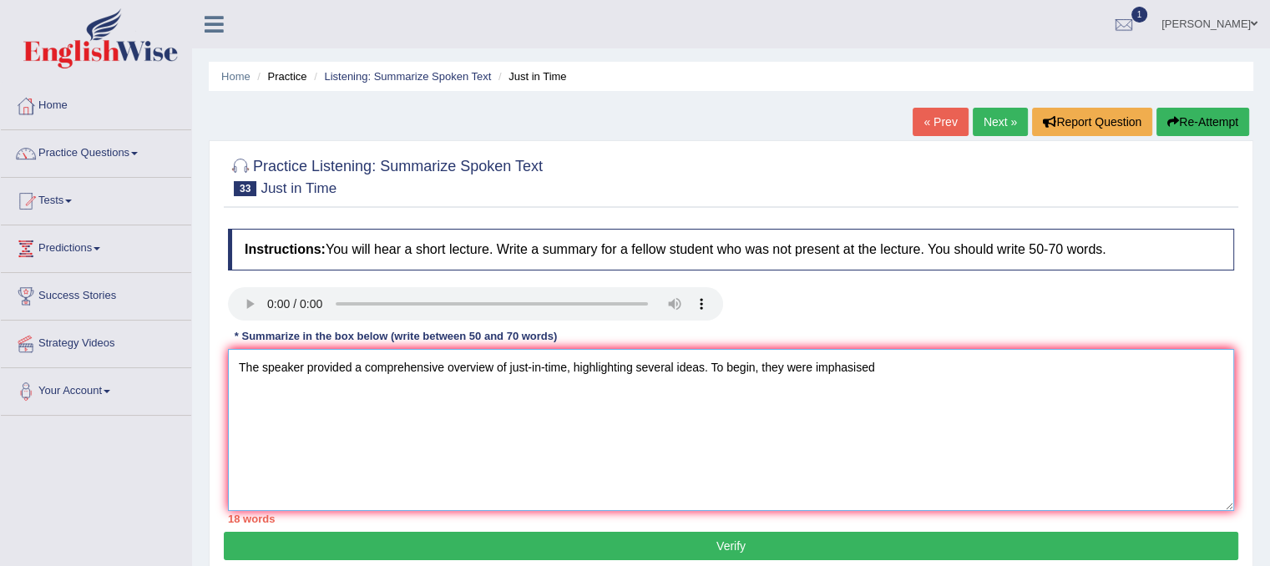
click at [846, 371] on textarea "The speaker provided a comprehensive overview of just-in-time, highlighting sev…" at bounding box center [731, 430] width 1006 height 162
click at [1106, 370] on textarea "The speaker provided a comprehensive overview of just-in-time, highlighting sev…" at bounding box center [731, 430] width 1006 height 162
click at [1098, 371] on textarea "The speaker provided a comprehensive overview of just-in-time, highlighting sev…" at bounding box center [731, 430] width 1006 height 162
click at [1170, 362] on textarea "The speaker provided a comprehensive overview of just-in-time, highlighting sev…" at bounding box center [731, 430] width 1006 height 162
click at [1102, 415] on textarea "The speaker provided a comprehensive overview of just-in-time, highlighting sev…" at bounding box center [731, 430] width 1006 height 162
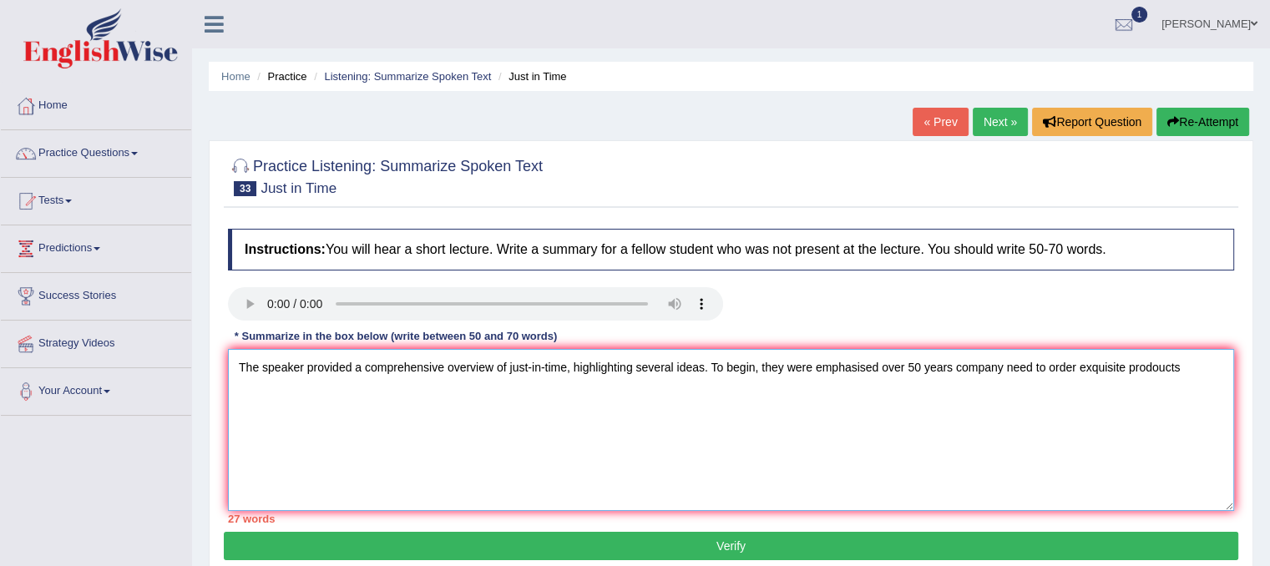
click at [1155, 370] on textarea "The speaker provided a comprehensive overview of just-in-time, highlighting sev…" at bounding box center [731, 430] width 1006 height 162
click at [986, 369] on textarea "The speaker provided a comprehensive overview of just-in-time, highlighting sev…" at bounding box center [731, 430] width 1006 height 162
click at [1050, 414] on textarea "The speaker provided a comprehensive overview of just-in-time, highlighting sev…" at bounding box center [731, 430] width 1006 height 162
click at [1174, 366] on textarea "The speaker provided a comprehensive overview of just-in-time, highlighting sev…" at bounding box center [731, 430] width 1006 height 162
click at [282, 395] on textarea "The speaker provided a comprehensive overview of just-in-time, highlighting sev…" at bounding box center [731, 430] width 1006 height 162
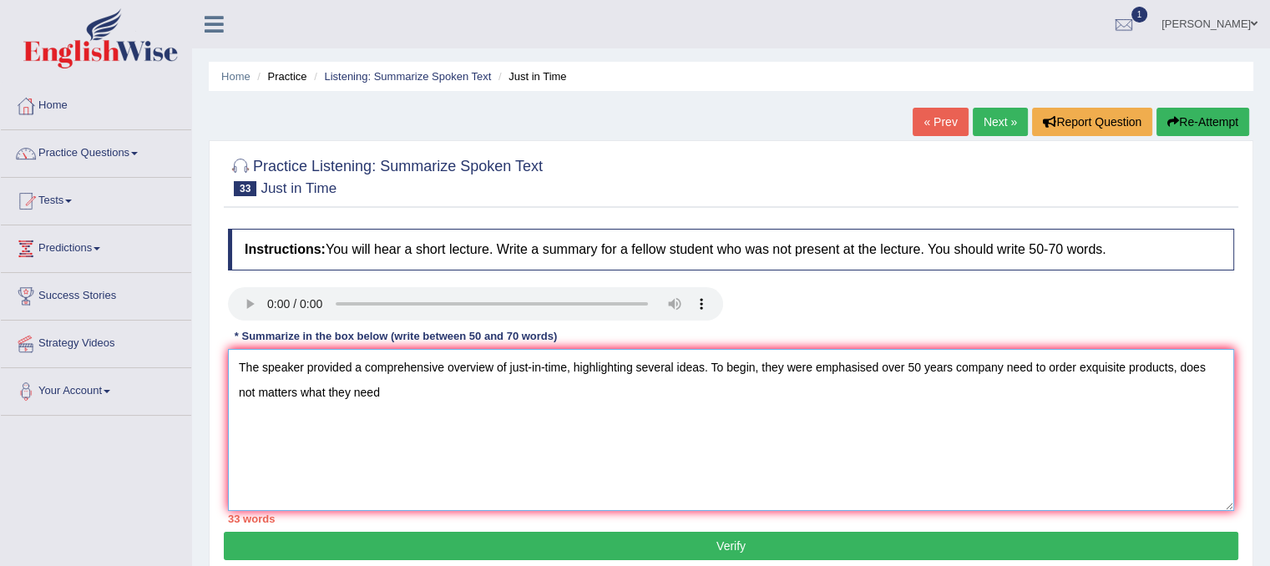
click at [277, 387] on textarea "The speaker provided a comprehensive overview of just-in-time, highlighting sev…" at bounding box center [731, 430] width 1006 height 162
click at [1130, 365] on textarea "The speaker provided a comprehensive overview of just-in-time, highlighting sev…" at bounding box center [731, 430] width 1006 height 162
click at [1122, 366] on textarea "The speaker provided a comprehensive overview of just-in-time, highlighting sev…" at bounding box center [731, 430] width 1006 height 162
click at [1213, 364] on textarea "The speaker provided a comprehensive overview of just-in-time, highlighting sev…" at bounding box center [731, 430] width 1006 height 162
click at [1161, 366] on textarea "The speaker provided a comprehensive overview of just-in-time, highlighting sev…" at bounding box center [731, 430] width 1006 height 162
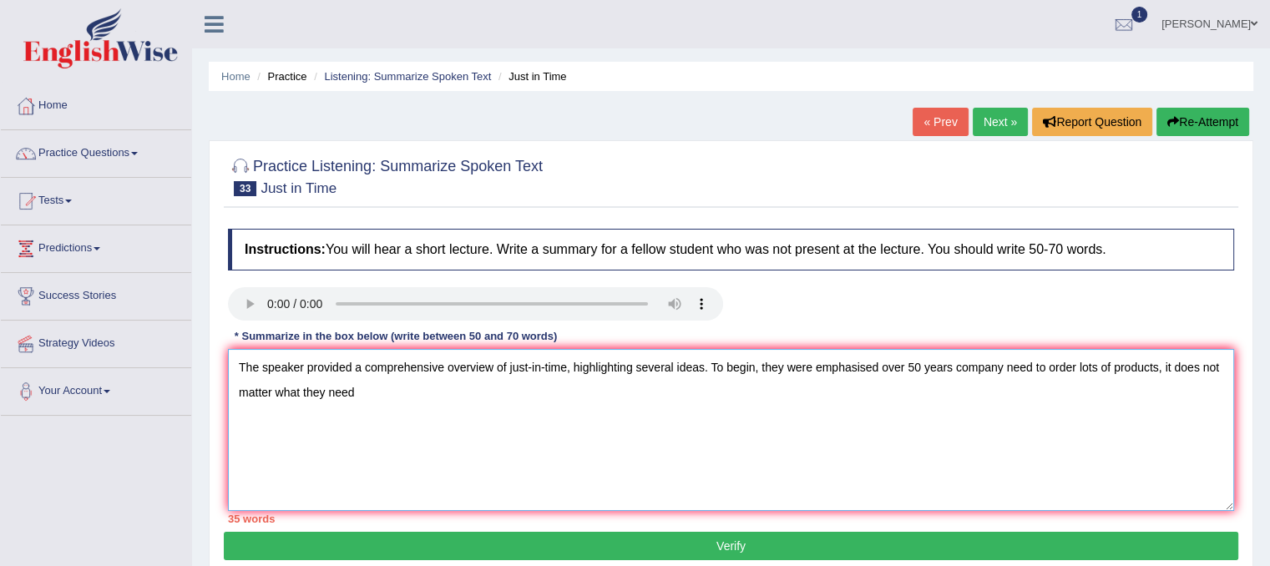
click at [383, 388] on textarea "The speaker provided a comprehensive overview of just-in-time, highlighting sev…" at bounding box center [731, 430] width 1006 height 162
click at [260, 396] on textarea "The speaker provided a comprehensive overview of just-in-time, highlighting sev…" at bounding box center [731, 430] width 1006 height 162
click at [371, 393] on textarea "The speaker provided a comprehensive overview of just-in-time, highlighting sev…" at bounding box center [731, 430] width 1006 height 162
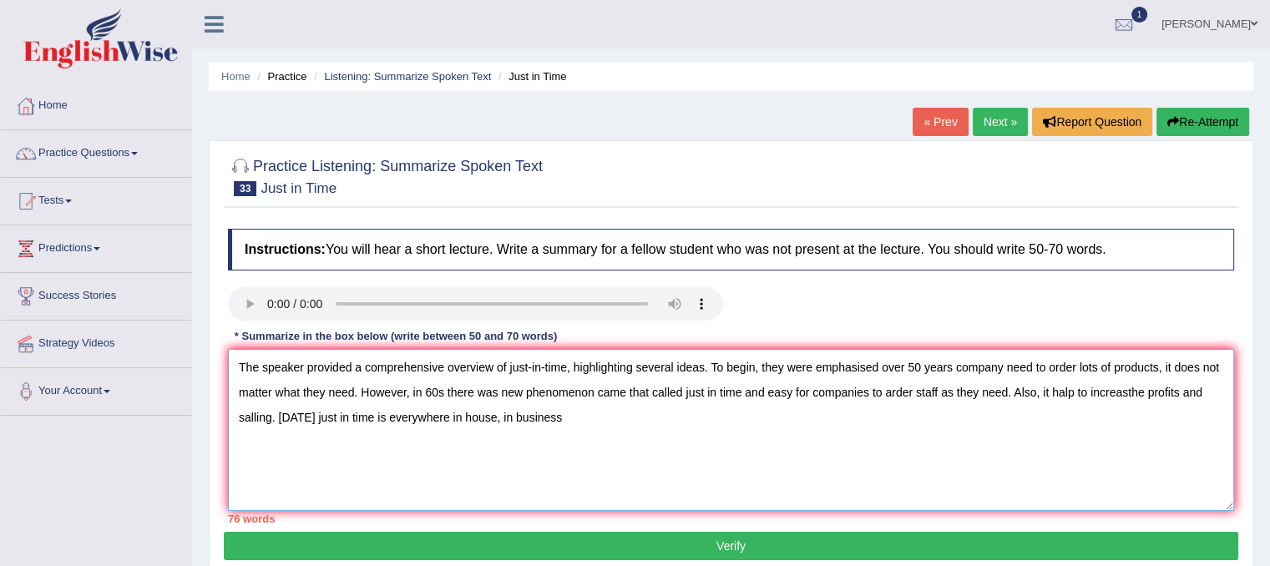
click at [483, 415] on textarea "The speaker provided a comprehensive overview of just-in-time, highlighting sev…" at bounding box center [731, 430] width 1006 height 162
click at [579, 417] on textarea "The speaker provided a comprehensive overview of just-in-time, highlighting sev…" at bounding box center [731, 430] width 1006 height 162
click at [684, 398] on textarea "The speaker provided a comprehensive overview of just-in-time, highlighting sev…" at bounding box center [731, 430] width 1006 height 162
click at [775, 411] on textarea "The speaker provided a comprehensive overview of just-in-time, highlighting sev…" at bounding box center [731, 430] width 1006 height 162
click at [729, 398] on textarea "The speaker provided a comprehensive overview of just-in-time, highlighting sev…" at bounding box center [731, 430] width 1006 height 162
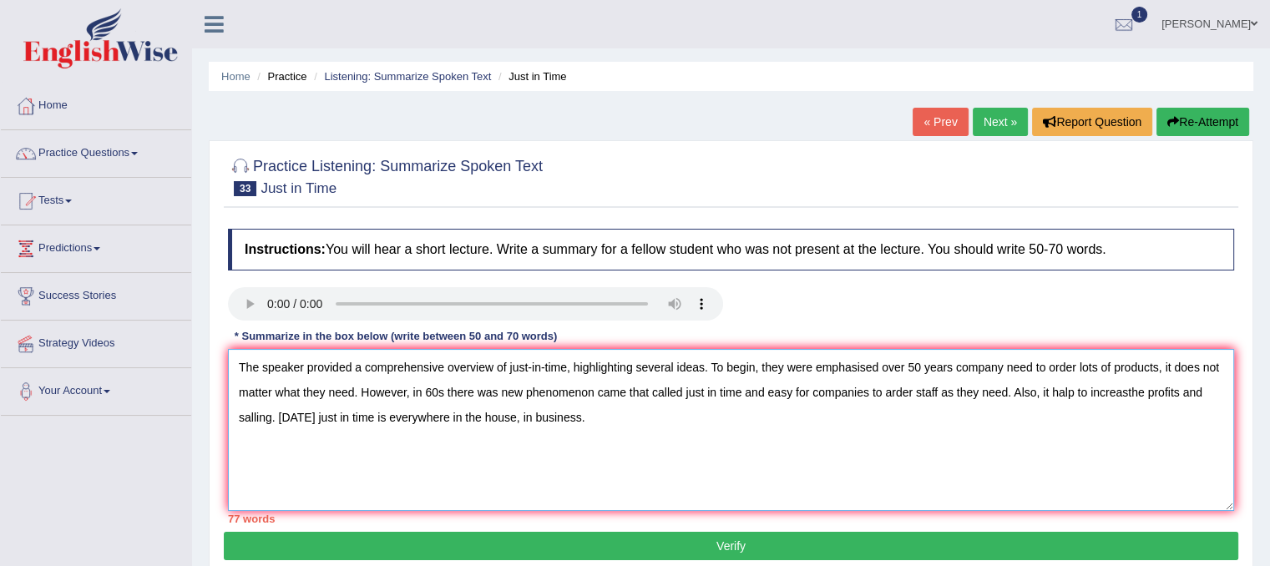
click at [760, 409] on textarea "The speaker provided a comprehensive overview of just-in-time, highlighting sev…" at bounding box center [731, 430] width 1006 height 162
click at [944, 391] on textarea "The speaker provided a comprehensive overview of just-in-time, highlighting sev…" at bounding box center [731, 430] width 1006 height 162
click at [936, 388] on textarea "The speaker provided a comprehensive overview of just-in-time, highlighting sev…" at bounding box center [731, 430] width 1006 height 162
click at [927, 387] on textarea "The speaker provided a comprehensive overview of just-in-time, highlighting sev…" at bounding box center [731, 430] width 1006 height 162
click at [1008, 388] on textarea "The speaker provided a comprehensive overview of just-in-time, highlighting sev…" at bounding box center [731, 430] width 1006 height 162
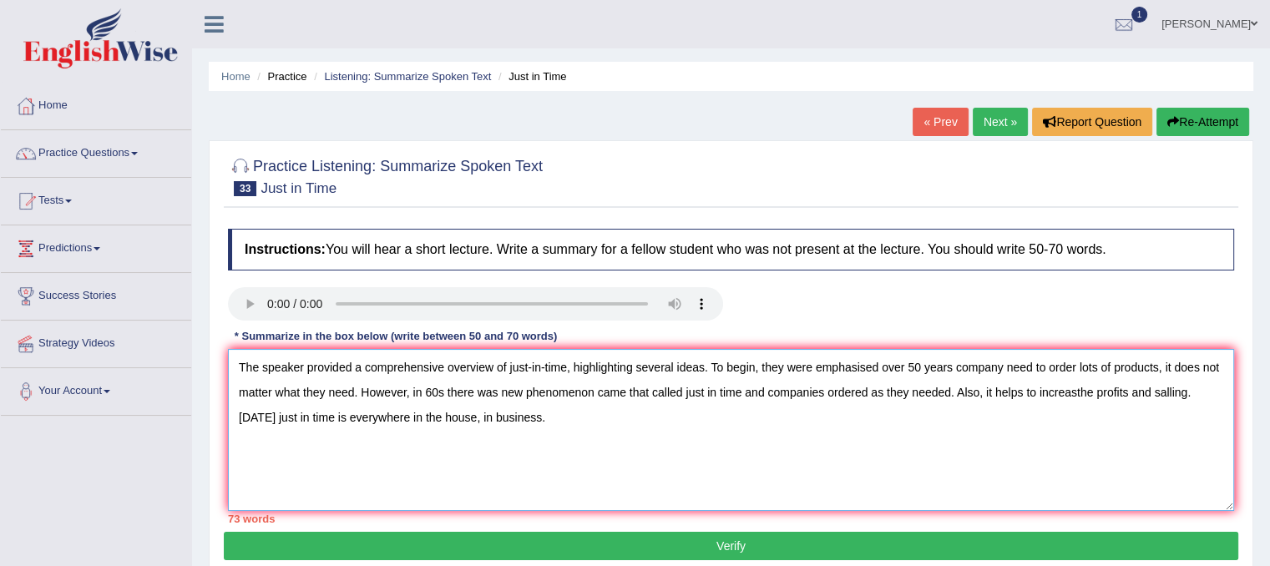
click at [1074, 395] on textarea "The speaker provided a comprehensive overview of just-in-time, highlighting sev…" at bounding box center [731, 430] width 1006 height 162
click at [994, 438] on textarea "The speaker provided a comprehensive overview of just-in-time, highlighting sev…" at bounding box center [731, 430] width 1006 height 162
click at [1048, 394] on textarea "The speaker provided a comprehensive overview of just-in-time, highlighting sev…" at bounding box center [731, 430] width 1006 height 162
click at [1094, 399] on textarea "The speaker provided a comprehensive overview of just-in-time, highlighting sev…" at bounding box center [731, 430] width 1006 height 162
click at [1155, 397] on textarea "The speaker provided a comprehensive overview of just-in-time, highlighting sev…" at bounding box center [731, 430] width 1006 height 162
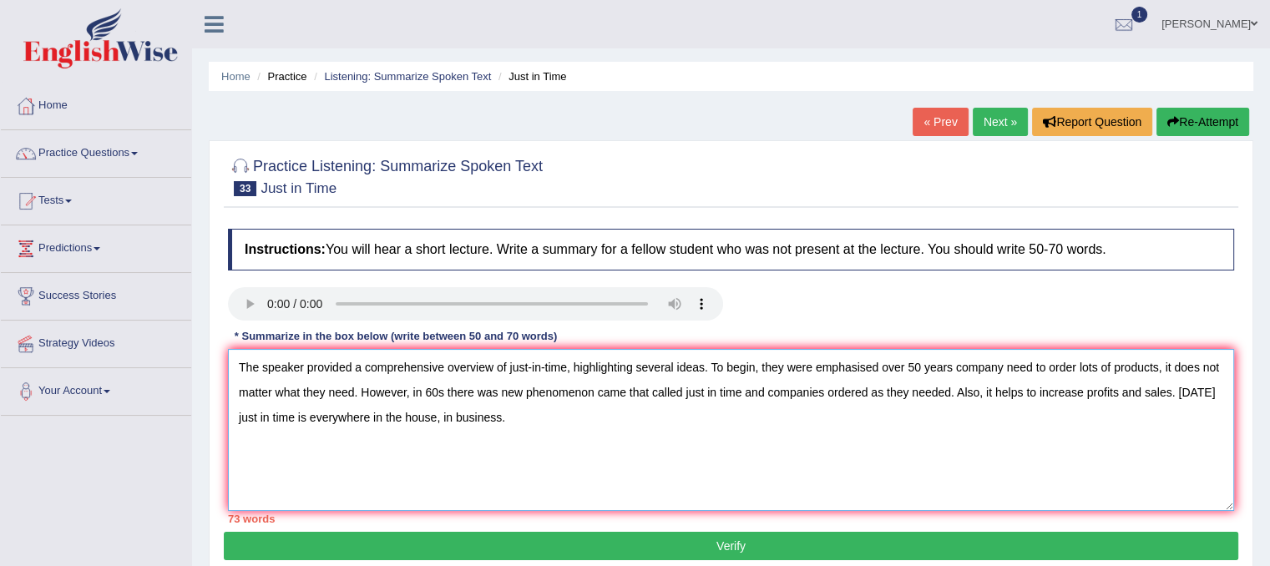
click at [260, 396] on textarea "The speaker provided a comprehensive overview of just-in-time, highlighting sev…" at bounding box center [731, 430] width 1006 height 162
click at [437, 393] on textarea "The speaker provided a comprehensive overview of just-in-time, highlighting sev…" at bounding box center [731, 430] width 1006 height 162
click at [704, 392] on textarea "The speaker provided a comprehensive overview of just-in-time, highlighting sev…" at bounding box center [731, 430] width 1006 height 162
click at [705, 437] on textarea "The speaker provided a comprehensive overview of just-in-time, highlighting sev…" at bounding box center [731, 430] width 1006 height 162
click at [619, 385] on textarea "The speaker provided a comprehensive overview of just-in-time, highlighting sev…" at bounding box center [731, 430] width 1006 height 162
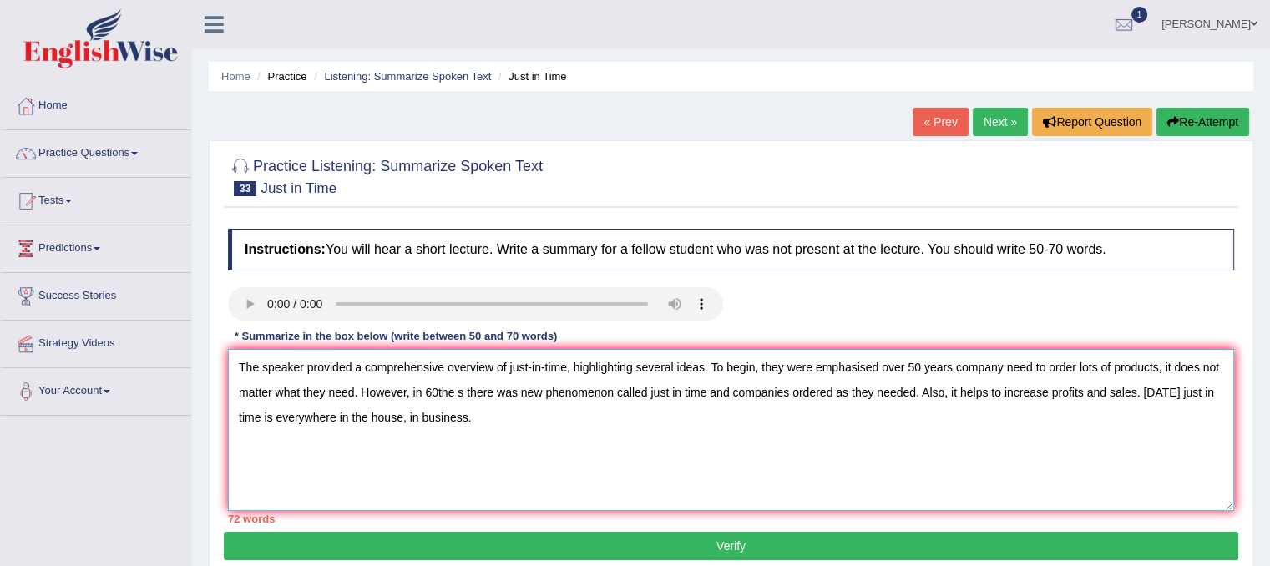
click at [537, 391] on textarea "The speaker provided a comprehensive overview of just-in-time, highlighting sev…" at bounding box center [731, 430] width 1006 height 162
click at [533, 391] on textarea "The speaker provided a comprehensive overview of just-in-time, highlighting sev…" at bounding box center [731, 430] width 1006 height 162
click at [550, 395] on textarea "The speaker provided a comprehensive overview of just-in-time, highlighting sev…" at bounding box center [731, 430] width 1006 height 162
click at [559, 394] on textarea "The speaker provided a comprehensive overview of just-in-time, highlighting sev…" at bounding box center [731, 430] width 1006 height 162
type textarea "The speaker provided a comprehensive overview of just-in-time, highlighting sev…"
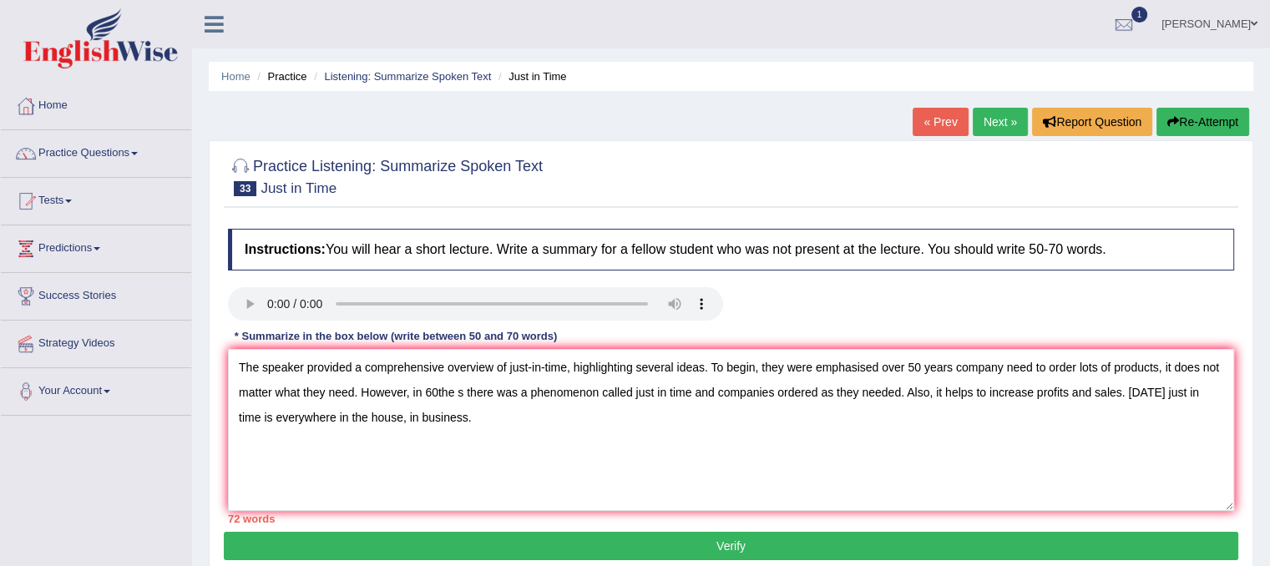
click at [655, 542] on button "Verify" at bounding box center [731, 546] width 1014 height 28
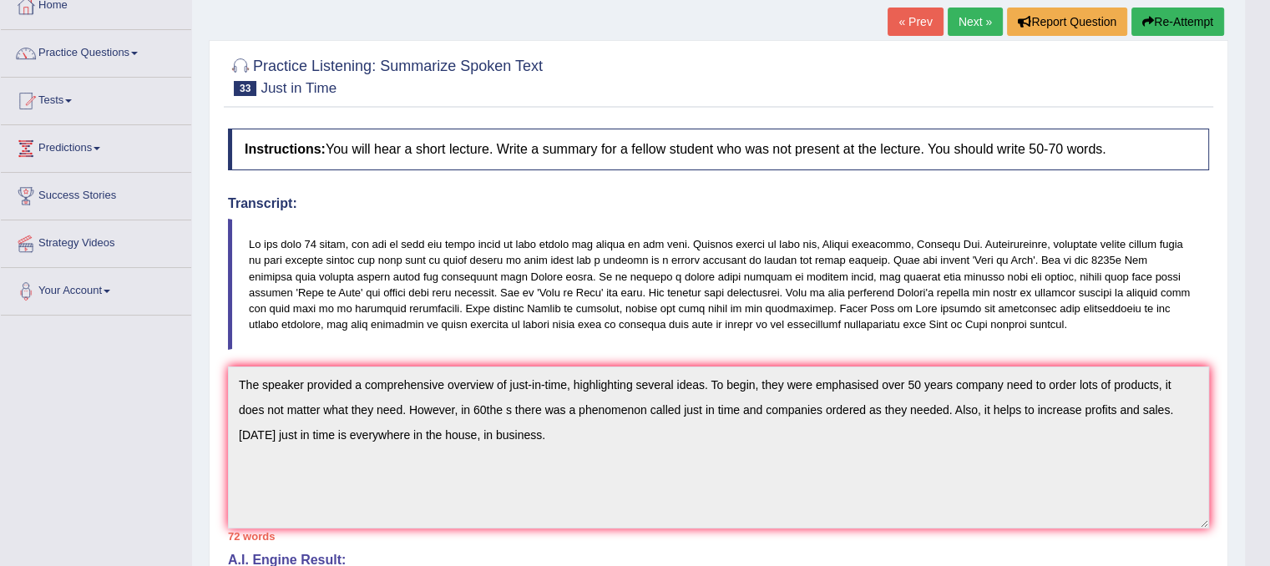
scroll to position [83, 0]
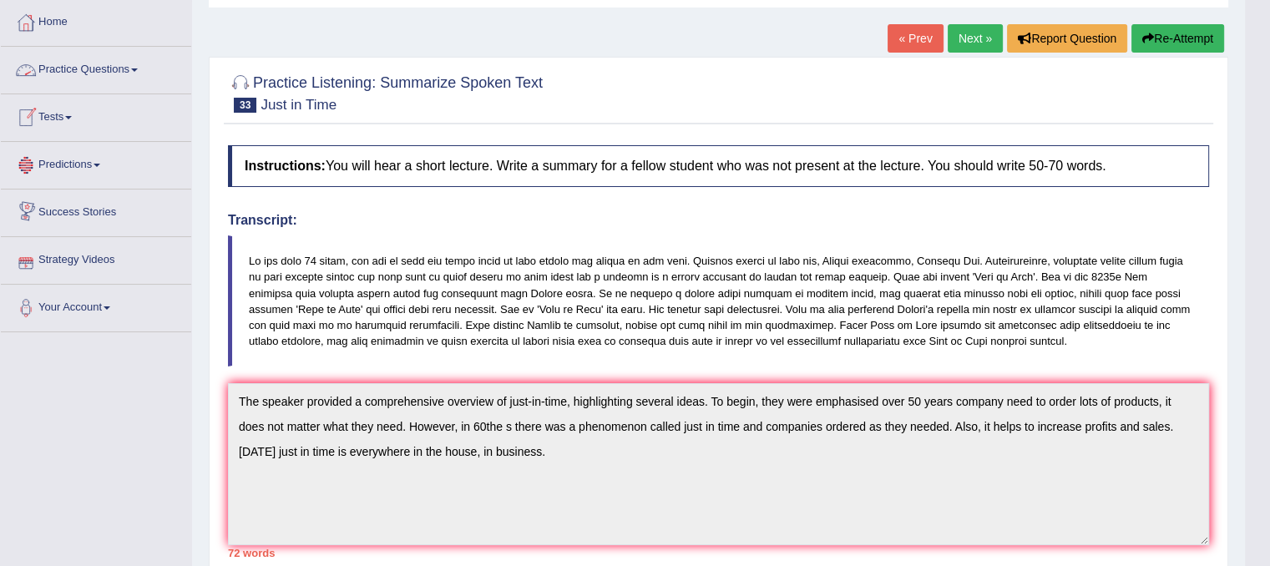
click at [100, 70] on link "Practice Questions" at bounding box center [96, 68] width 190 height 42
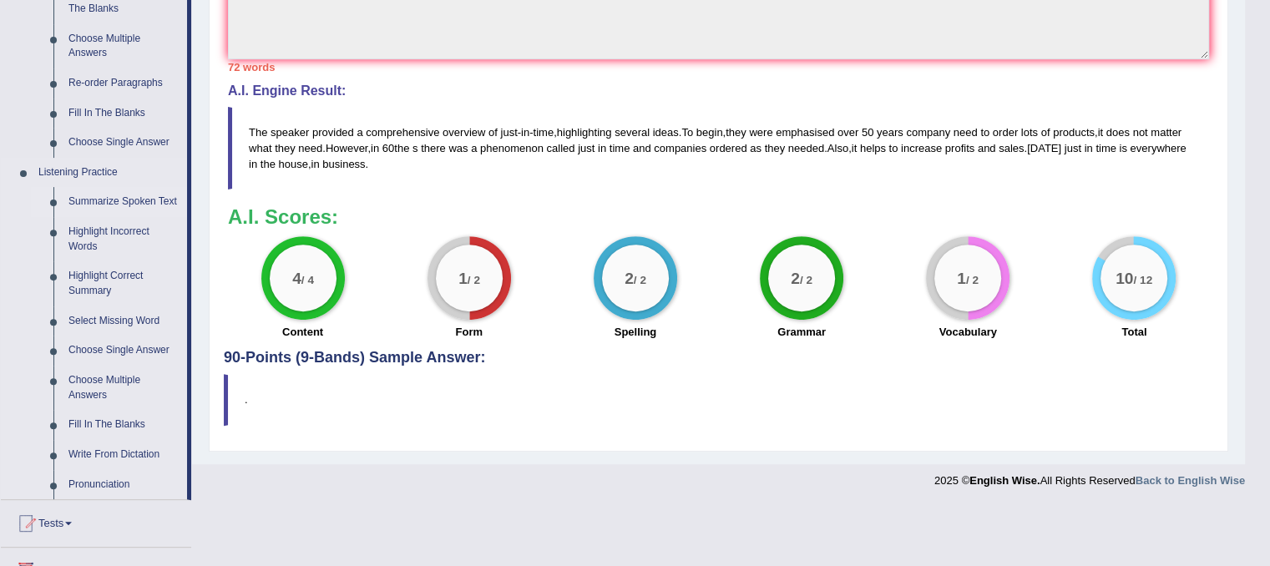
scroll to position [668, 0]
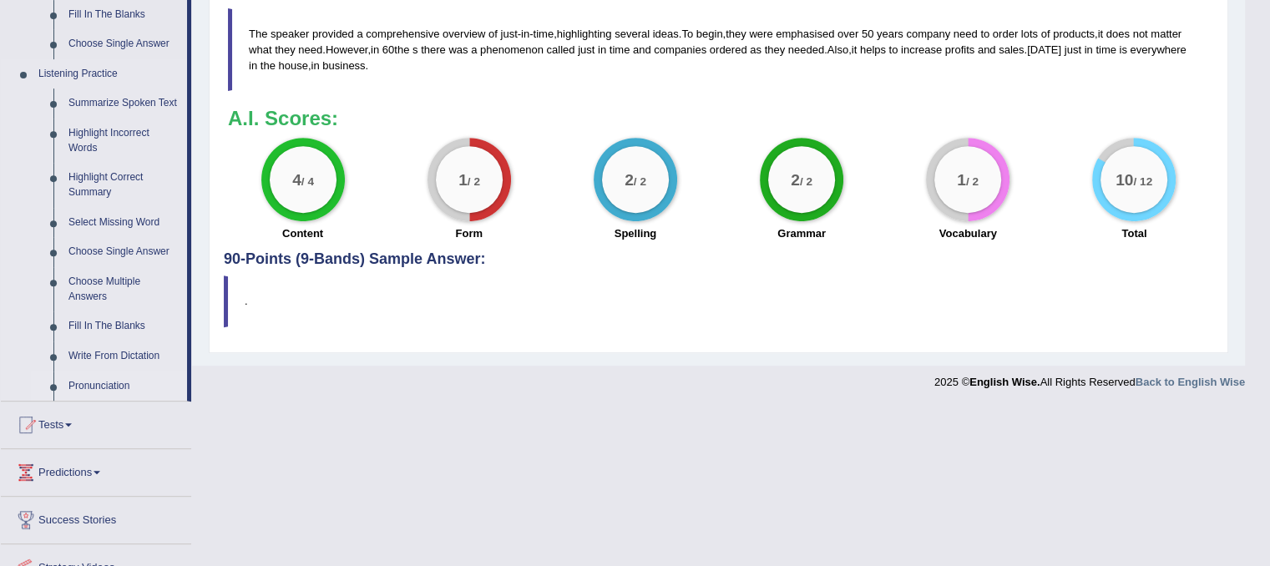
click at [98, 386] on link "Pronunciation" at bounding box center [124, 386] width 126 height 30
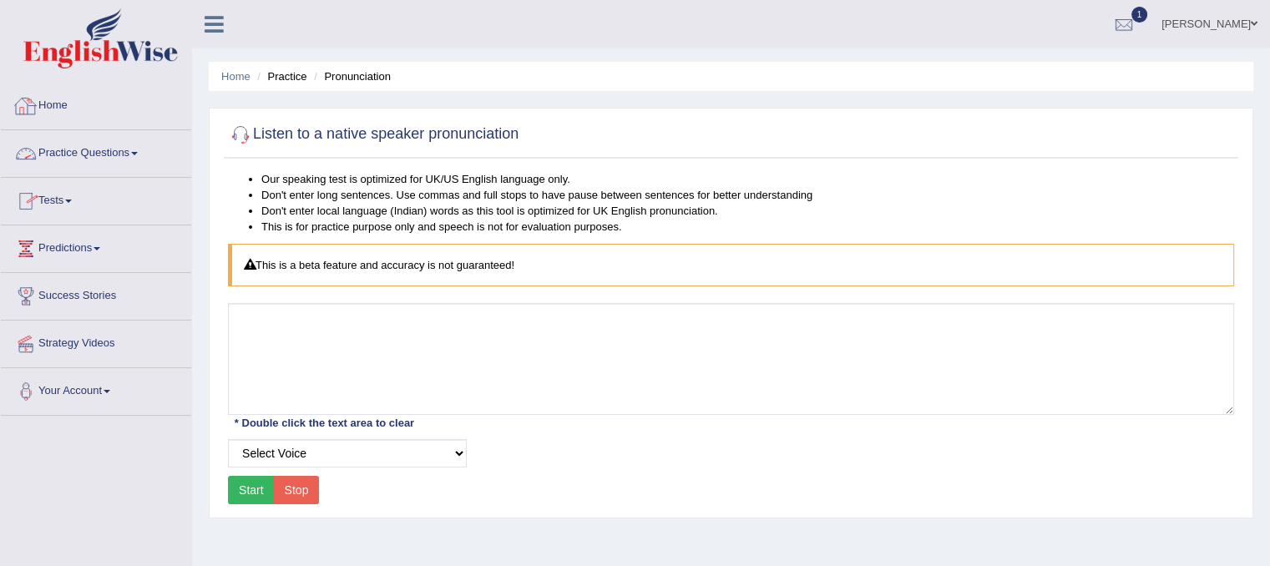
click at [57, 101] on link "Home" at bounding box center [96, 104] width 190 height 42
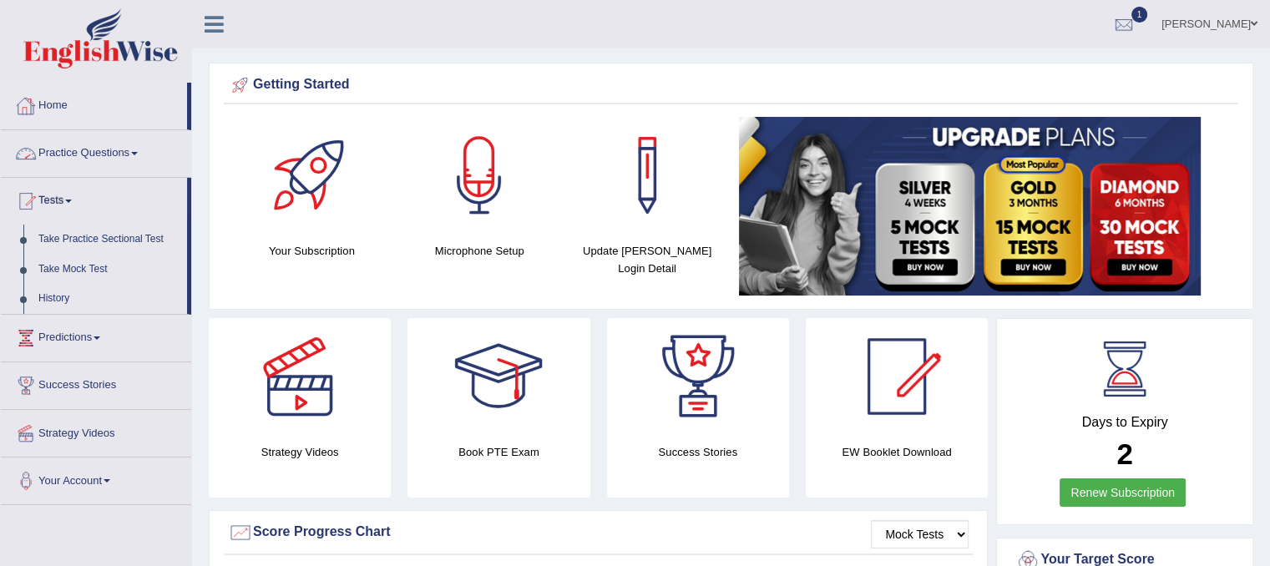
click at [53, 153] on link "Practice Questions" at bounding box center [96, 151] width 190 height 42
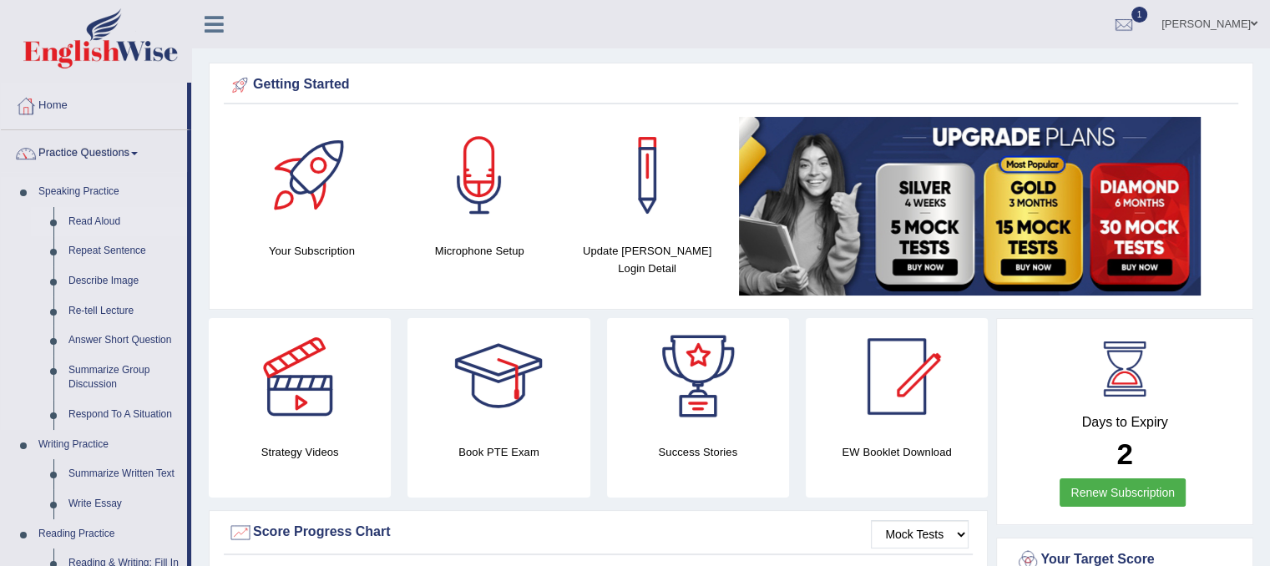
click at [63, 218] on link "Read Aloud" at bounding box center [124, 222] width 126 height 30
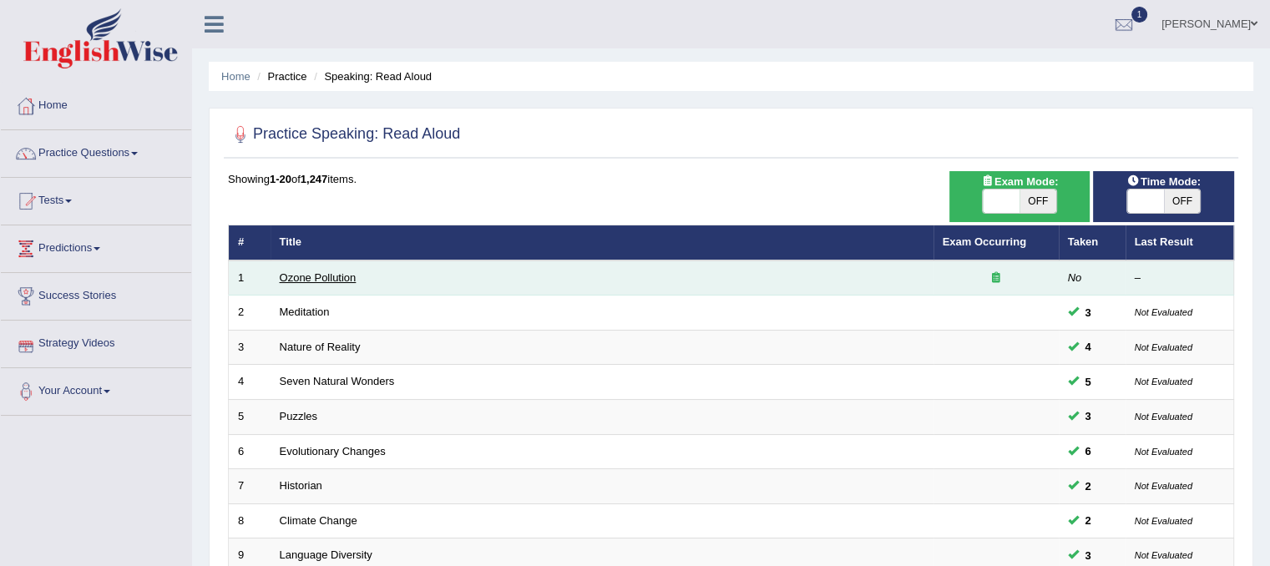
click at [341, 277] on link "Ozone Pollution" at bounding box center [318, 277] width 77 height 13
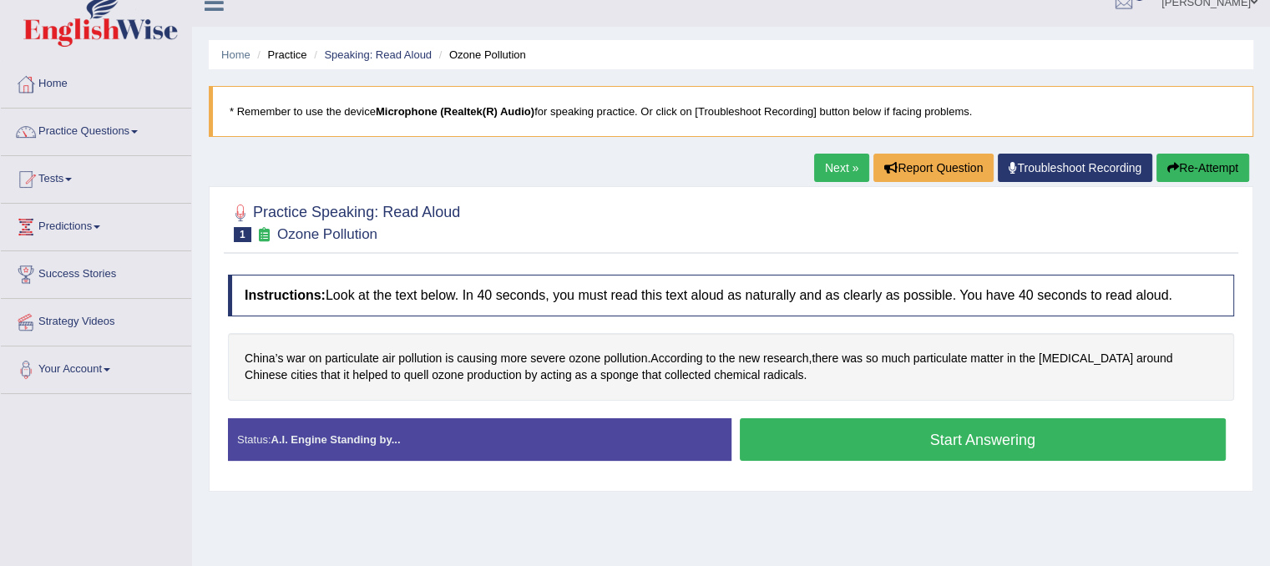
scroll to position [83, 0]
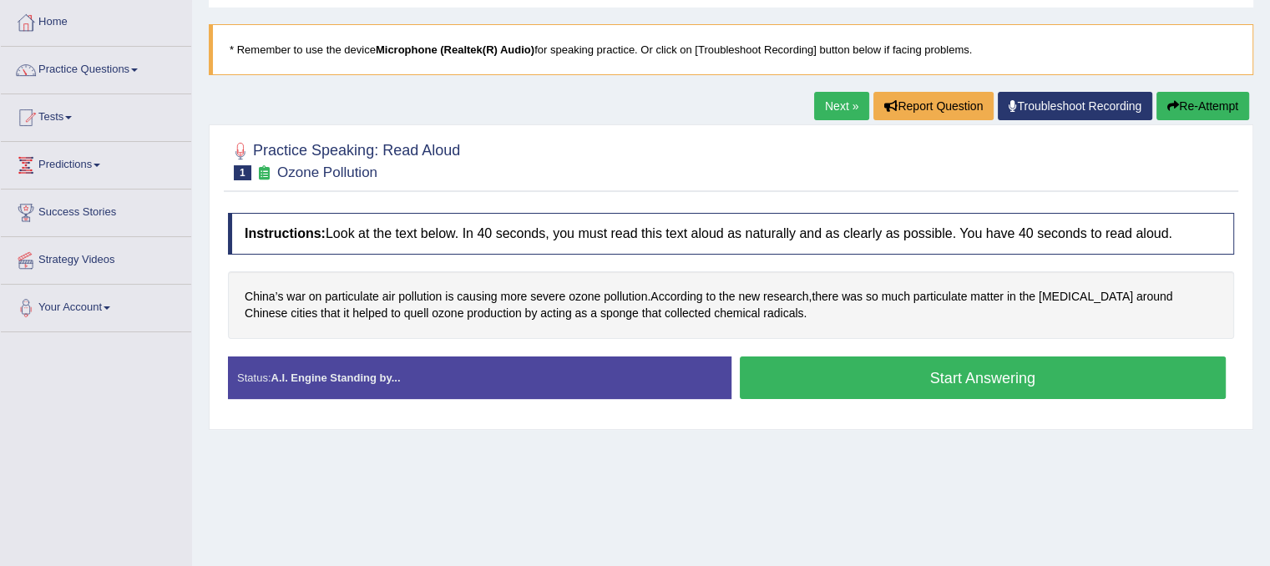
click at [820, 378] on button "Start Answering" at bounding box center [983, 377] width 487 height 43
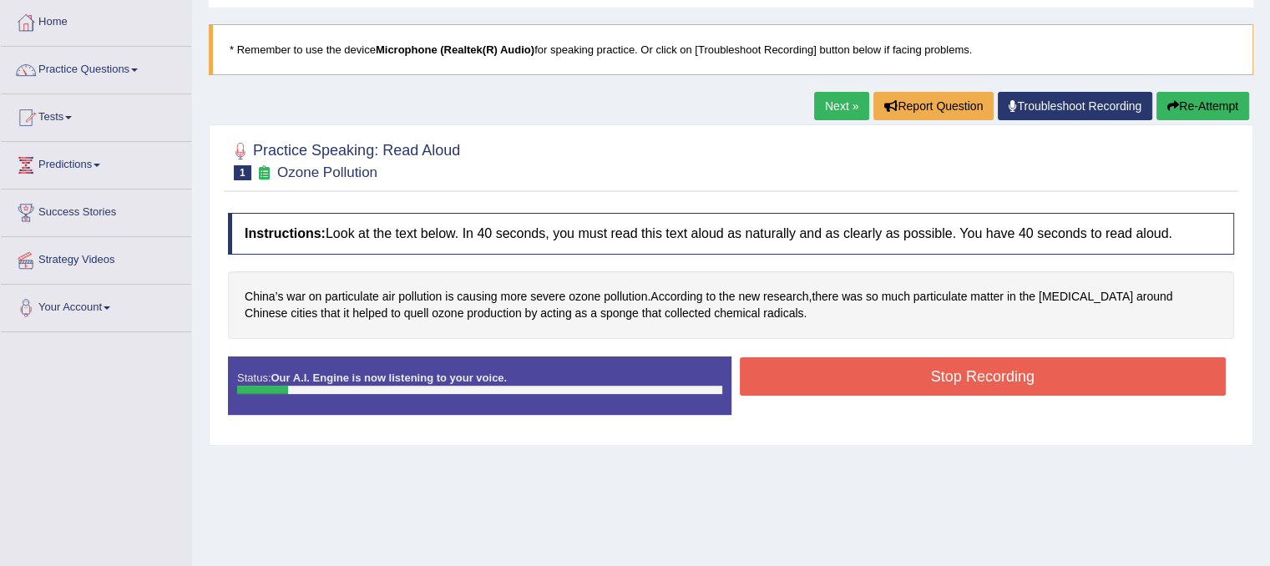
click at [1176, 108] on button "Re-Attempt" at bounding box center [1202, 106] width 93 height 28
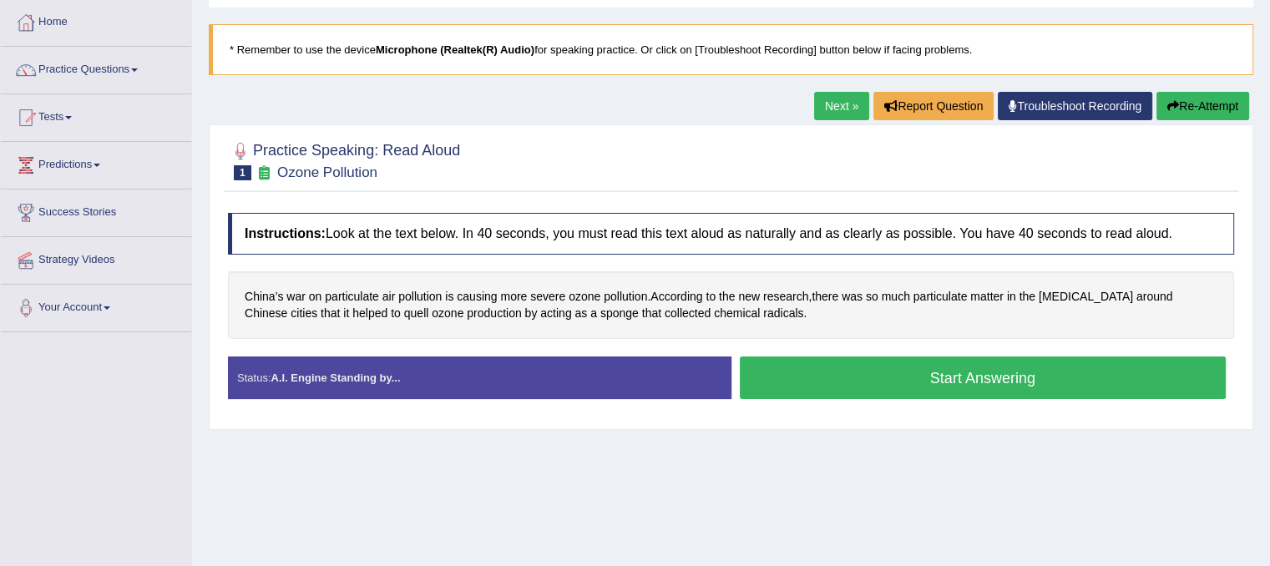
click at [913, 382] on button "Start Answering" at bounding box center [983, 377] width 487 height 43
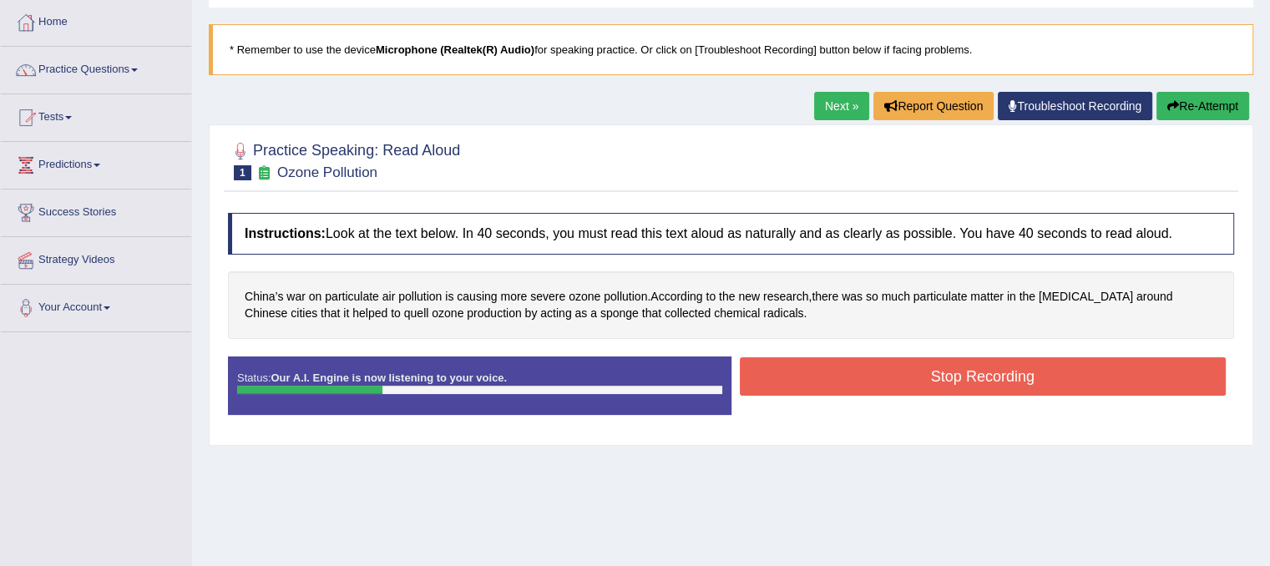
click at [912, 378] on button "Stop Recording" at bounding box center [983, 376] width 487 height 38
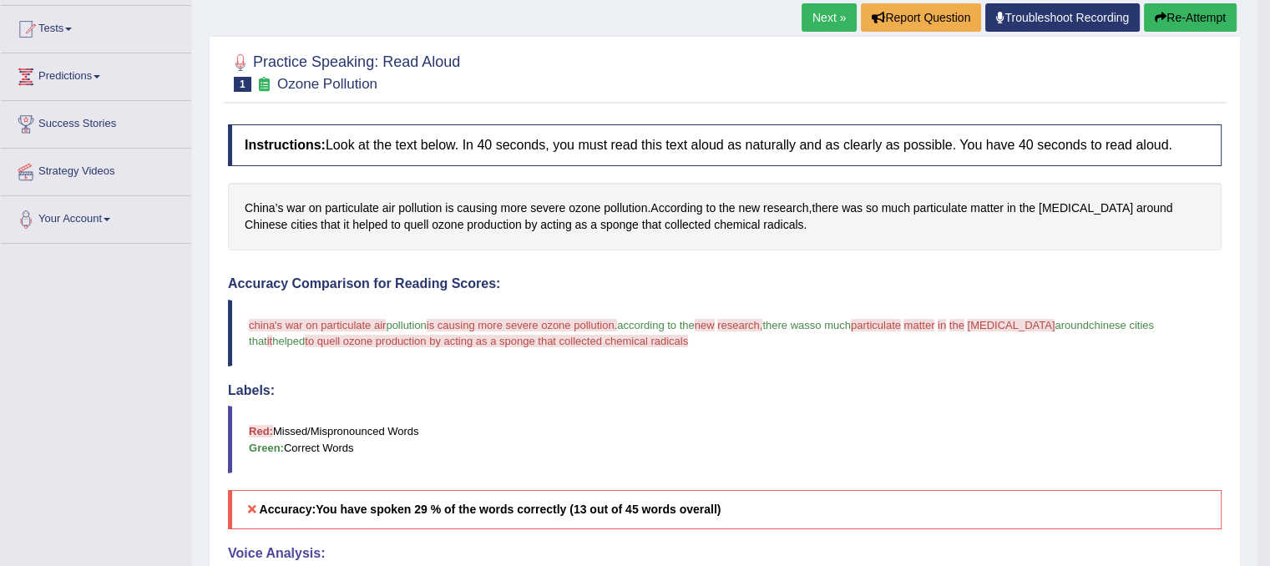
scroll to position [167, 0]
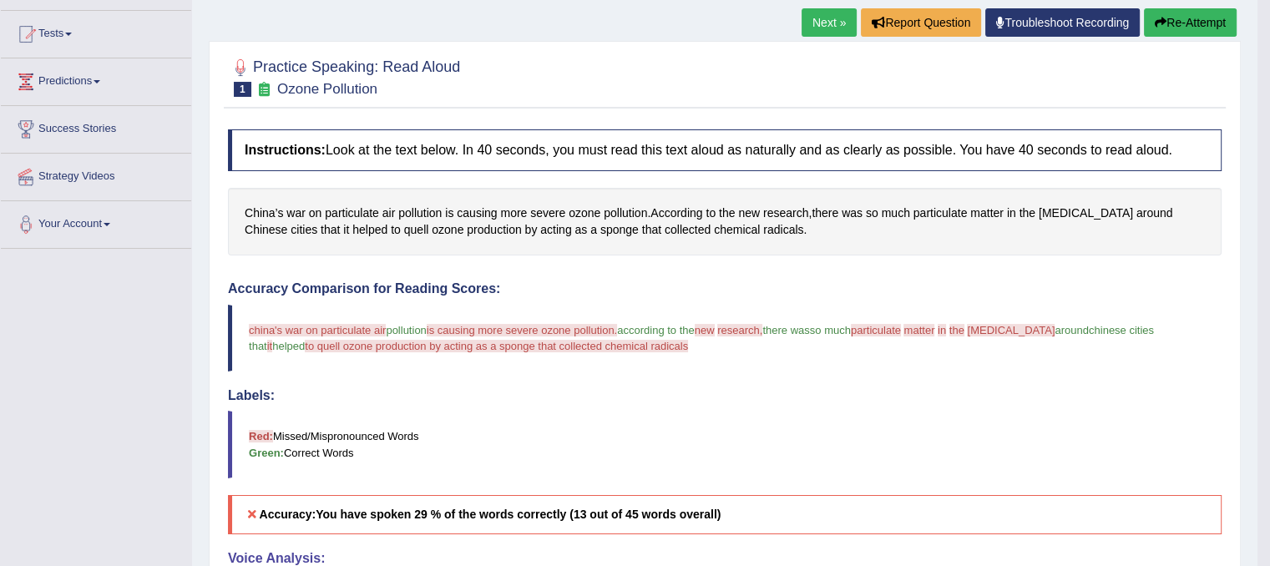
drag, startPoint x: 870, startPoint y: 371, endPoint x: 896, endPoint y: 274, distance: 101.2
click at [859, 347] on div "Accuracy Comparison for Reading Scores: china's war on particulate air in pollu…" at bounding box center [724, 407] width 993 height 253
click at [808, 27] on link "Next »" at bounding box center [828, 22] width 55 height 28
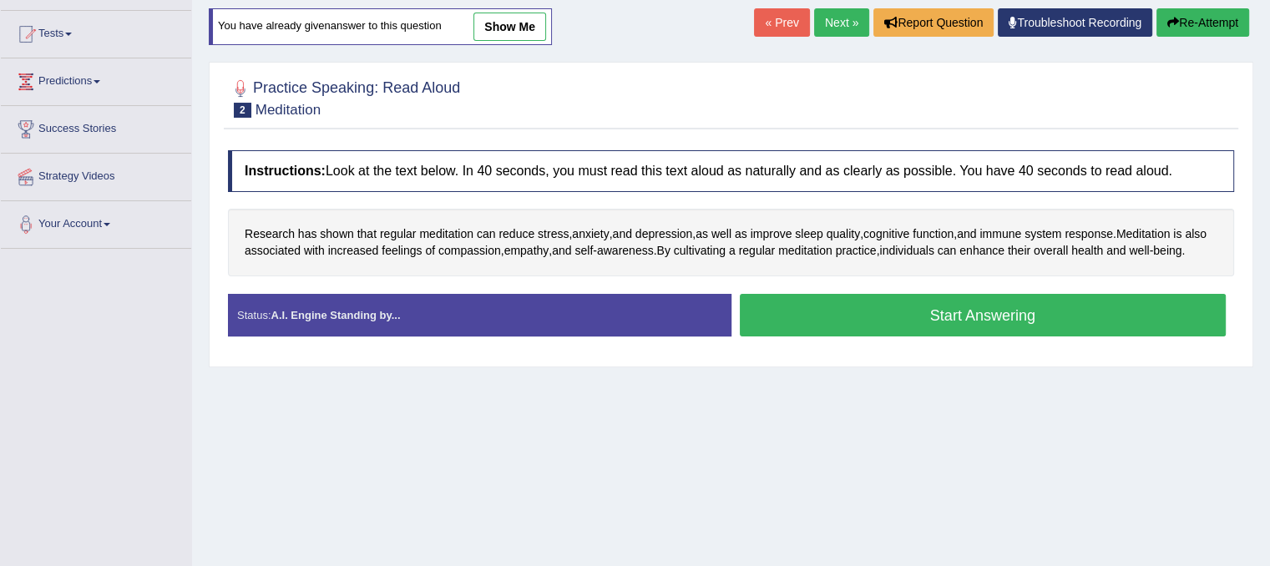
click at [778, 334] on button "Start Answering" at bounding box center [983, 315] width 487 height 43
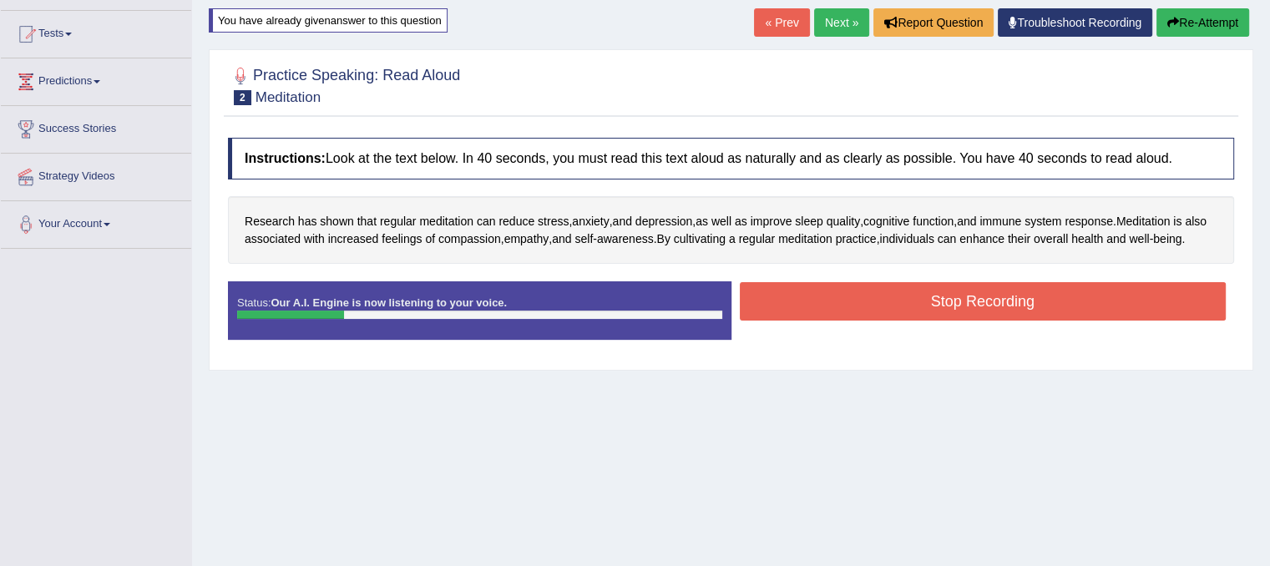
click at [778, 321] on button "Stop Recording" at bounding box center [983, 301] width 487 height 38
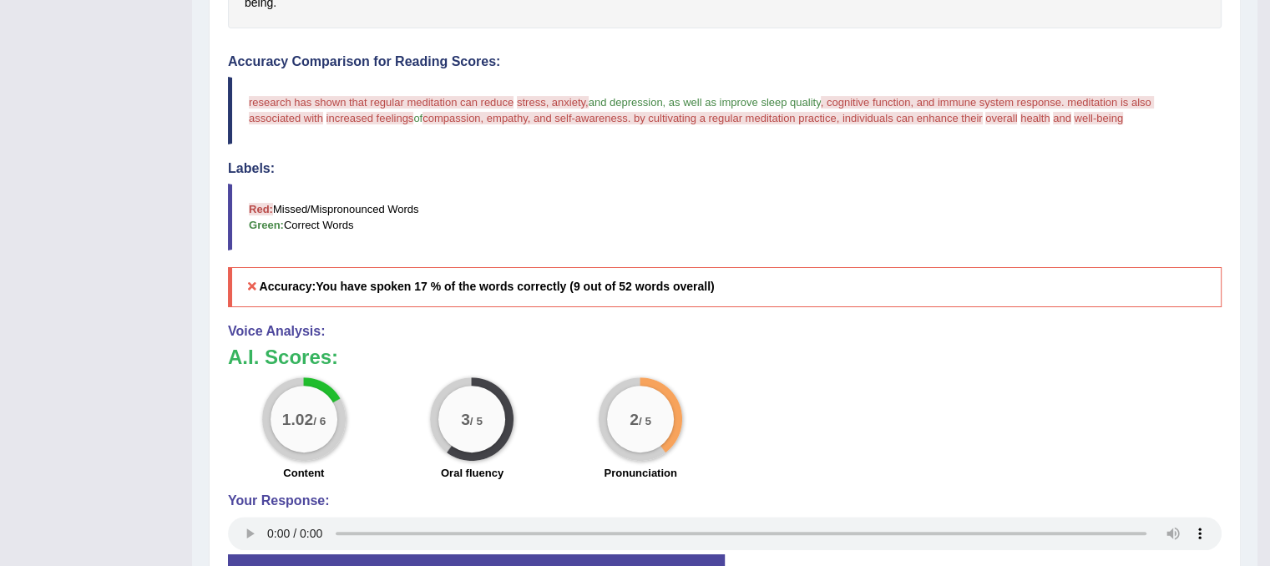
scroll to position [167, 0]
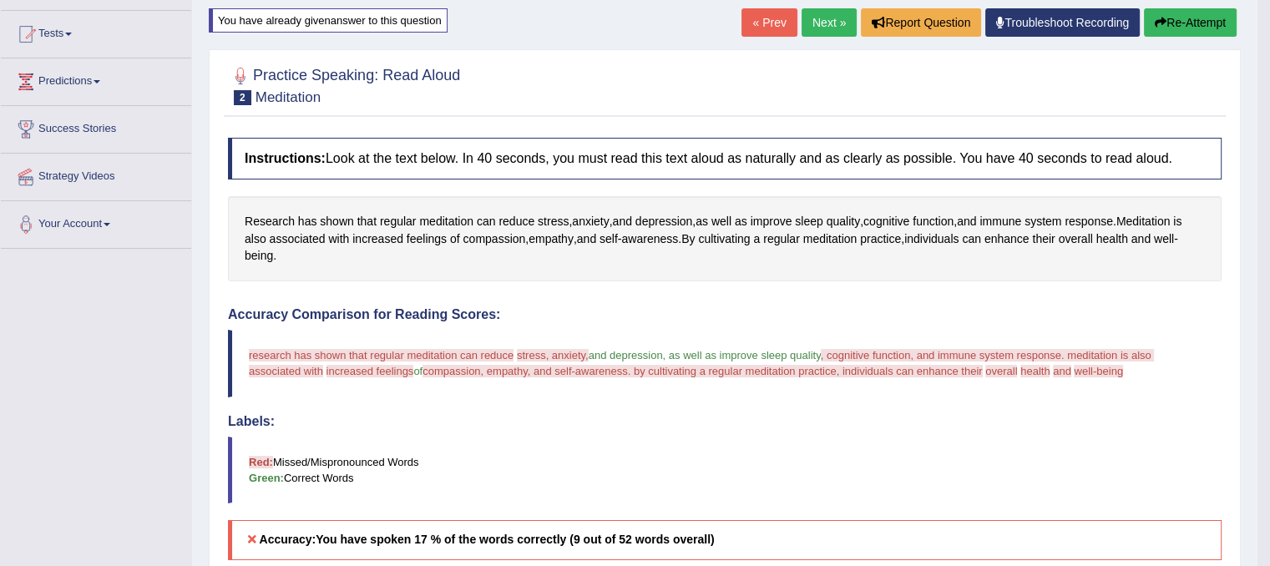
drag, startPoint x: 810, startPoint y: 38, endPoint x: 810, endPoint y: 27, distance: 10.9
click at [810, 31] on div "« Prev Next » Report Question Troubleshoot Recording Re-Attempt" at bounding box center [990, 24] width 499 height 33
click at [809, 33] on link "Next »" at bounding box center [828, 22] width 55 height 28
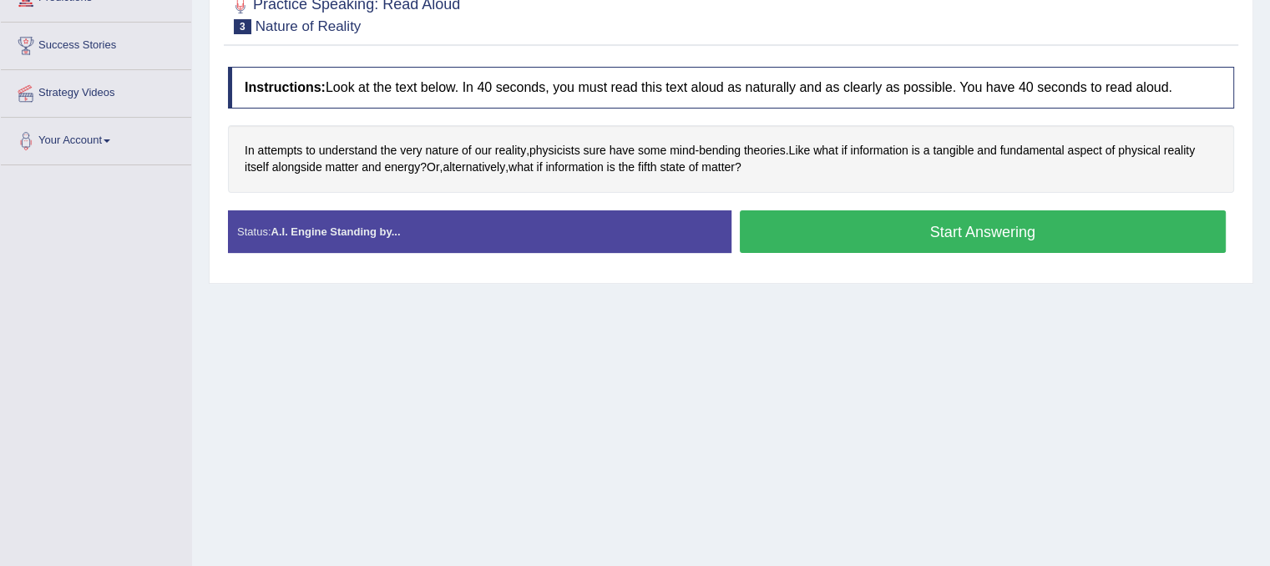
click at [786, 238] on button "Start Answering" at bounding box center [983, 231] width 487 height 43
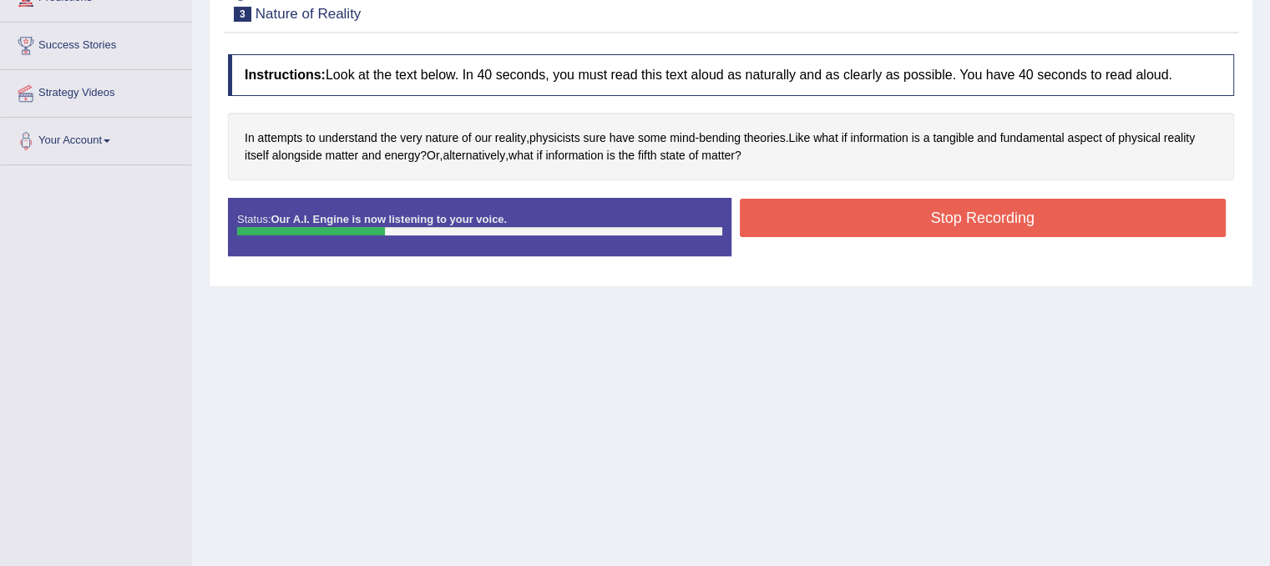
click at [796, 219] on button "Stop Recording" at bounding box center [983, 218] width 487 height 38
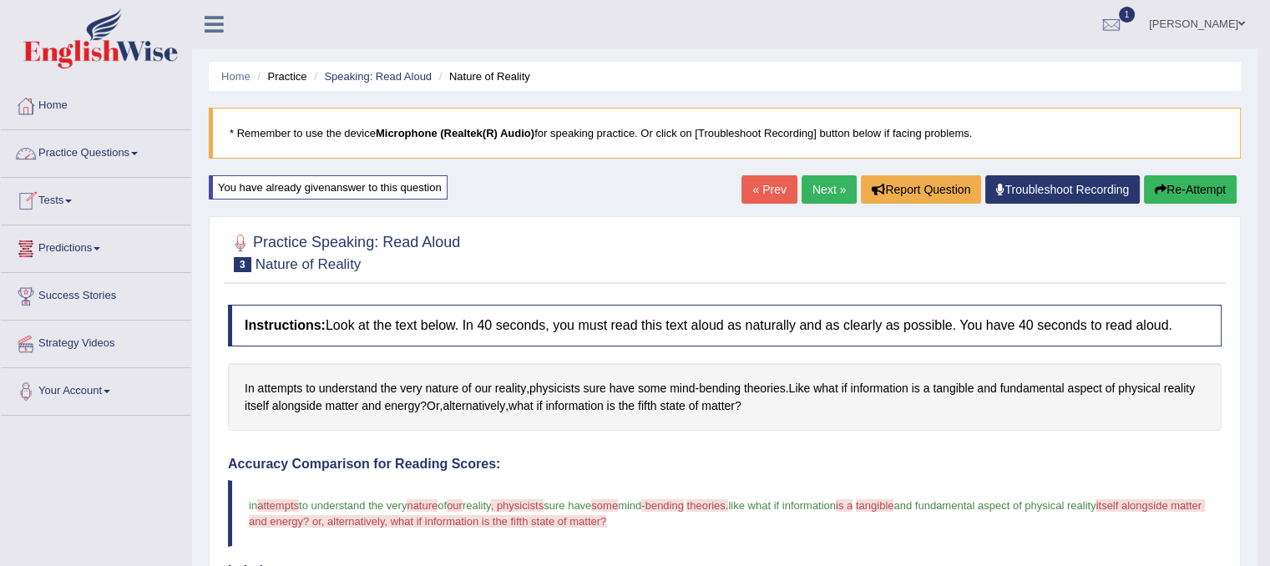
click at [110, 154] on link "Practice Questions" at bounding box center [96, 151] width 190 height 42
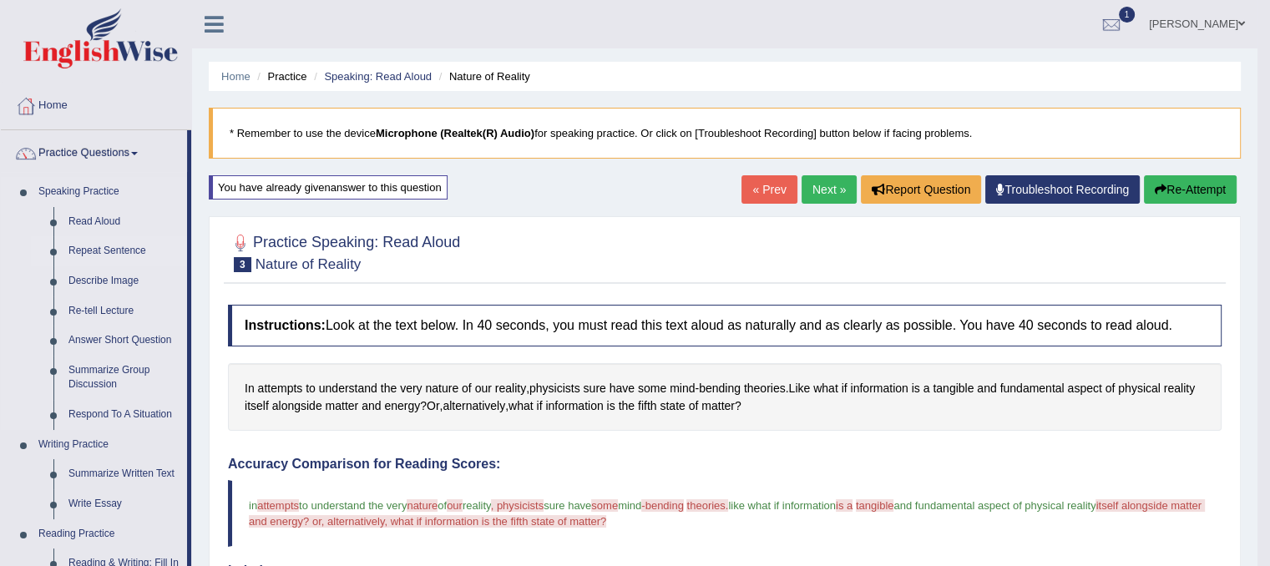
click at [109, 248] on link "Repeat Sentence" at bounding box center [124, 251] width 126 height 30
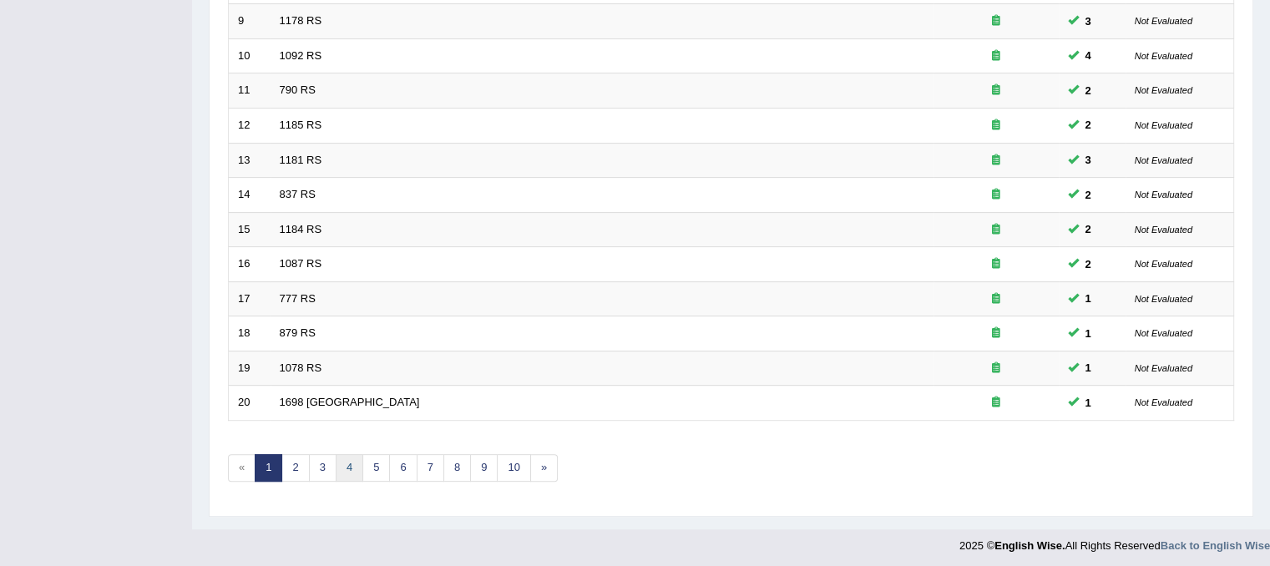
click at [348, 462] on link "4" at bounding box center [350, 468] width 28 height 28
click at [374, 466] on link "5" at bounding box center [376, 468] width 28 height 28
drag, startPoint x: 0, startPoint y: 0, endPoint x: 398, endPoint y: 461, distance: 608.9
click at [397, 461] on link "6" at bounding box center [403, 468] width 28 height 28
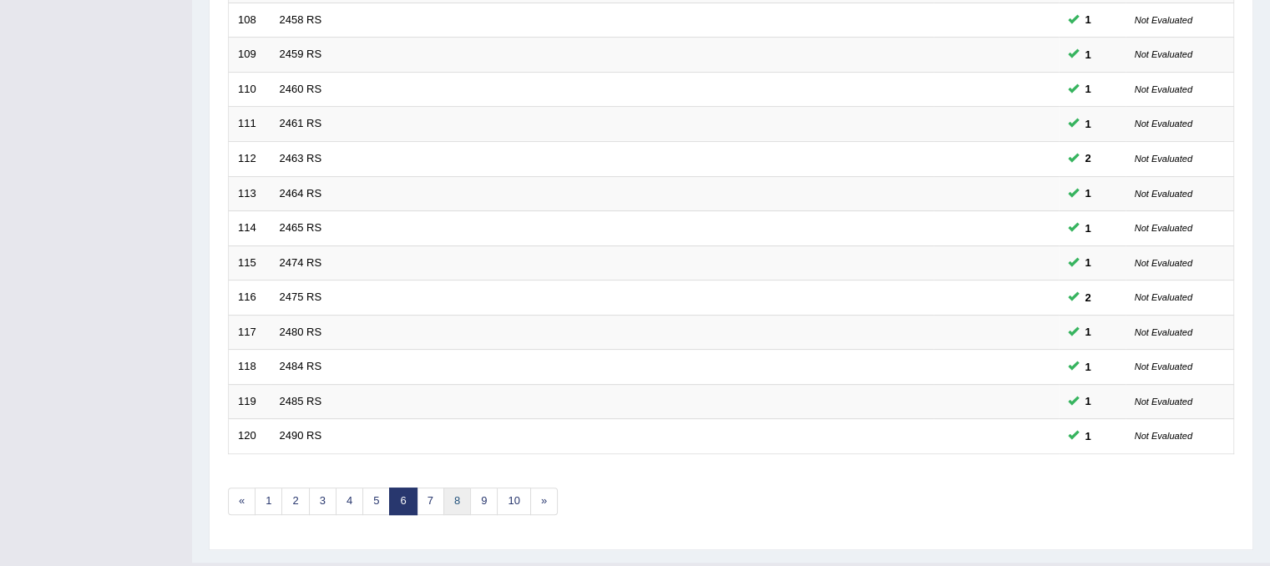
click at [447, 504] on link "8" at bounding box center [457, 501] width 28 height 28
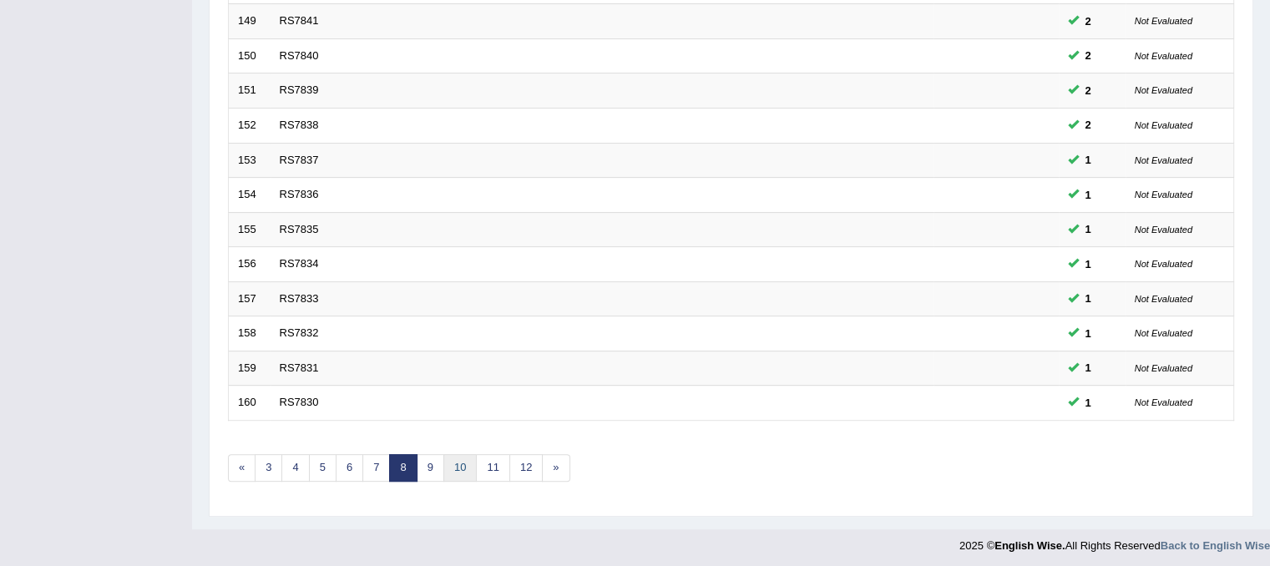
click at [462, 467] on link "10" at bounding box center [459, 468] width 33 height 28
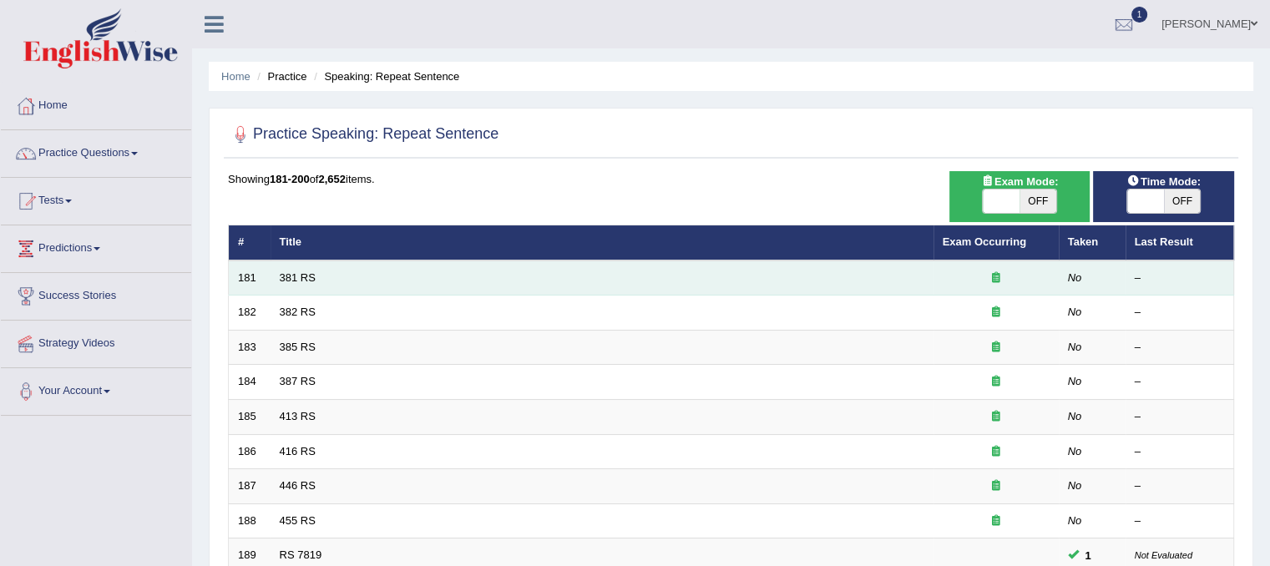
click at [328, 287] on td "381 RS" at bounding box center [601, 277] width 663 height 35
click at [303, 277] on link "381 RS" at bounding box center [298, 277] width 36 height 13
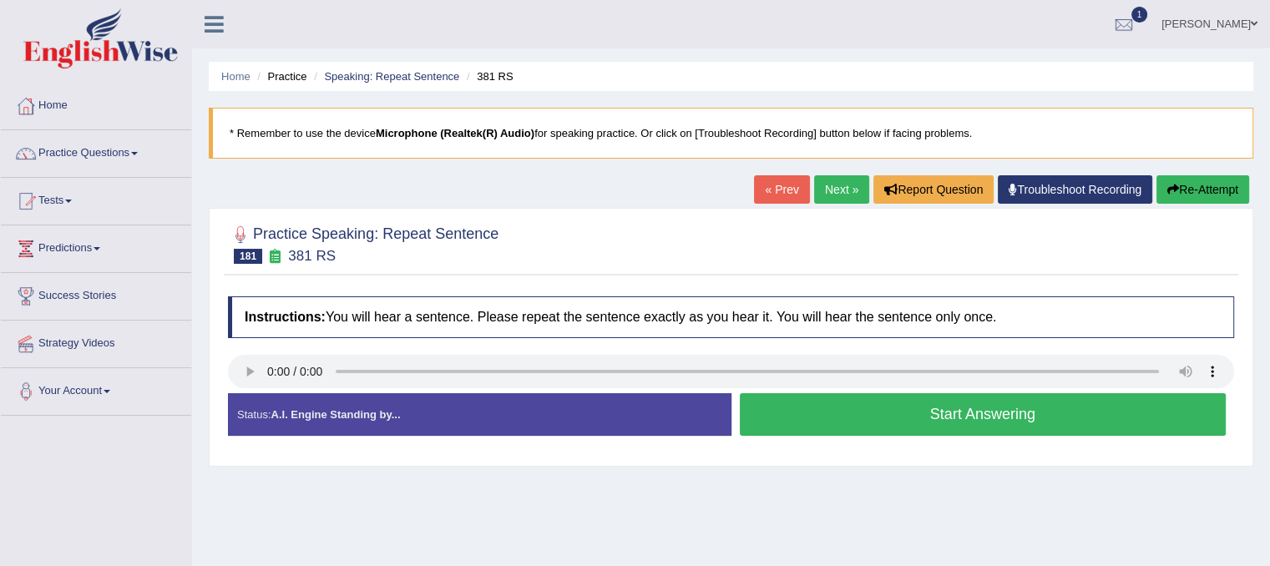
click at [745, 422] on button "Start Answering" at bounding box center [983, 414] width 487 height 43
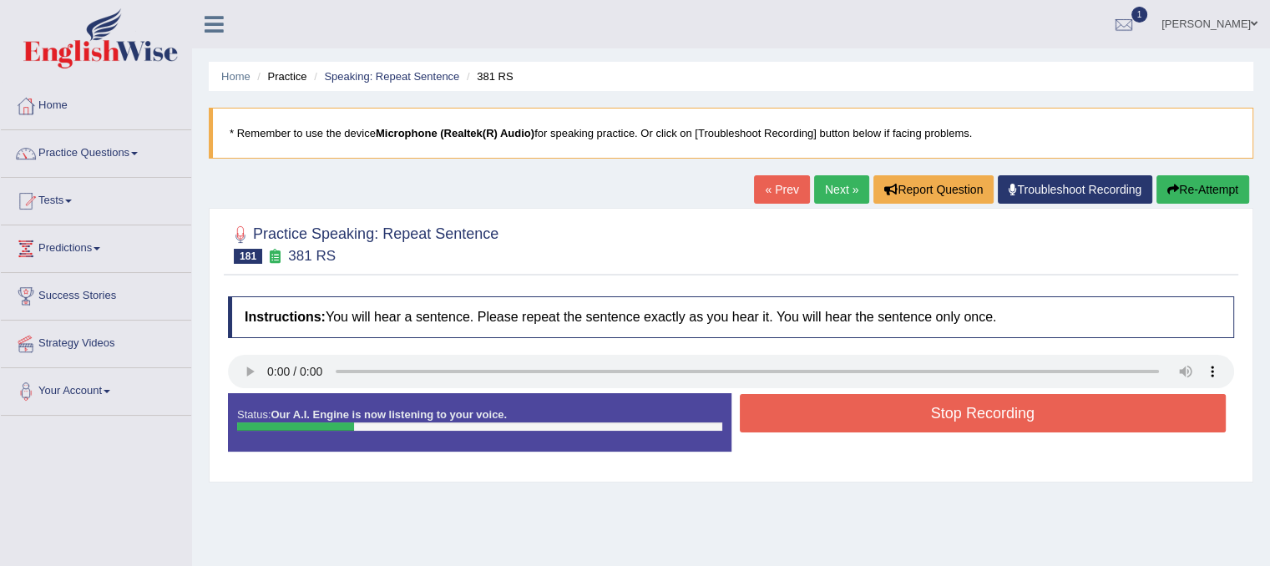
click at [290, 422] on div at bounding box center [295, 426] width 117 height 8
click at [1168, 184] on icon "button" at bounding box center [1173, 190] width 12 height 12
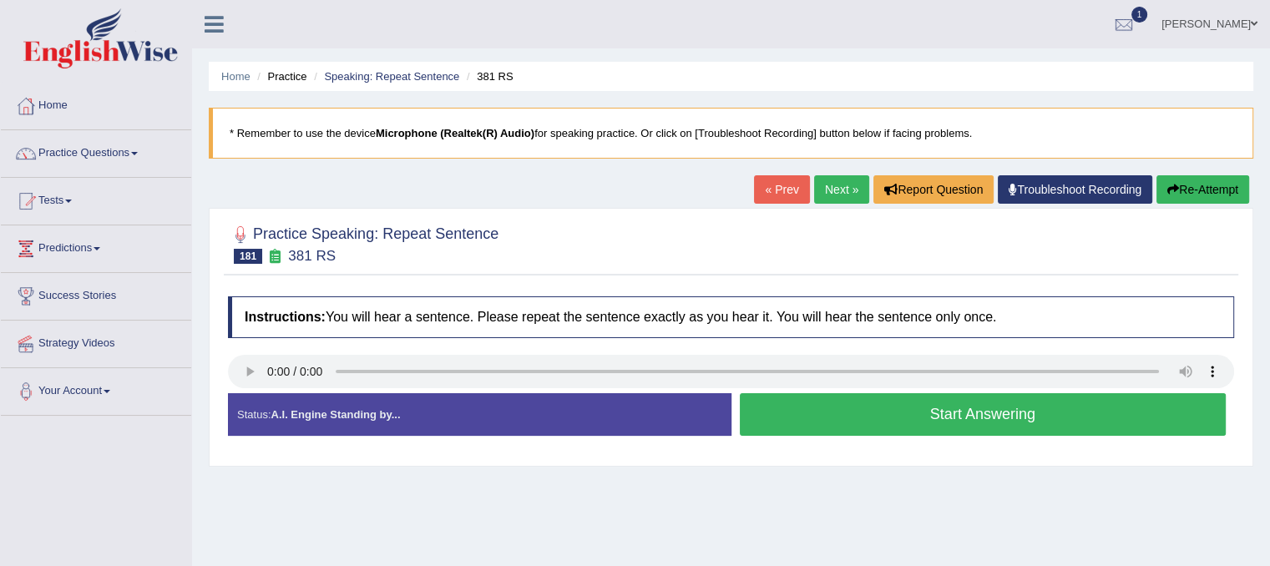
click at [785, 425] on button "Start Answering" at bounding box center [983, 414] width 487 height 43
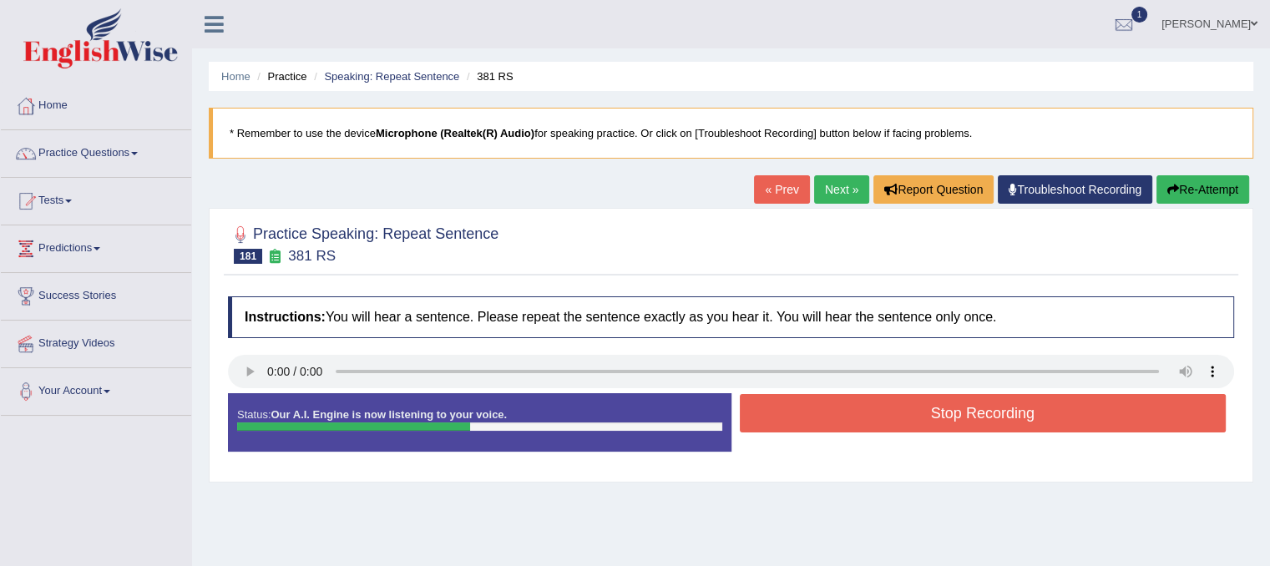
click at [781, 425] on button "Stop Recording" at bounding box center [983, 413] width 487 height 38
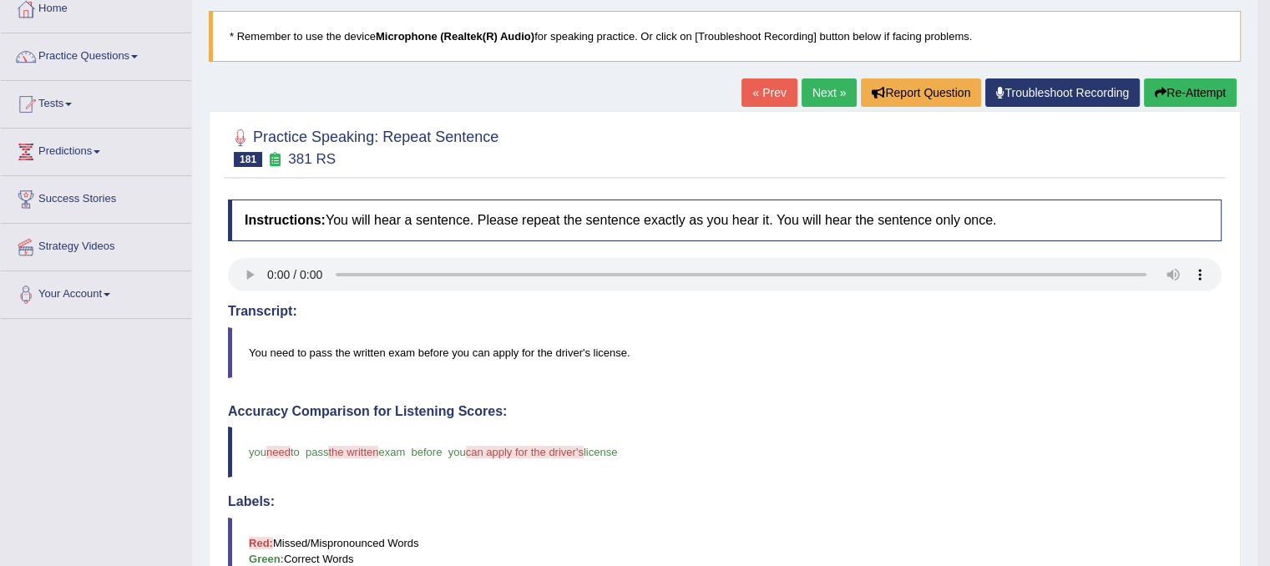
scroll to position [59, 0]
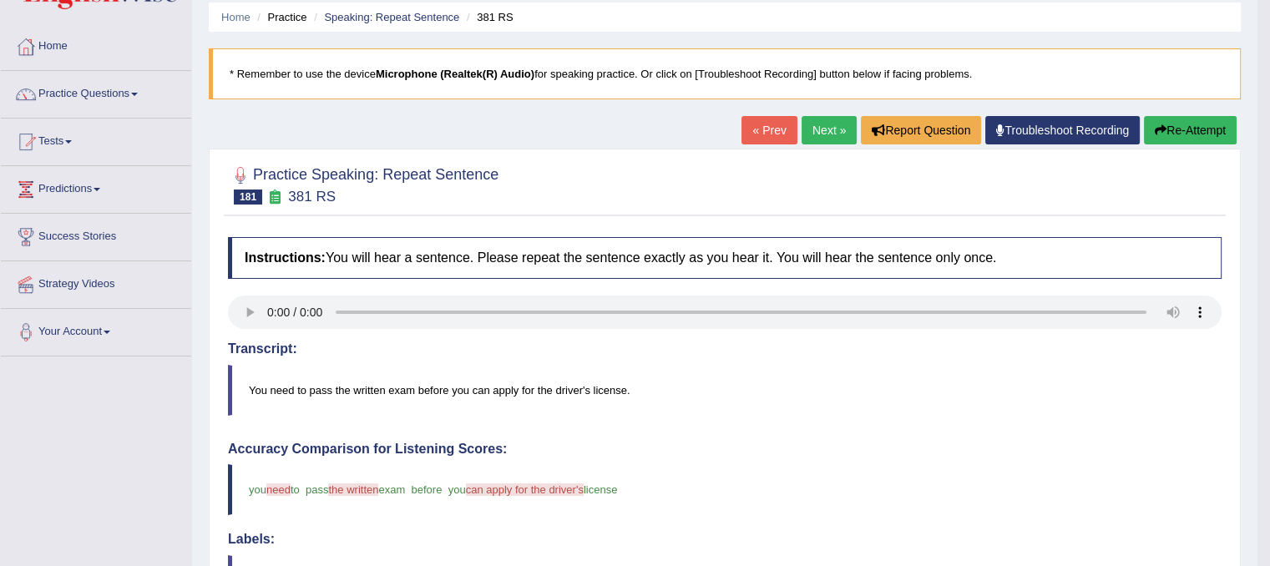
click at [810, 134] on link "Next »" at bounding box center [828, 130] width 55 height 28
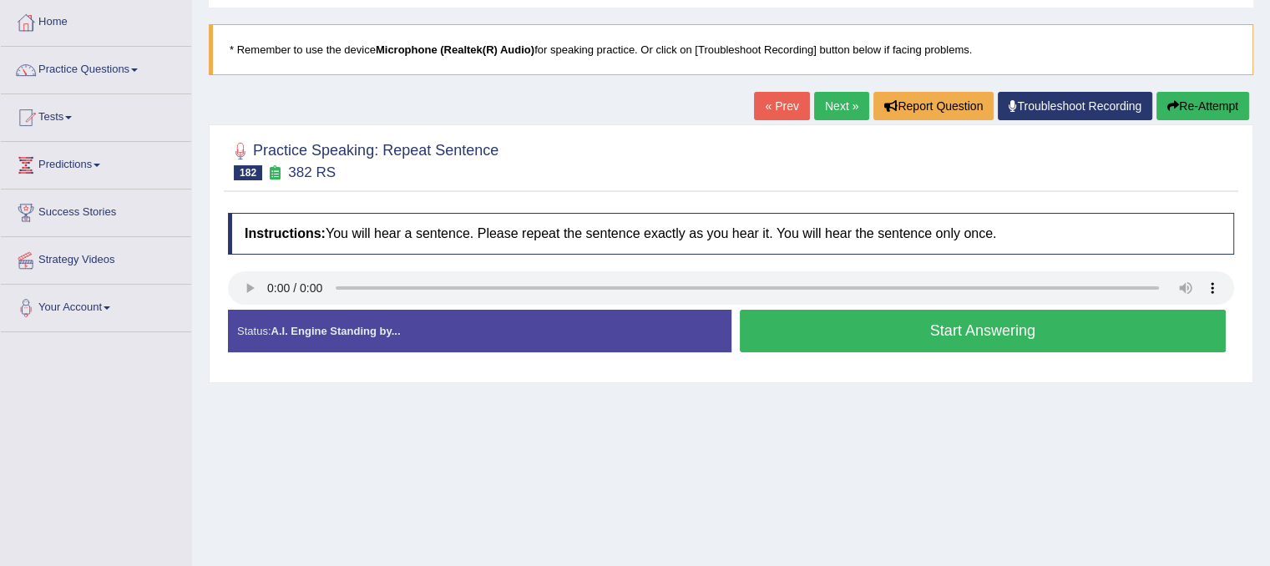
scroll to position [83, 0]
click at [775, 341] on button "Start Answering" at bounding box center [983, 331] width 487 height 43
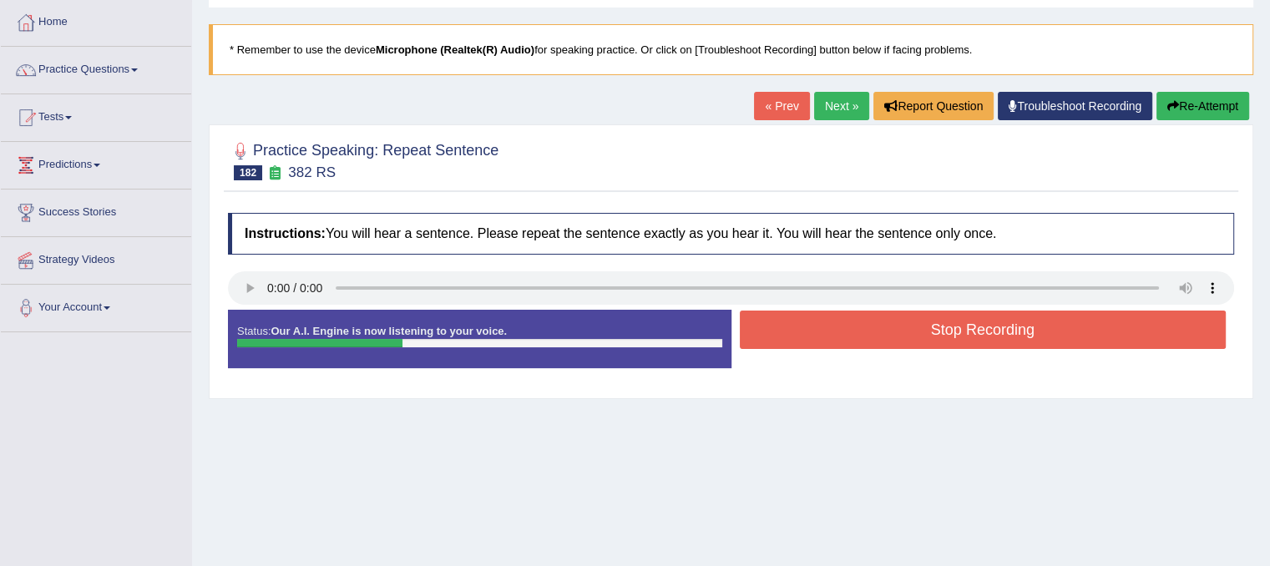
click at [775, 337] on button "Stop Recording" at bounding box center [983, 329] width 487 height 38
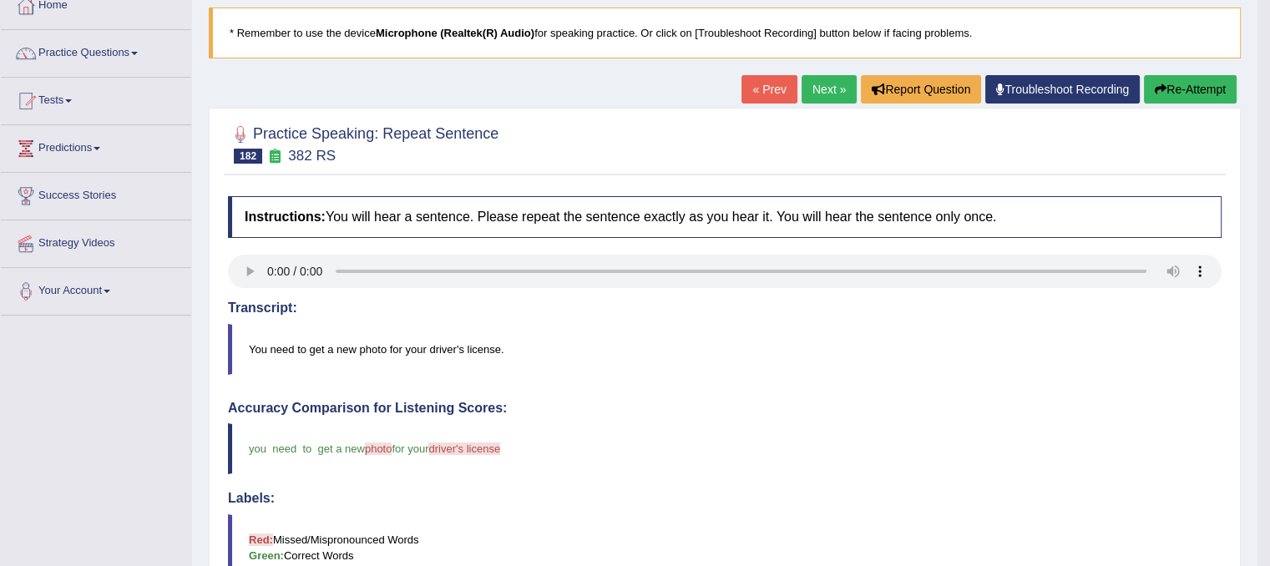
scroll to position [59, 0]
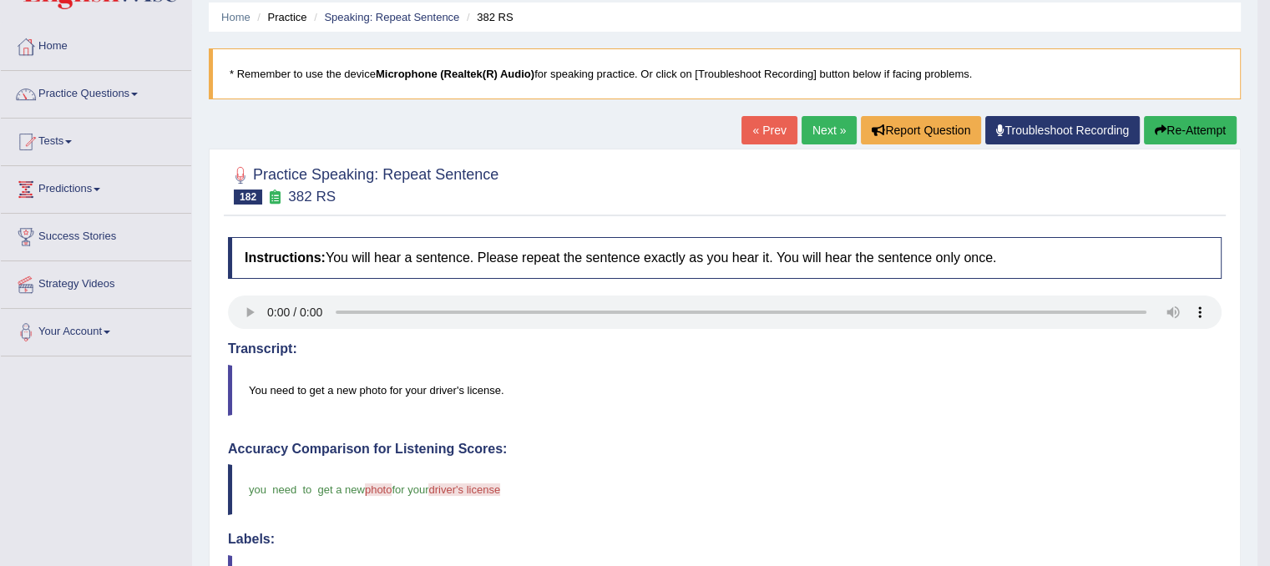
click at [818, 141] on link "Next »" at bounding box center [828, 130] width 55 height 28
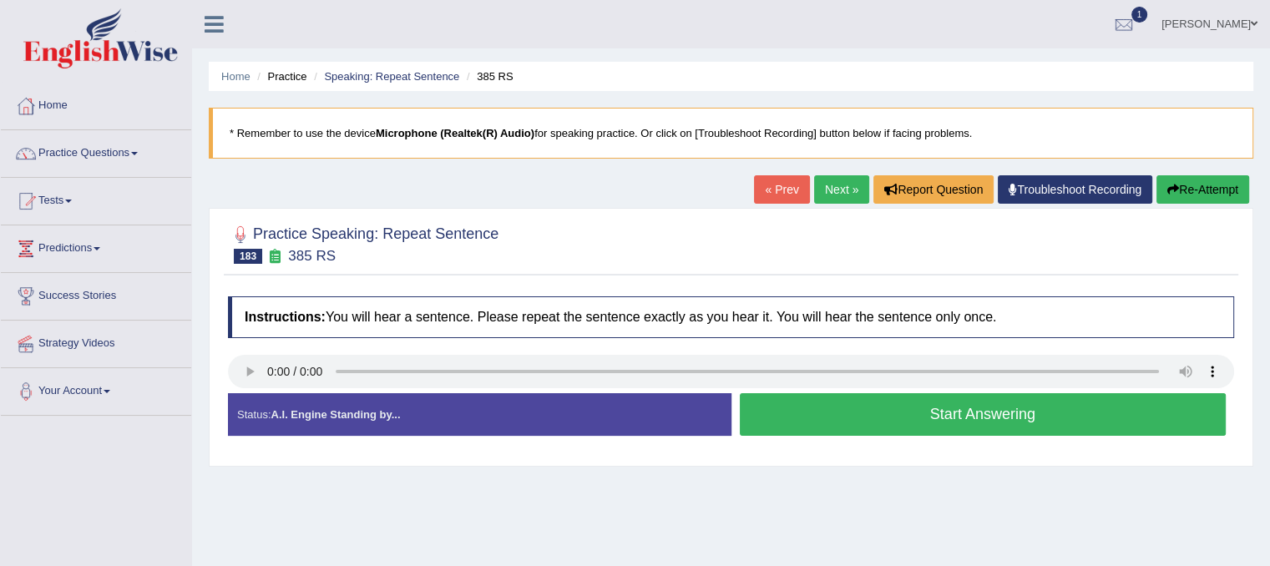
click at [881, 411] on button "Start Answering" at bounding box center [983, 414] width 487 height 43
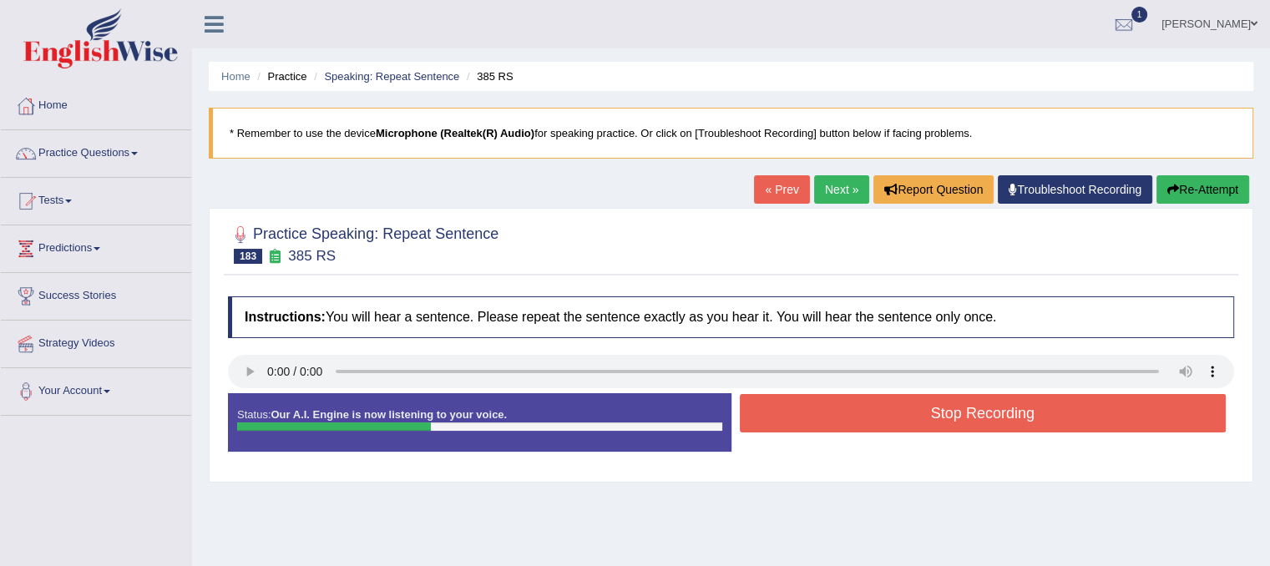
click at [881, 411] on button "Stop Recording" at bounding box center [983, 413] width 487 height 38
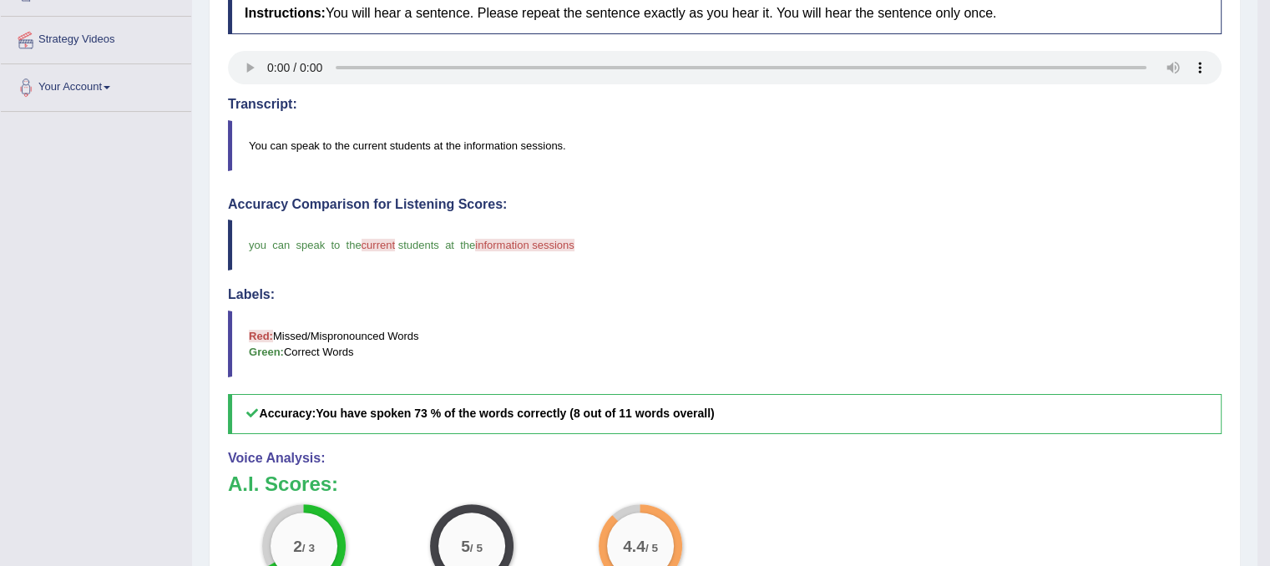
scroll to position [83, 0]
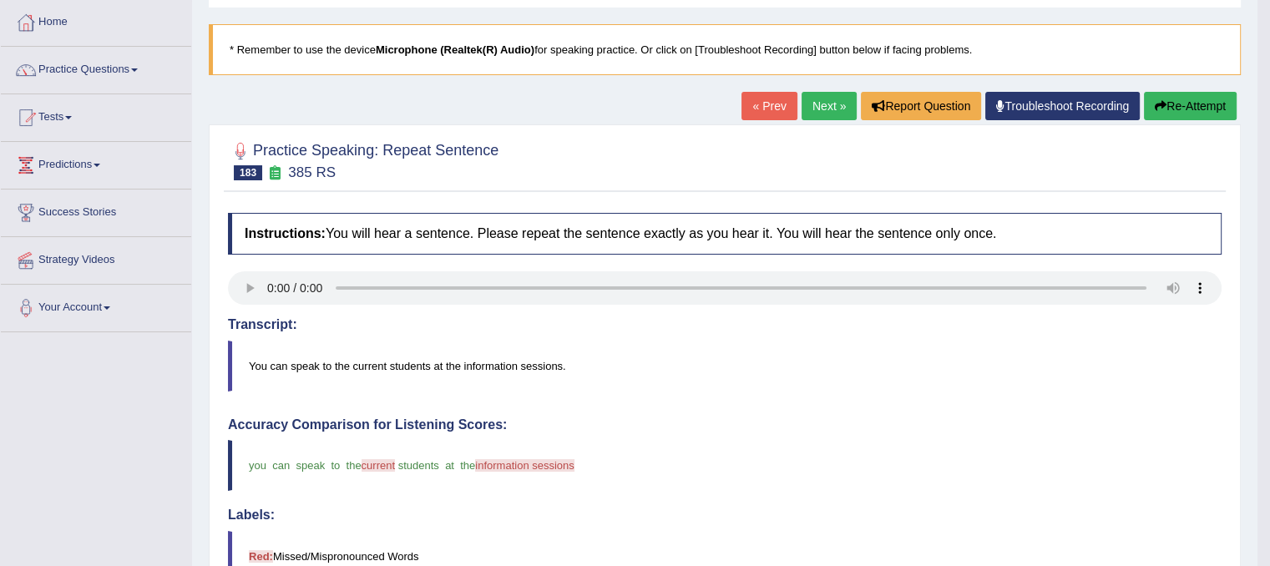
click at [820, 114] on link "Next »" at bounding box center [828, 106] width 55 height 28
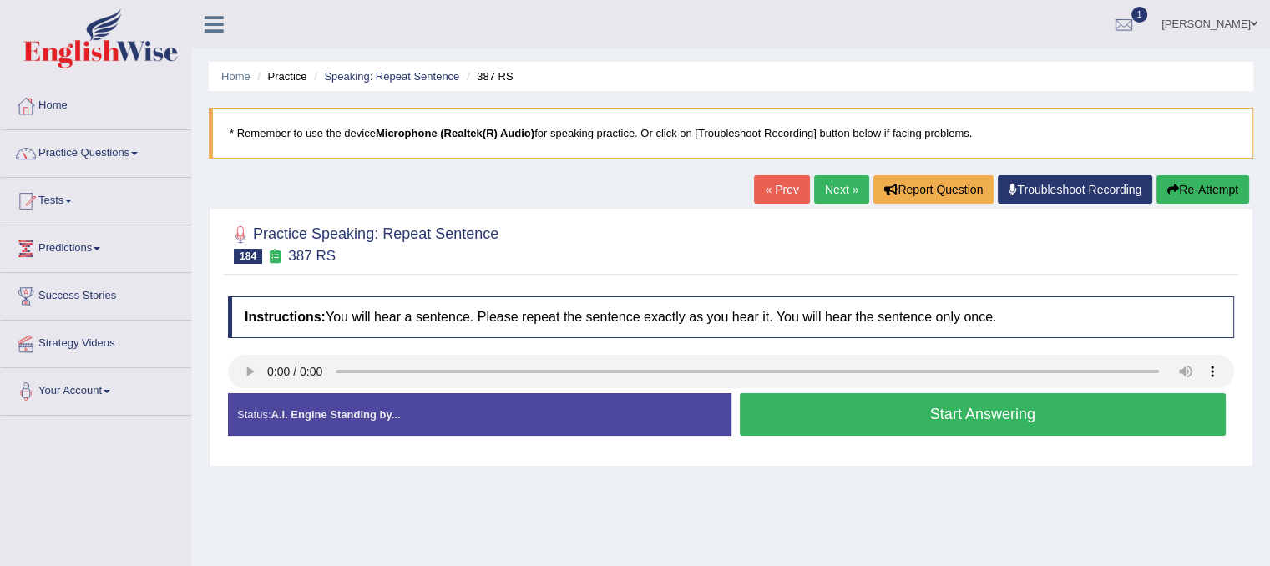
click at [775, 416] on button "Start Answering" at bounding box center [983, 414] width 487 height 43
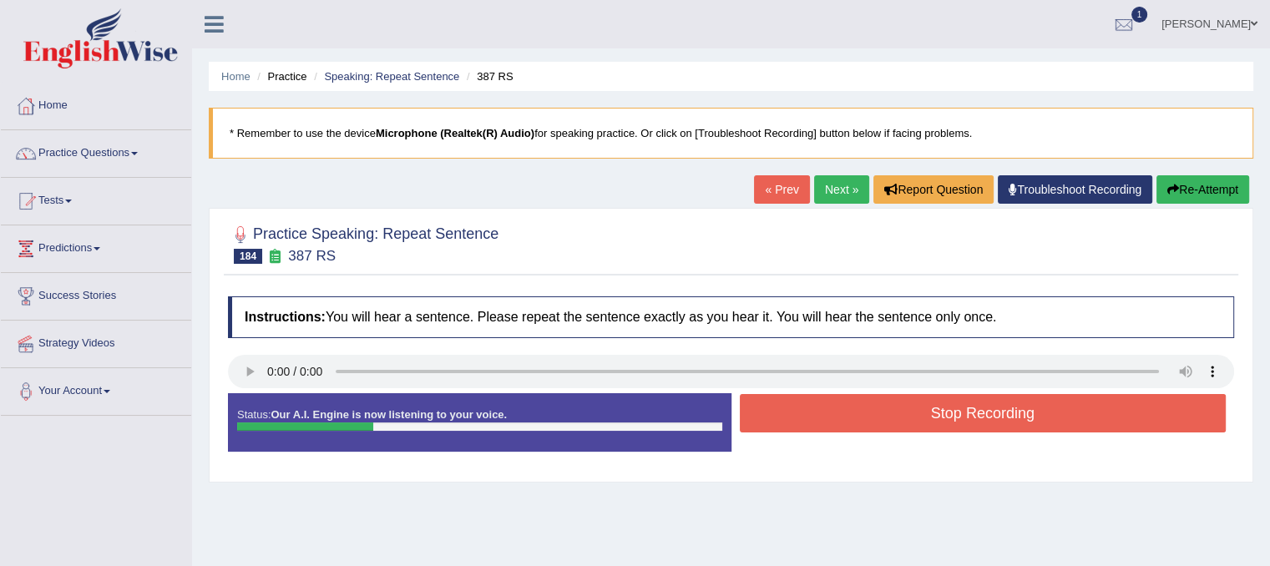
click at [771, 416] on button "Stop Recording" at bounding box center [983, 413] width 487 height 38
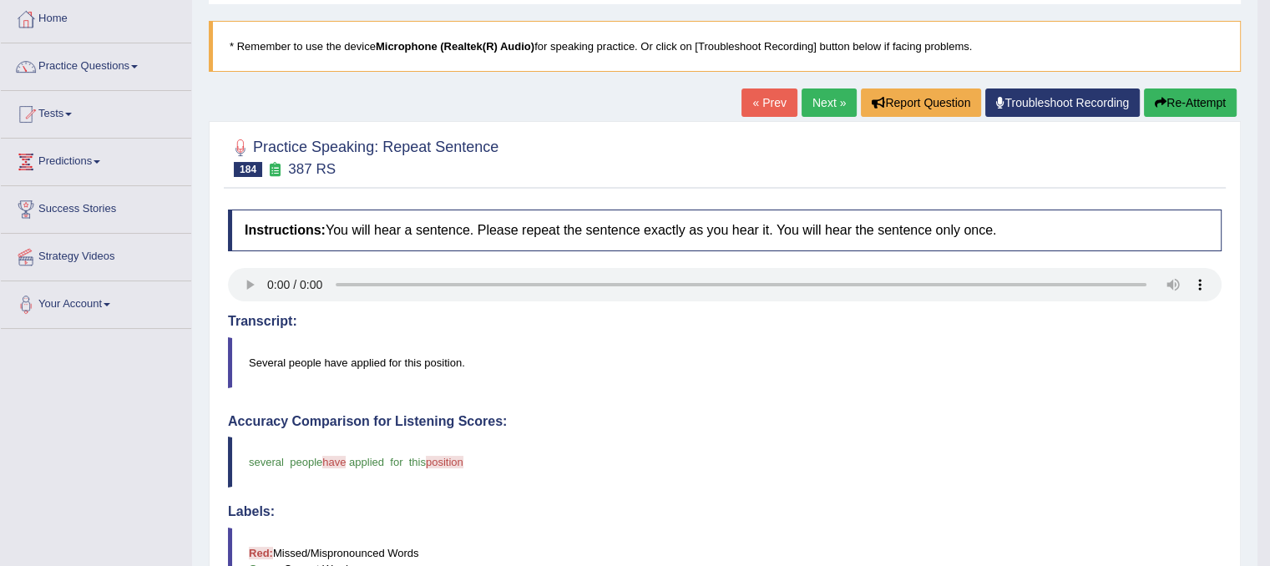
scroll to position [83, 0]
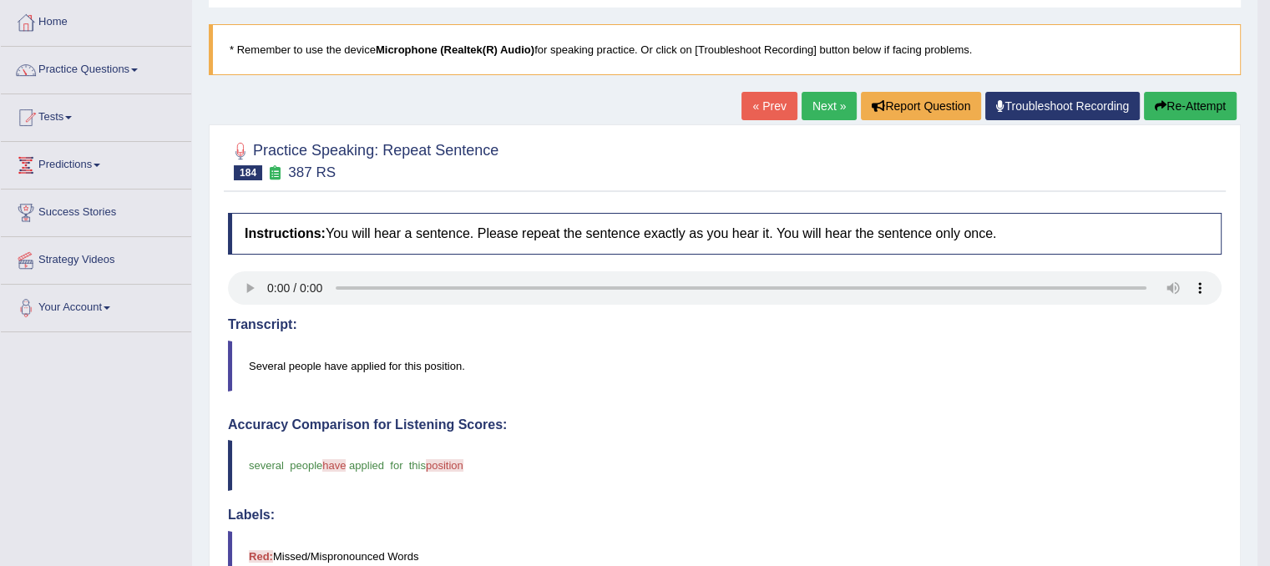
click at [826, 104] on link "Next »" at bounding box center [828, 106] width 55 height 28
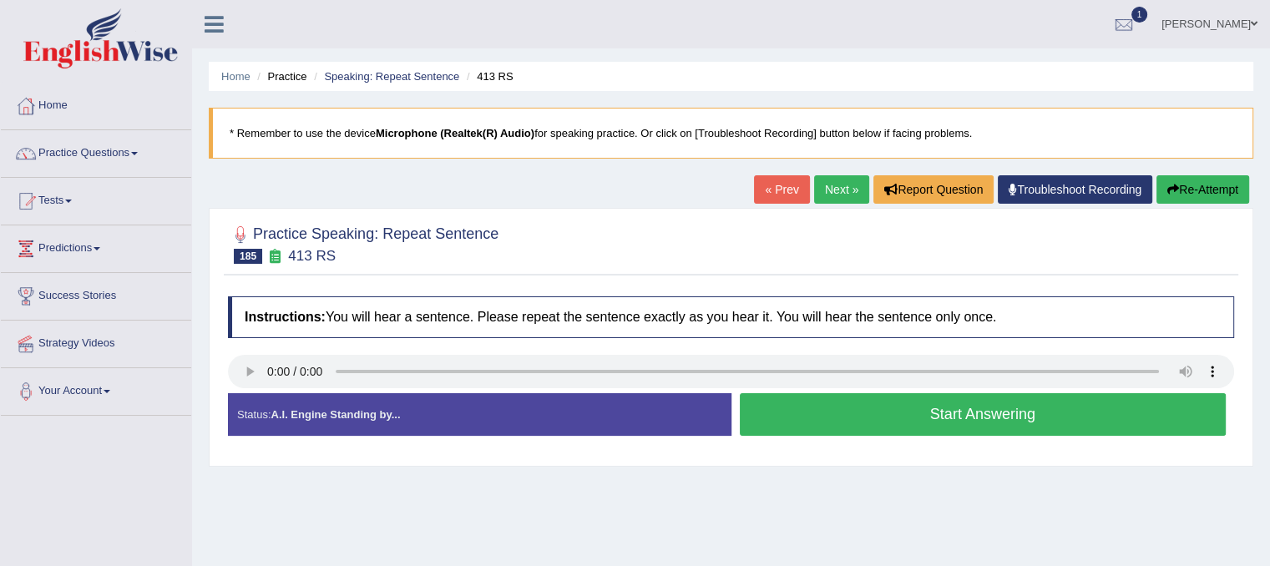
click at [790, 406] on button "Start Answering" at bounding box center [983, 414] width 487 height 43
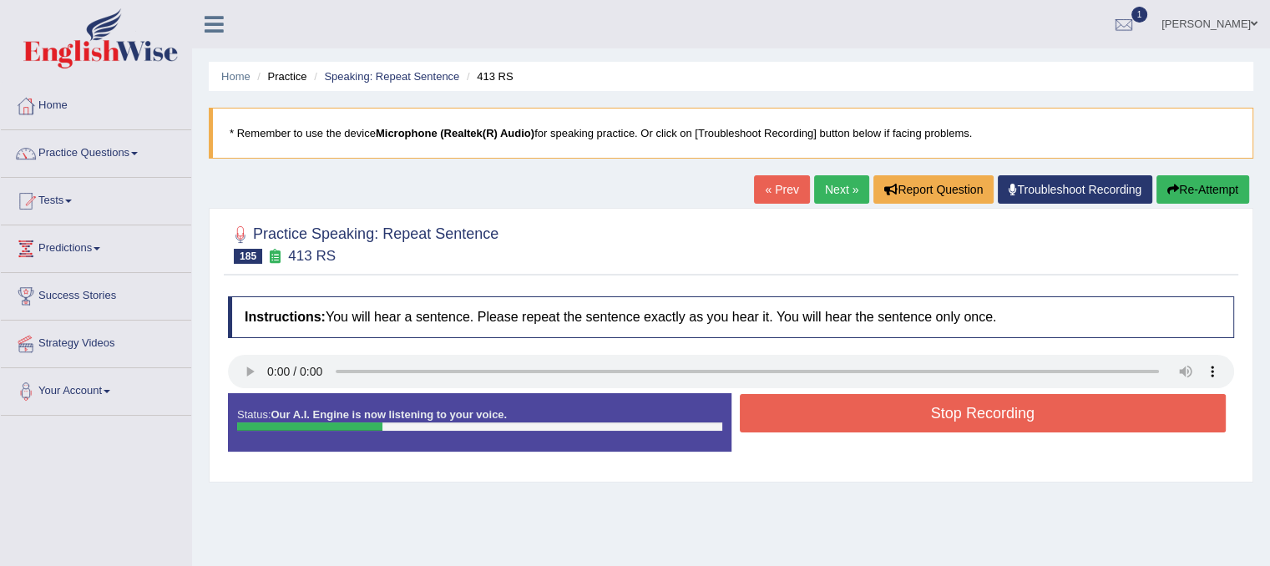
click at [846, 414] on button "Stop Recording" at bounding box center [983, 413] width 487 height 38
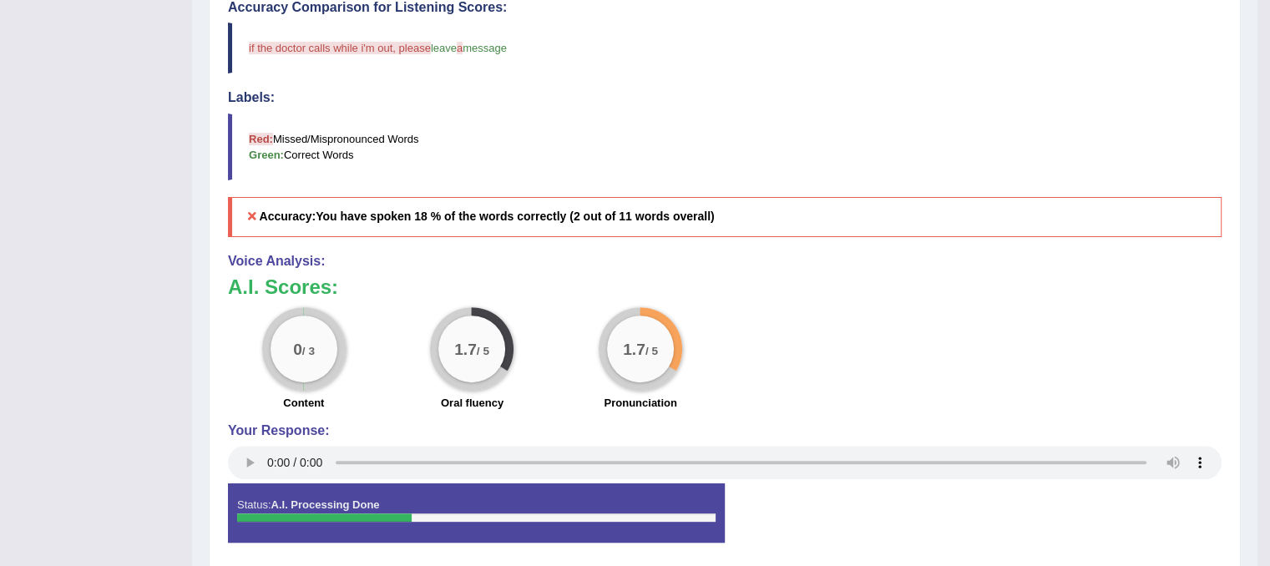
scroll to position [167, 0]
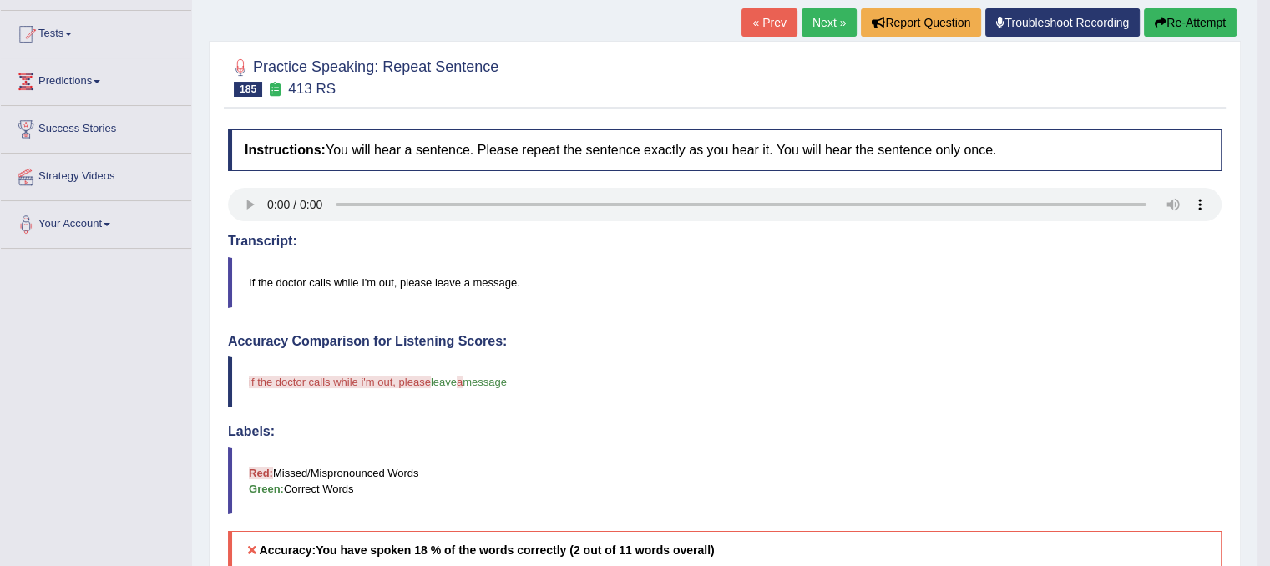
click at [1169, 20] on button "Re-Attempt" at bounding box center [1189, 22] width 93 height 28
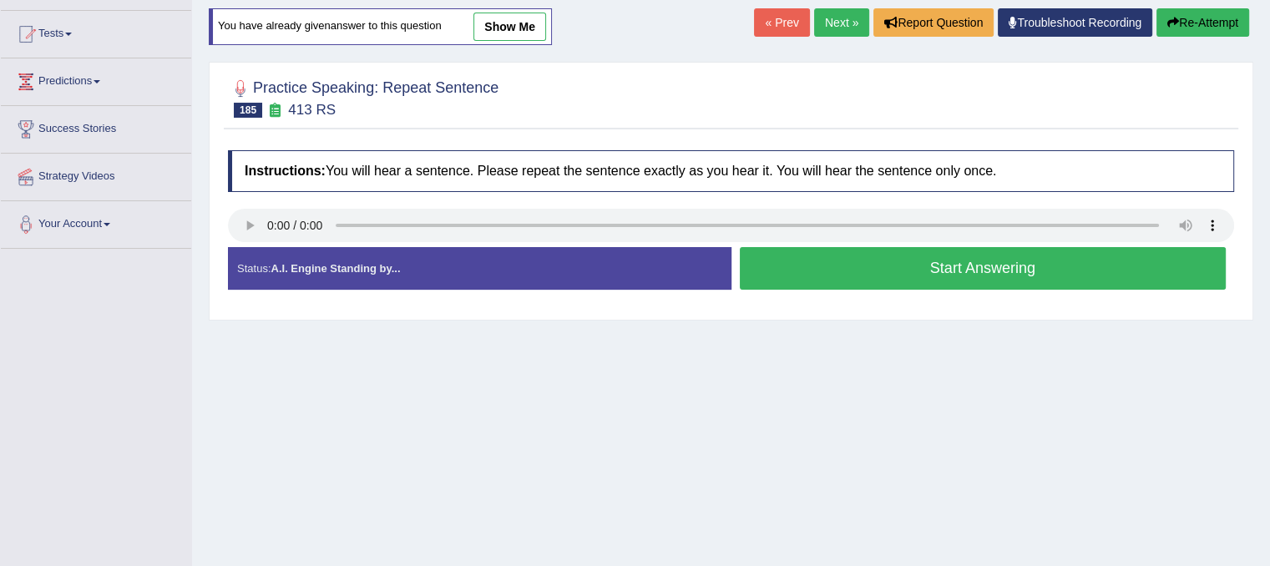
click at [775, 260] on button "Start Answering" at bounding box center [983, 268] width 487 height 43
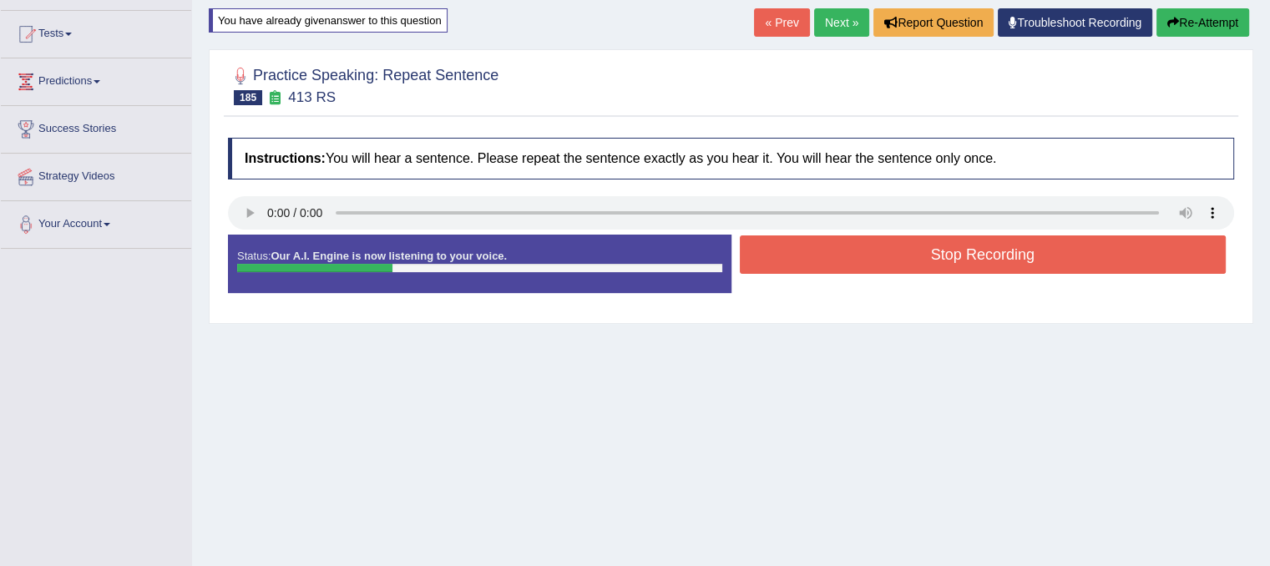
click at [775, 260] on button "Stop Recording" at bounding box center [983, 254] width 487 height 38
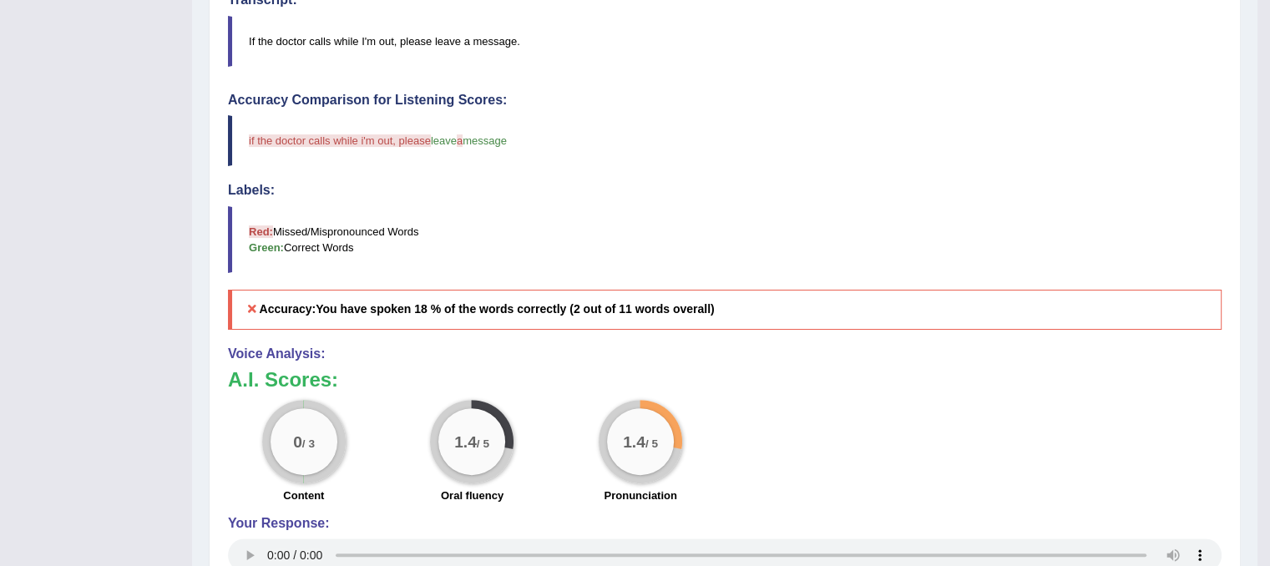
scroll to position [167, 0]
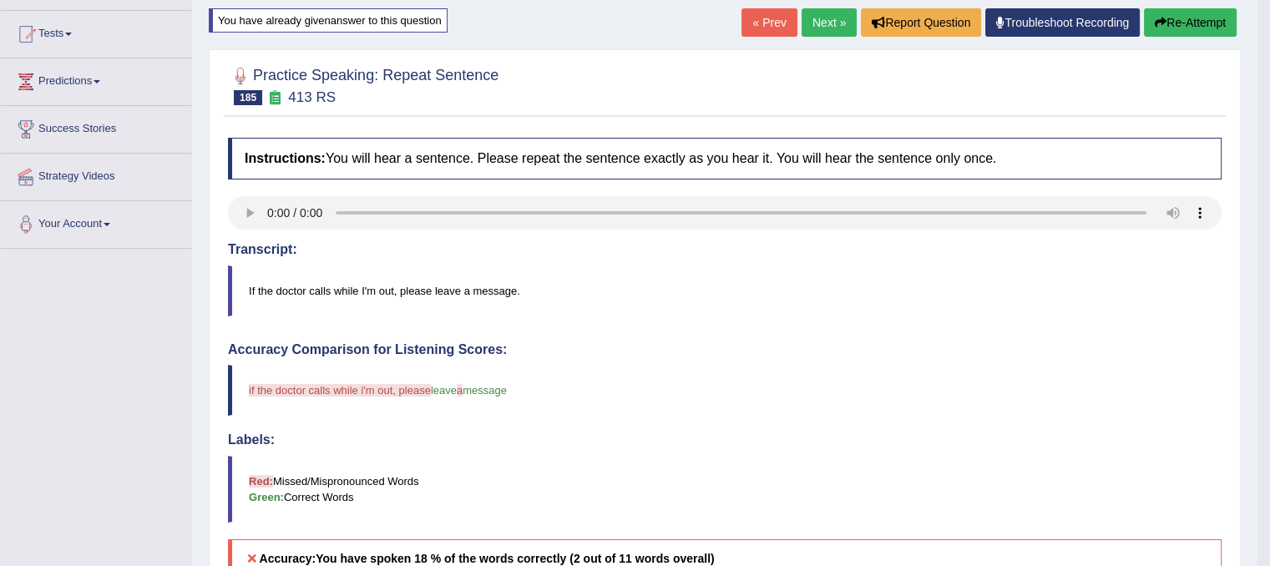
click at [1215, 25] on button "Re-Attempt" at bounding box center [1189, 22] width 93 height 28
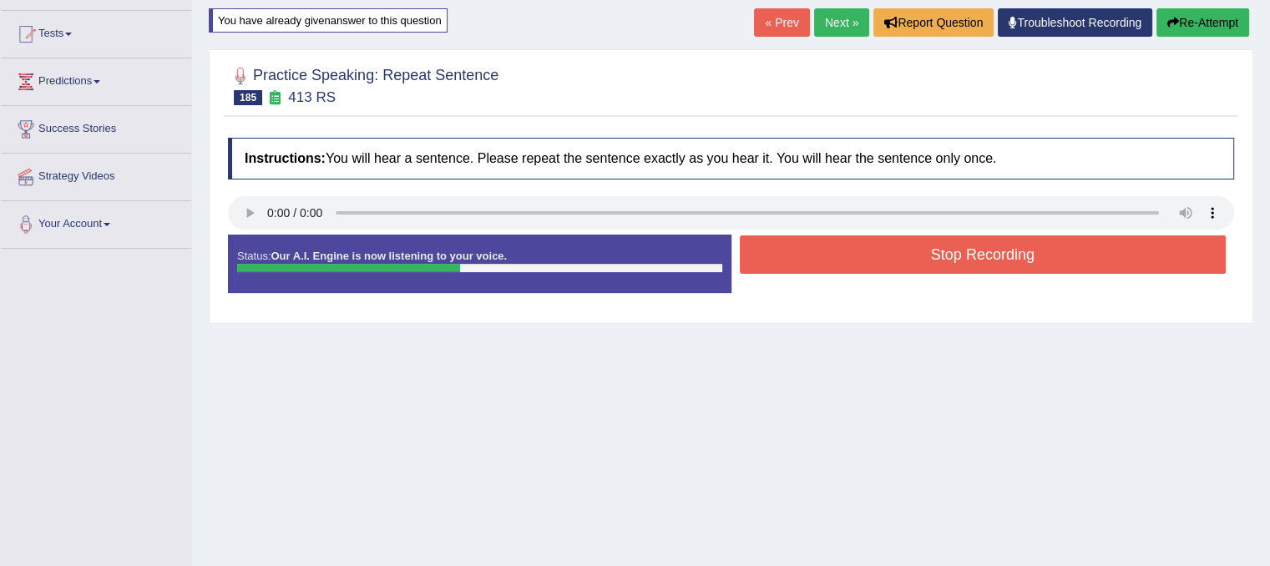
click at [805, 268] on button "Stop Recording" at bounding box center [983, 254] width 487 height 38
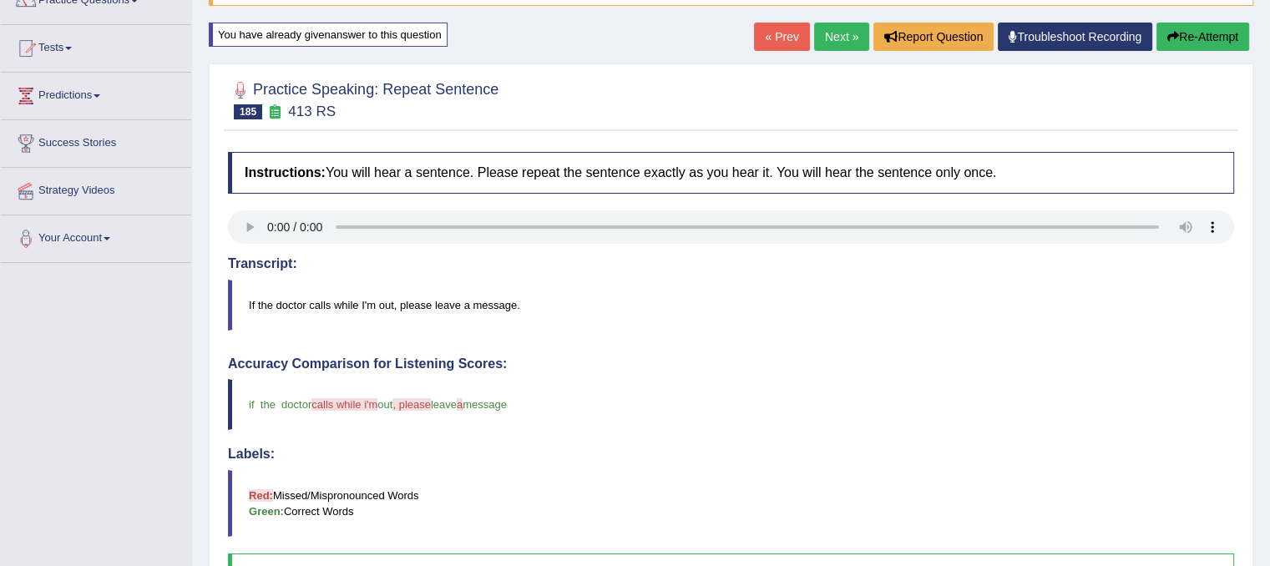
scroll to position [151, 0]
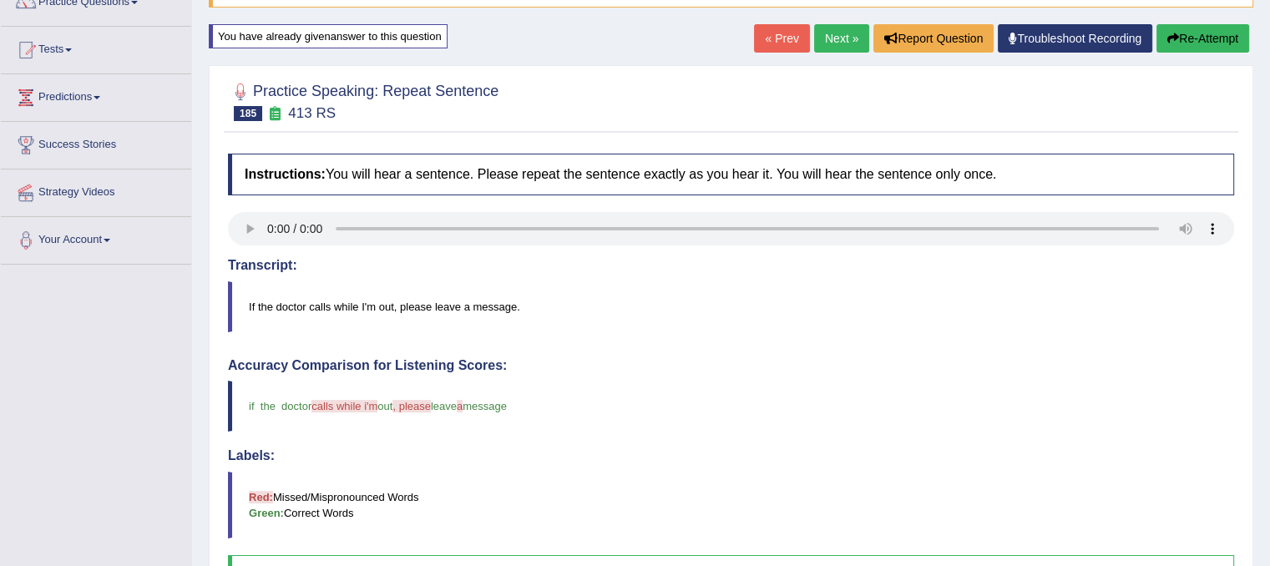
click at [814, 43] on link "Next »" at bounding box center [841, 38] width 55 height 28
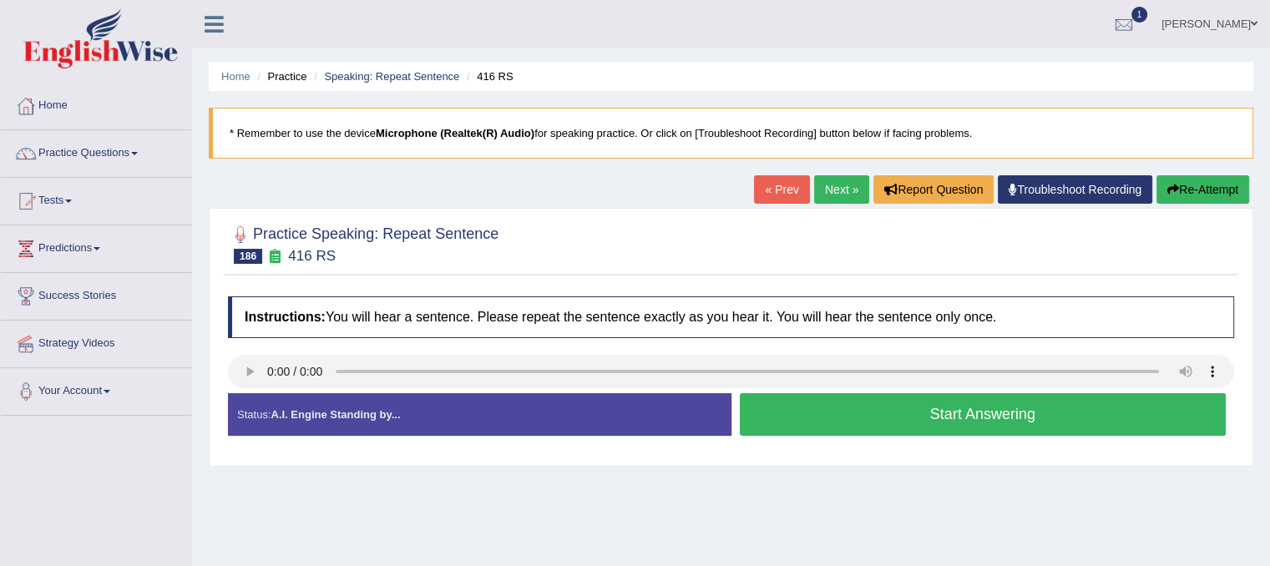
click at [968, 415] on button "Start Answering" at bounding box center [983, 414] width 487 height 43
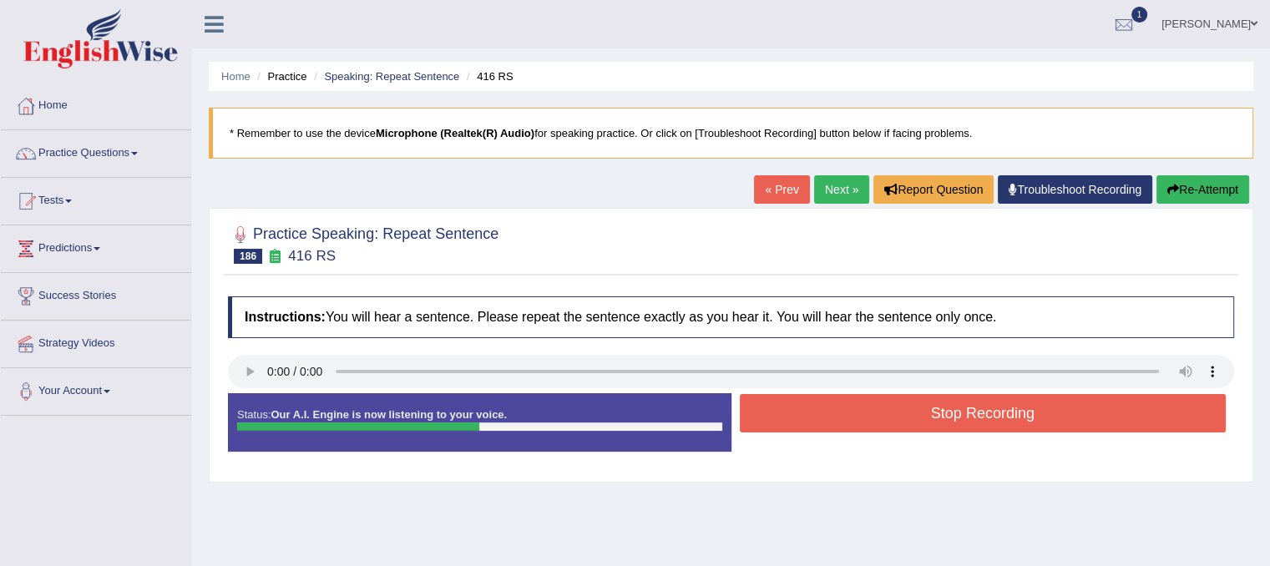
click at [907, 415] on button "Stop Recording" at bounding box center [983, 413] width 487 height 38
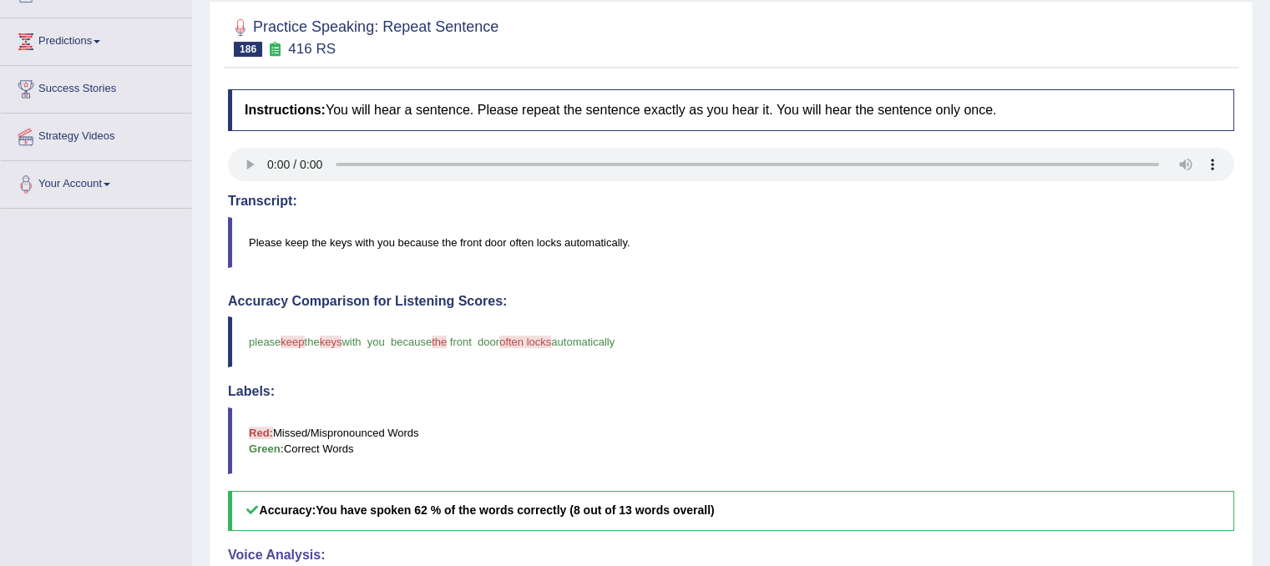
scroll to position [167, 0]
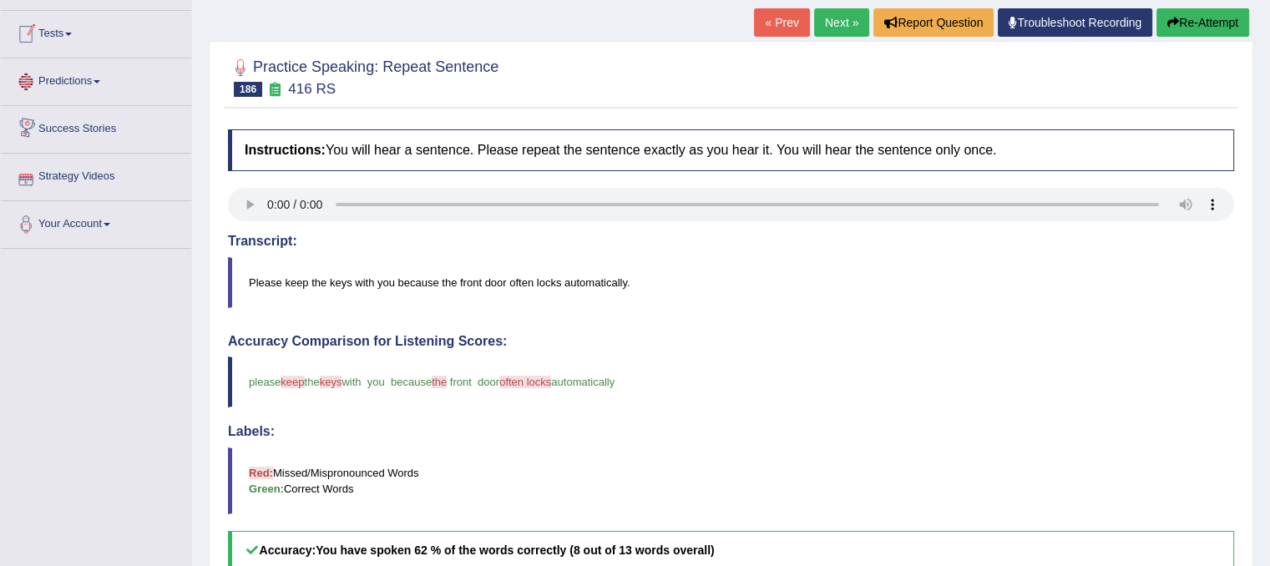
click at [68, 33] on link "Tests" at bounding box center [96, 32] width 190 height 42
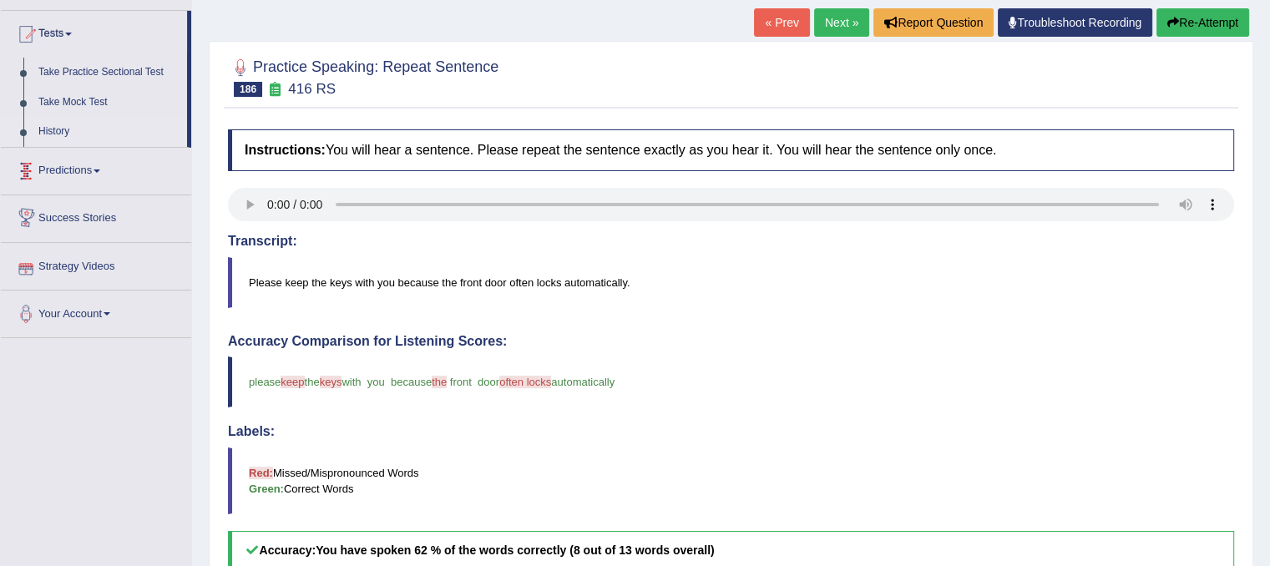
click at [55, 134] on link "History" at bounding box center [109, 132] width 156 height 30
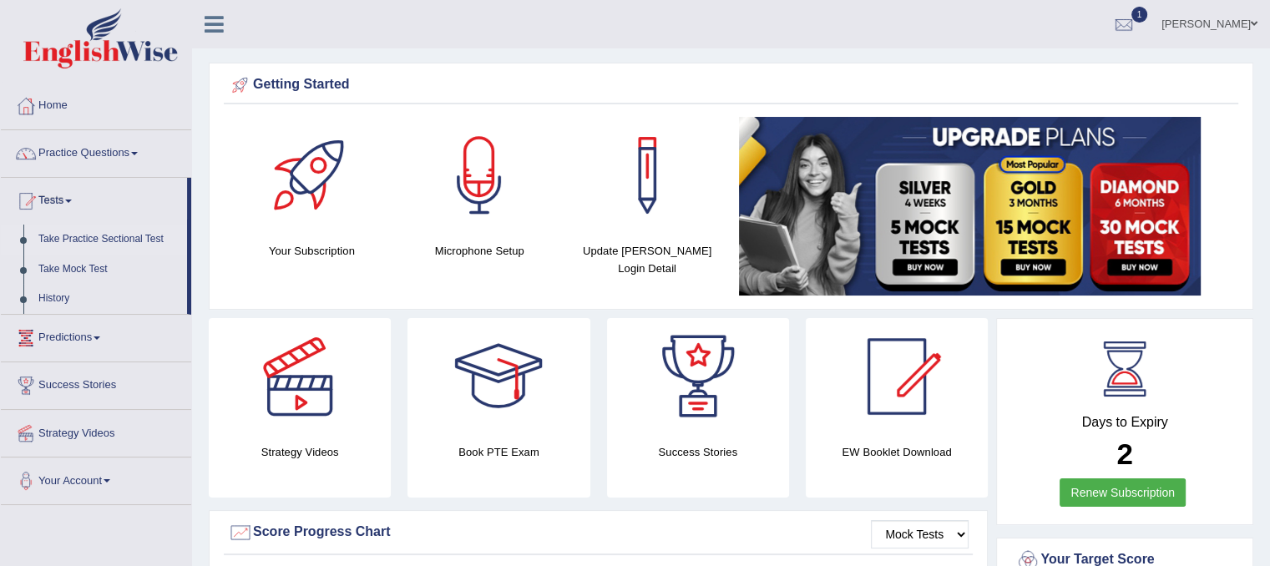
click at [68, 234] on link "Take Practice Sectional Test" at bounding box center [109, 240] width 156 height 30
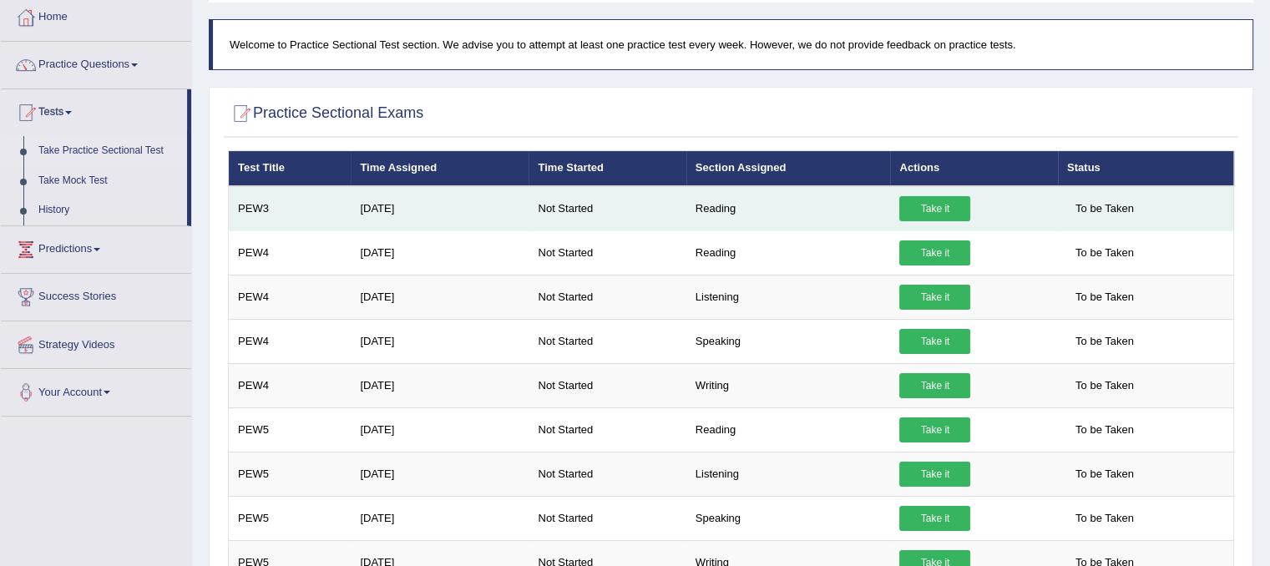
click at [956, 208] on link "Take it" at bounding box center [934, 208] width 71 height 25
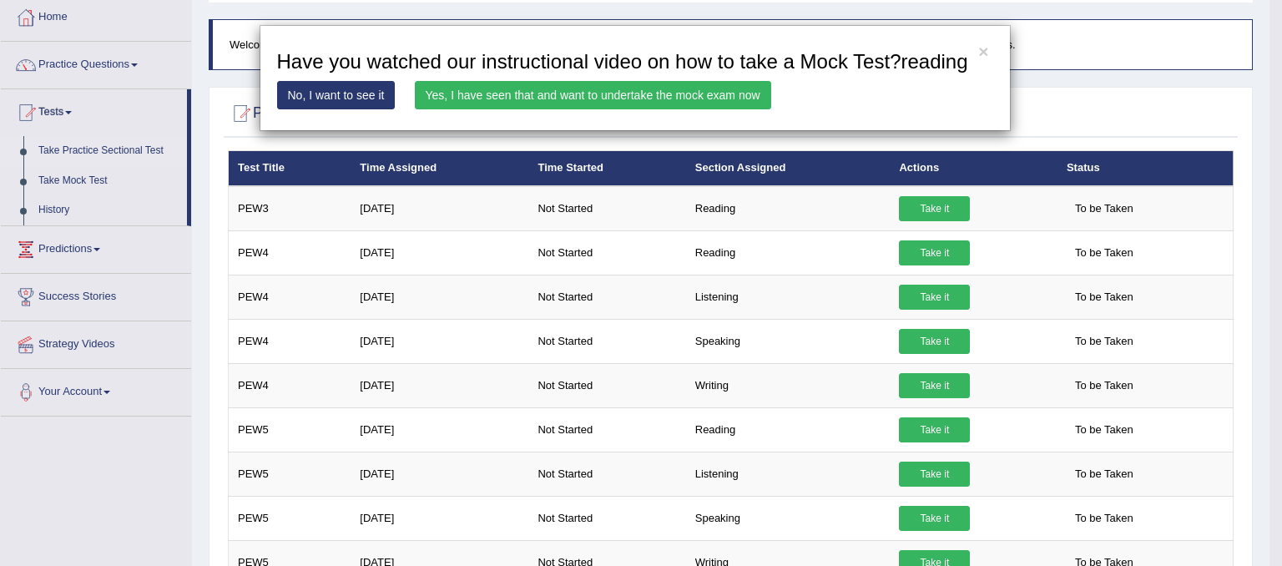
click at [573, 92] on link "Yes, I have seen that and want to undertake the mock exam now" at bounding box center [593, 95] width 356 height 28
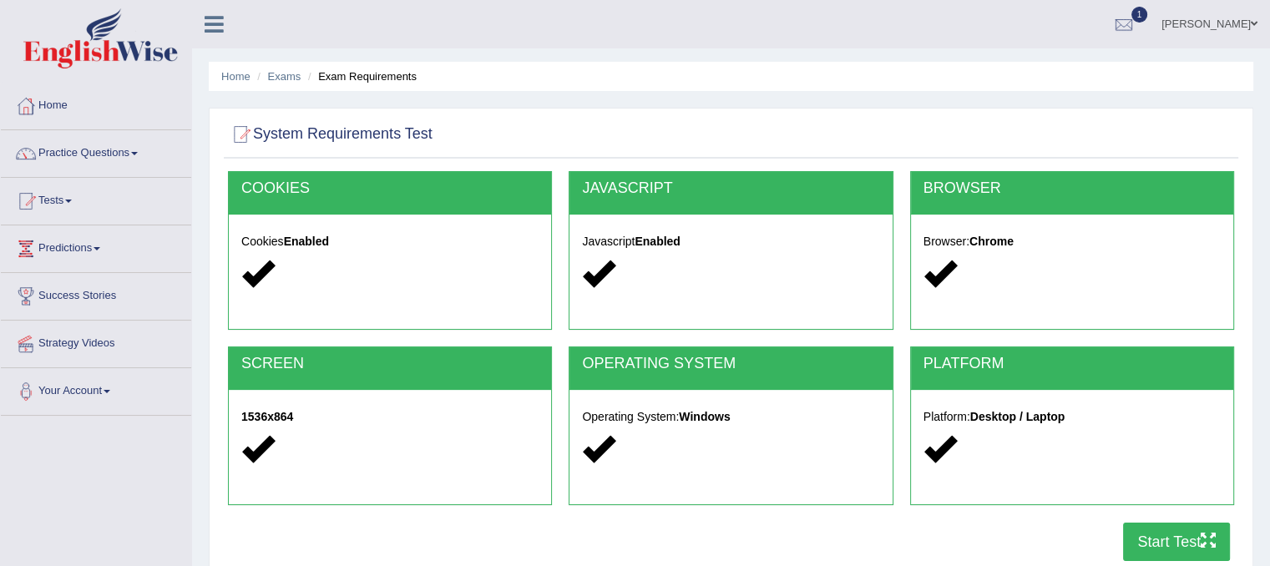
click at [1182, 538] on button "Start Test" at bounding box center [1176, 542] width 107 height 38
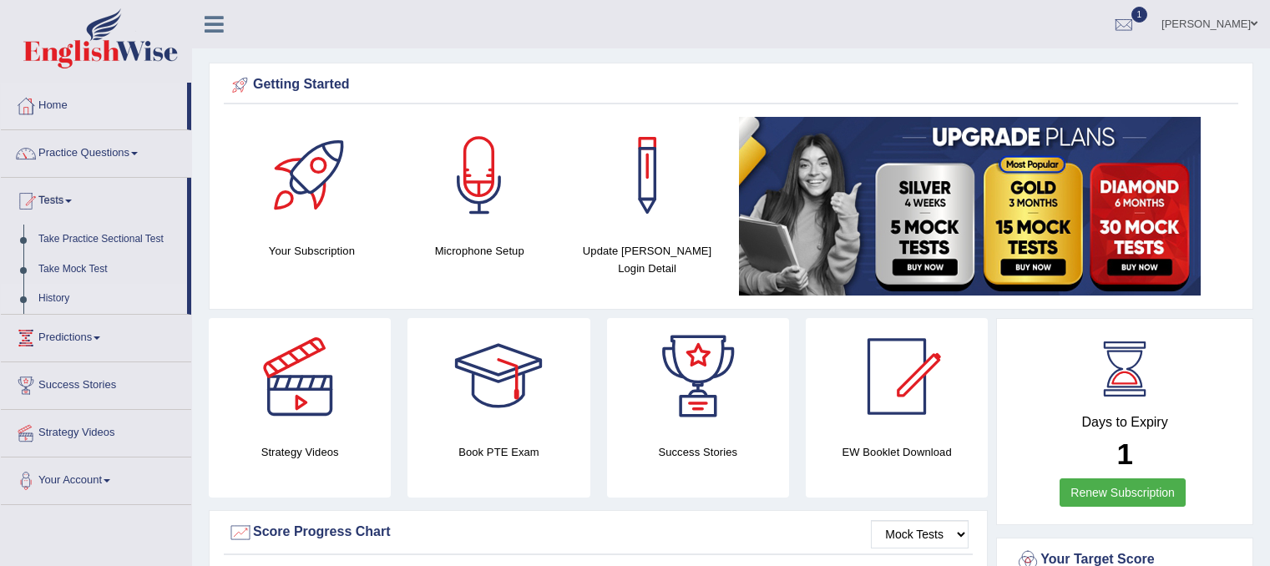
click at [58, 298] on link "History" at bounding box center [109, 299] width 156 height 30
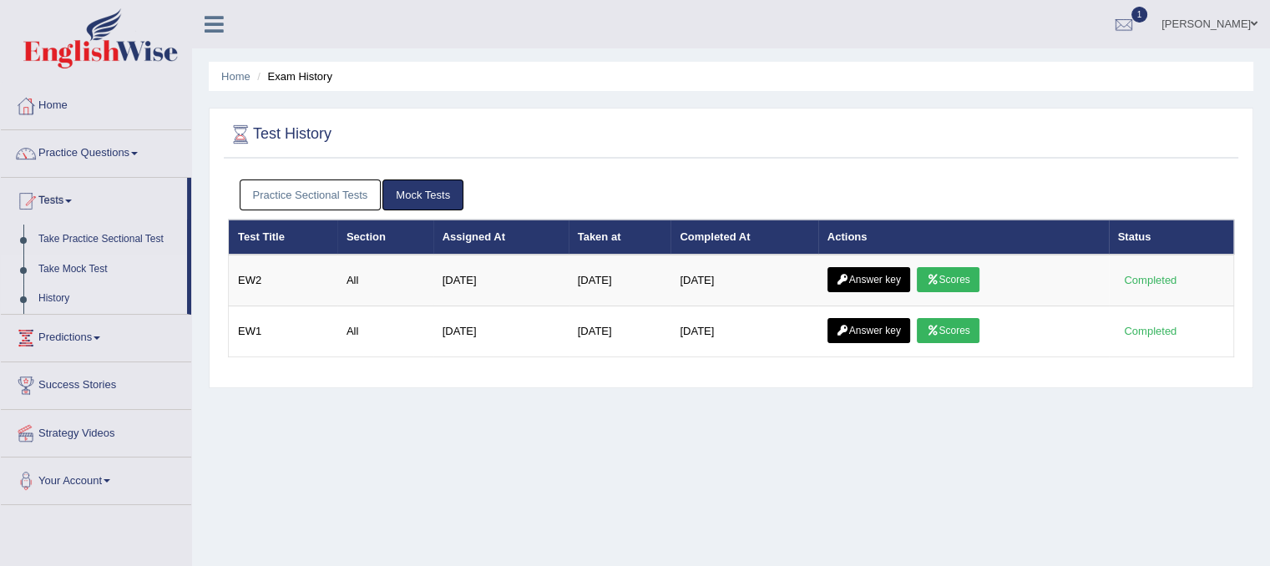
click at [68, 269] on link "Take Mock Test" at bounding box center [109, 270] width 156 height 30
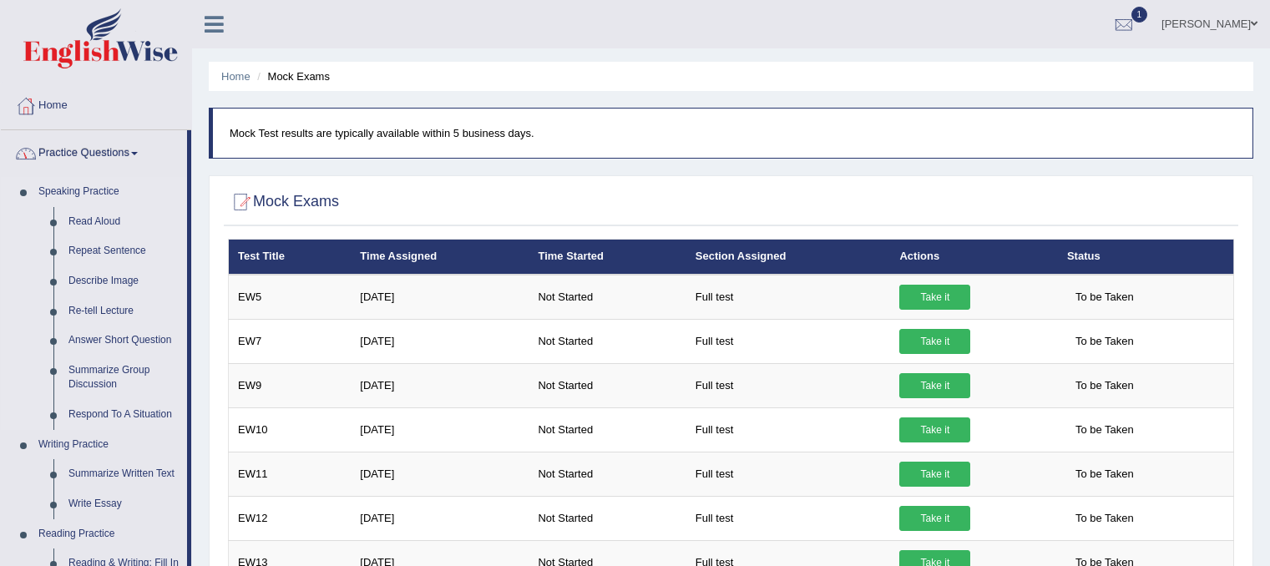
click at [103, 108] on link "Home" at bounding box center [96, 104] width 190 height 42
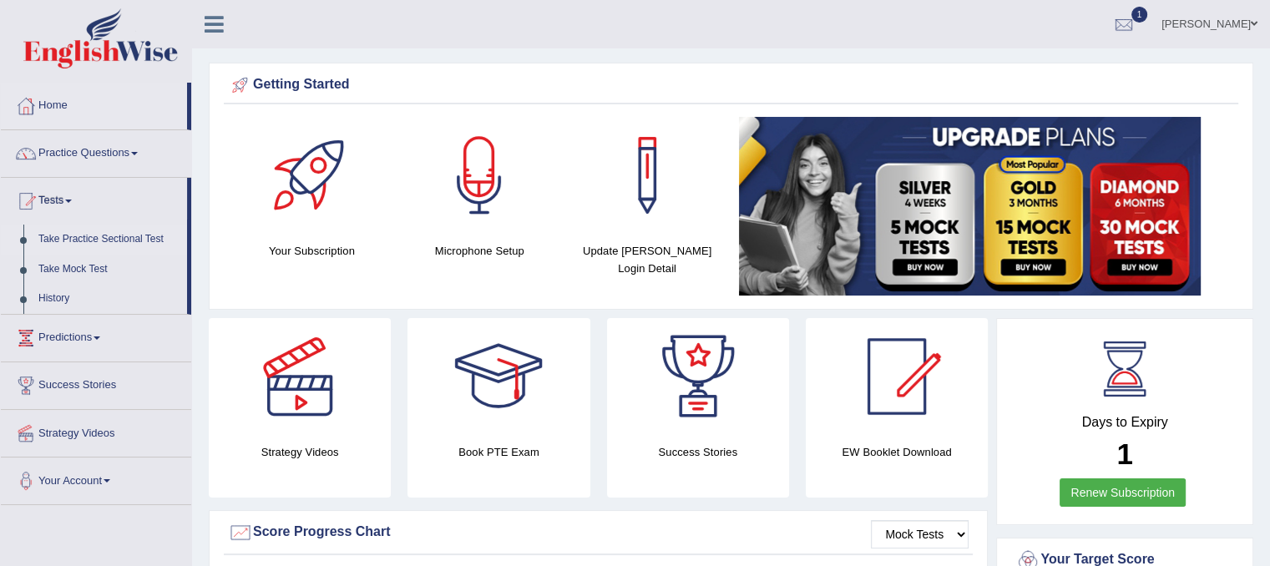
click at [73, 236] on link "Take Practice Sectional Test" at bounding box center [109, 240] width 156 height 30
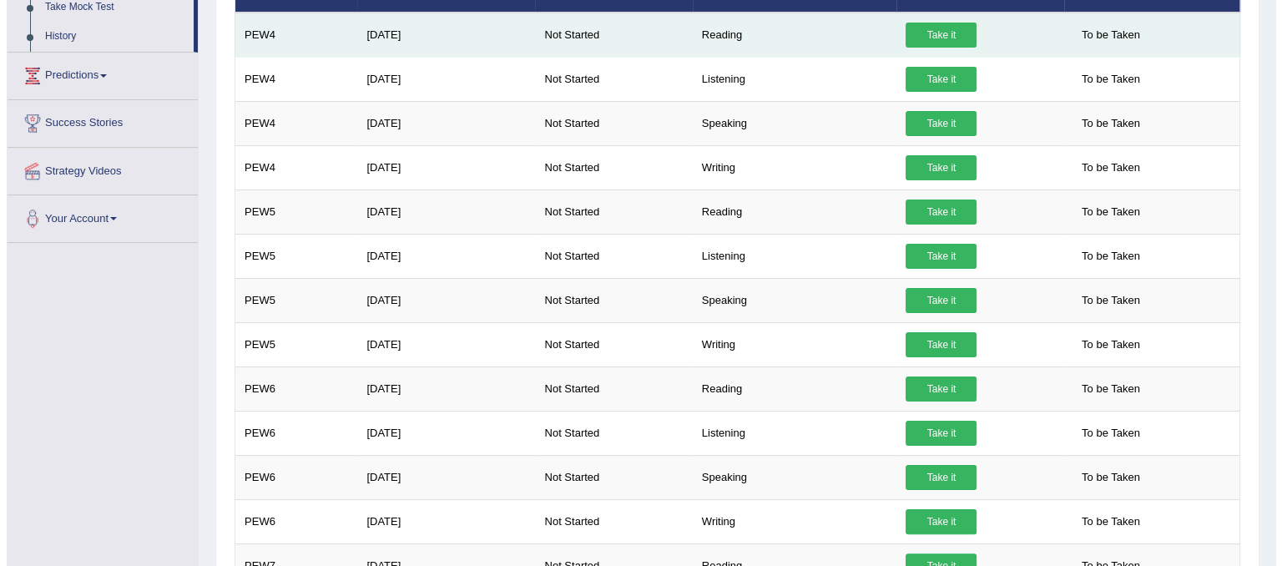
scroll to position [213, 0]
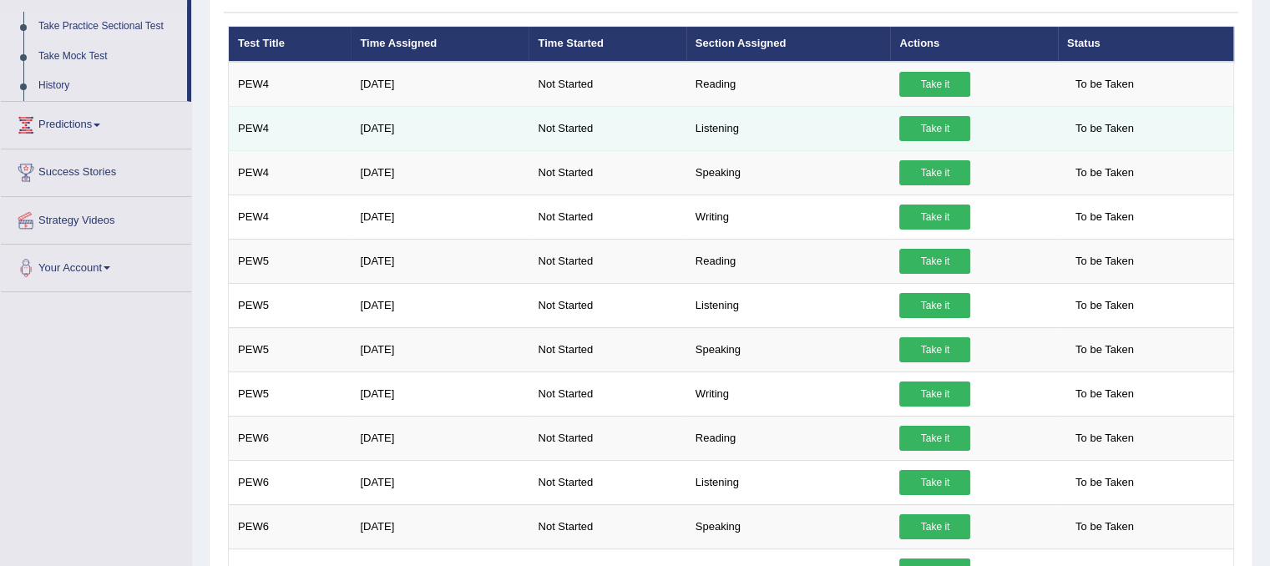
click at [945, 124] on link "Take it" at bounding box center [934, 128] width 71 height 25
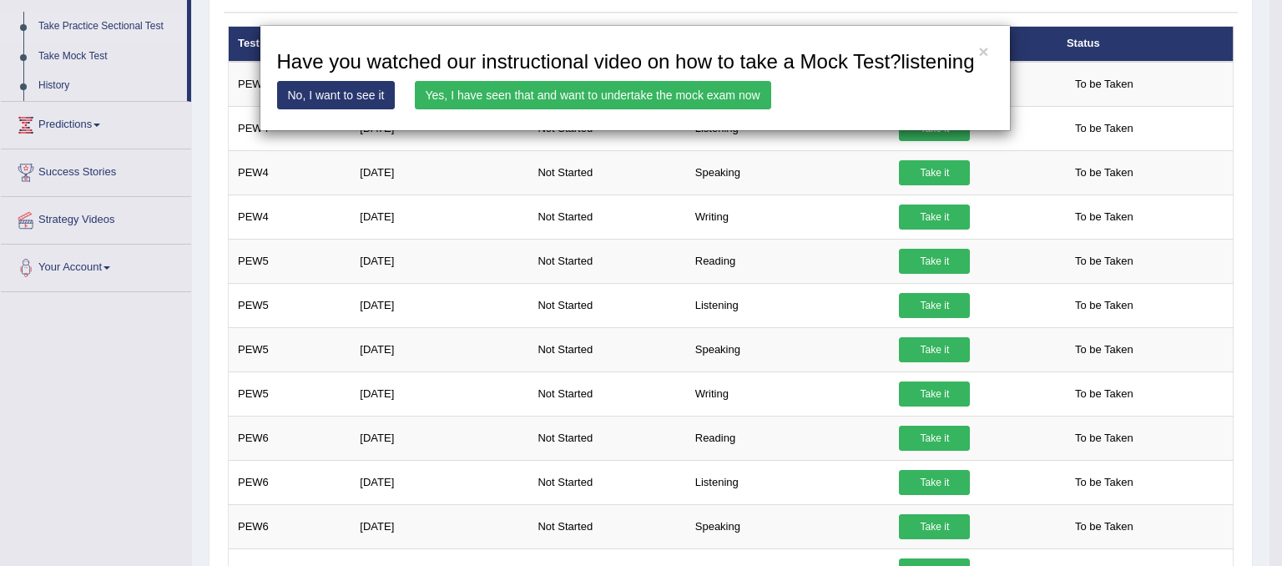
click at [732, 90] on link "Yes, I have seen that and want to undertake the mock exam now" at bounding box center [593, 95] width 356 height 28
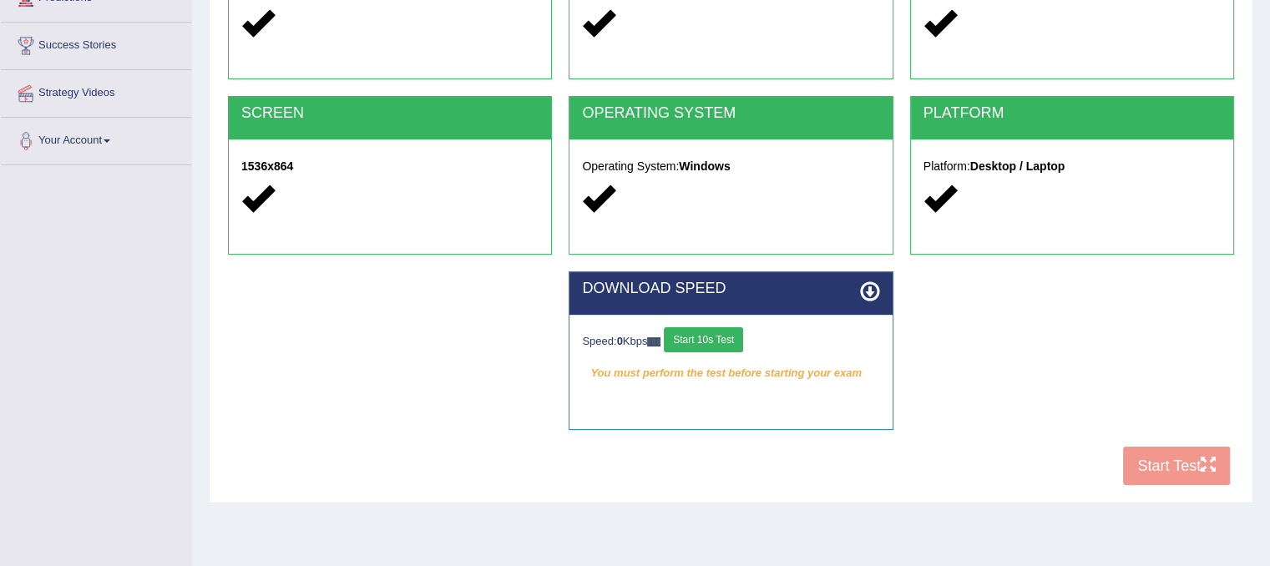
click at [741, 341] on button "Start 10s Test" at bounding box center [703, 339] width 79 height 25
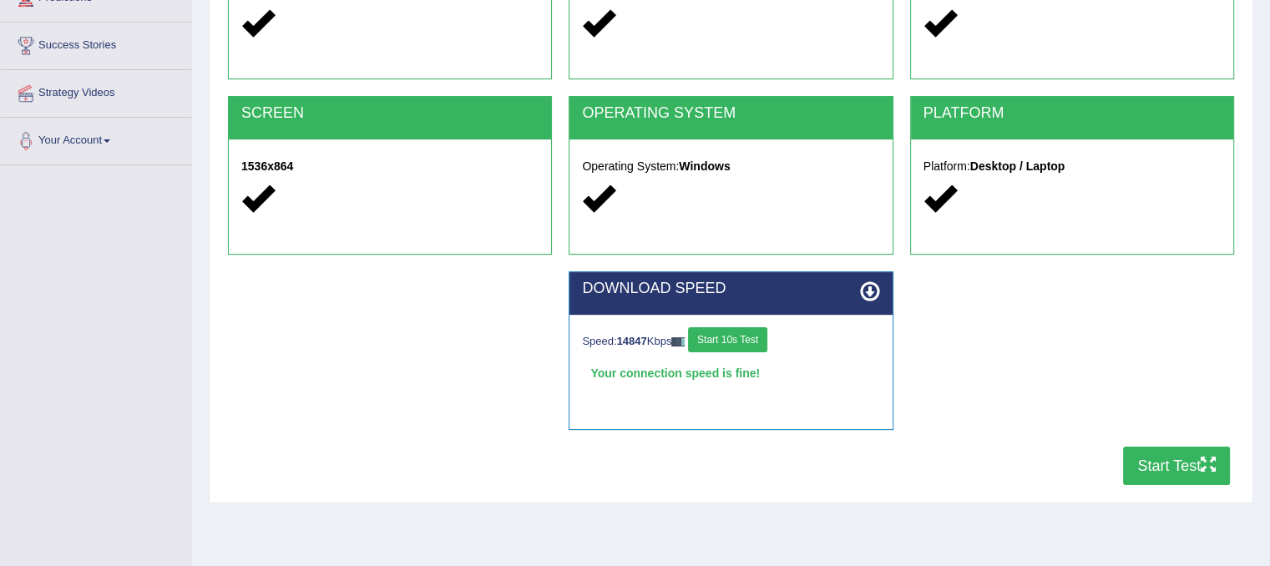
click at [1192, 458] on button "Start Test" at bounding box center [1176, 466] width 107 height 38
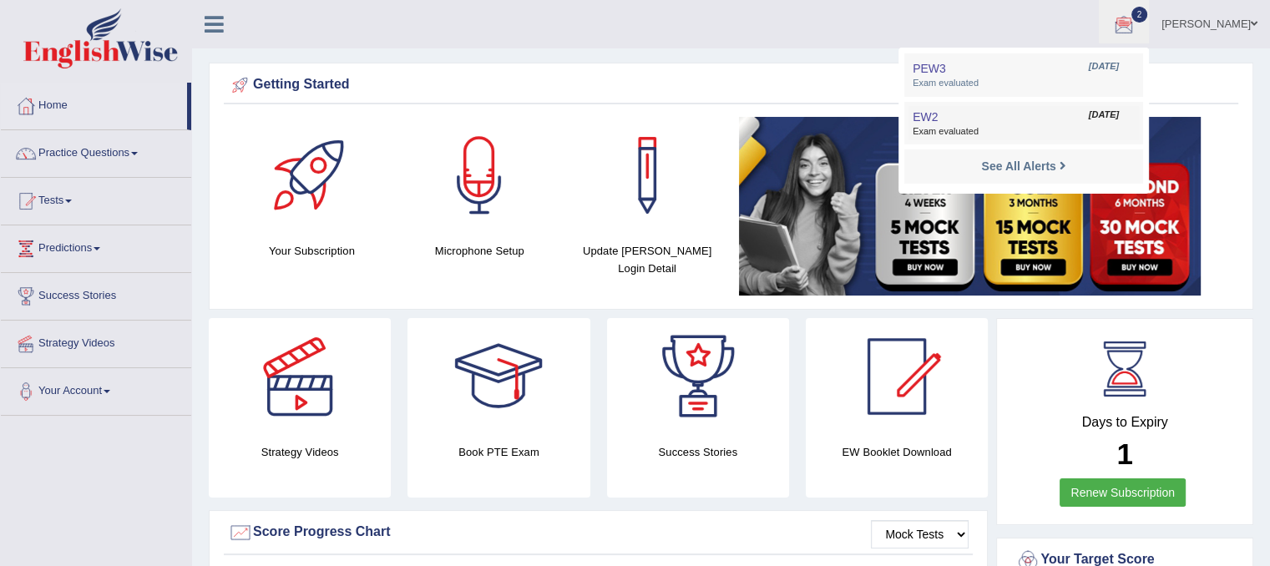
click at [1009, 115] on link "EW2 [DATE] Exam evaluated" at bounding box center [1023, 123] width 230 height 35
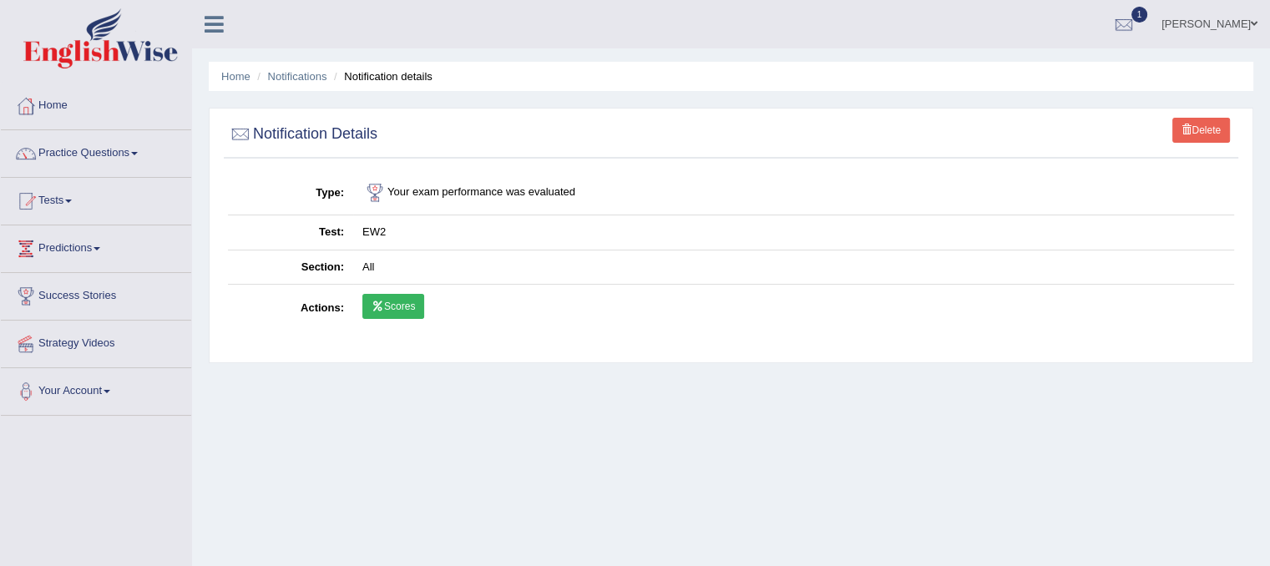
click at [397, 301] on link "Scores" at bounding box center [393, 306] width 62 height 25
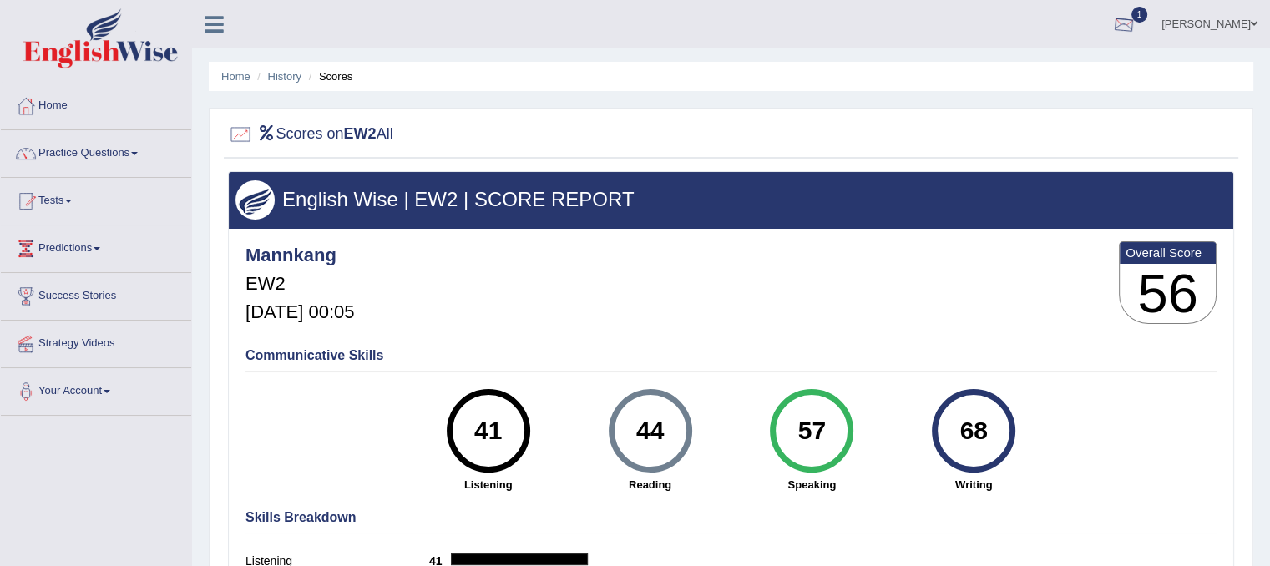
click at [1136, 30] on div at bounding box center [1123, 25] width 25 height 25
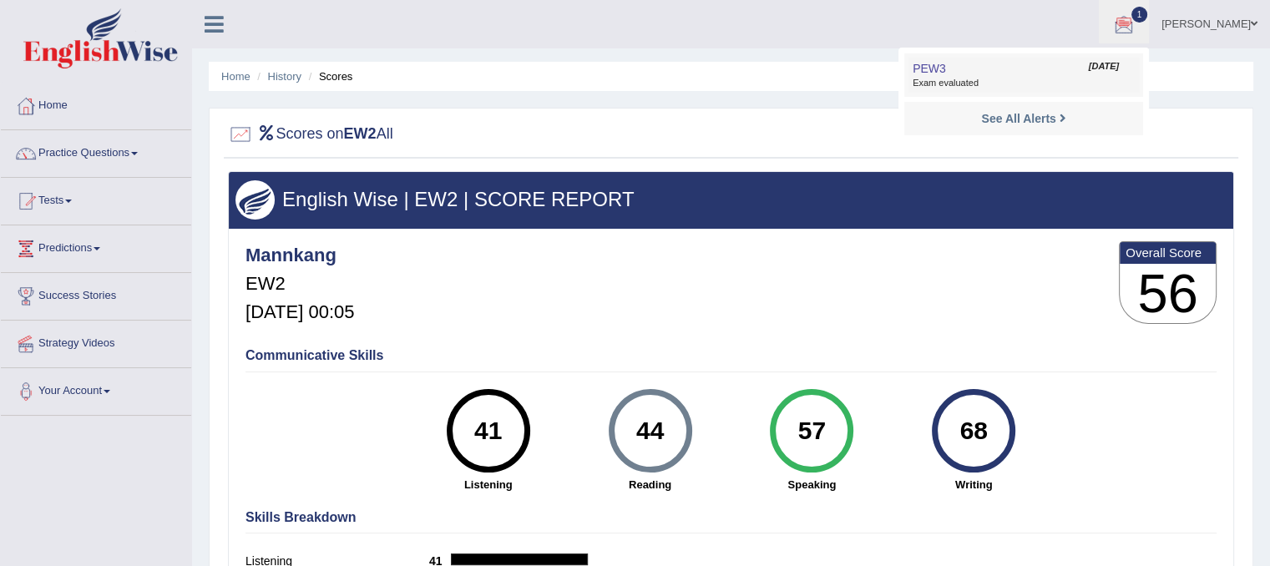
click at [1092, 69] on link "PEW3 Oct 4, 2025 Exam evaluated" at bounding box center [1023, 75] width 230 height 35
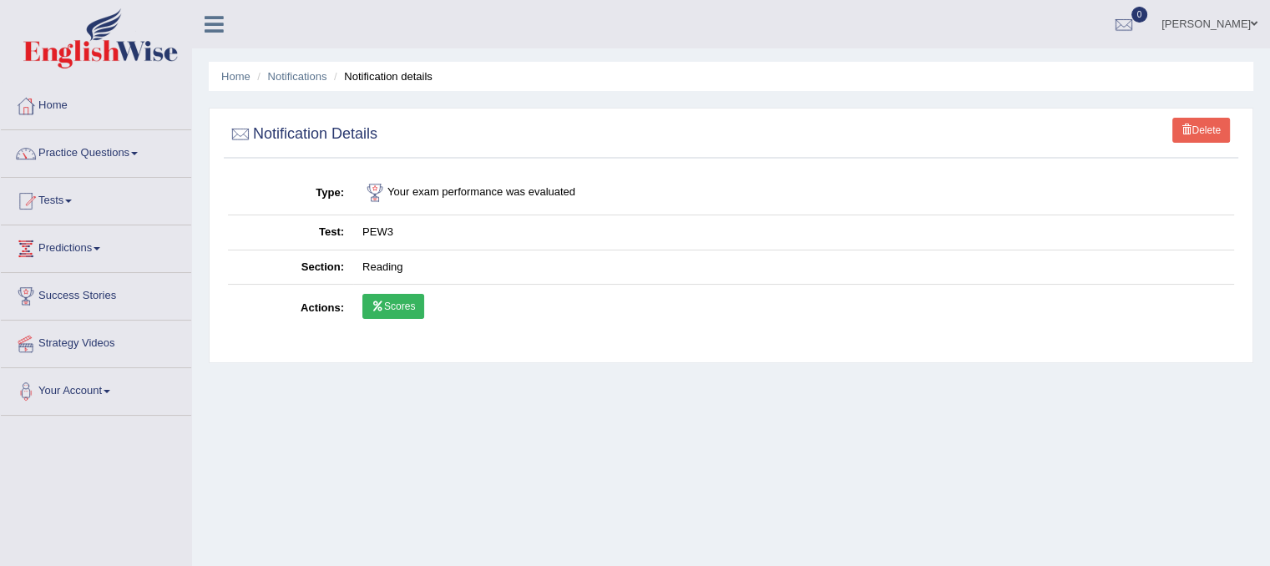
click at [404, 305] on link "Scores" at bounding box center [393, 306] width 62 height 25
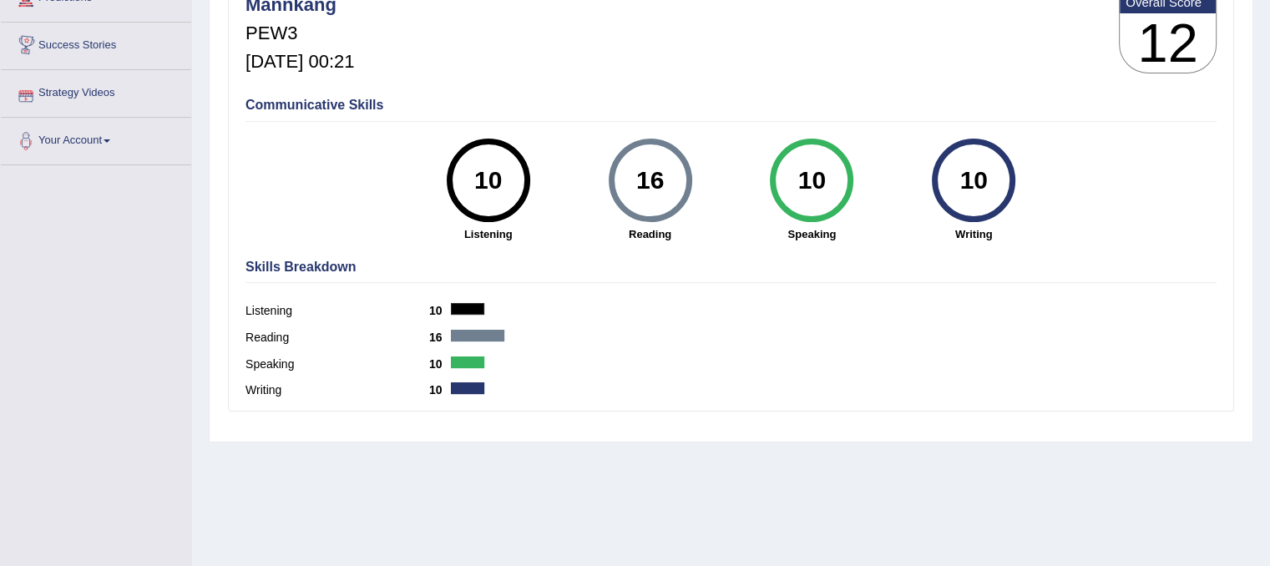
scroll to position [167, 0]
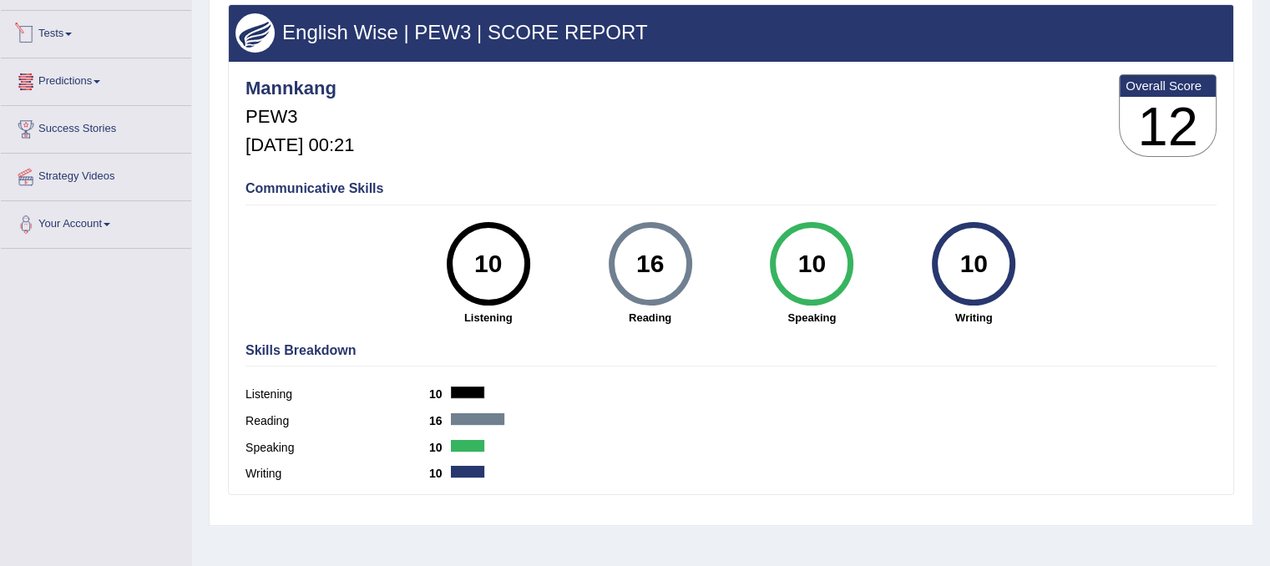
click at [65, 28] on link "Tests" at bounding box center [96, 32] width 190 height 42
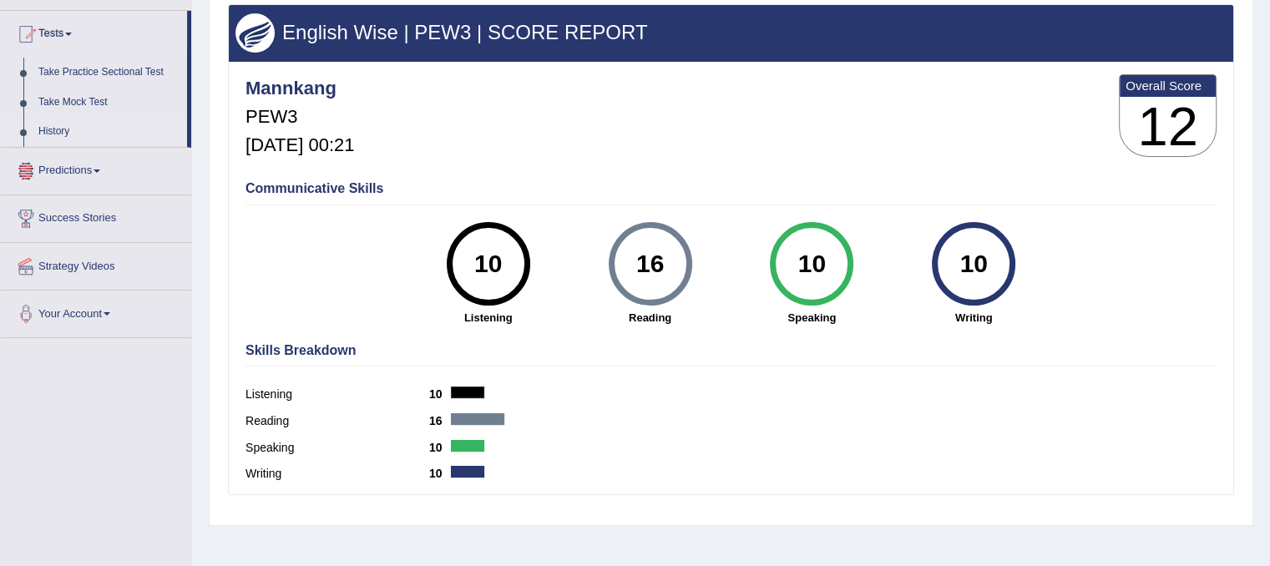
click at [50, 132] on link "History" at bounding box center [109, 132] width 156 height 30
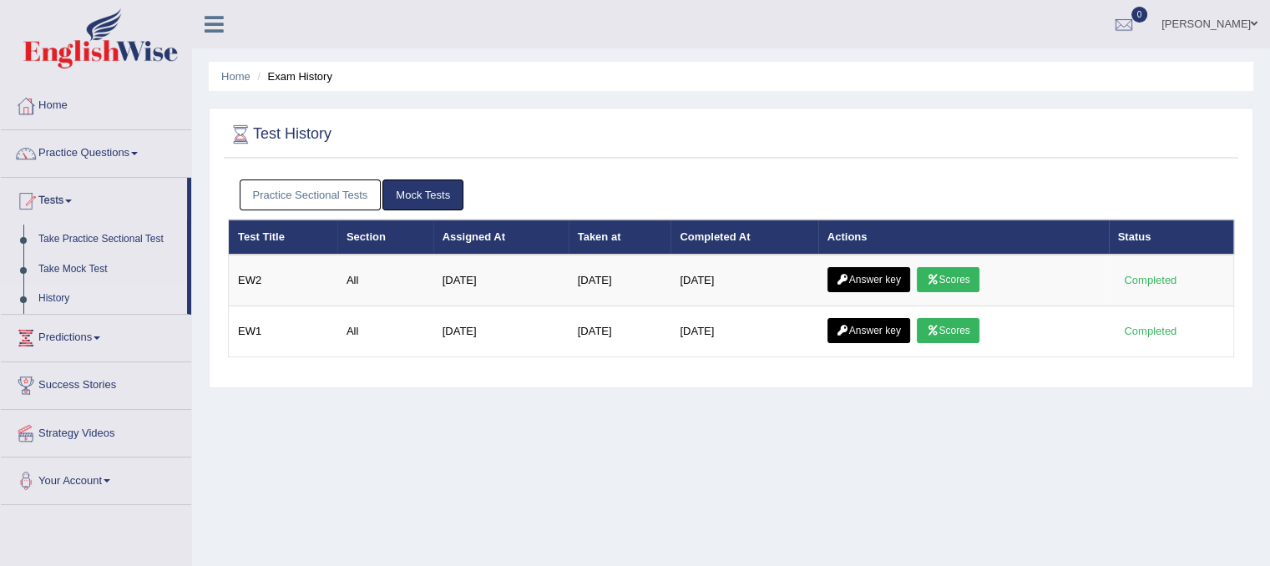
click at [265, 197] on link "Practice Sectional Tests" at bounding box center [311, 194] width 142 height 31
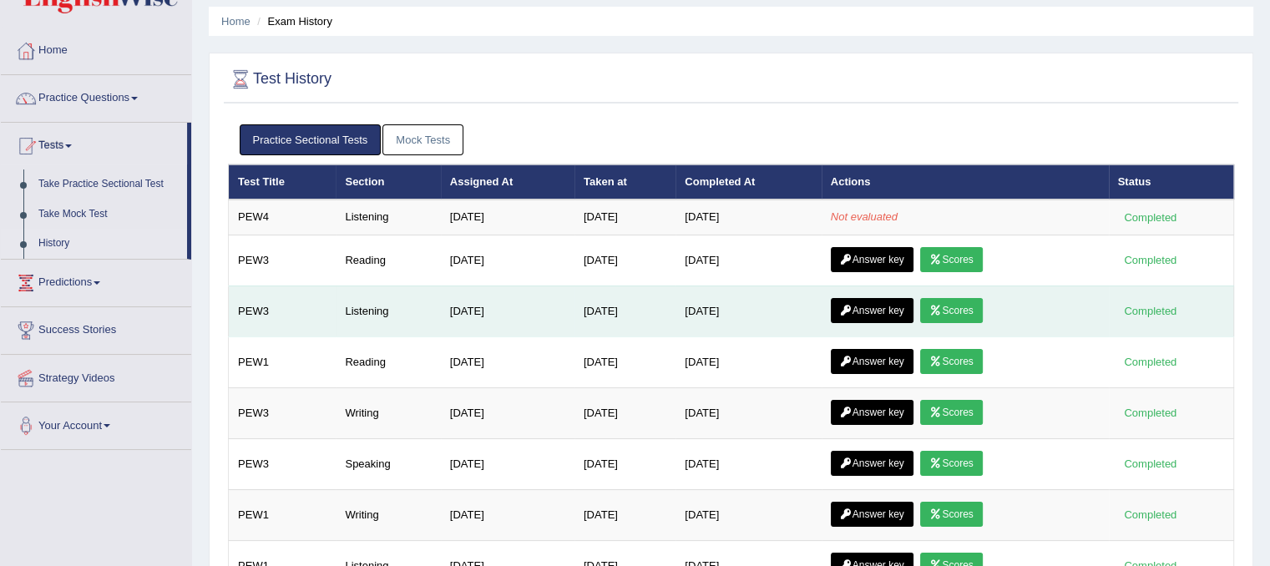
scroll to position [83, 0]
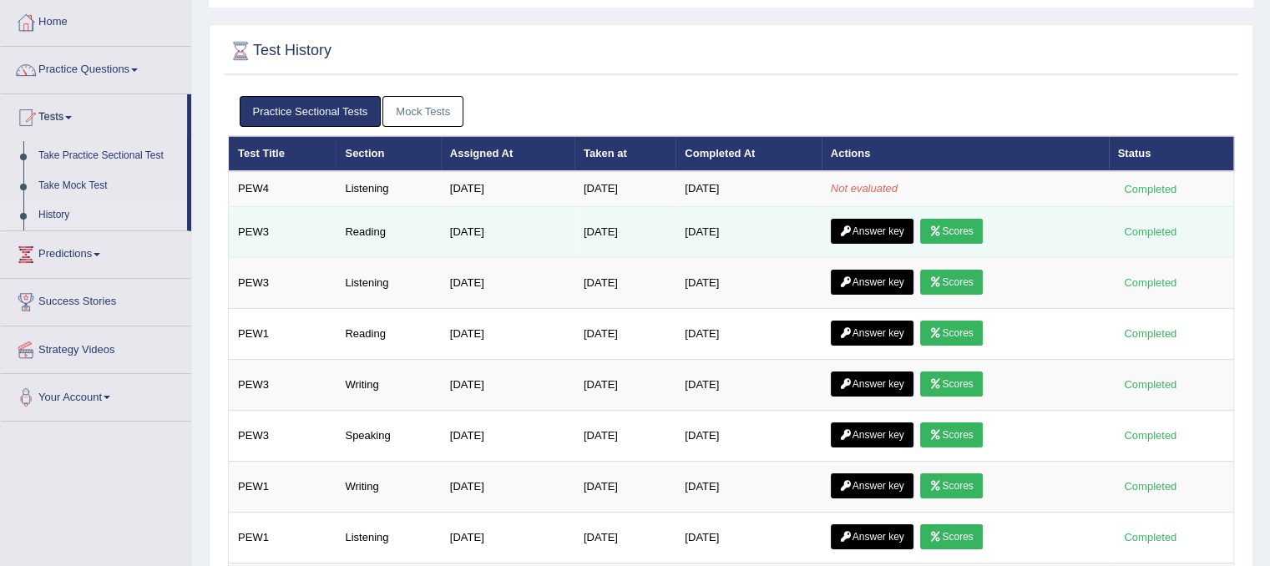
click at [954, 225] on link "Scores" at bounding box center [951, 231] width 62 height 25
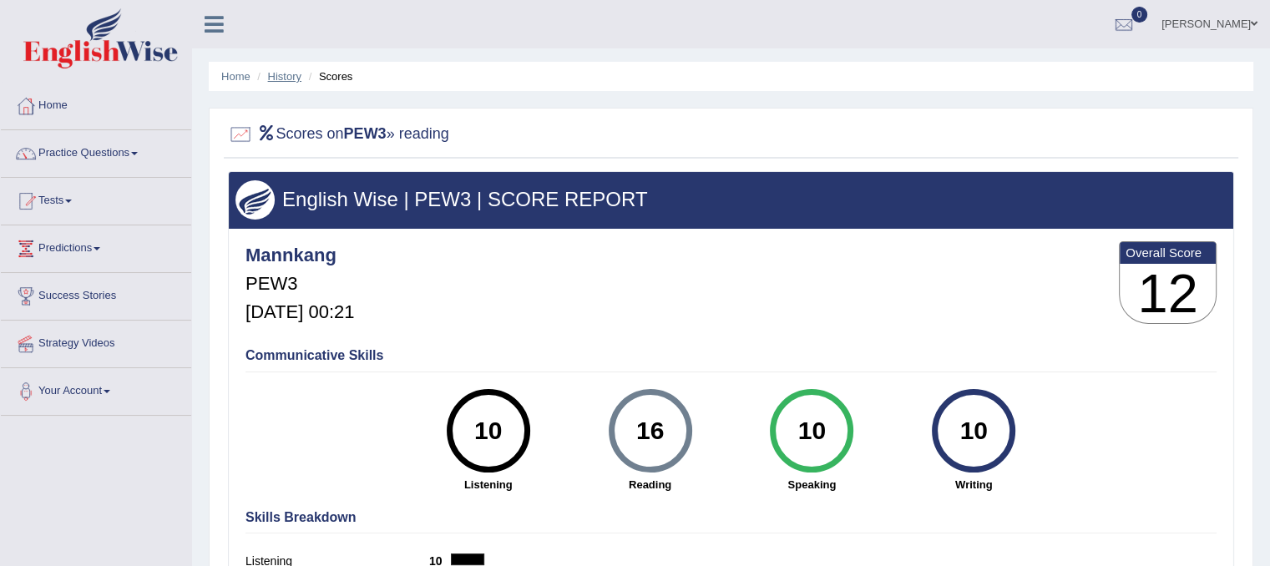
click at [290, 81] on link "History" at bounding box center [284, 76] width 33 height 13
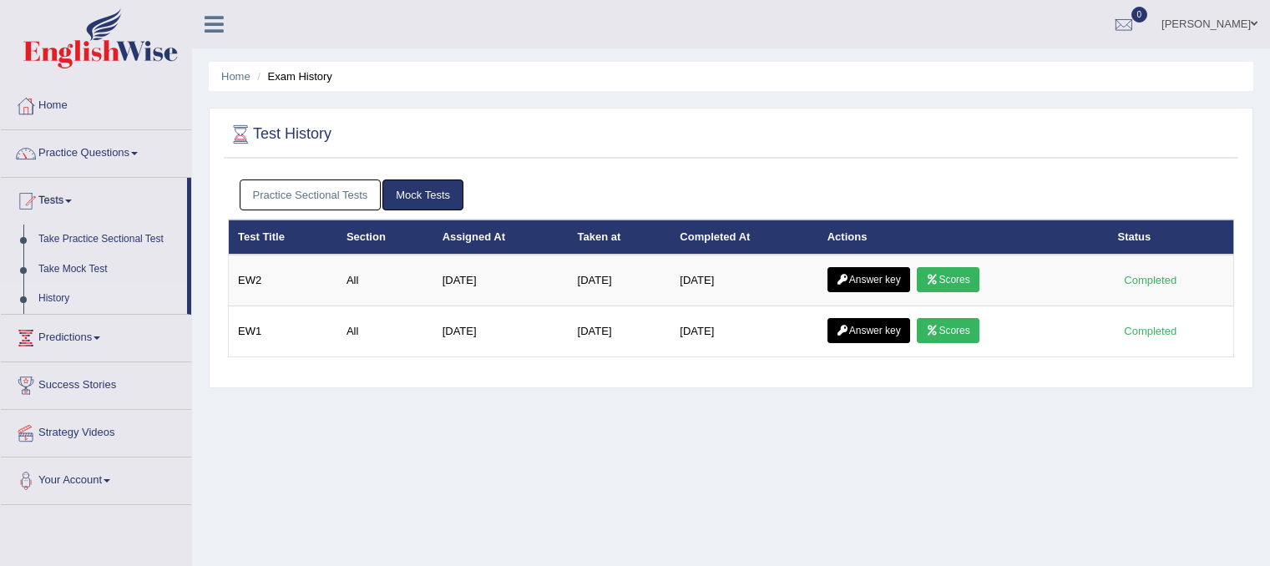
click at [309, 197] on link "Practice Sectional Tests" at bounding box center [311, 194] width 142 height 31
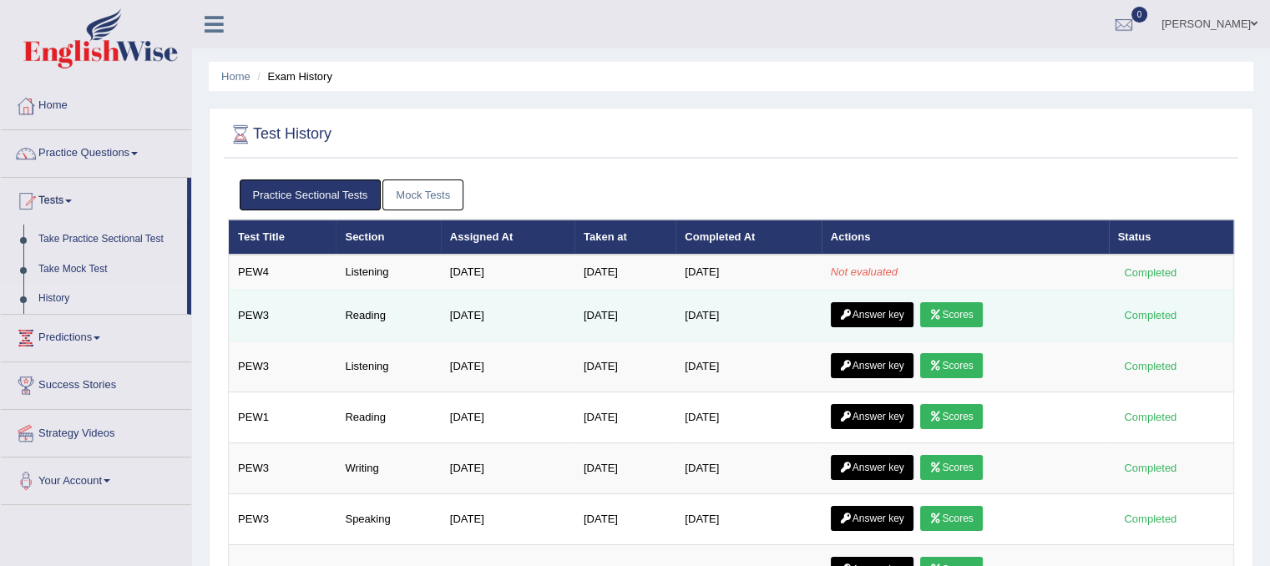
click at [892, 311] on link "Answer key" at bounding box center [871, 314] width 83 height 25
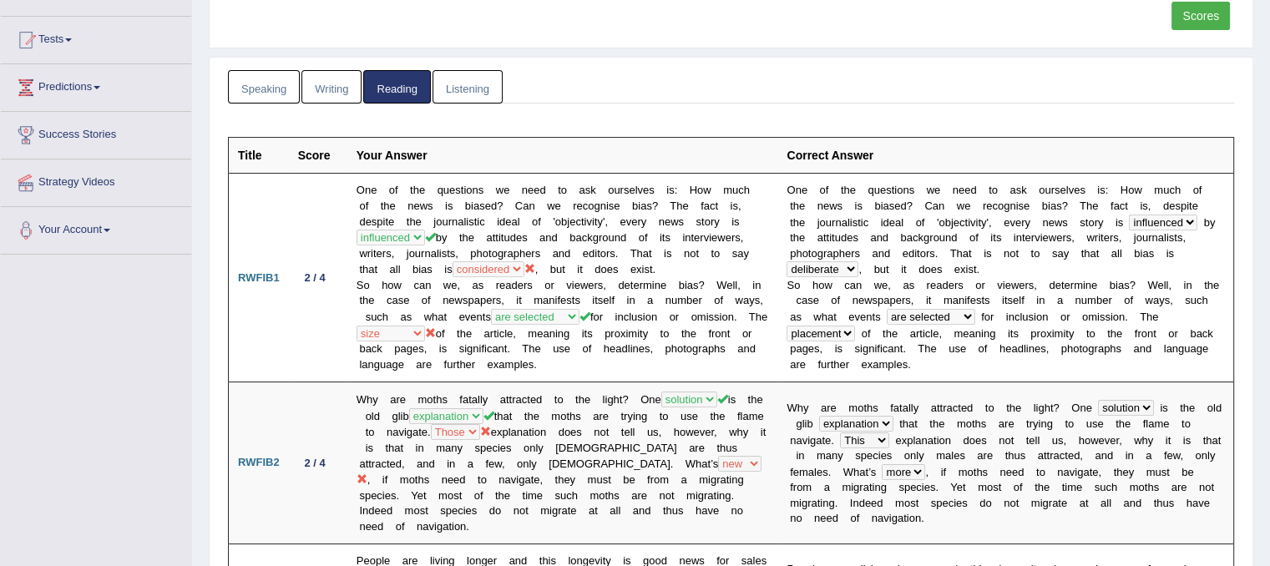
scroll to position [78, 0]
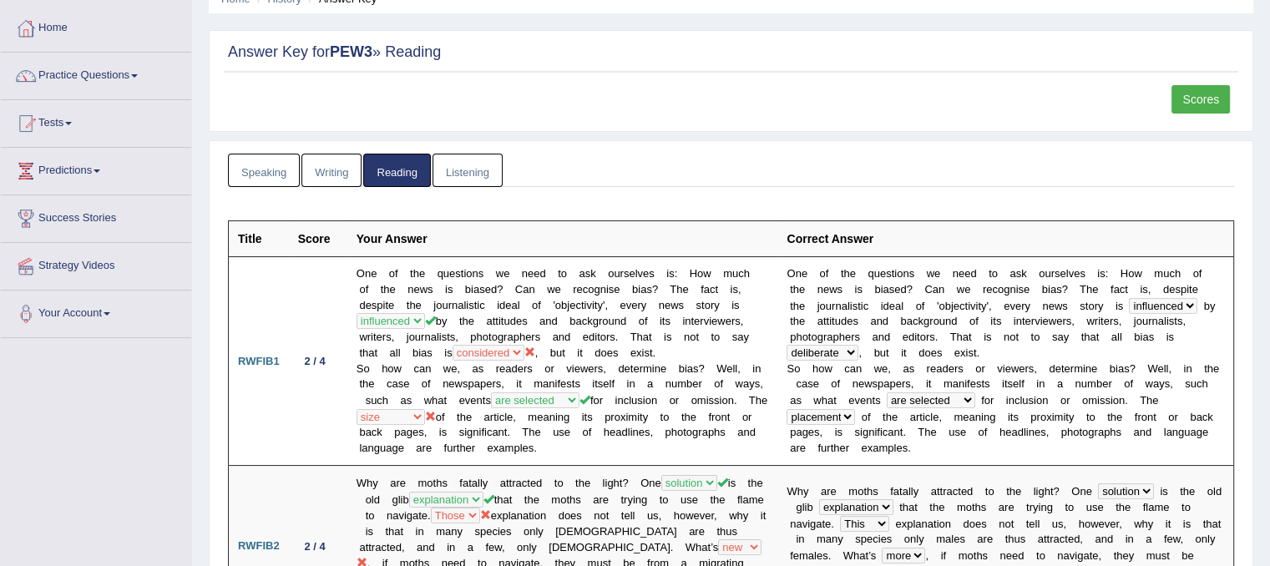
click at [1182, 94] on link "Scores" at bounding box center [1200, 99] width 58 height 28
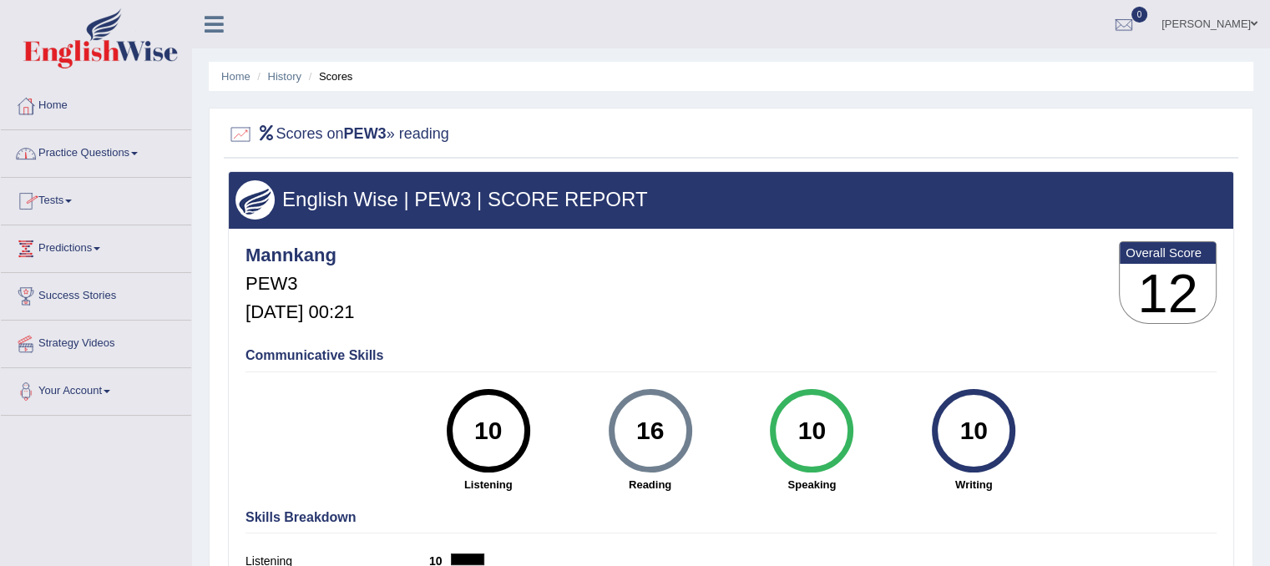
click at [140, 149] on link "Practice Questions" at bounding box center [96, 151] width 190 height 42
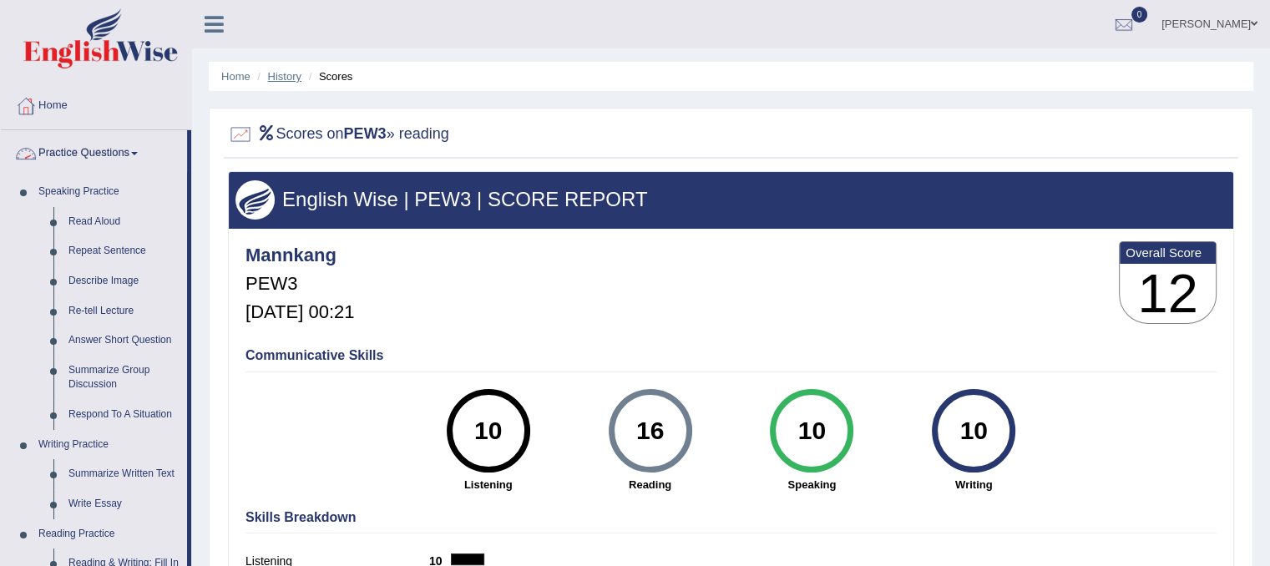
click at [281, 71] on link "History" at bounding box center [284, 76] width 33 height 13
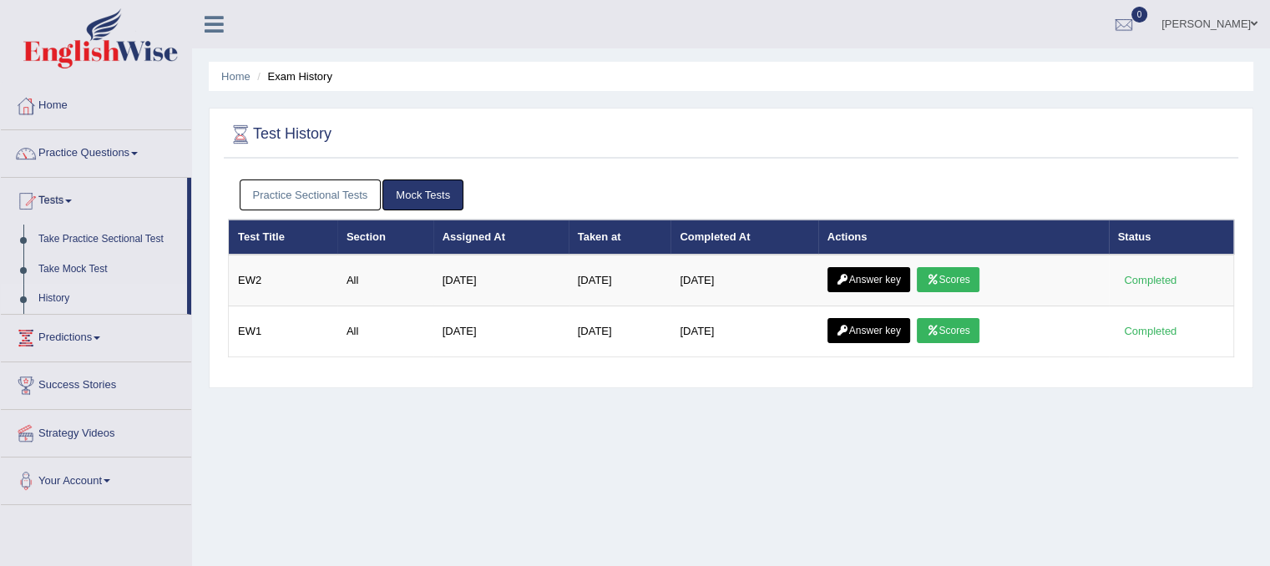
click at [359, 199] on link "Practice Sectional Tests" at bounding box center [311, 194] width 142 height 31
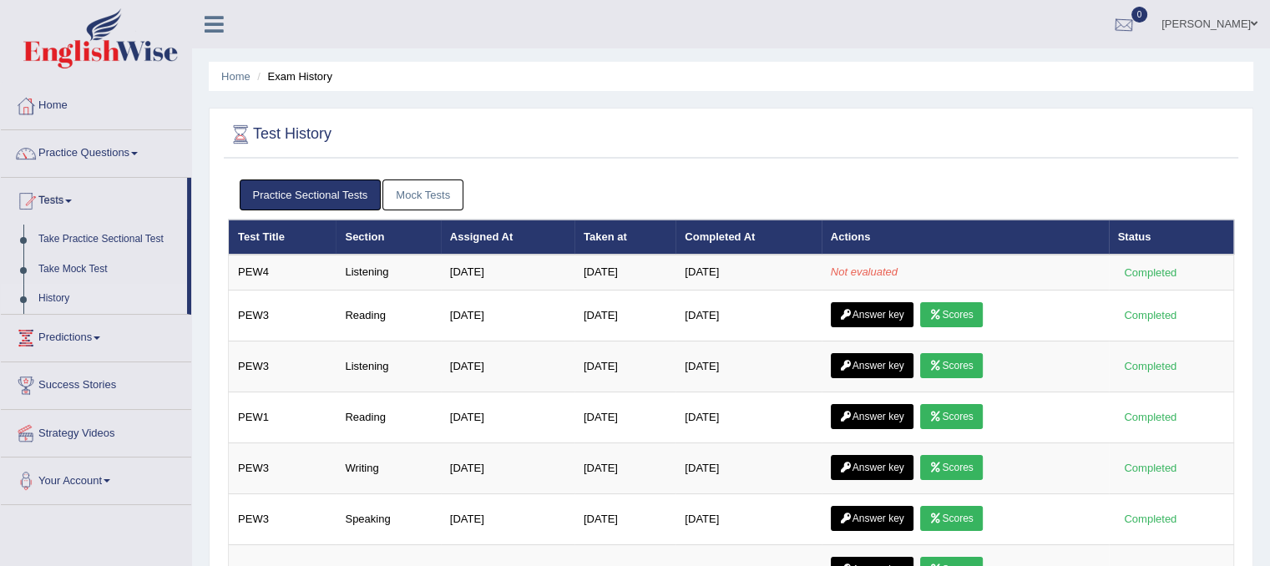
click at [1136, 28] on div at bounding box center [1123, 25] width 25 height 25
click at [1055, 74] on strong "See All Alerts" at bounding box center [1018, 69] width 74 height 13
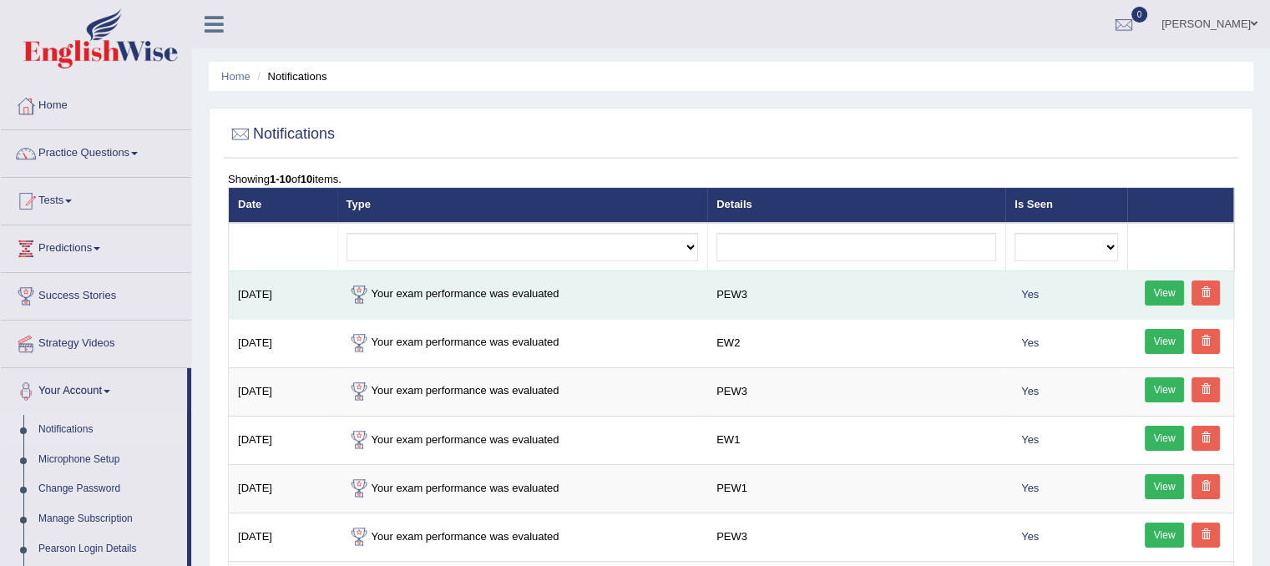
click at [514, 295] on td "Your exam performance was evaluated" at bounding box center [522, 294] width 371 height 48
click at [1159, 290] on link "View" at bounding box center [1164, 292] width 40 height 25
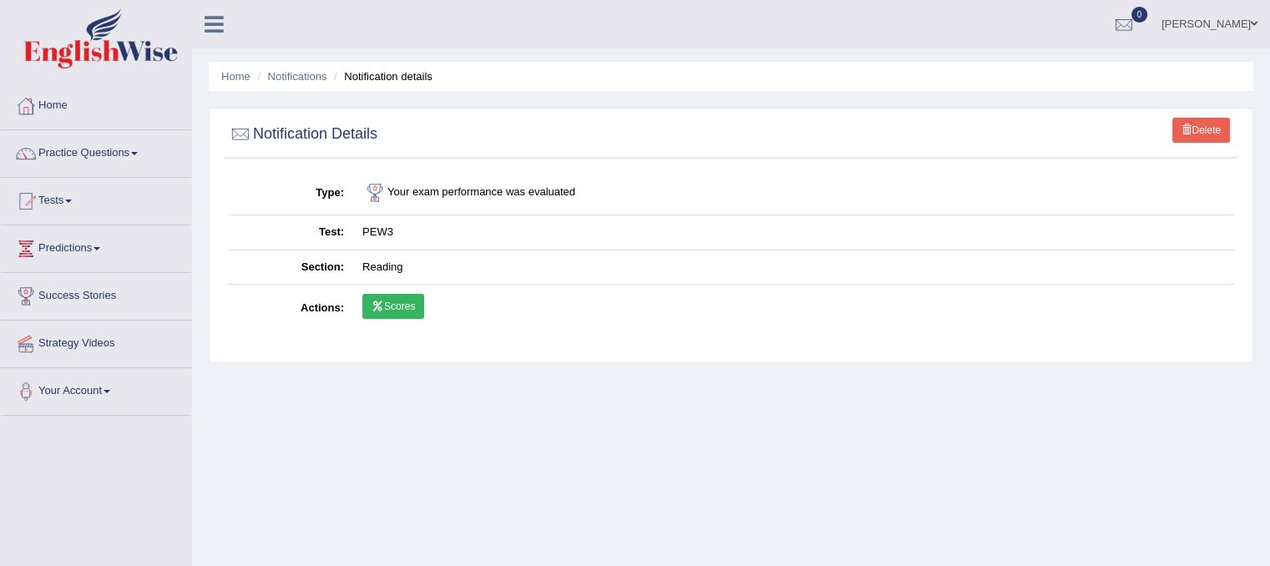
click at [403, 301] on link "Scores" at bounding box center [393, 306] width 62 height 25
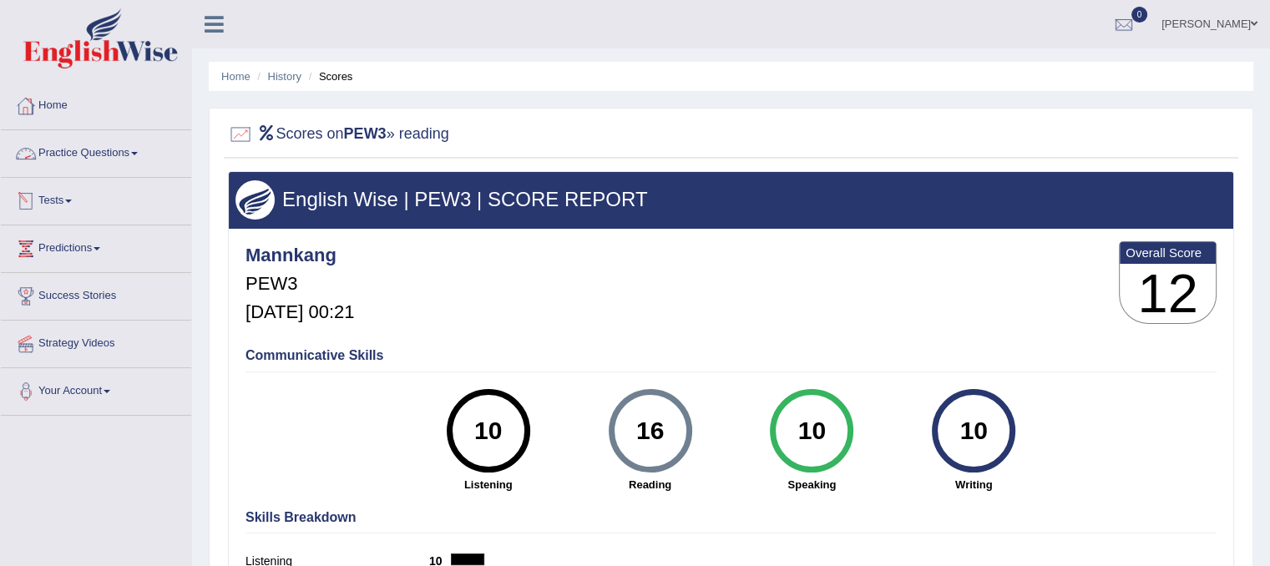
click at [98, 147] on link "Practice Questions" at bounding box center [96, 151] width 190 height 42
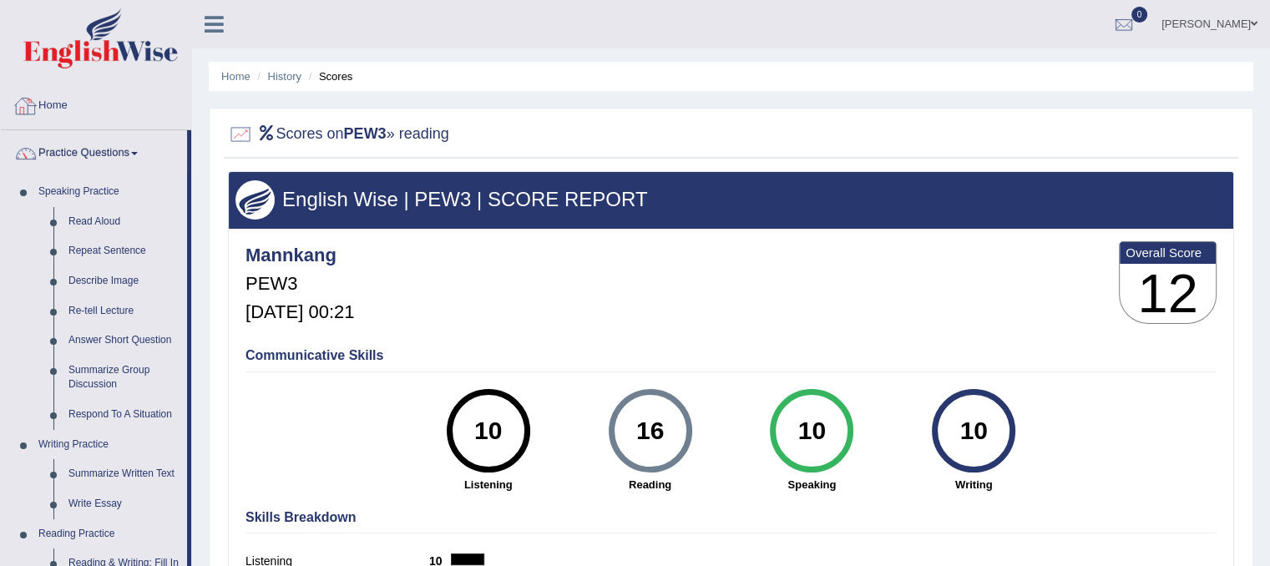
click at [54, 108] on link "Home" at bounding box center [96, 104] width 190 height 42
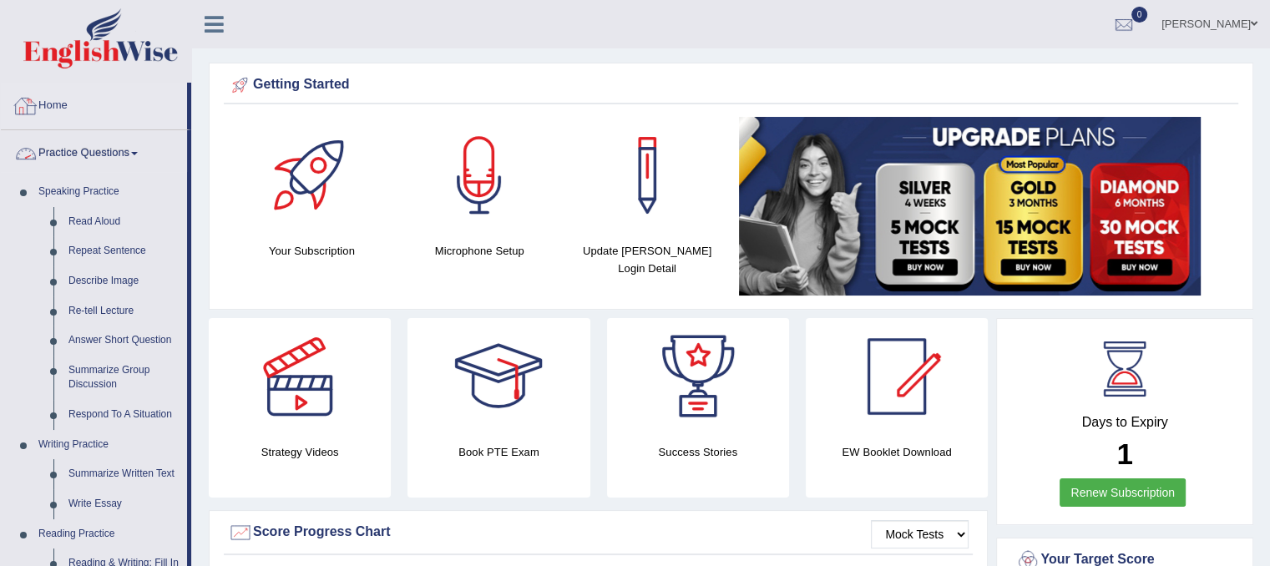
click at [44, 96] on link "Home" at bounding box center [94, 104] width 186 height 42
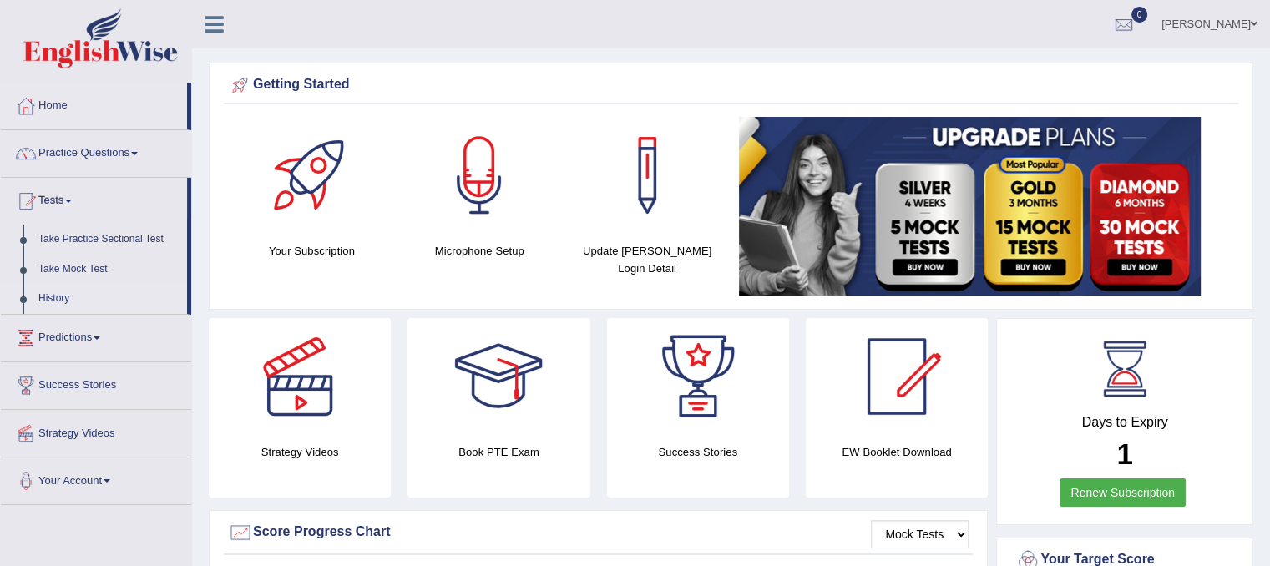
click at [62, 297] on link "History" at bounding box center [109, 299] width 156 height 30
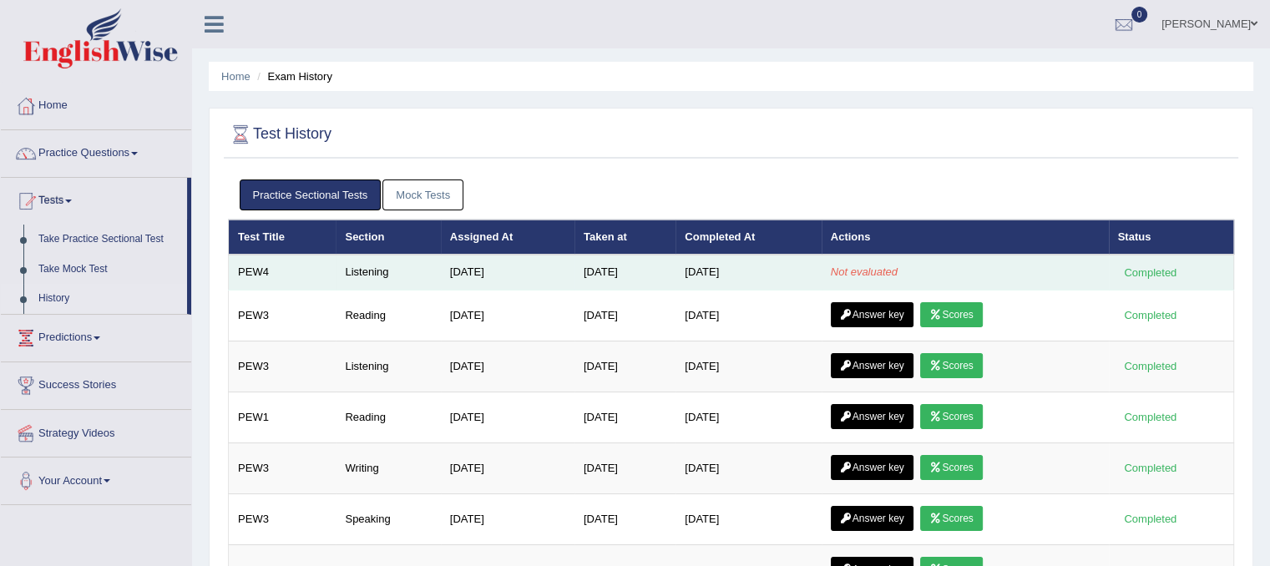
click at [646, 280] on td "[DATE]" at bounding box center [624, 272] width 101 height 35
click at [871, 271] on em "Not evaluated" at bounding box center [863, 271] width 67 height 13
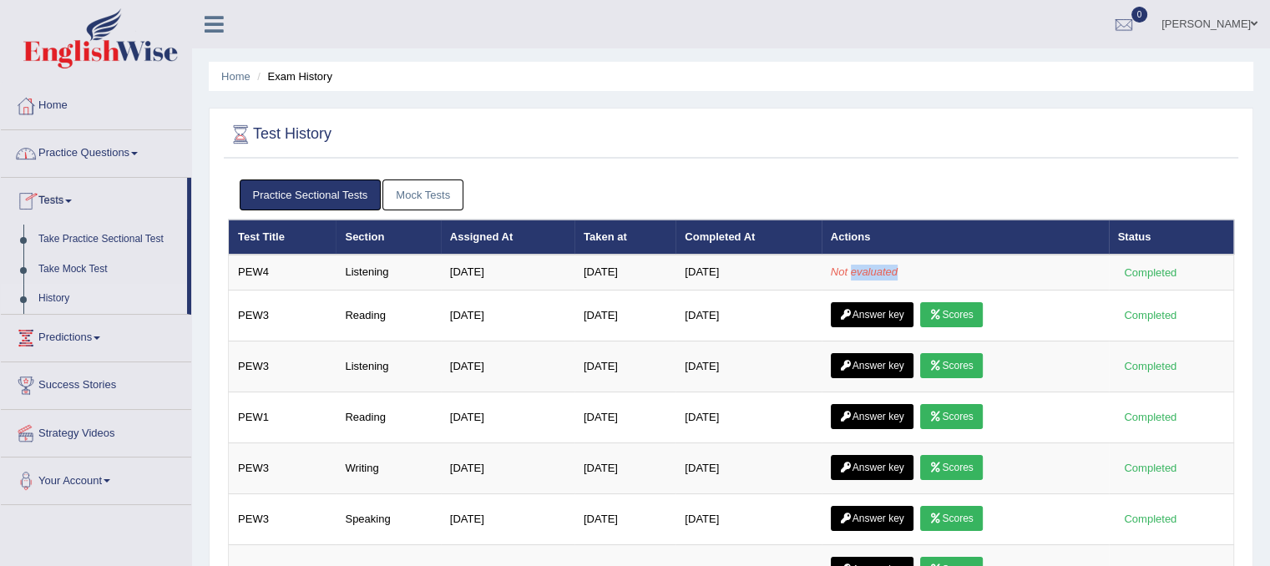
click at [55, 302] on link "History" at bounding box center [109, 299] width 156 height 30
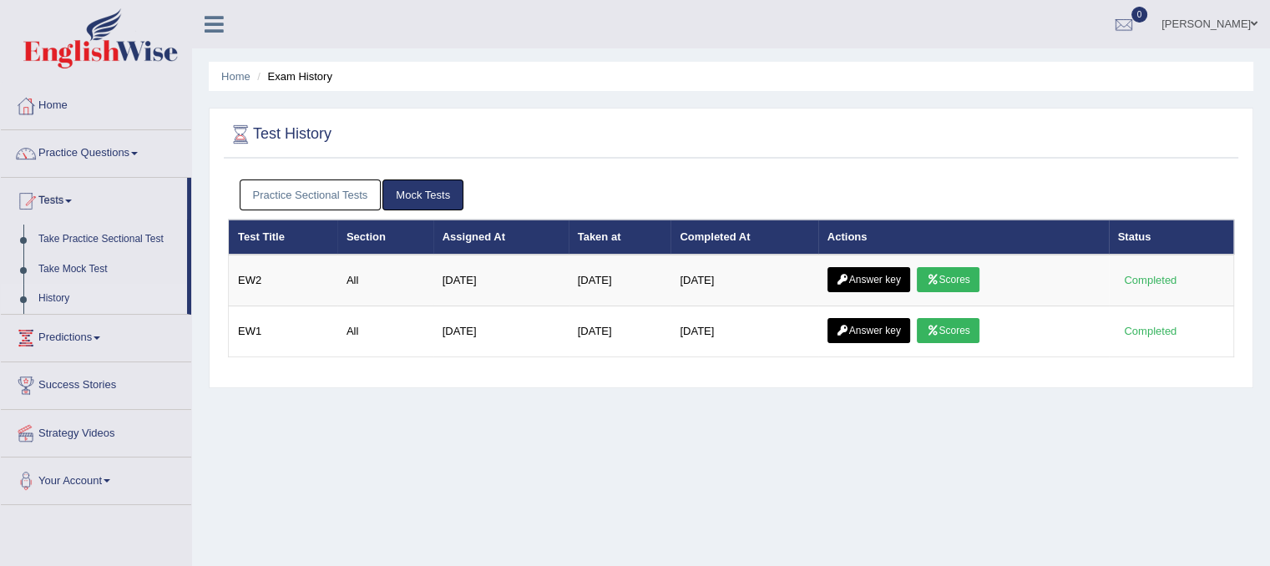
click at [282, 198] on link "Practice Sectional Tests" at bounding box center [311, 194] width 142 height 31
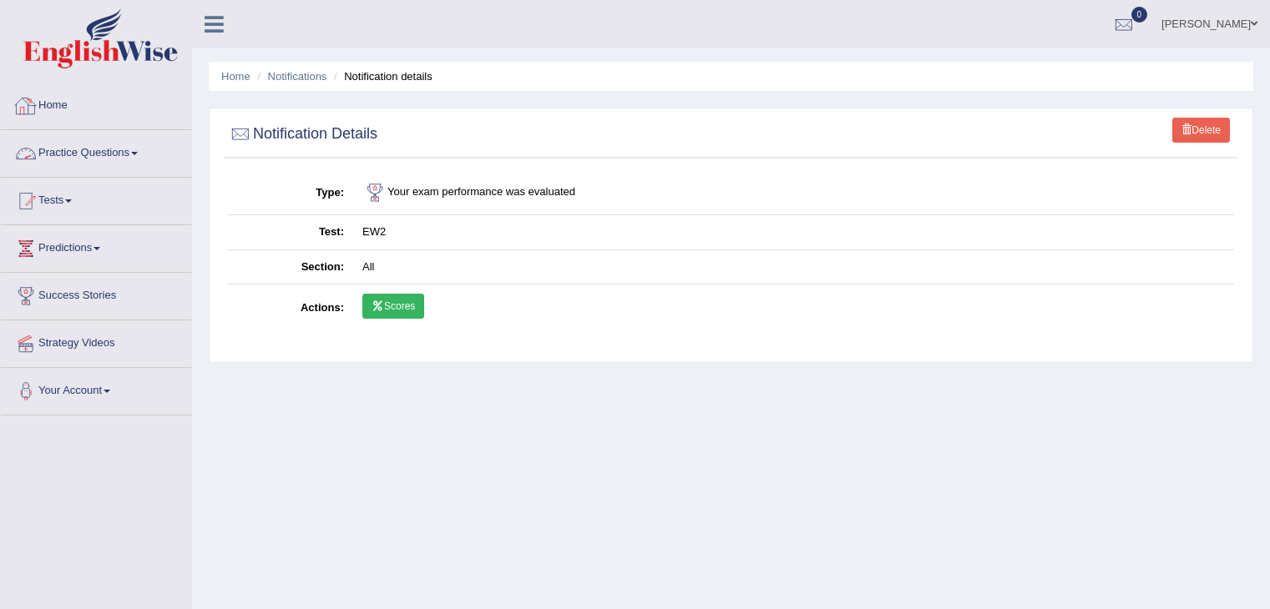
click at [56, 108] on link "Home" at bounding box center [96, 104] width 190 height 42
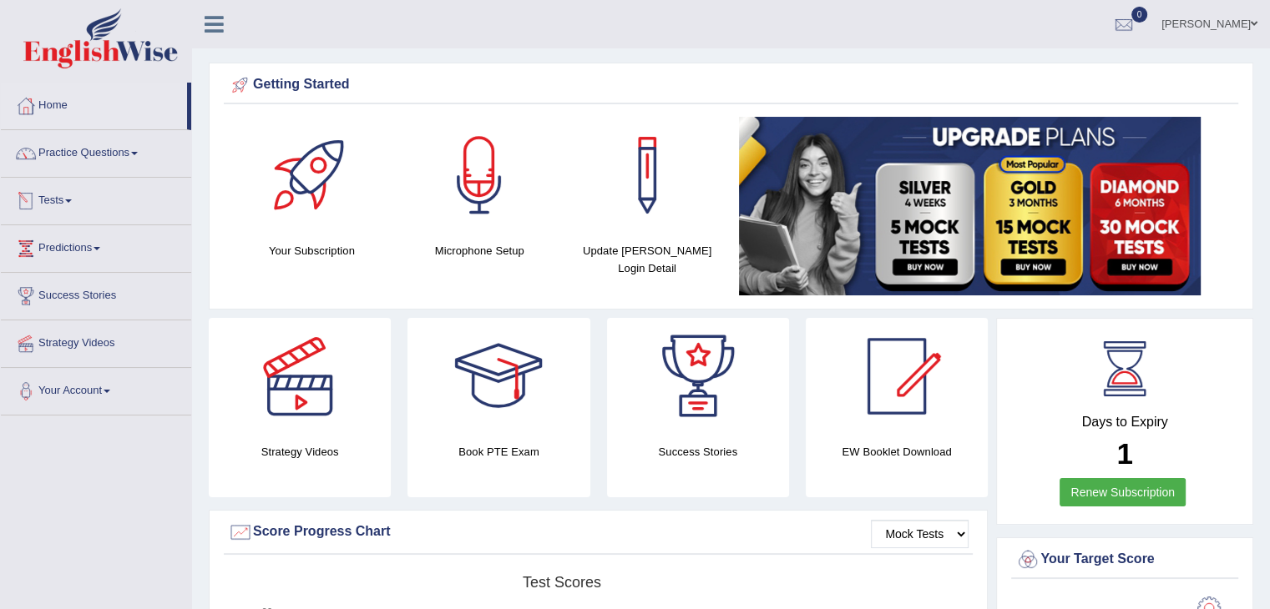
click at [59, 201] on link "Tests" at bounding box center [96, 199] width 190 height 42
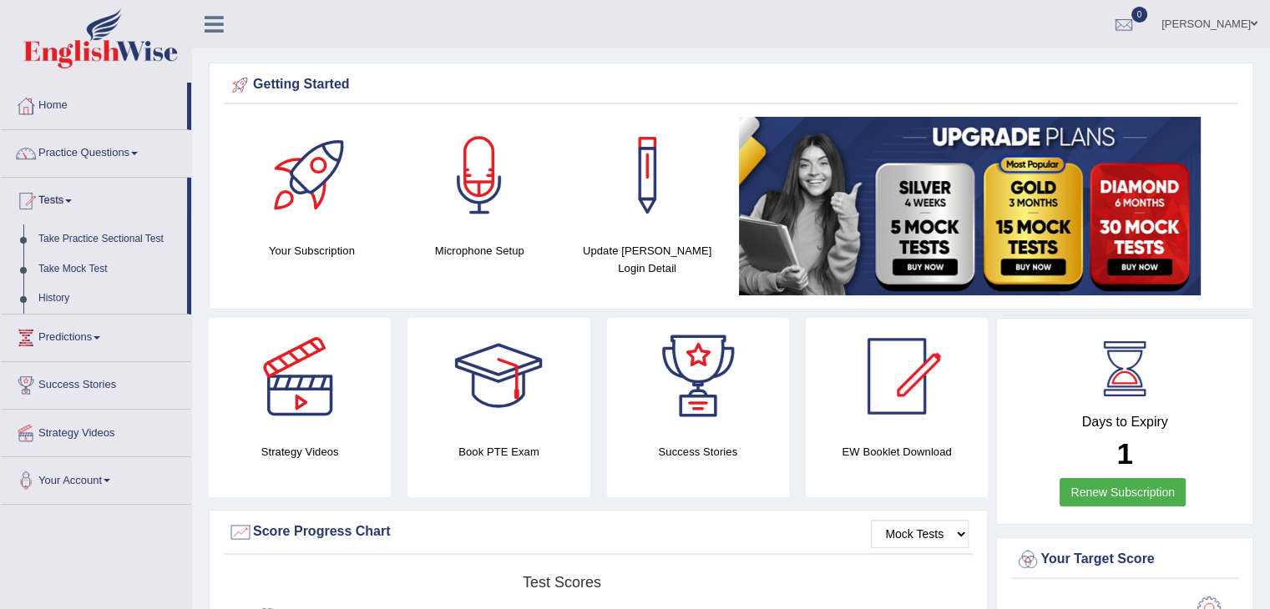
click at [55, 299] on link "History" at bounding box center [109, 299] width 156 height 30
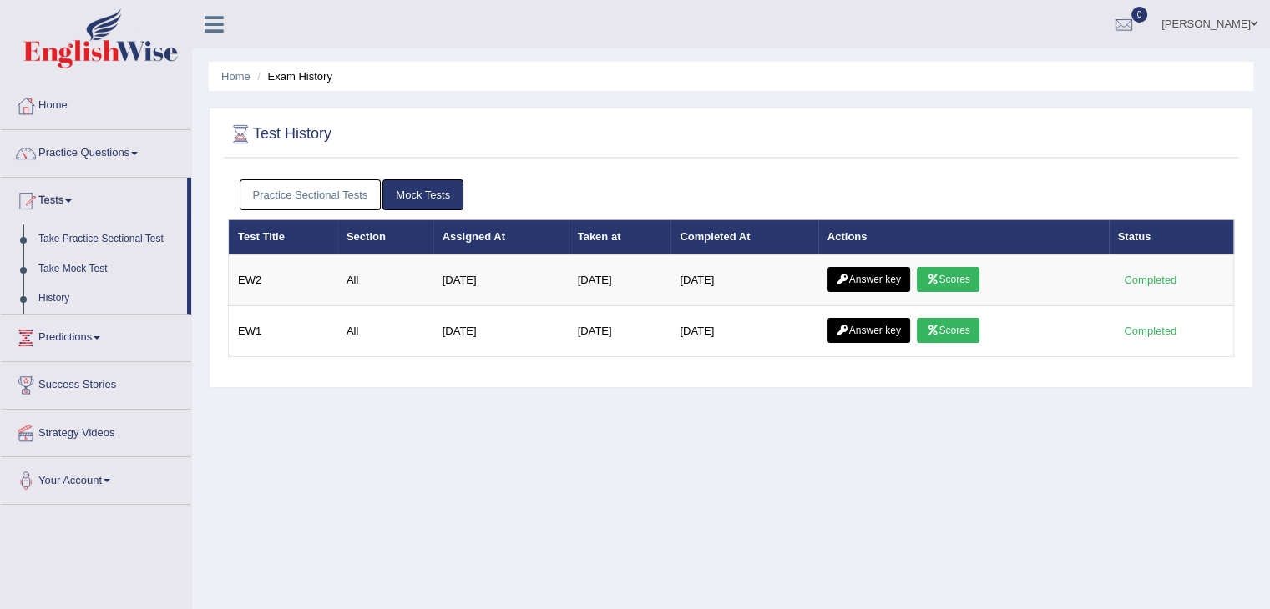
click at [296, 197] on link "Practice Sectional Tests" at bounding box center [311, 194] width 142 height 31
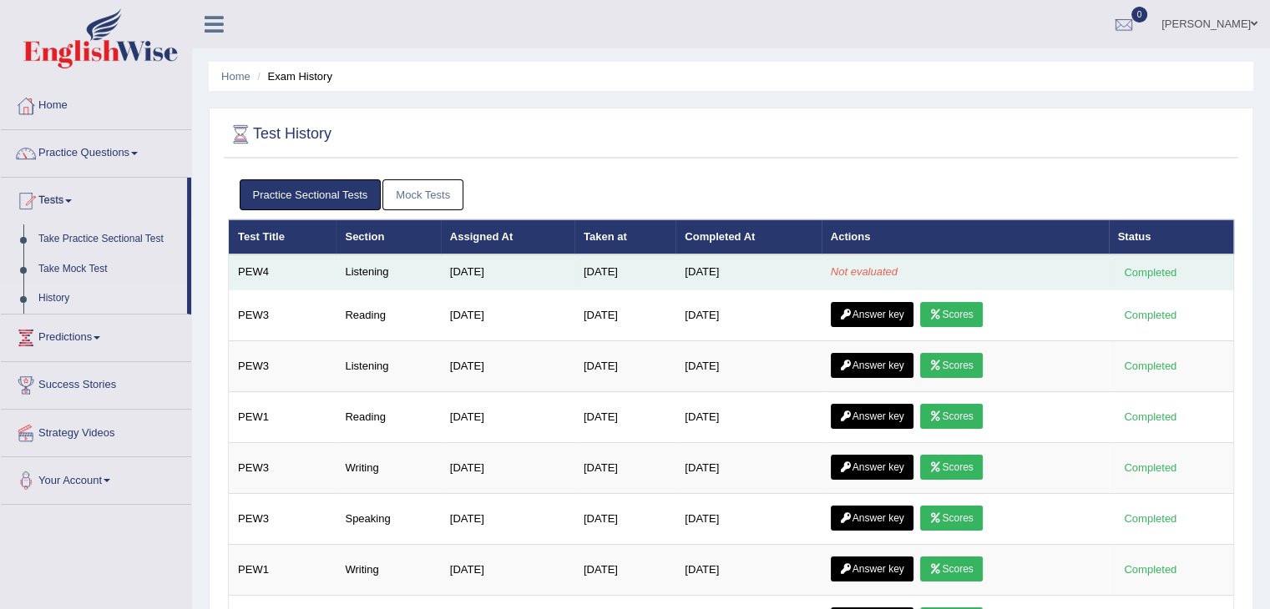
click at [574, 275] on td "[DATE]" at bounding box center [624, 272] width 101 height 35
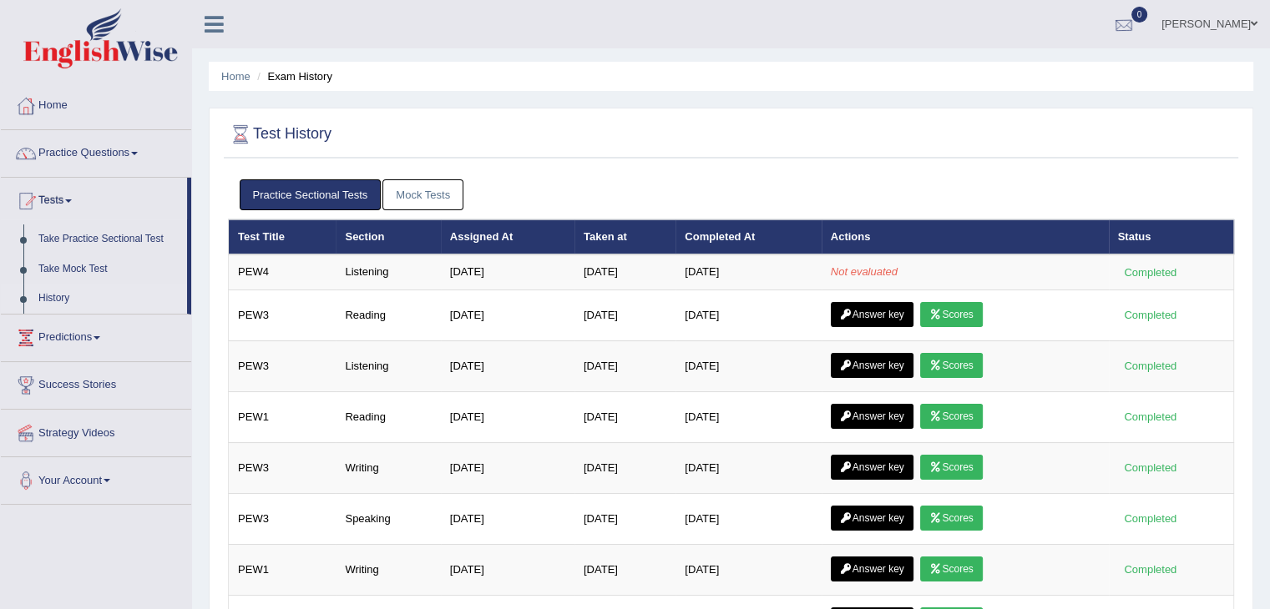
click at [1136, 23] on div at bounding box center [1123, 25] width 25 height 25
click at [1128, 64] on div "See All Alerts" at bounding box center [1023, 71] width 222 height 18
click at [1136, 27] on div at bounding box center [1123, 25] width 25 height 25
click at [1066, 68] on icon at bounding box center [1062, 69] width 7 height 13
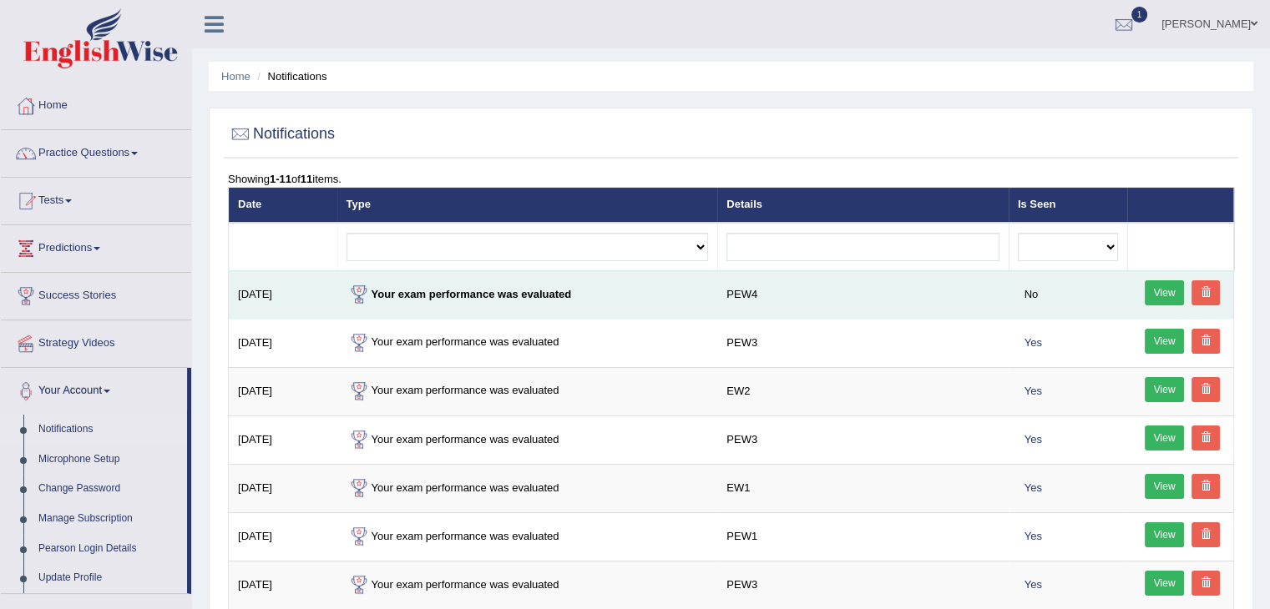
click at [1169, 292] on link "View" at bounding box center [1164, 292] width 40 height 25
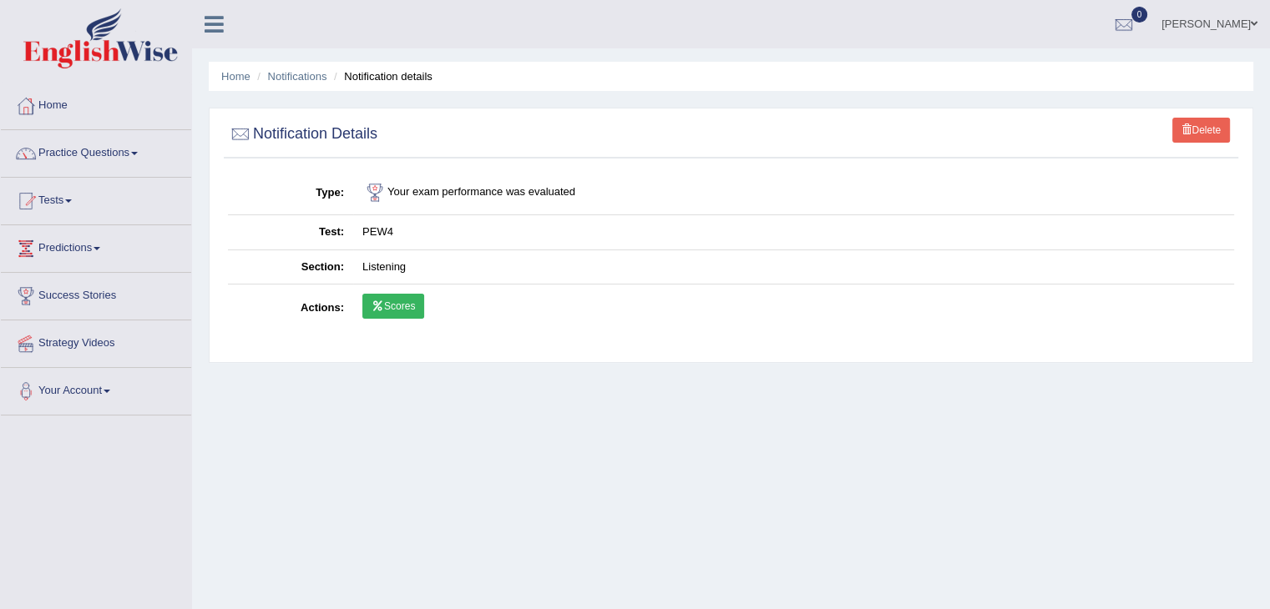
click at [402, 305] on link "Scores" at bounding box center [393, 306] width 62 height 25
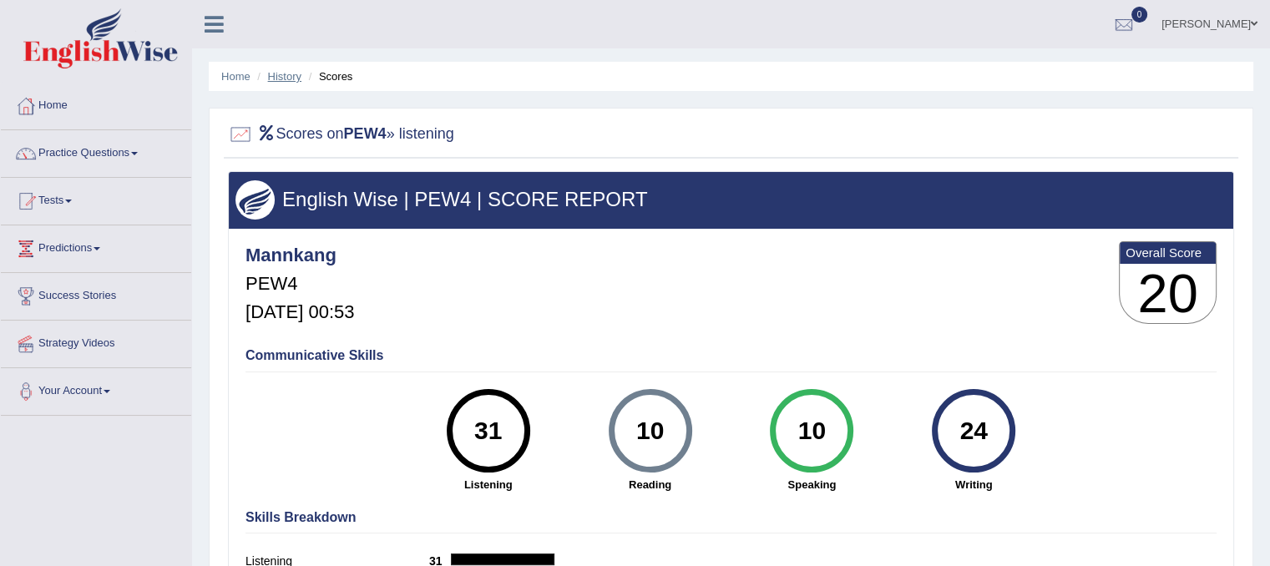
click at [288, 77] on link "History" at bounding box center [284, 76] width 33 height 13
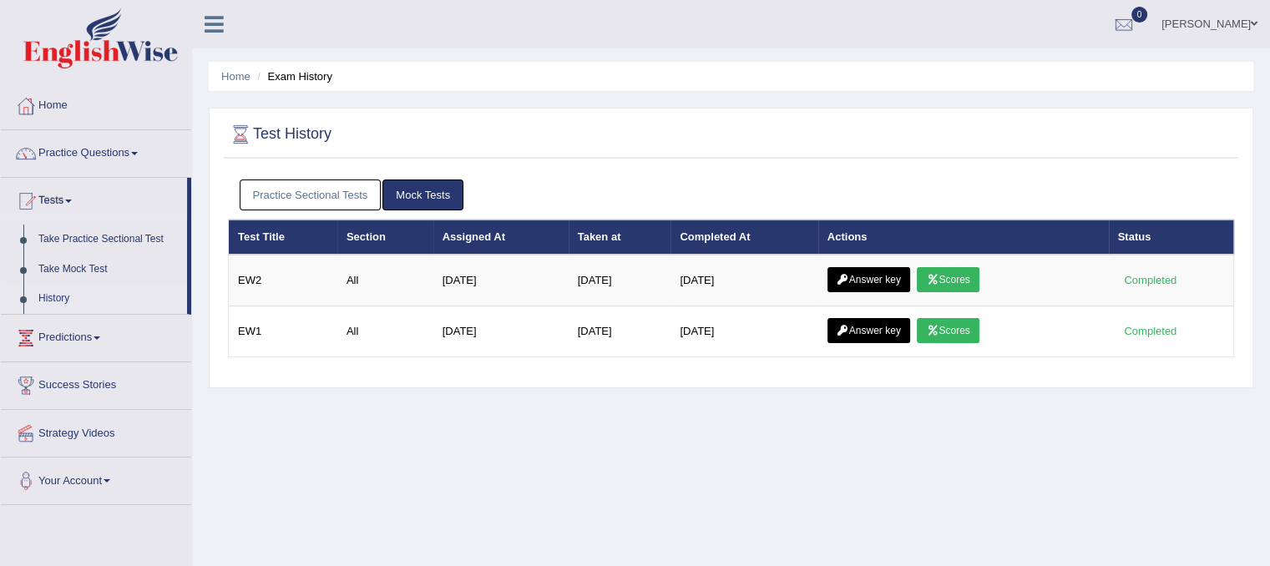
click at [290, 195] on link "Practice Sectional Tests" at bounding box center [311, 194] width 142 height 31
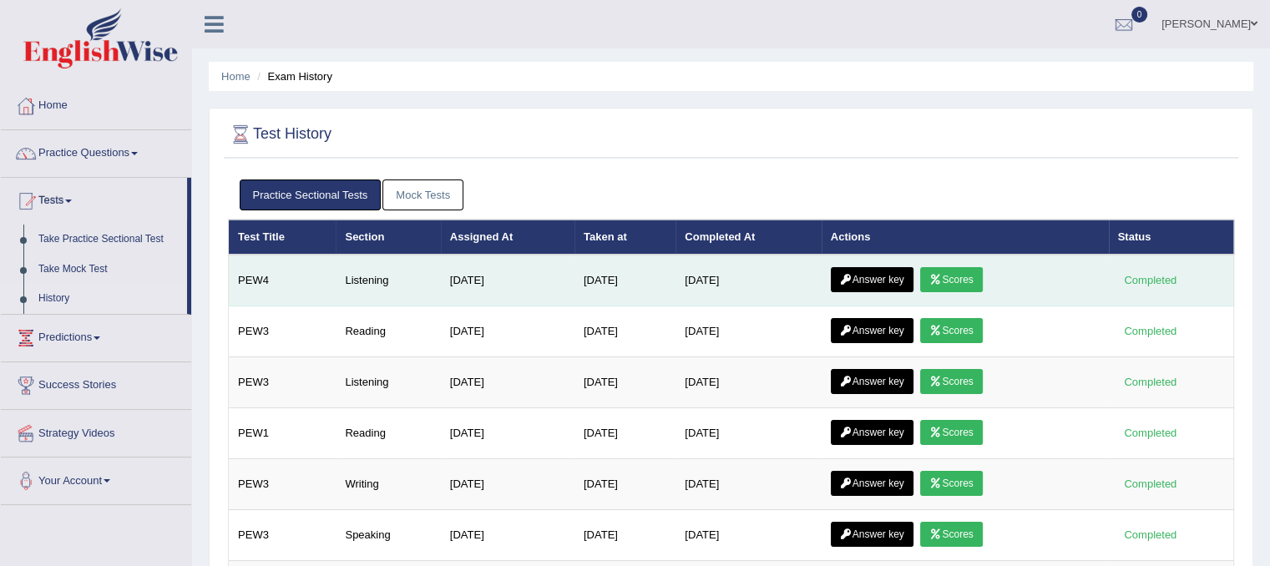
click at [942, 281] on icon at bounding box center [935, 280] width 13 height 10
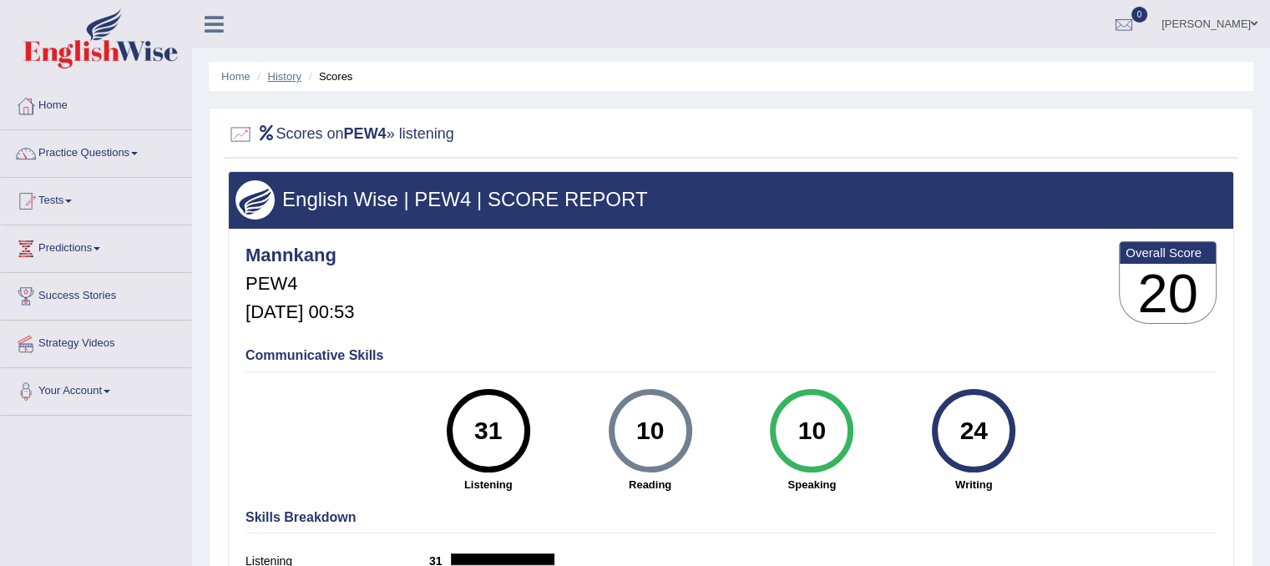
click at [284, 73] on link "History" at bounding box center [284, 76] width 33 height 13
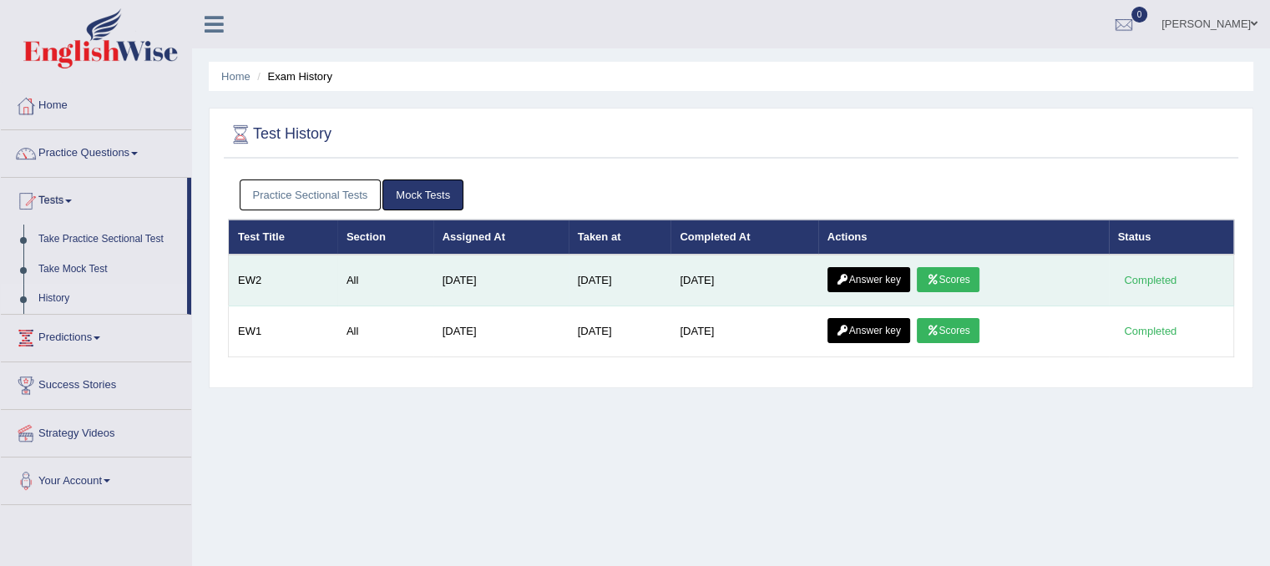
click at [866, 275] on link "Answer key" at bounding box center [868, 279] width 83 height 25
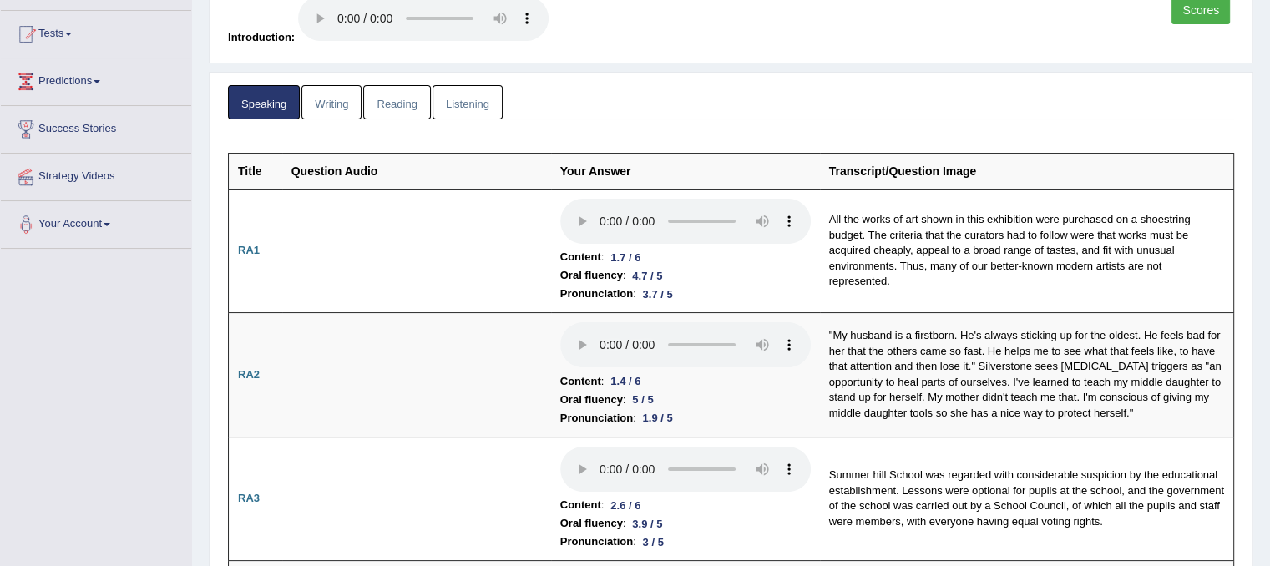
click at [460, 98] on link "Listening" at bounding box center [467, 102] width 70 height 34
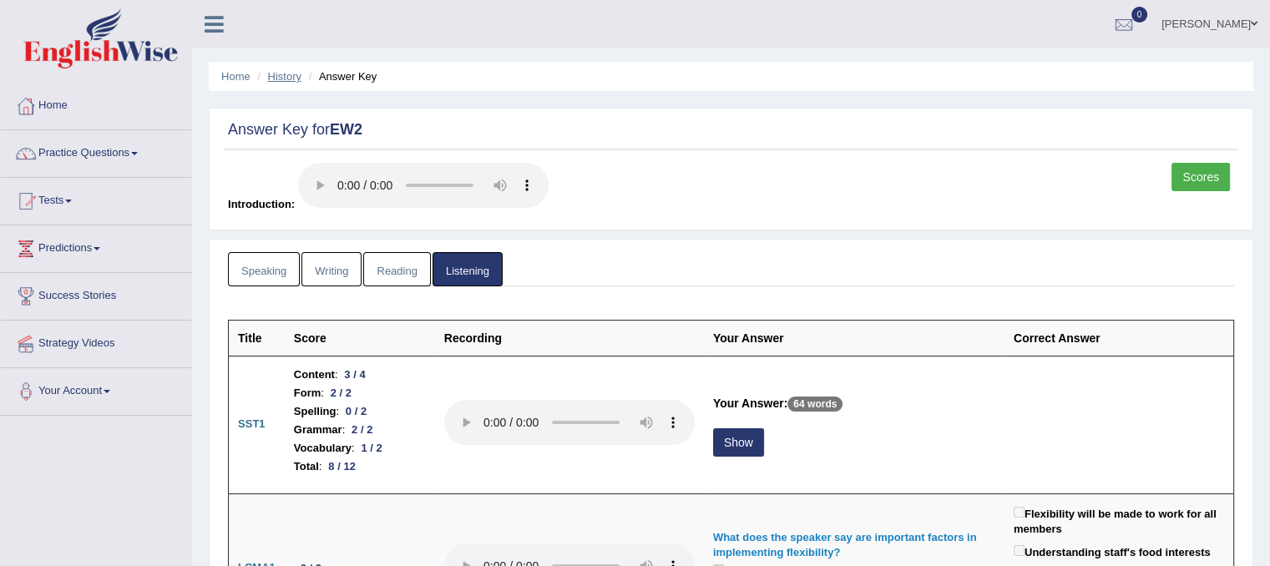
click at [289, 75] on link "History" at bounding box center [284, 76] width 33 height 13
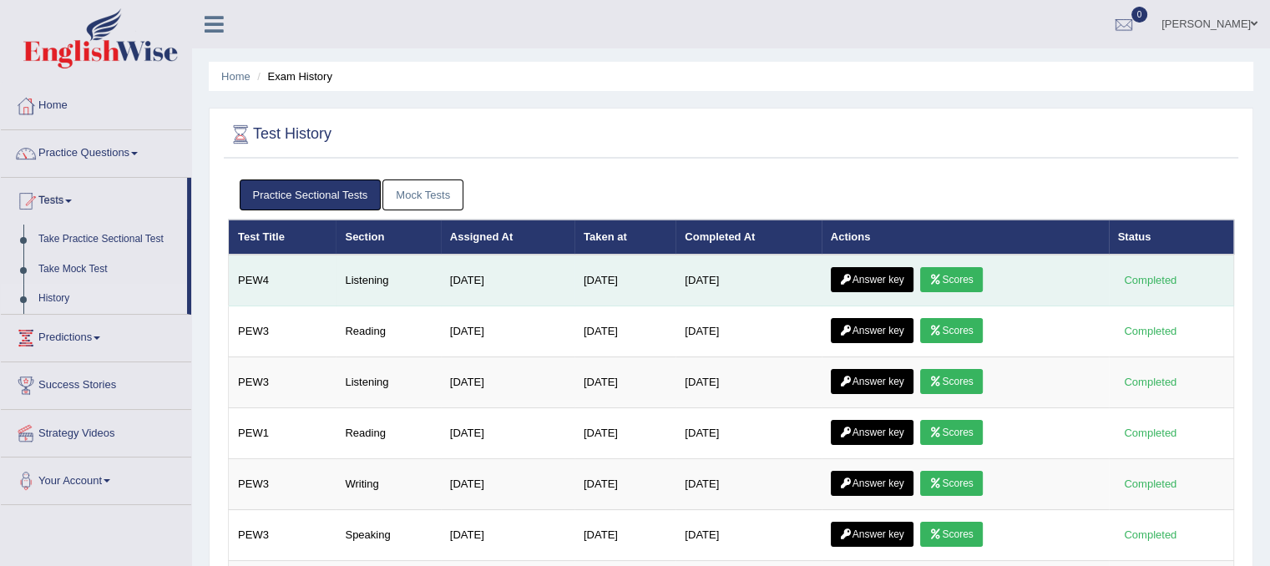
click at [867, 277] on link "Answer key" at bounding box center [871, 279] width 83 height 25
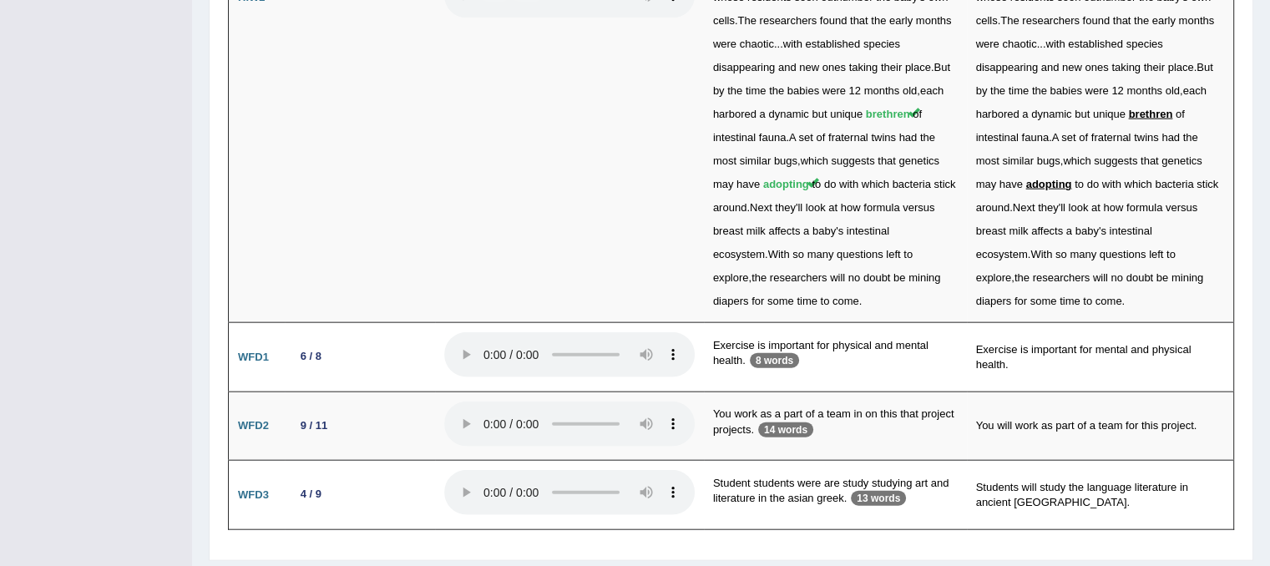
scroll to position [3814, 0]
